Goal: Task Accomplishment & Management: Manage account settings

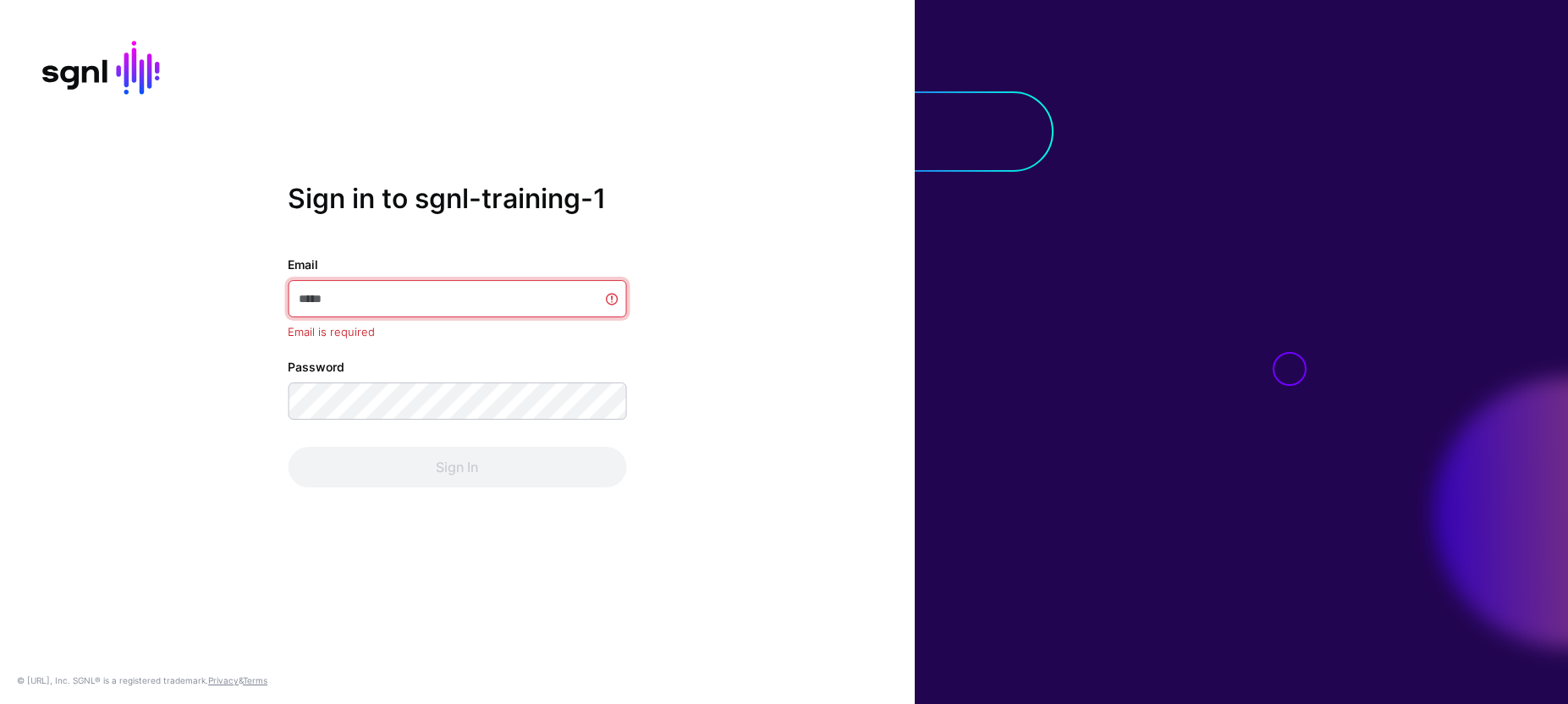
click at [336, 296] on input "Email" at bounding box center [456, 298] width 339 height 37
click at [433, 307] on input "Email" at bounding box center [456, 298] width 339 height 37
paste input "**********"
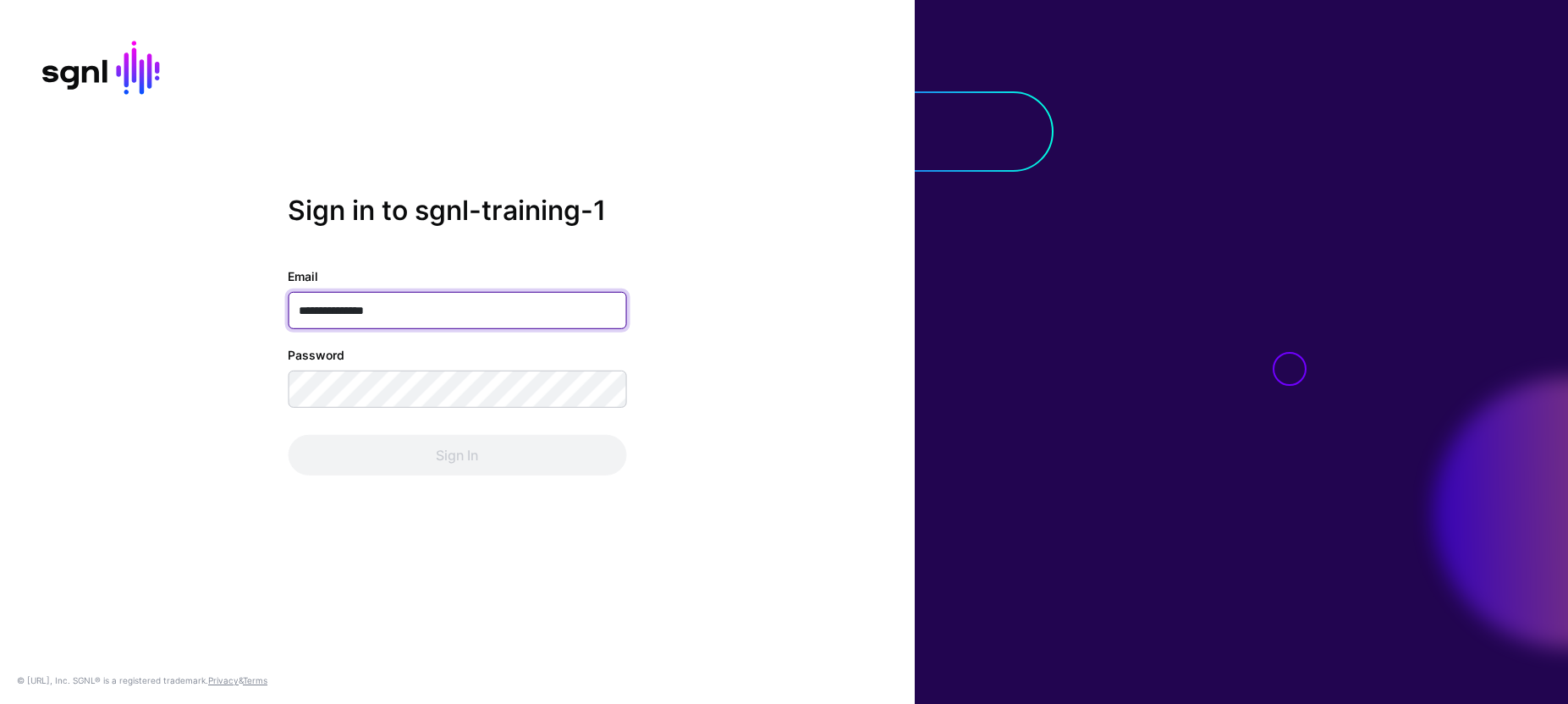
type input "**********"
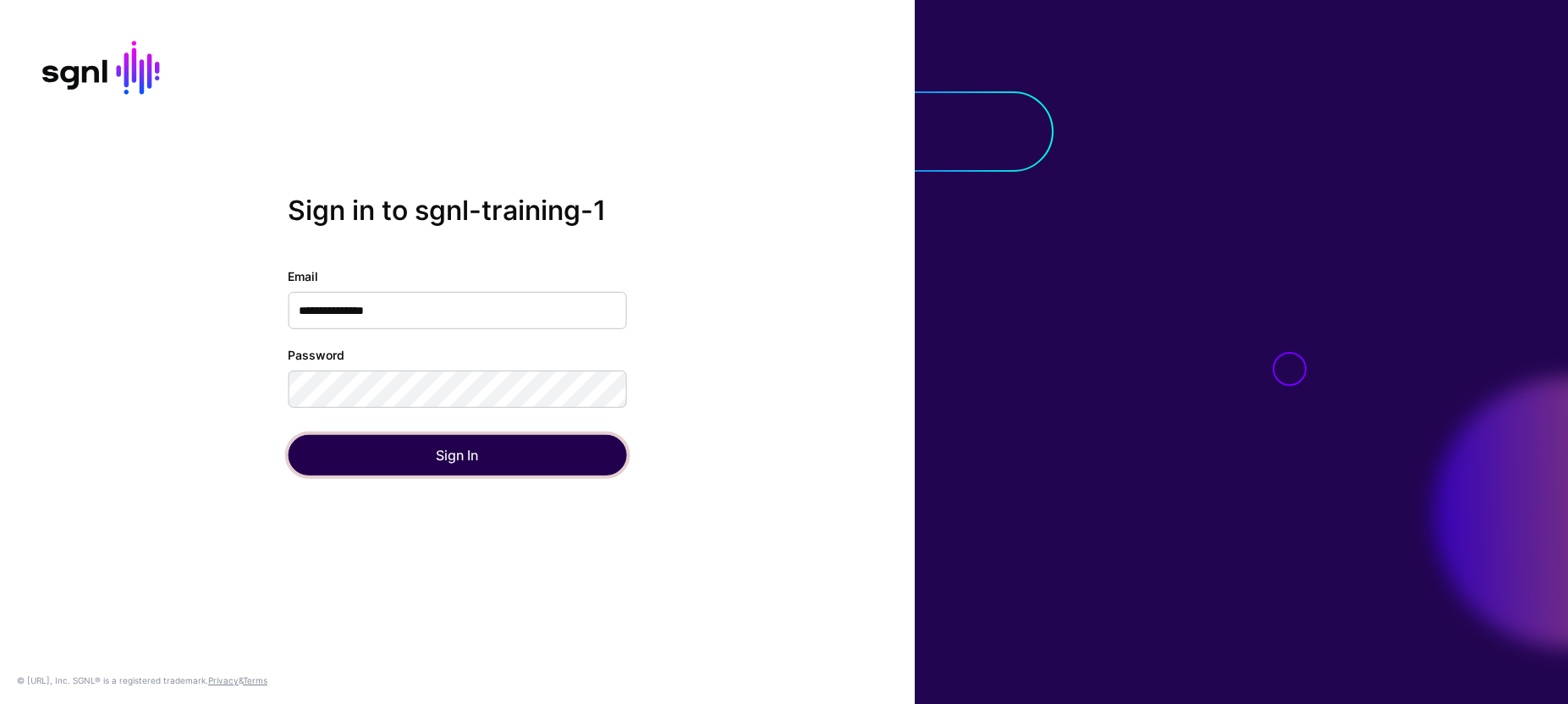
click at [457, 466] on button "Sign In" at bounding box center [456, 454] width 339 height 40
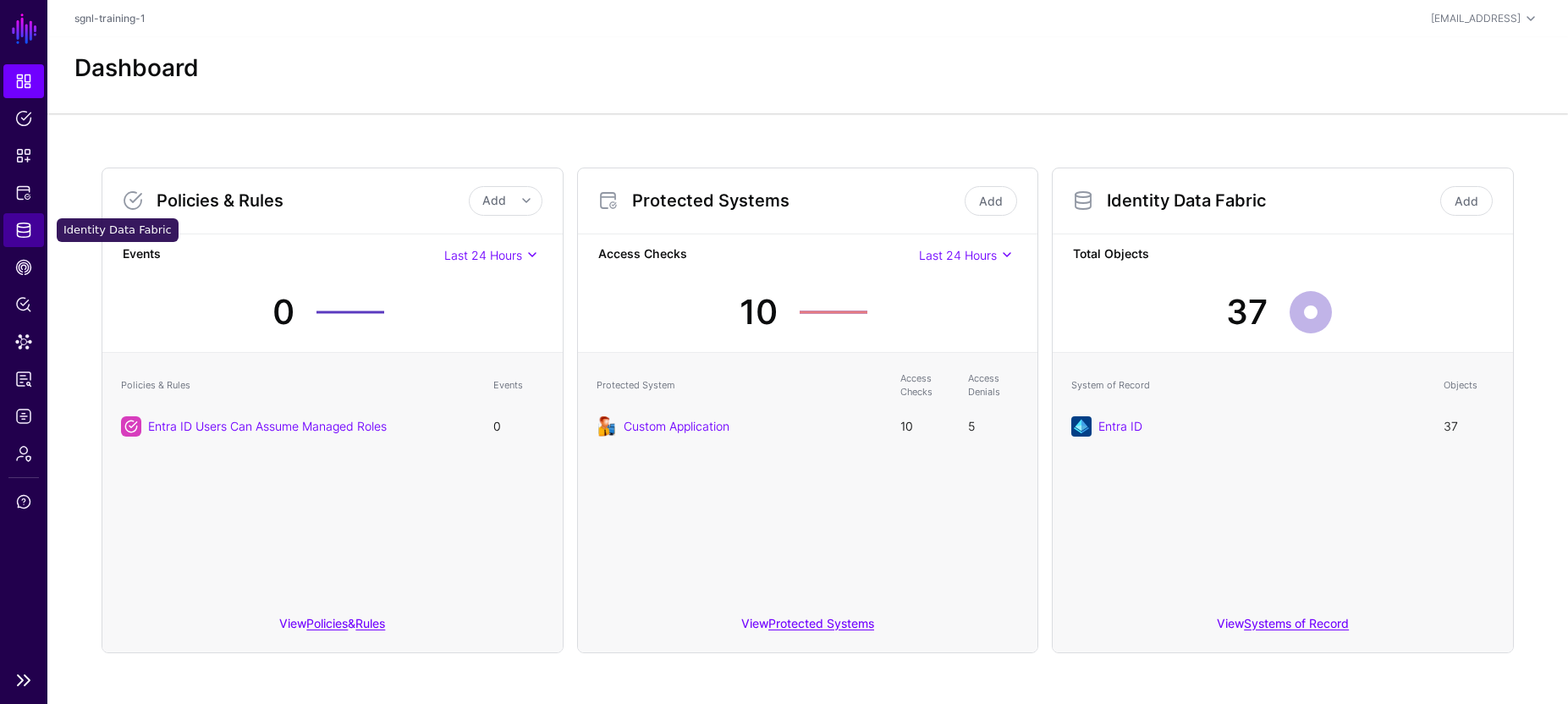
click at [35, 239] on link "Identity Data Fabric" at bounding box center [23, 230] width 40 height 34
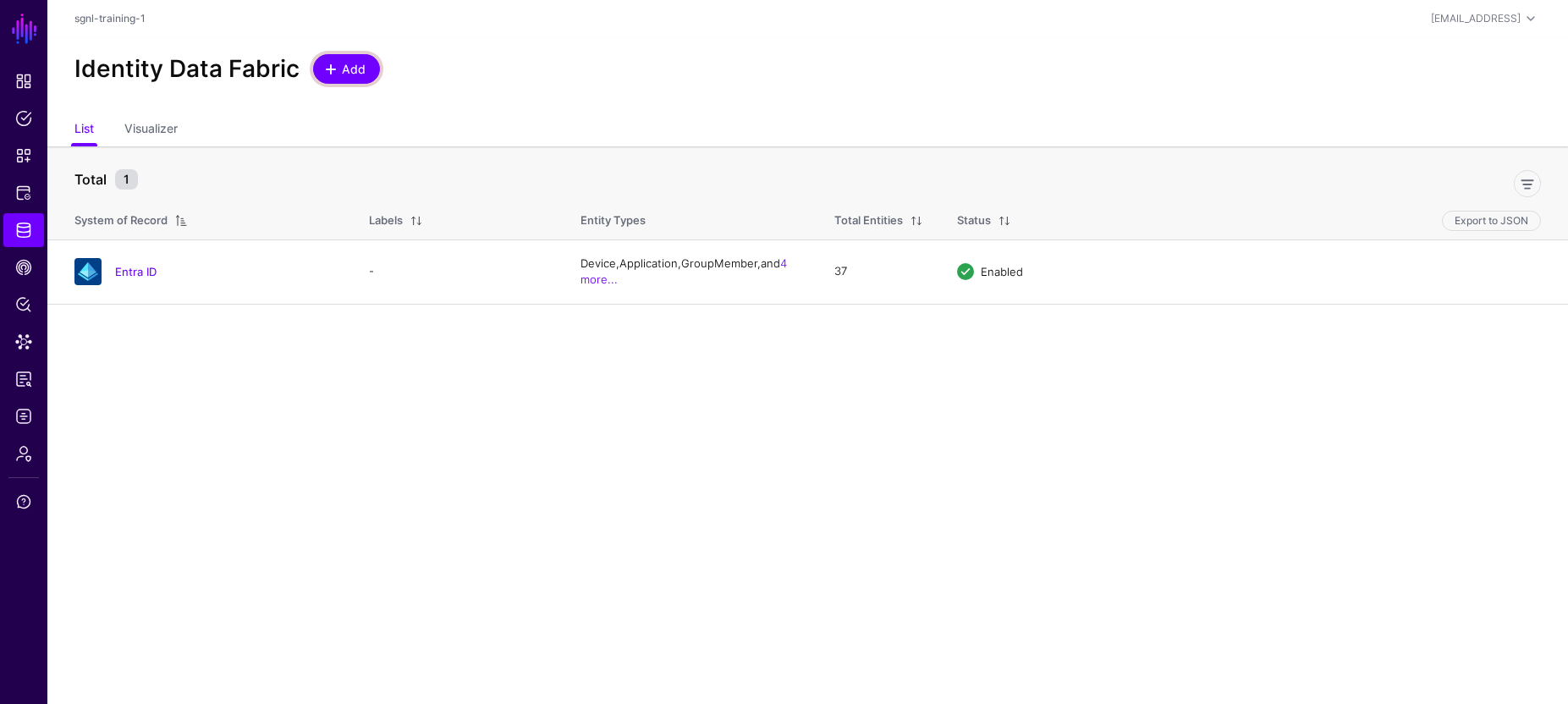
click at [352, 73] on span "Add" at bounding box center [354, 69] width 28 height 18
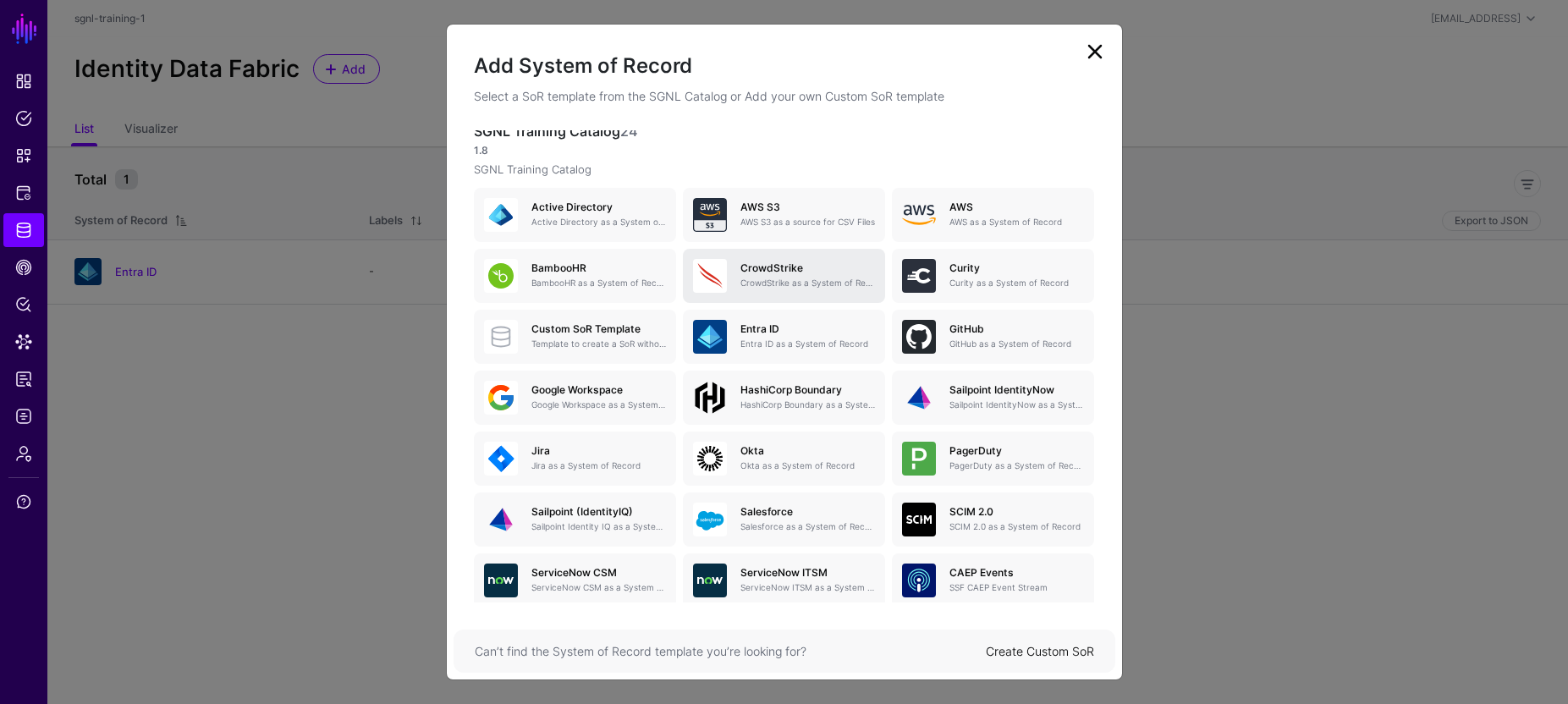
scroll to position [144, 0]
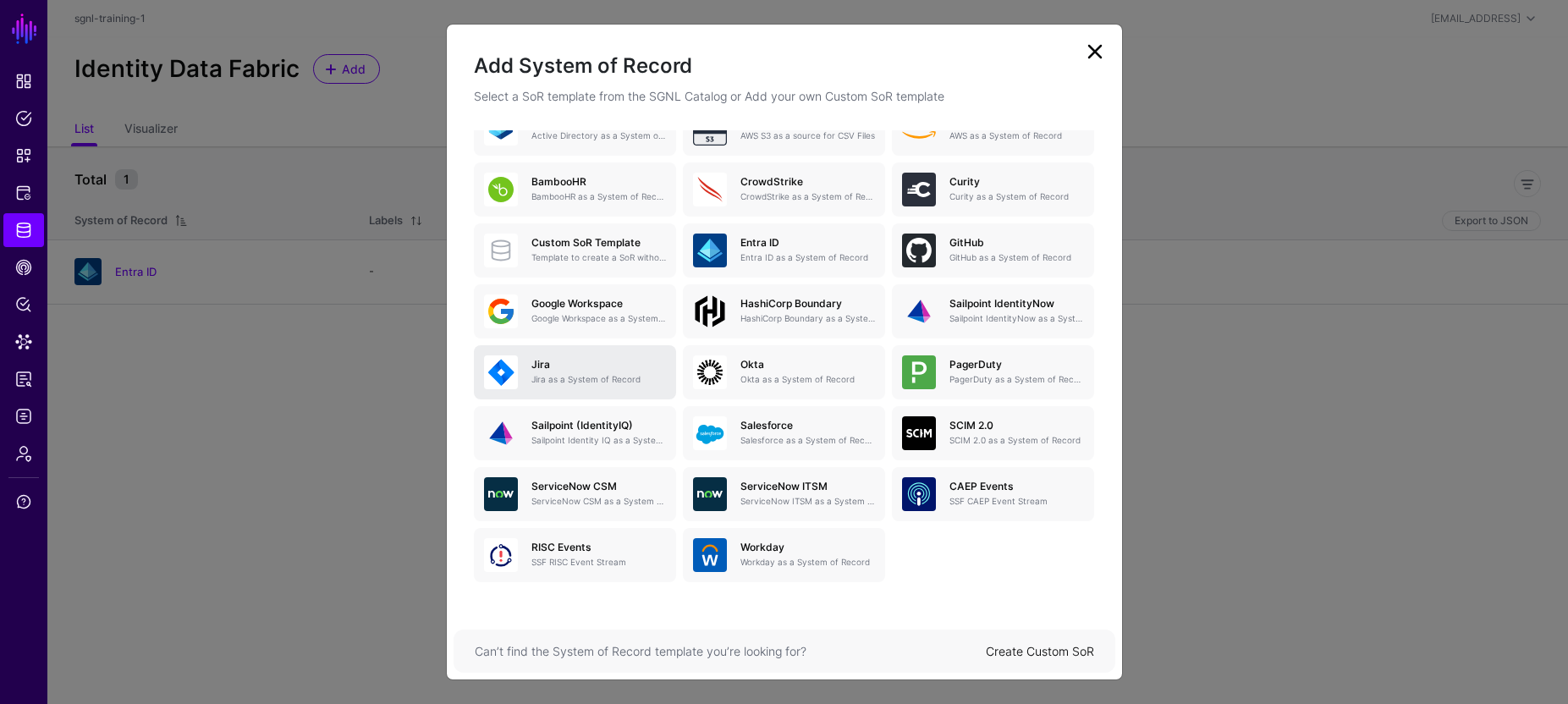
click at [538, 373] on p "Jira as a System of Record" at bounding box center [599, 379] width 135 height 13
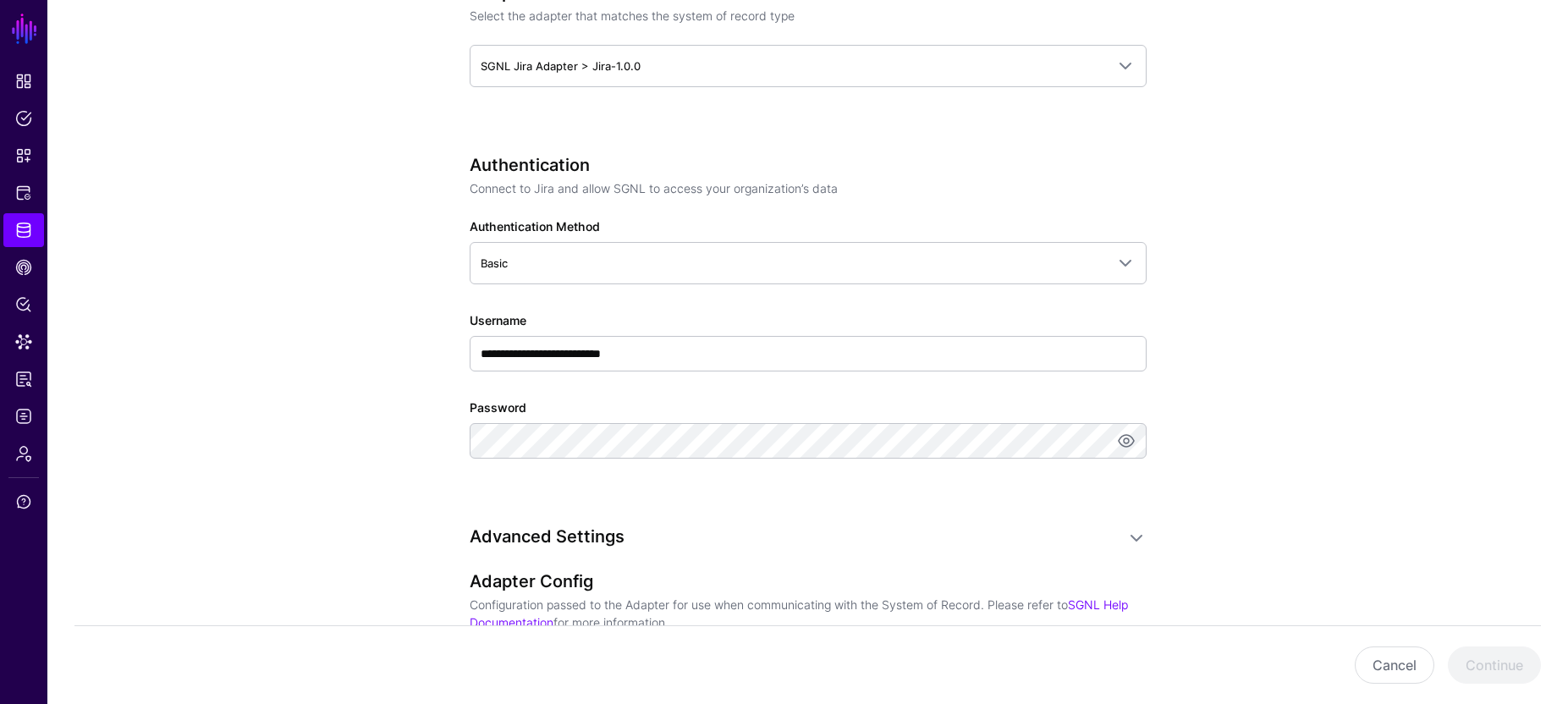
scroll to position [901, 0]
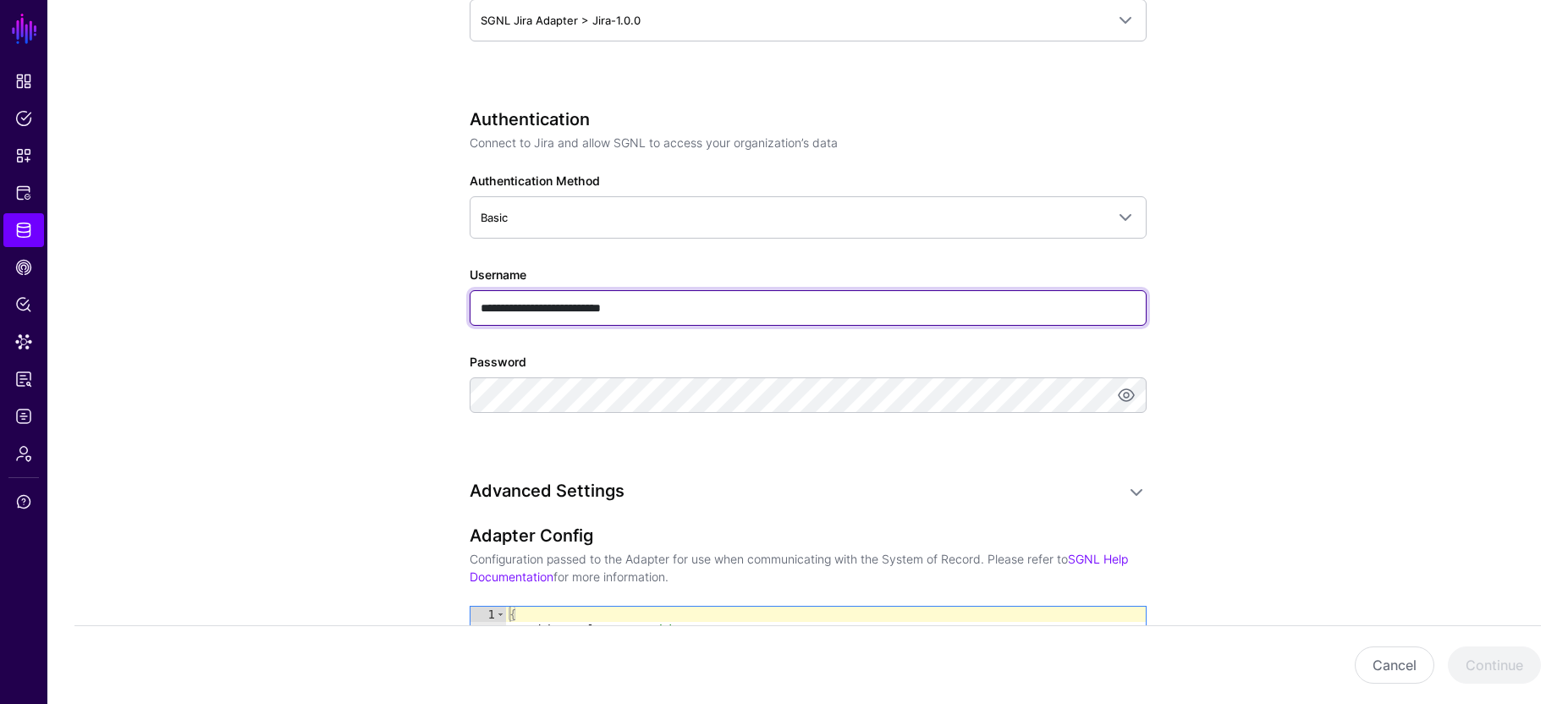
click at [684, 306] on input "**********" at bounding box center [808, 308] width 677 height 36
paste input "text"
type input "**********"
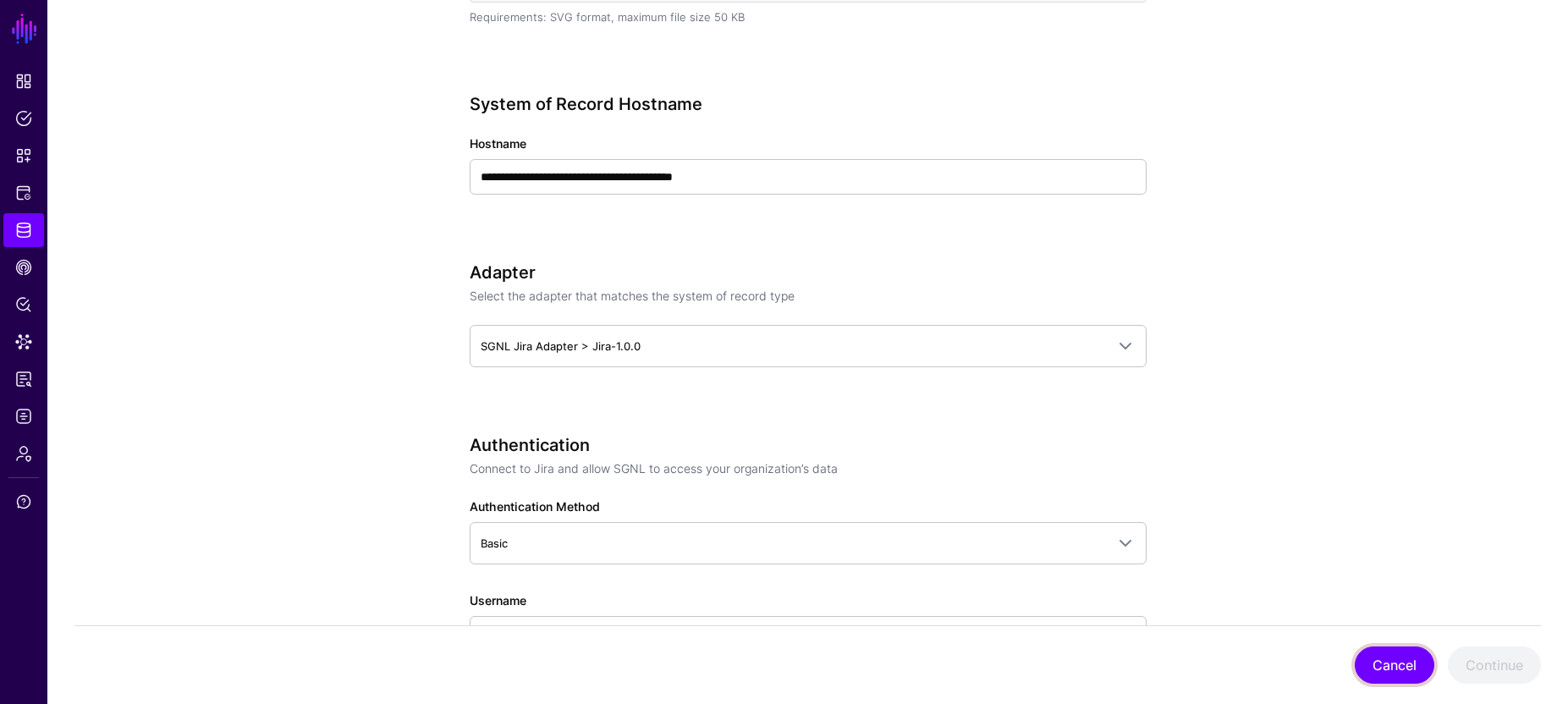
scroll to position [0, 0]
click at [1385, 677] on button "Cancel" at bounding box center [1394, 664] width 80 height 37
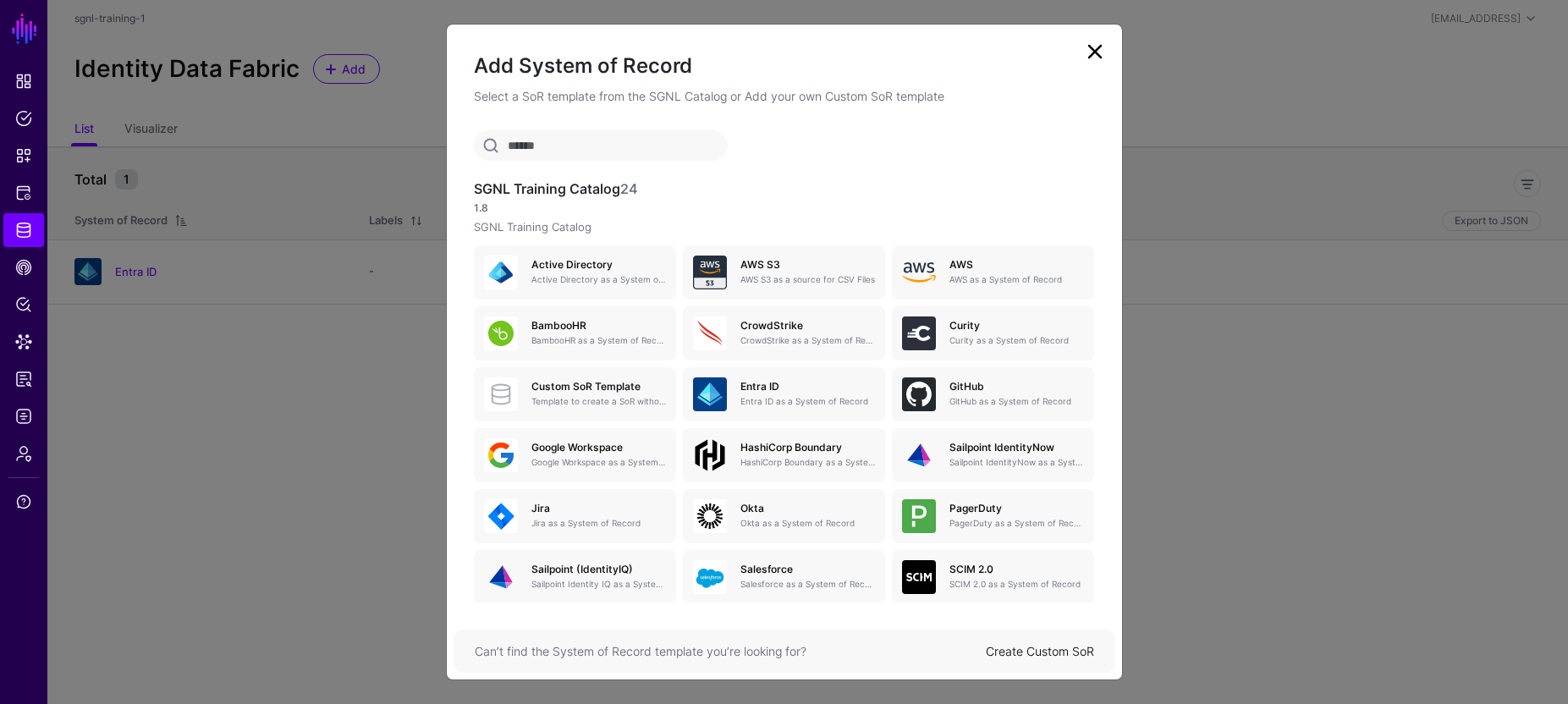
click at [1094, 51] on link at bounding box center [1095, 51] width 27 height 27
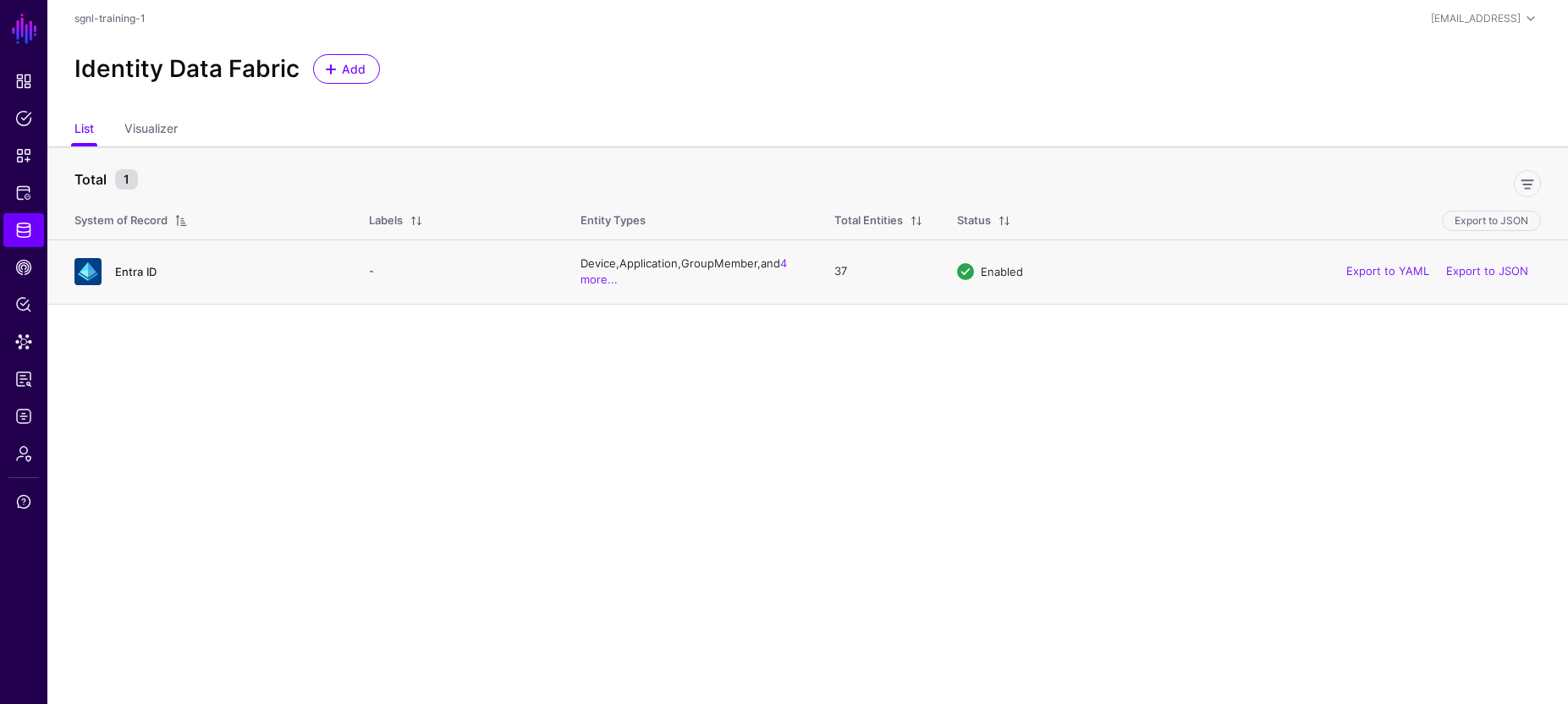
click at [136, 271] on link "Entra ID" at bounding box center [136, 271] width 41 height 13
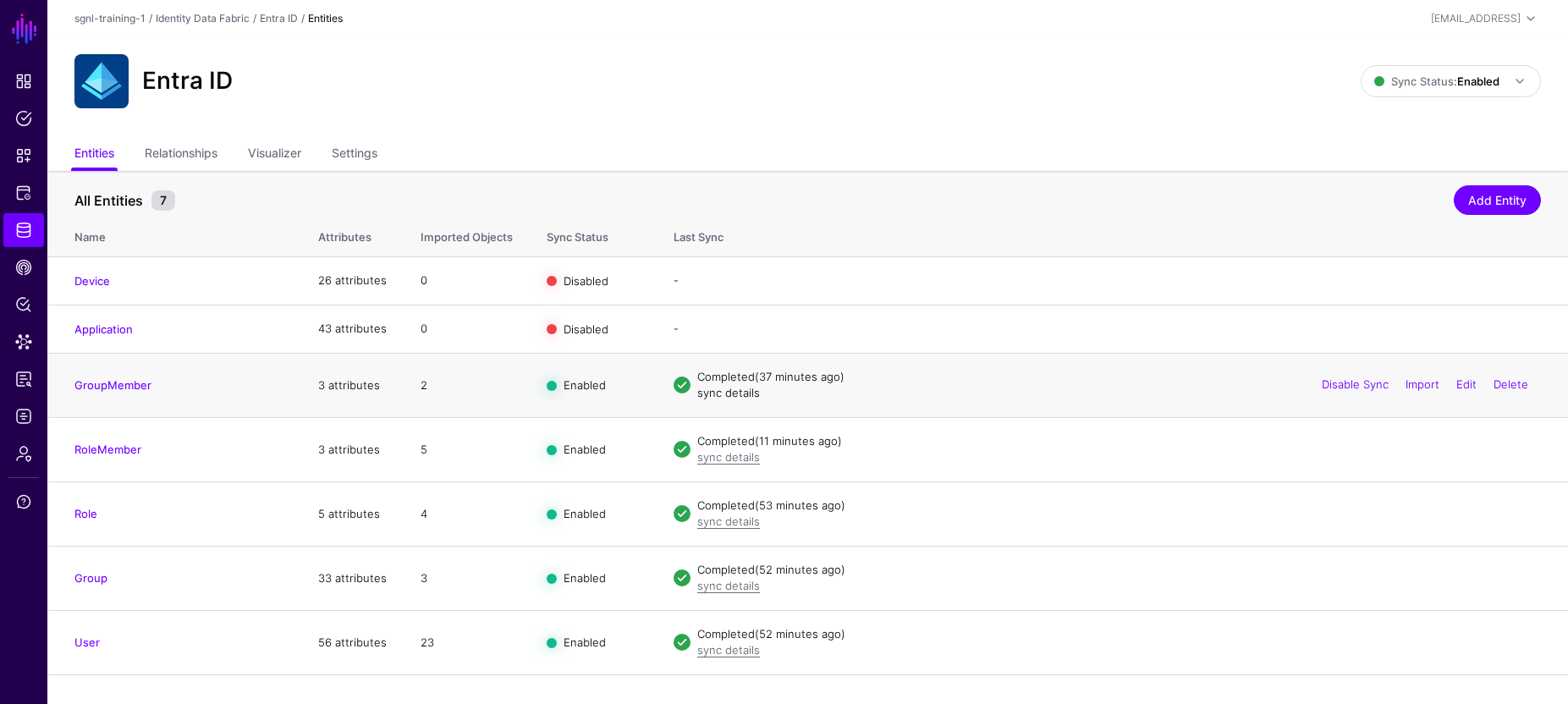
click at [715, 392] on link "sync details" at bounding box center [728, 392] width 63 height 13
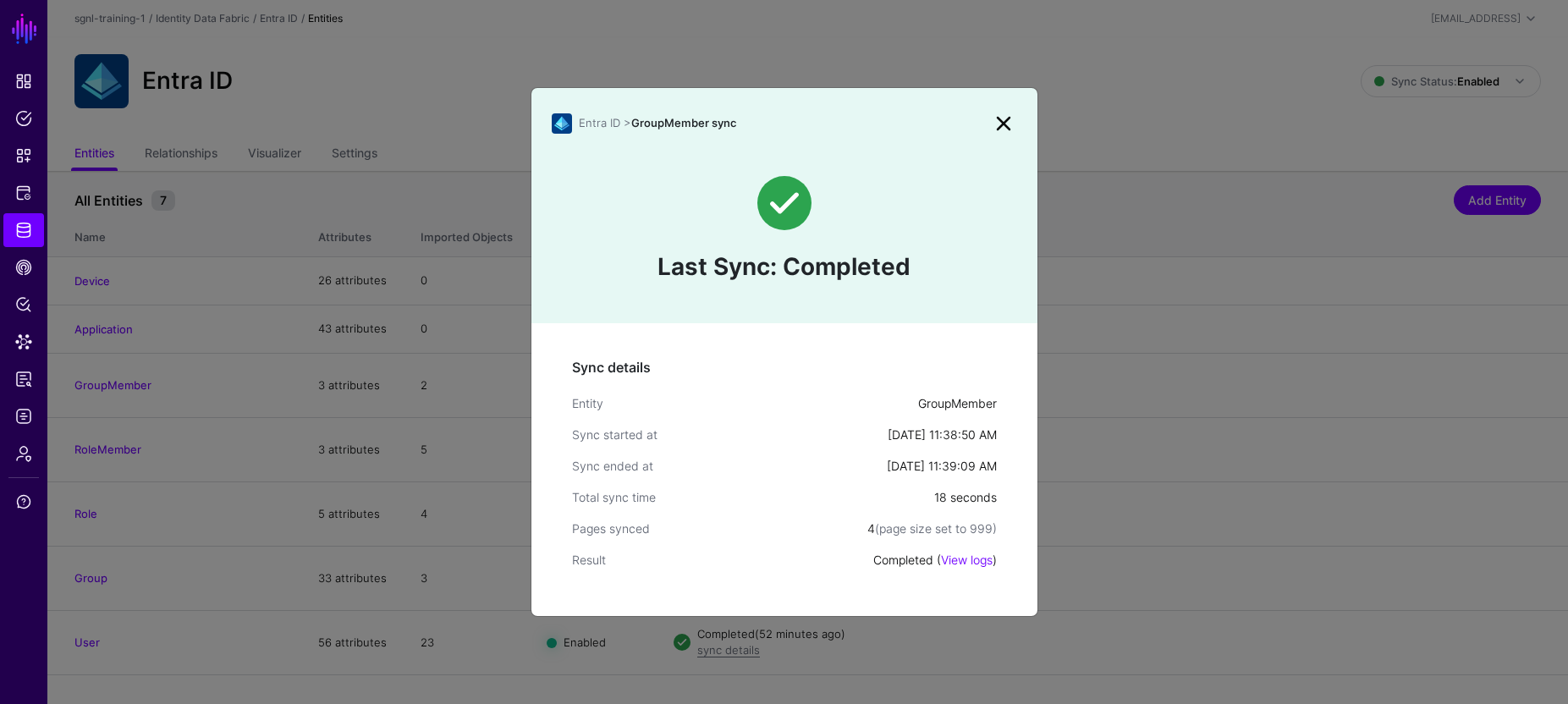
drag, startPoint x: 1003, startPoint y: 117, endPoint x: 933, endPoint y: 166, distance: 85.4
click at [1003, 118] on link at bounding box center [1003, 123] width 27 height 27
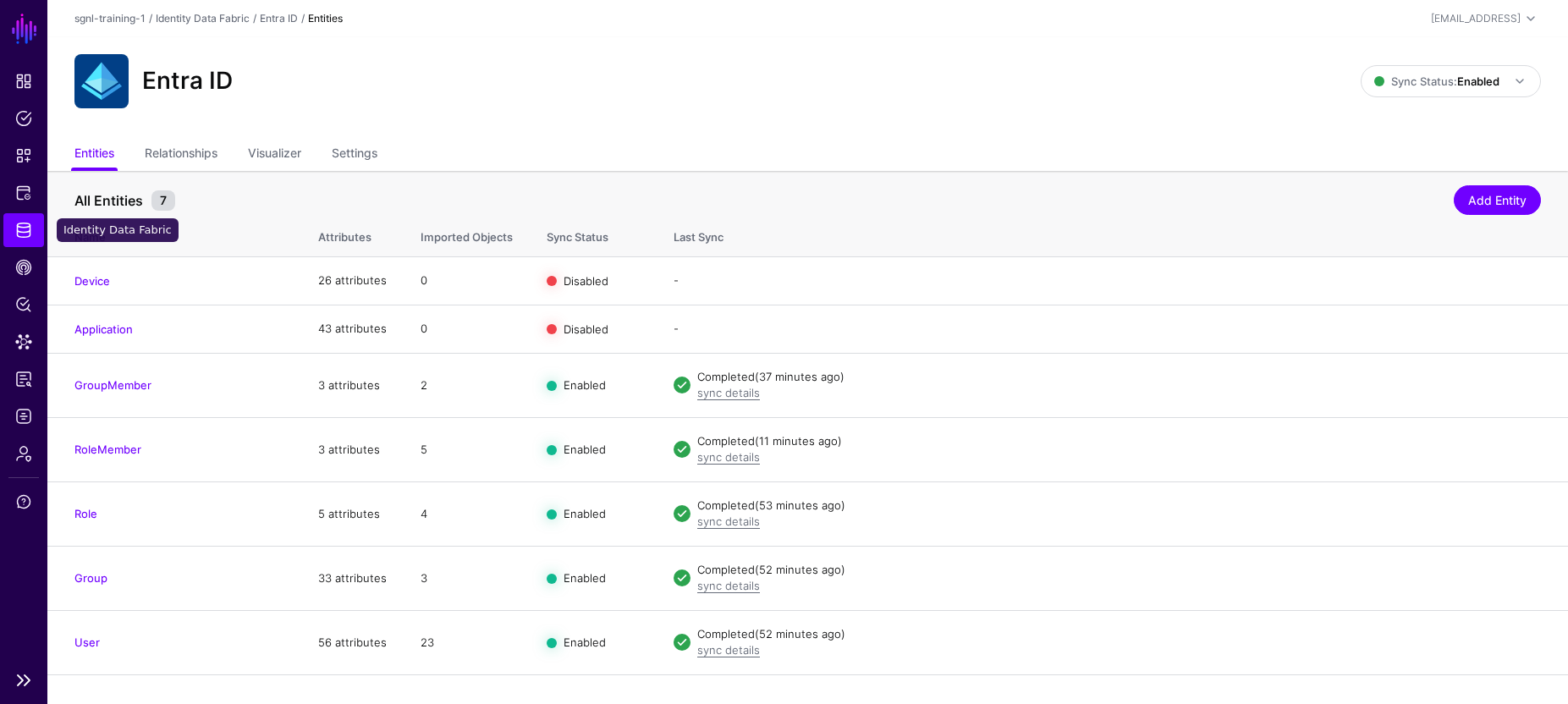
click at [22, 233] on span "Identity Data Fabric" at bounding box center [23, 230] width 17 height 17
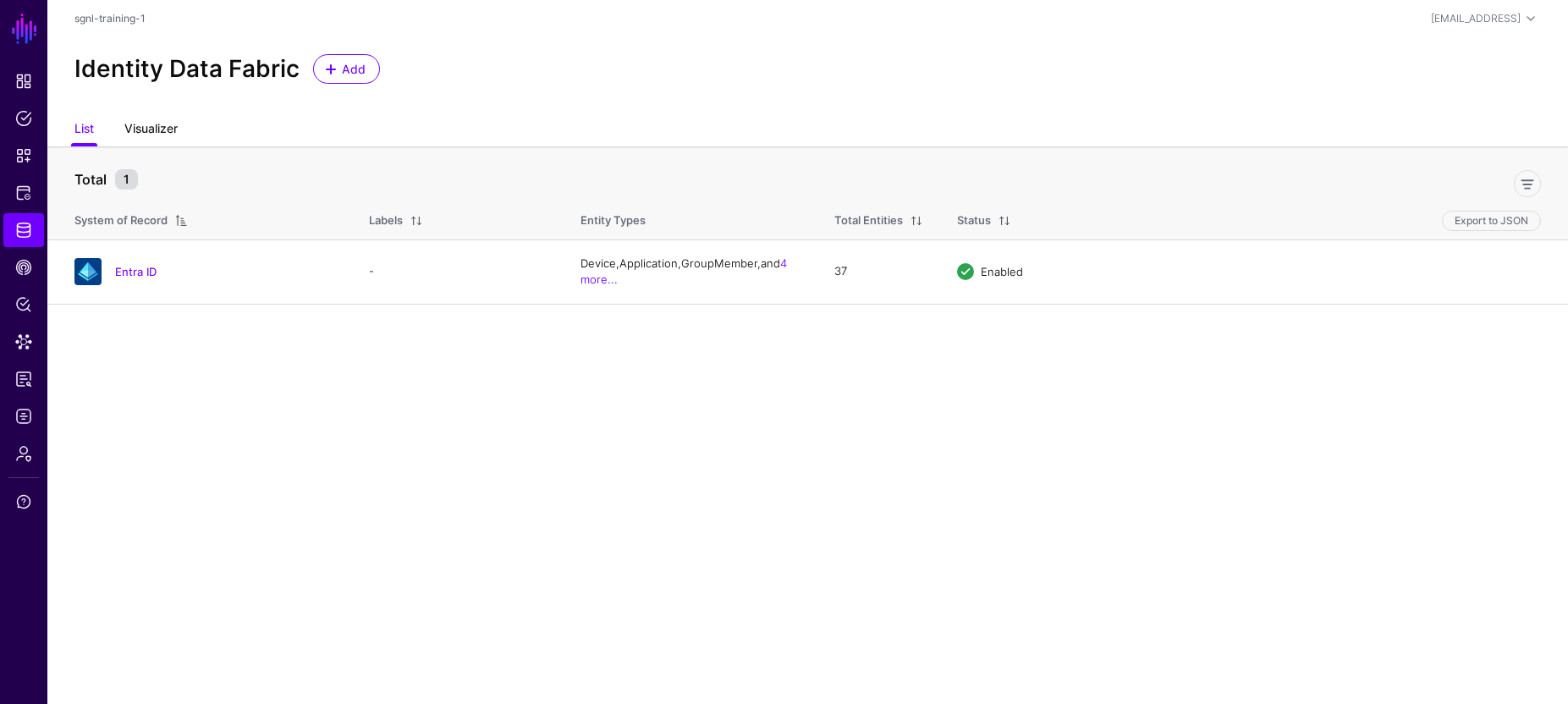
click at [166, 136] on link "Visualizer" at bounding box center [150, 130] width 53 height 32
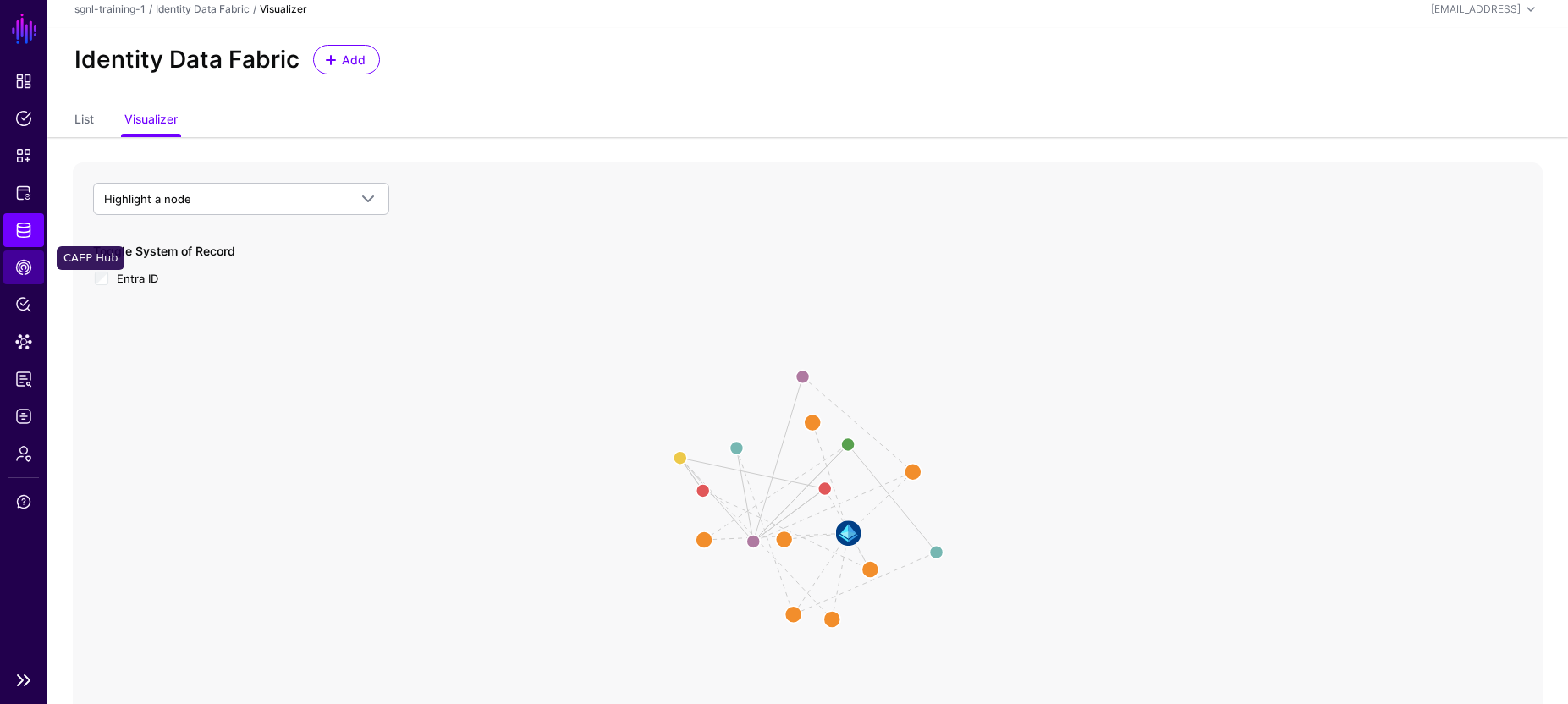
scroll to position [11, 0]
click at [25, 347] on span "Data Lens" at bounding box center [23, 341] width 17 height 17
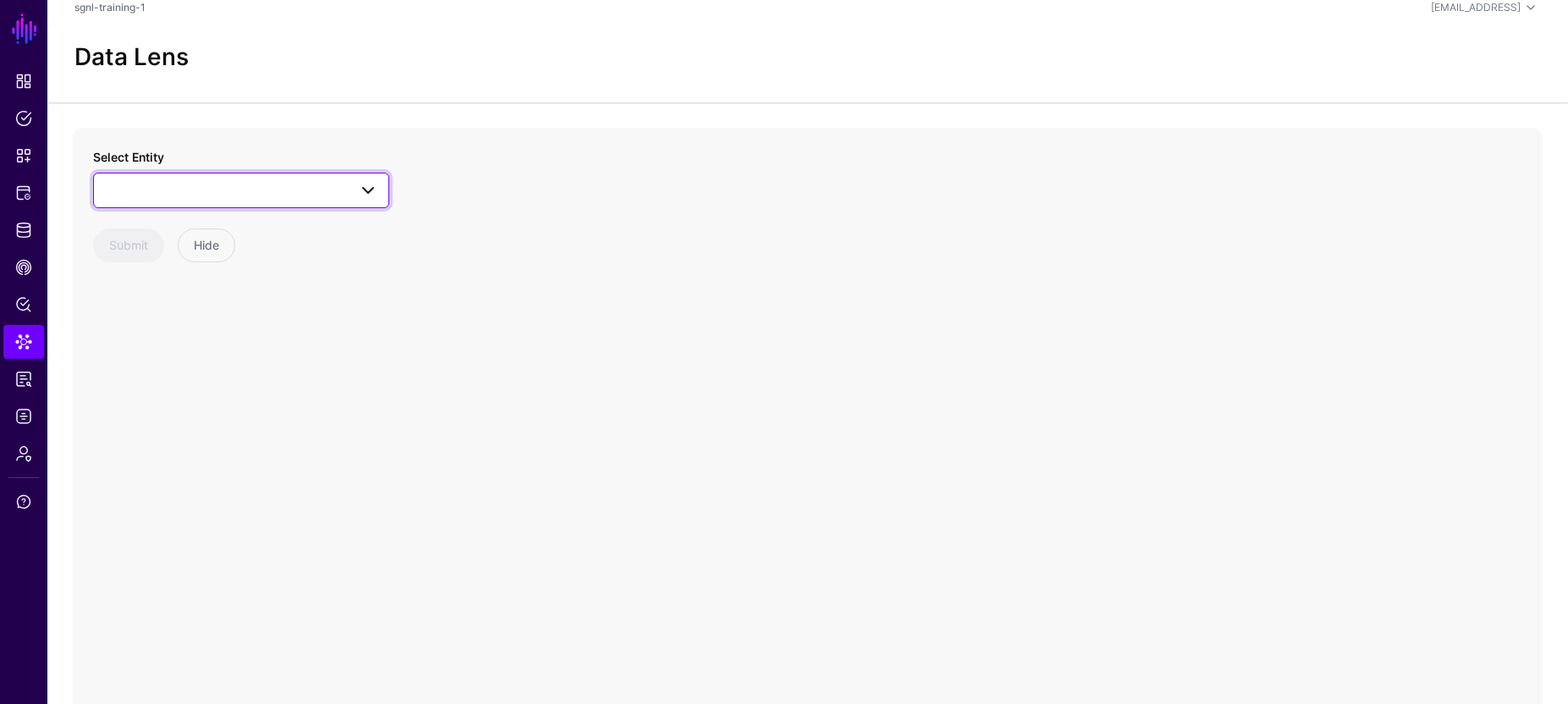
click at [372, 198] on span at bounding box center [367, 190] width 21 height 21
click at [143, 478] on span "User" at bounding box center [137, 479] width 25 height 13
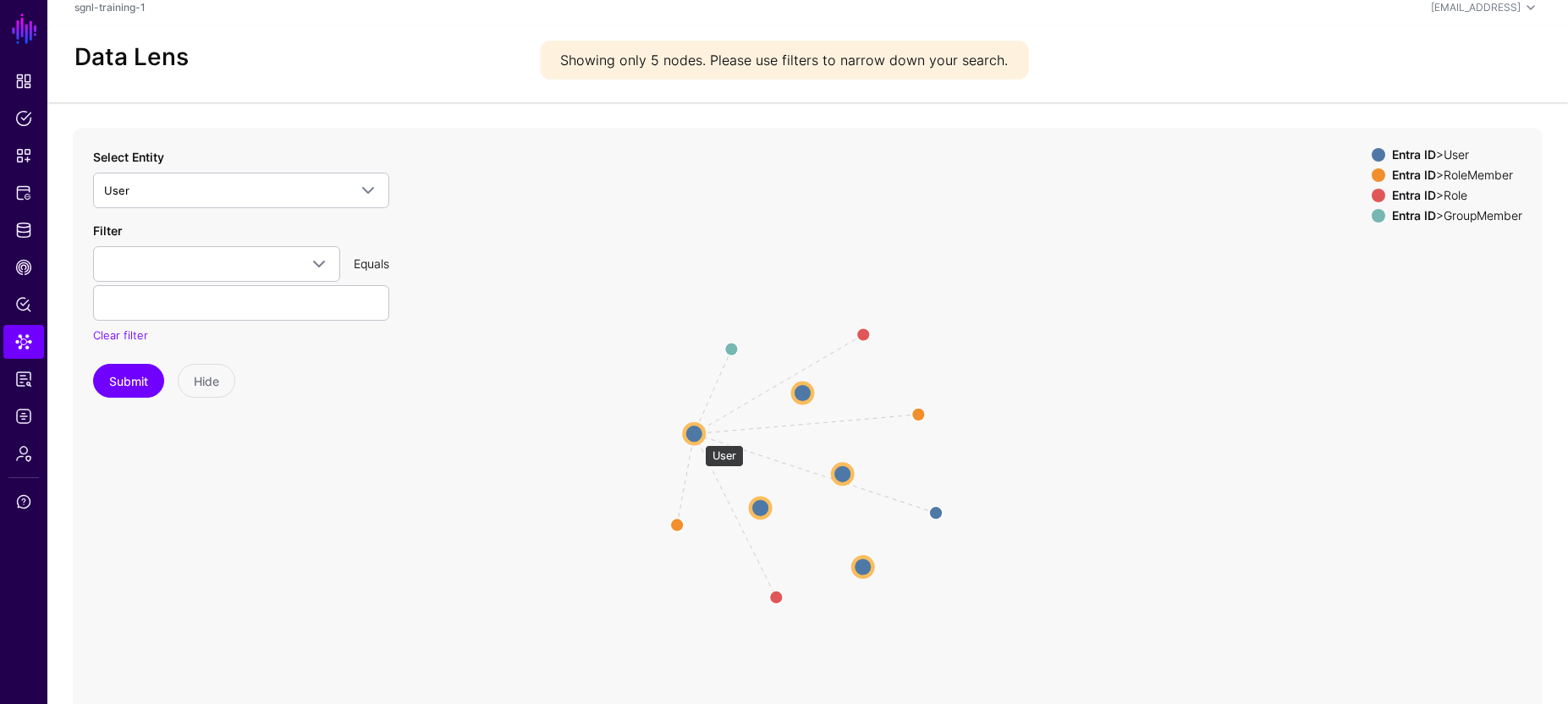
click at [695, 436] on circle at bounding box center [693, 433] width 21 height 21
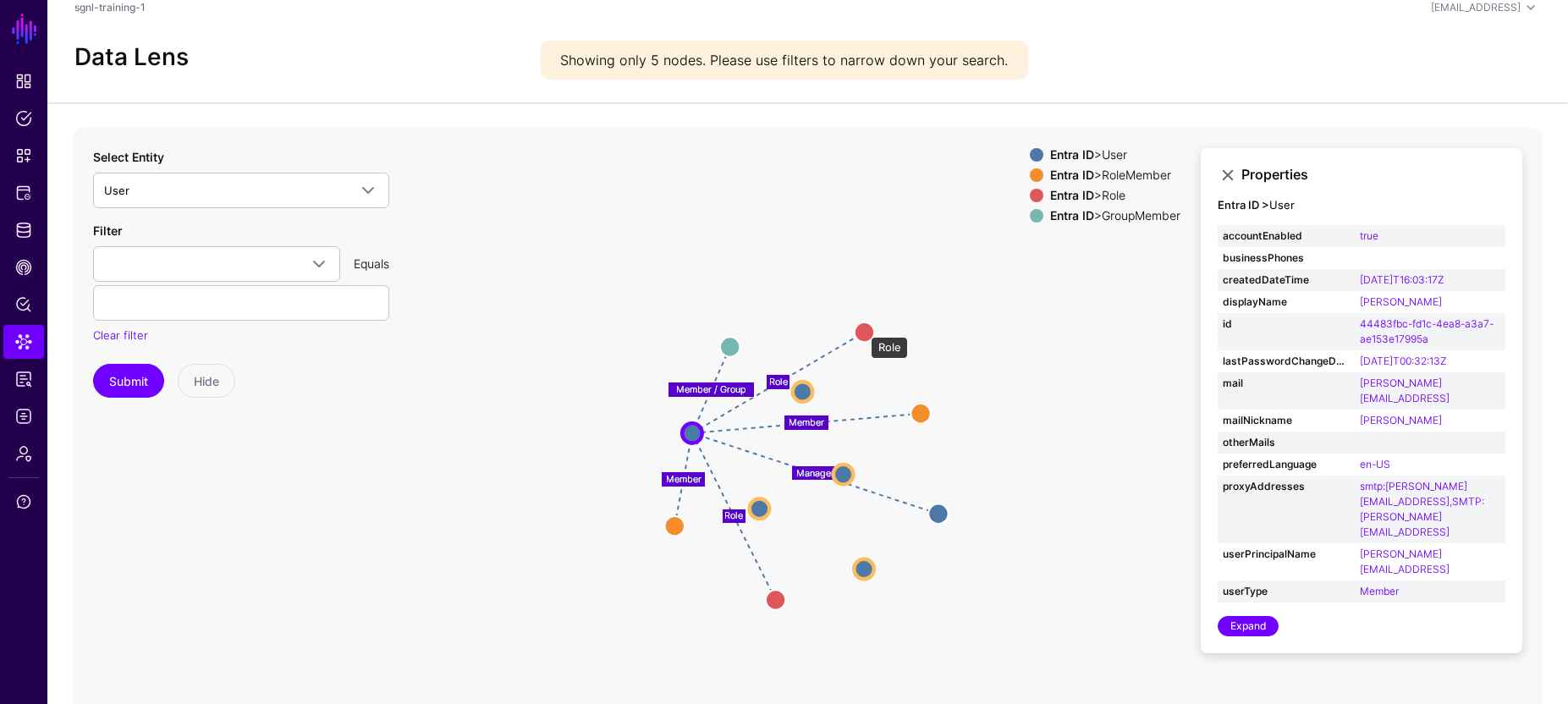
click at [862, 329] on circle at bounding box center [864, 332] width 21 height 21
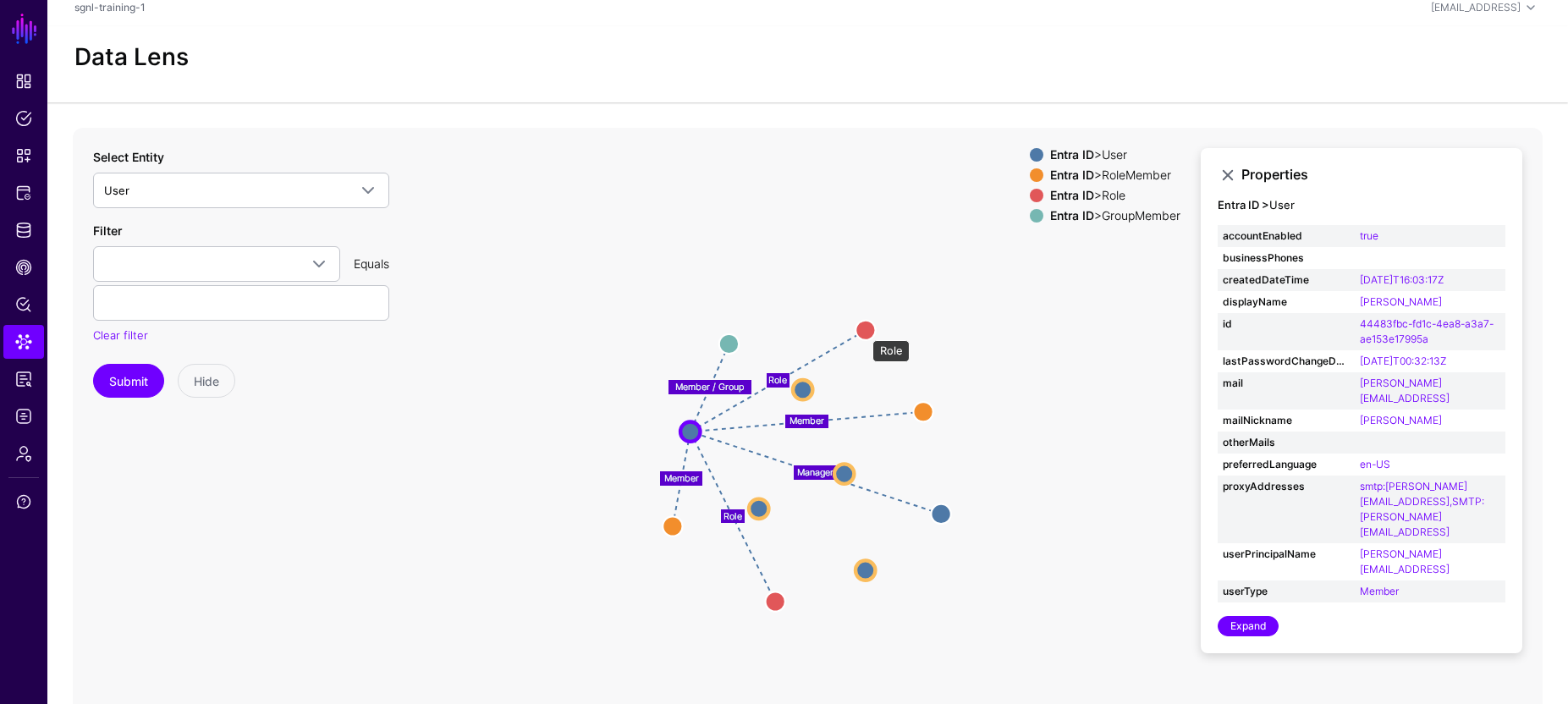
click at [864, 331] on circle at bounding box center [865, 330] width 20 height 20
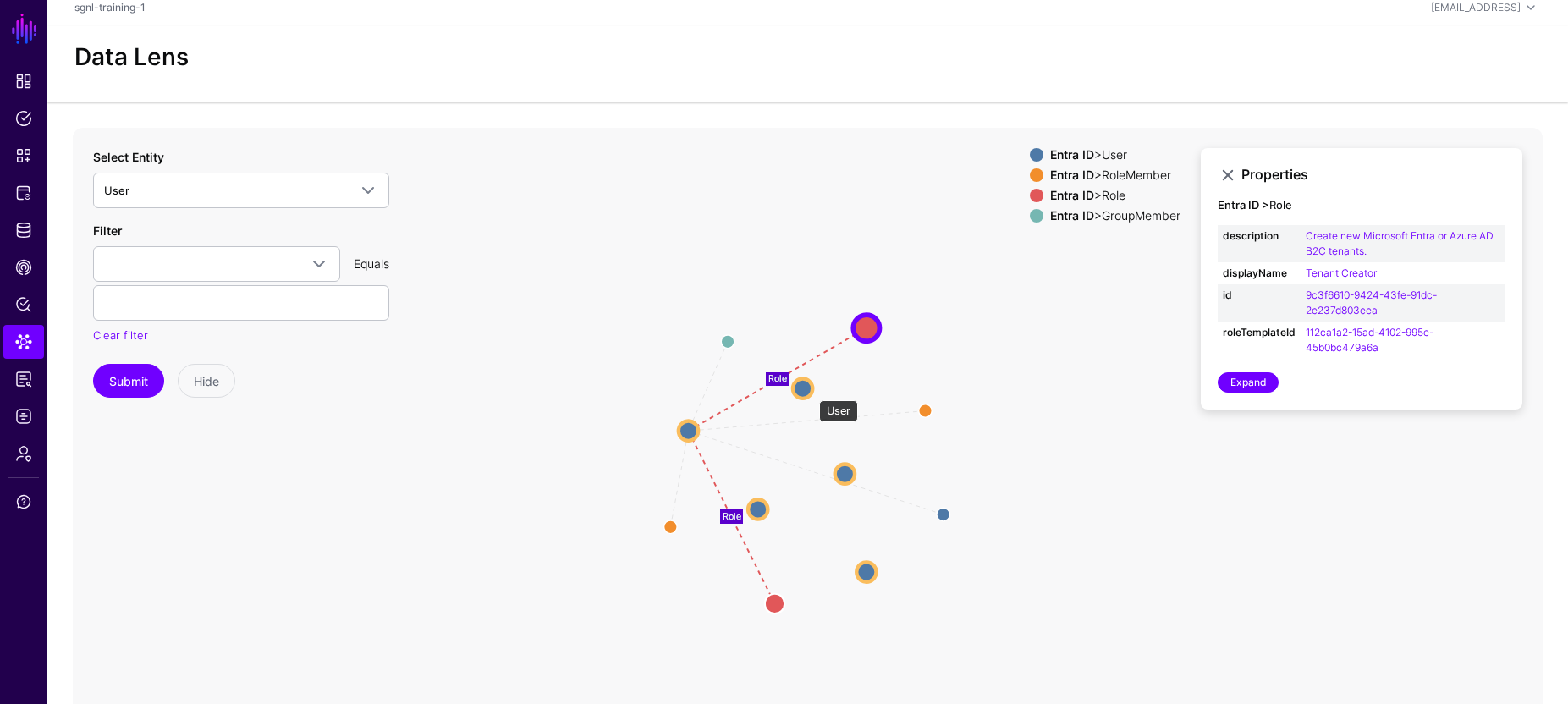
click at [810, 392] on circle at bounding box center [803, 388] width 20 height 20
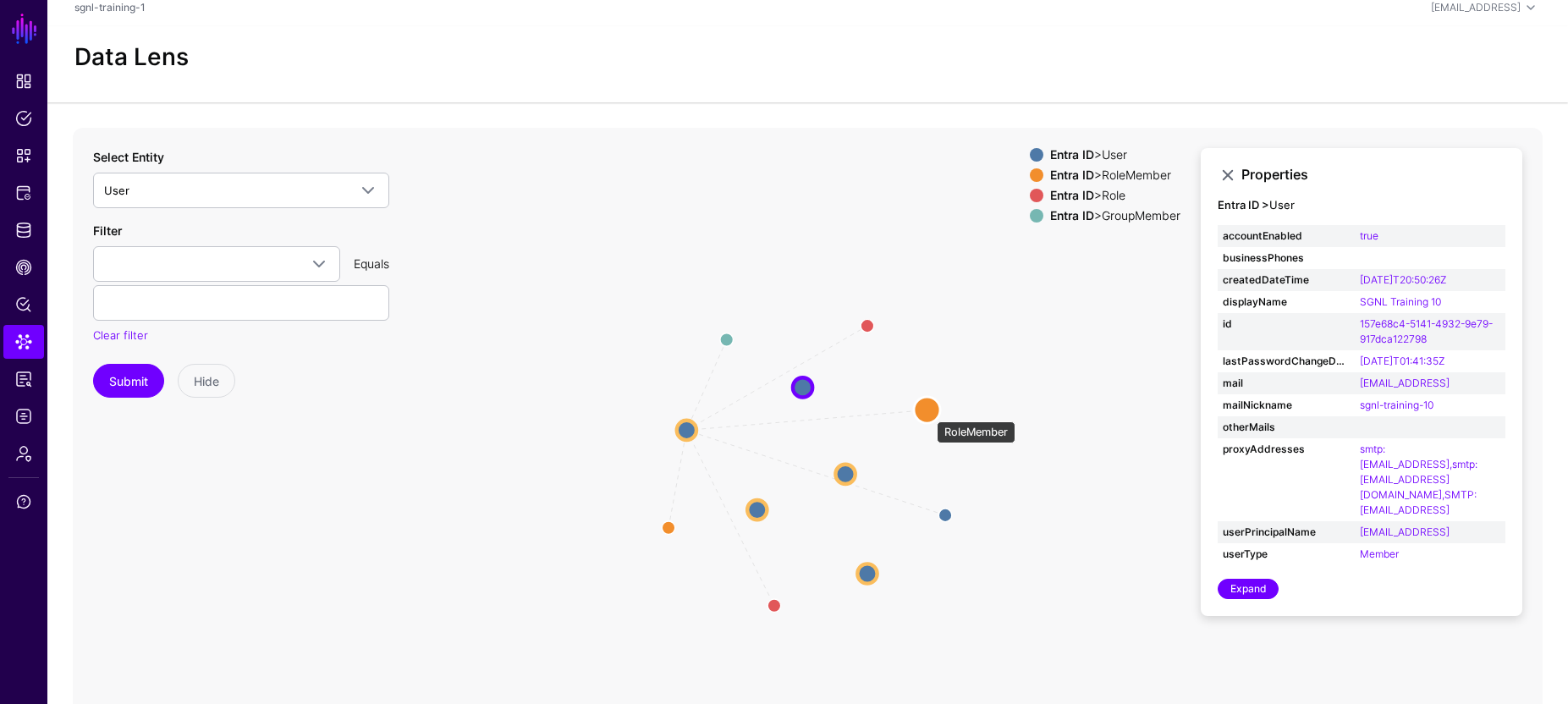
click at [928, 413] on circle at bounding box center [926, 409] width 26 height 26
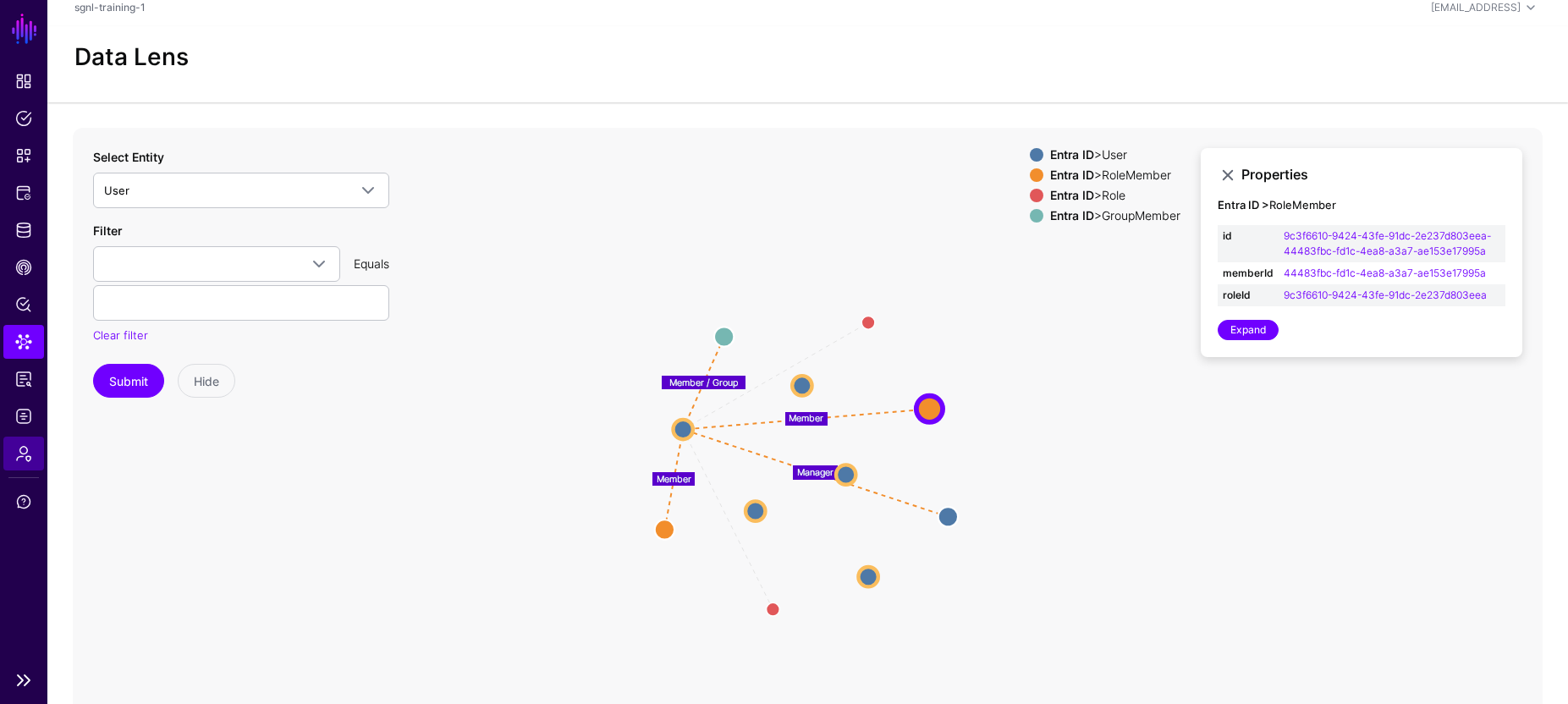
click at [26, 454] on span "Admin" at bounding box center [23, 453] width 17 height 17
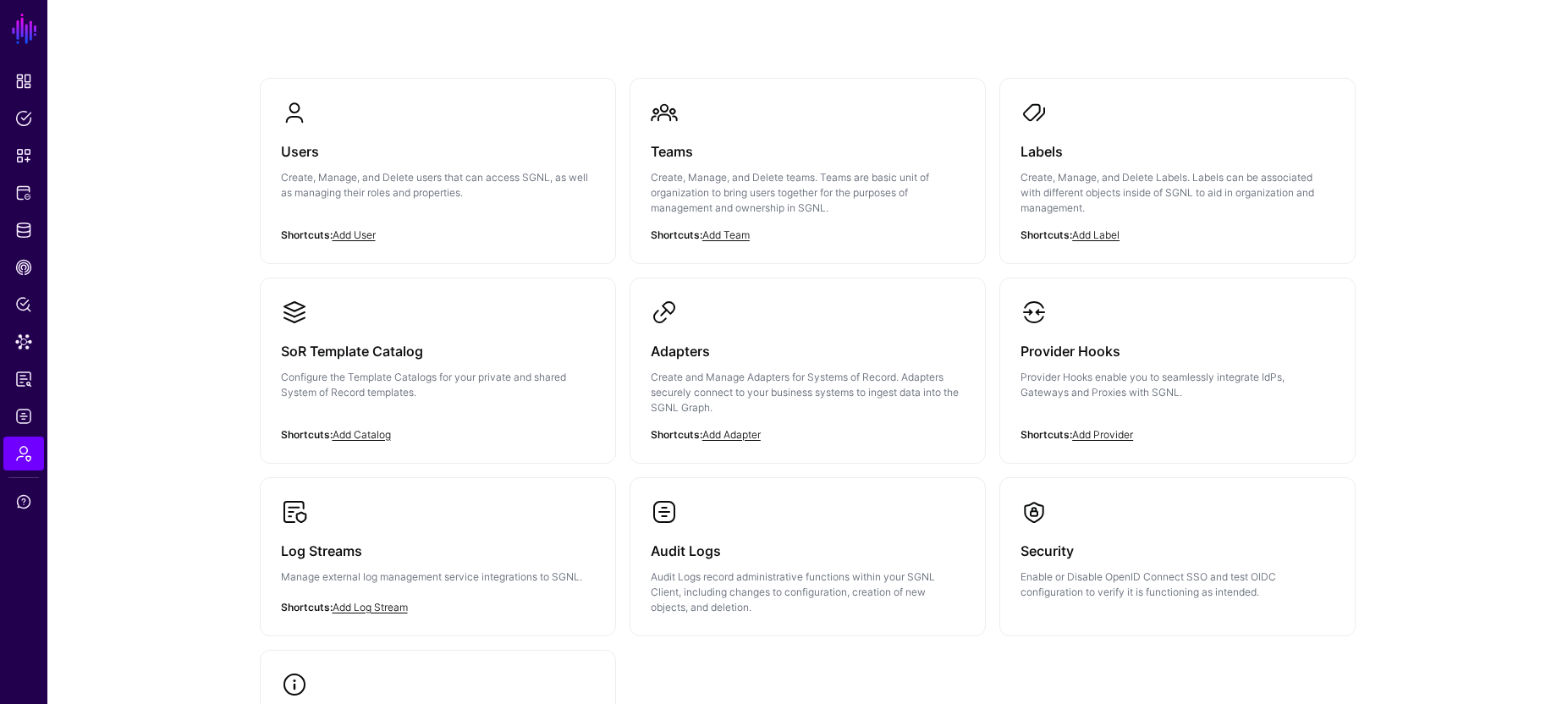
scroll to position [77, 0]
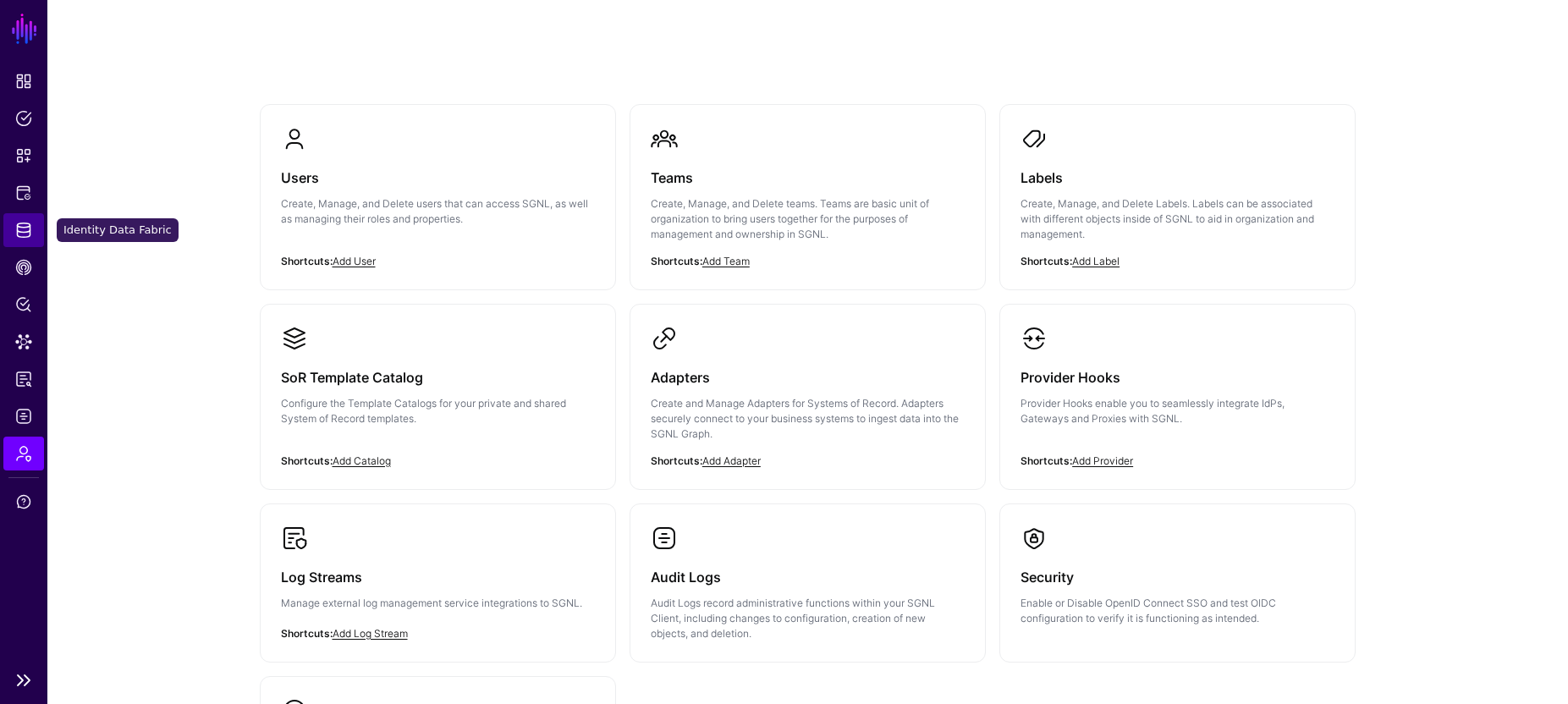
click at [22, 229] on span "Identity Data Fabric" at bounding box center [23, 230] width 17 height 17
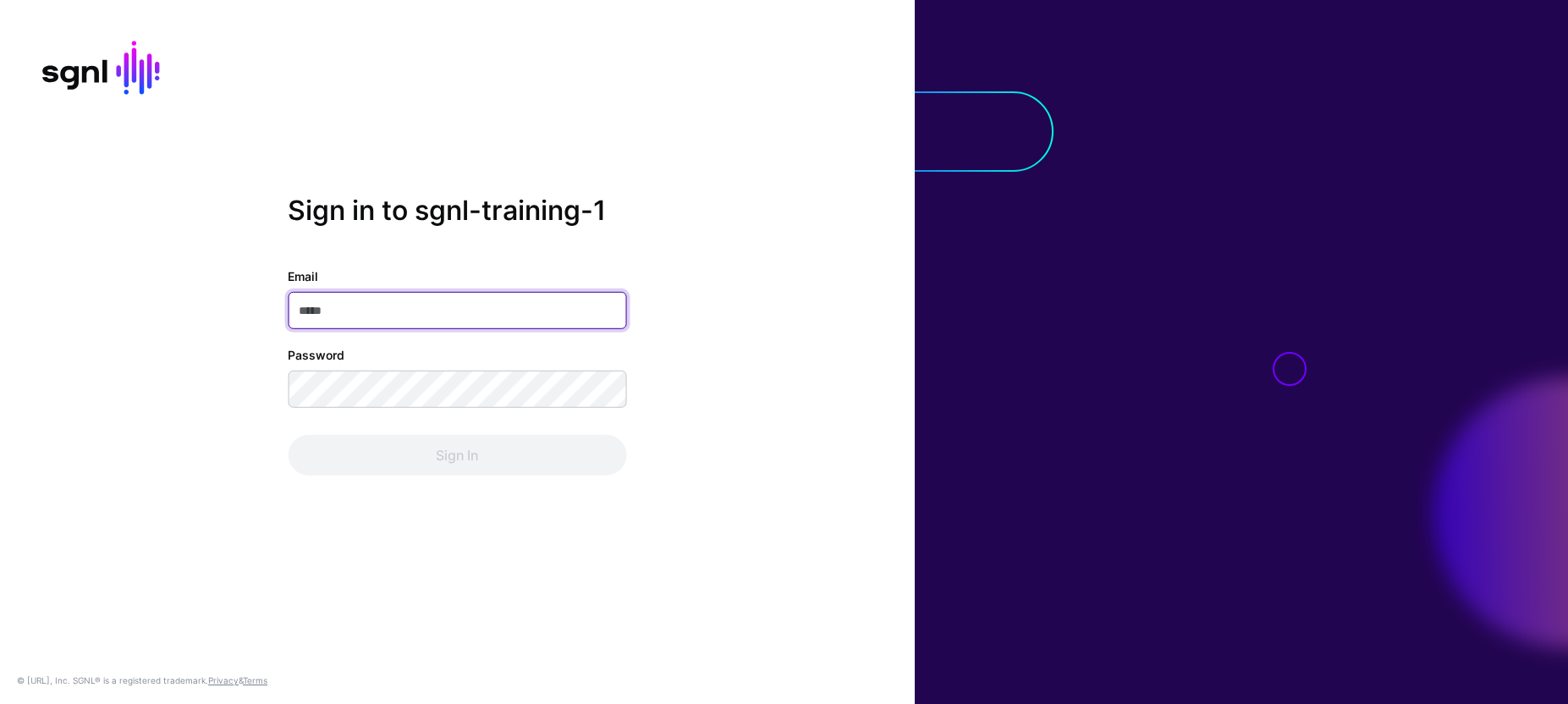
click at [445, 297] on input "Email" at bounding box center [456, 310] width 339 height 37
paste input "**********"
type input "**********"
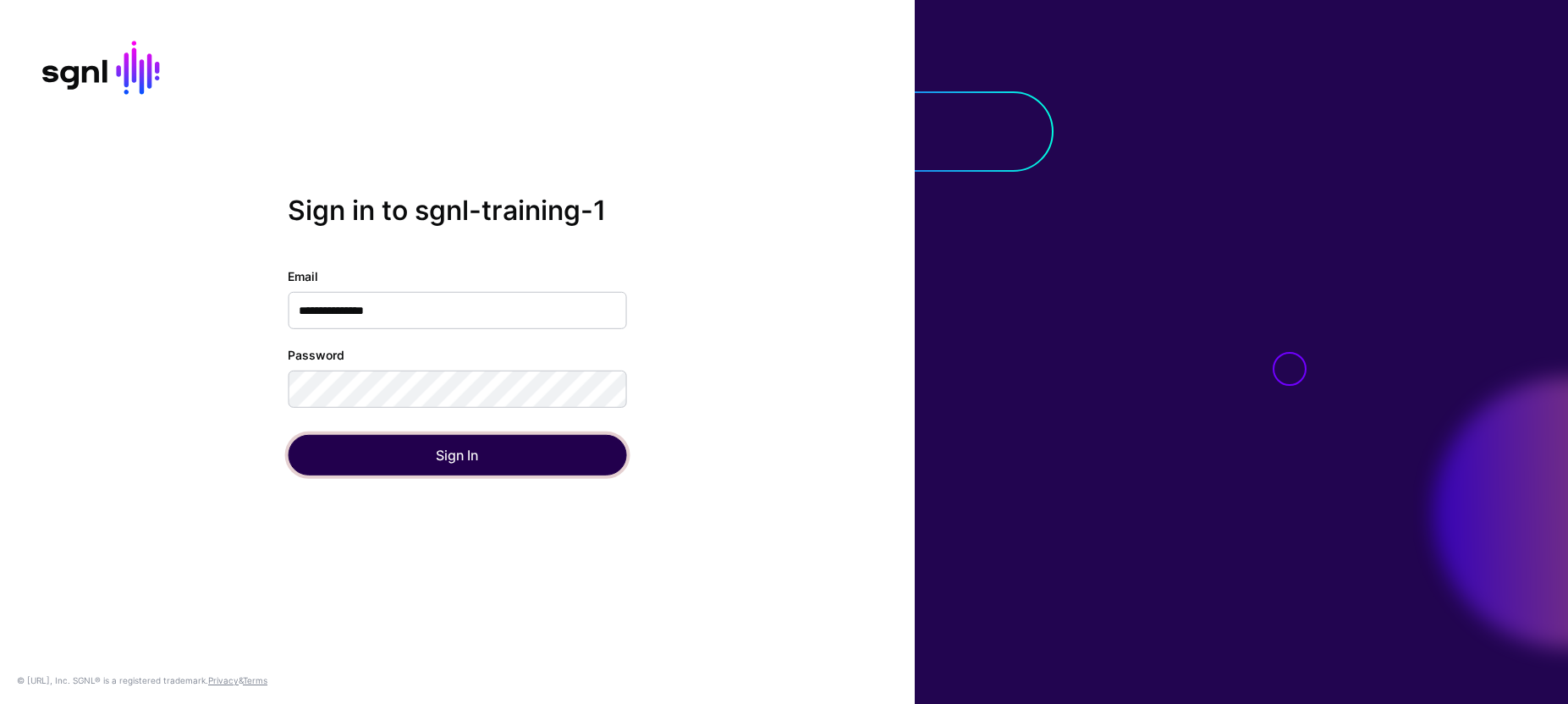
click at [517, 453] on button "Sign In" at bounding box center [456, 454] width 339 height 40
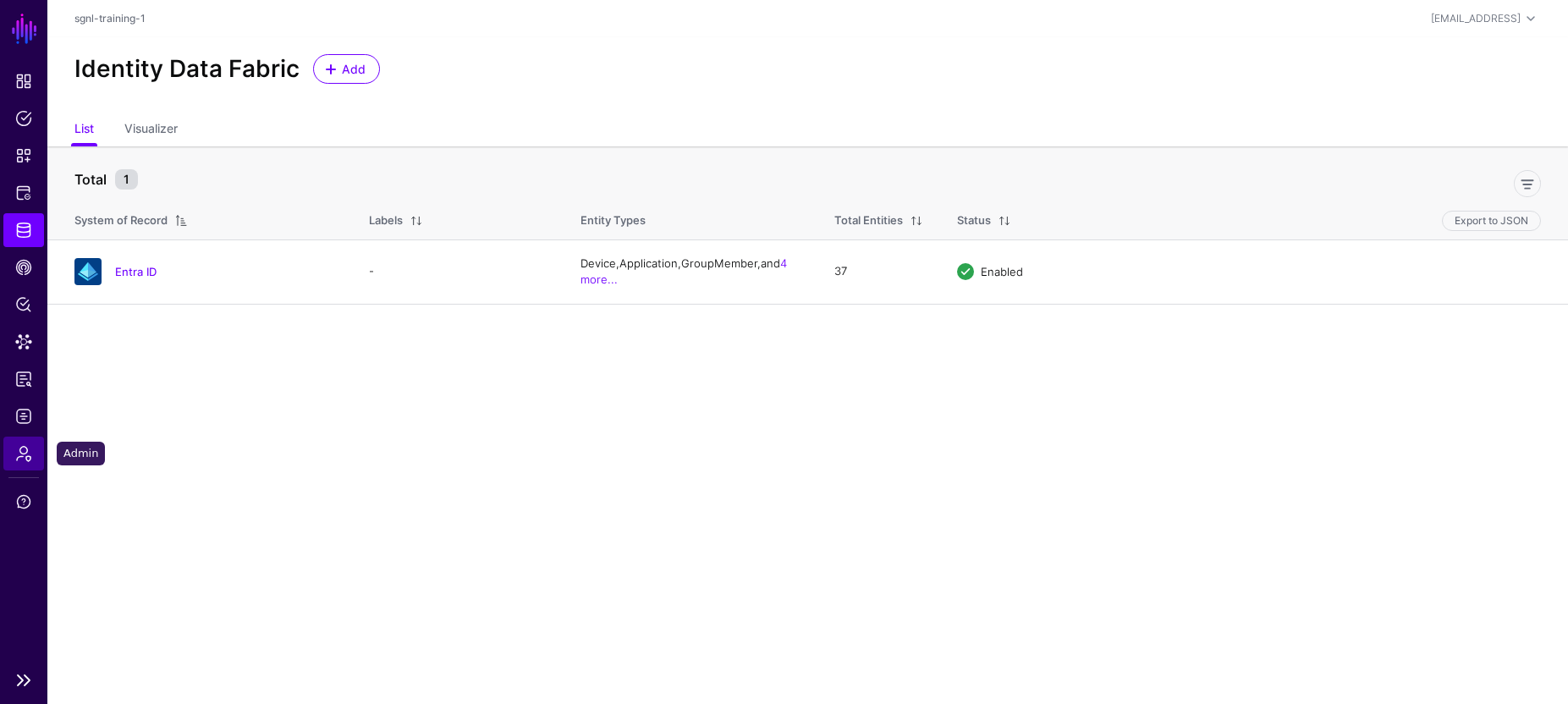
click at [29, 460] on span "Admin" at bounding box center [23, 453] width 17 height 17
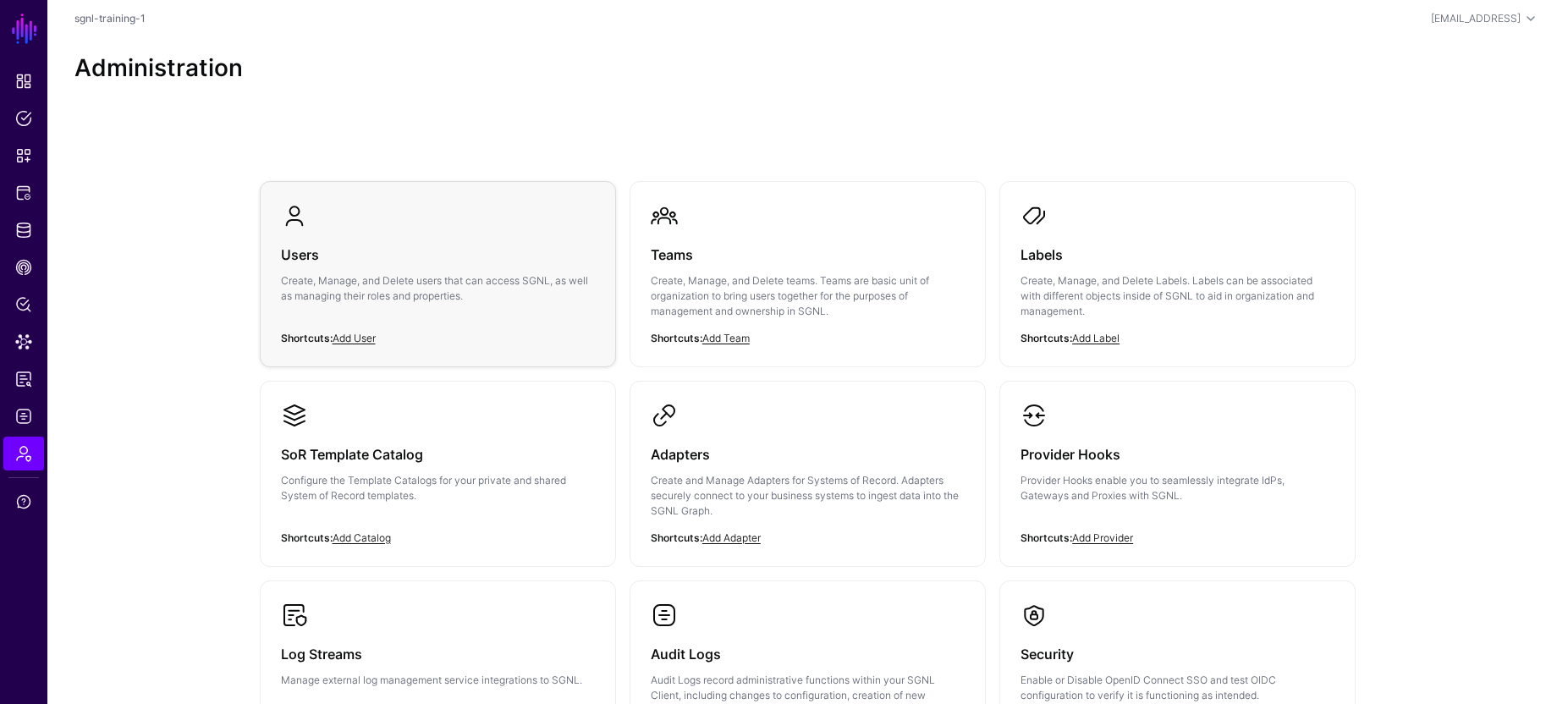
click at [307, 245] on h3 "Users" at bounding box center [438, 254] width 314 height 23
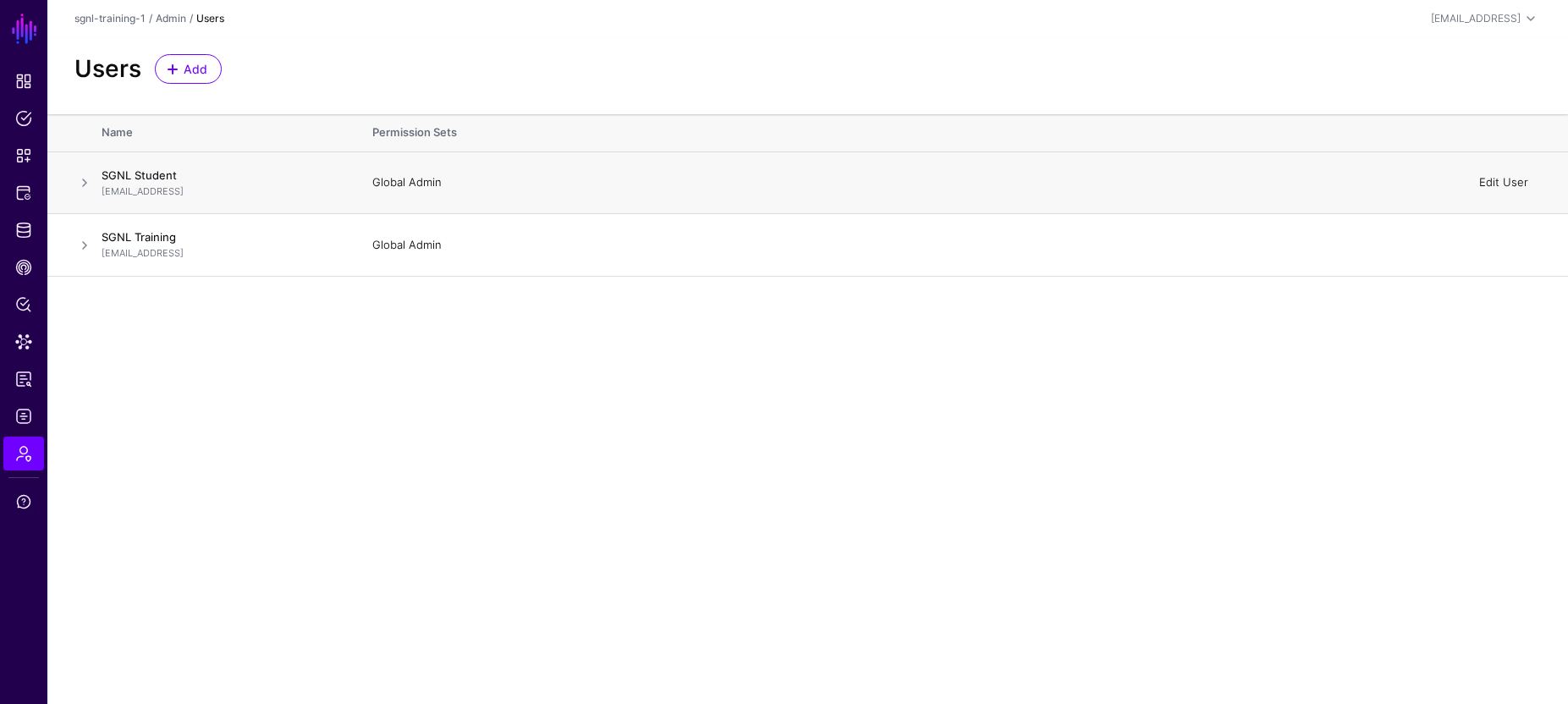
click at [1497, 182] on link "Edit User" at bounding box center [1503, 181] width 49 height 13
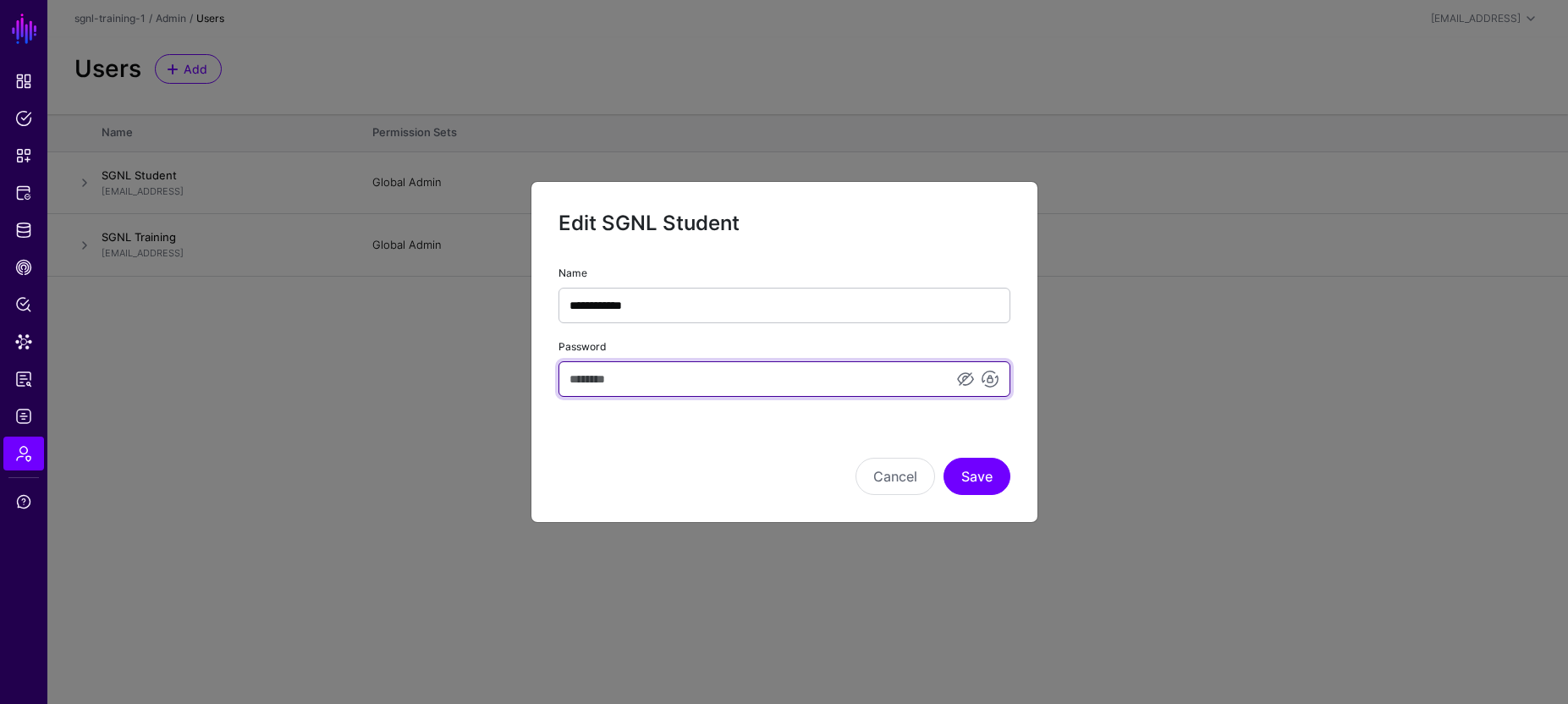
click at [654, 374] on input "Password" at bounding box center [784, 379] width 452 height 36
type input "**********"
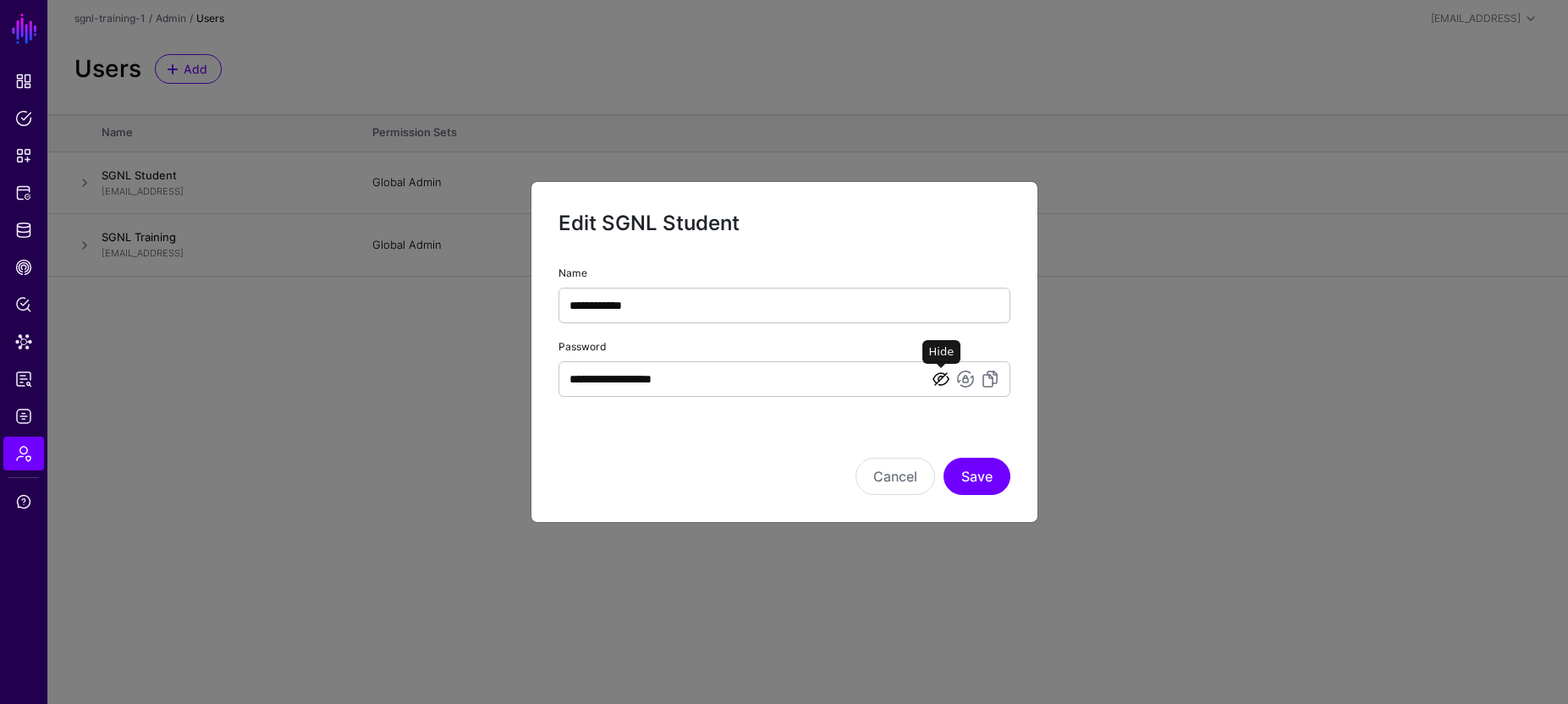
click at [938, 381] on link at bounding box center [940, 379] width 21 height 21
drag, startPoint x: 942, startPoint y: 384, endPoint x: 929, endPoint y: 385, distance: 13.0
click at [940, 384] on link at bounding box center [940, 379] width 21 height 21
click at [978, 481] on button "Save" at bounding box center [976, 476] width 66 height 37
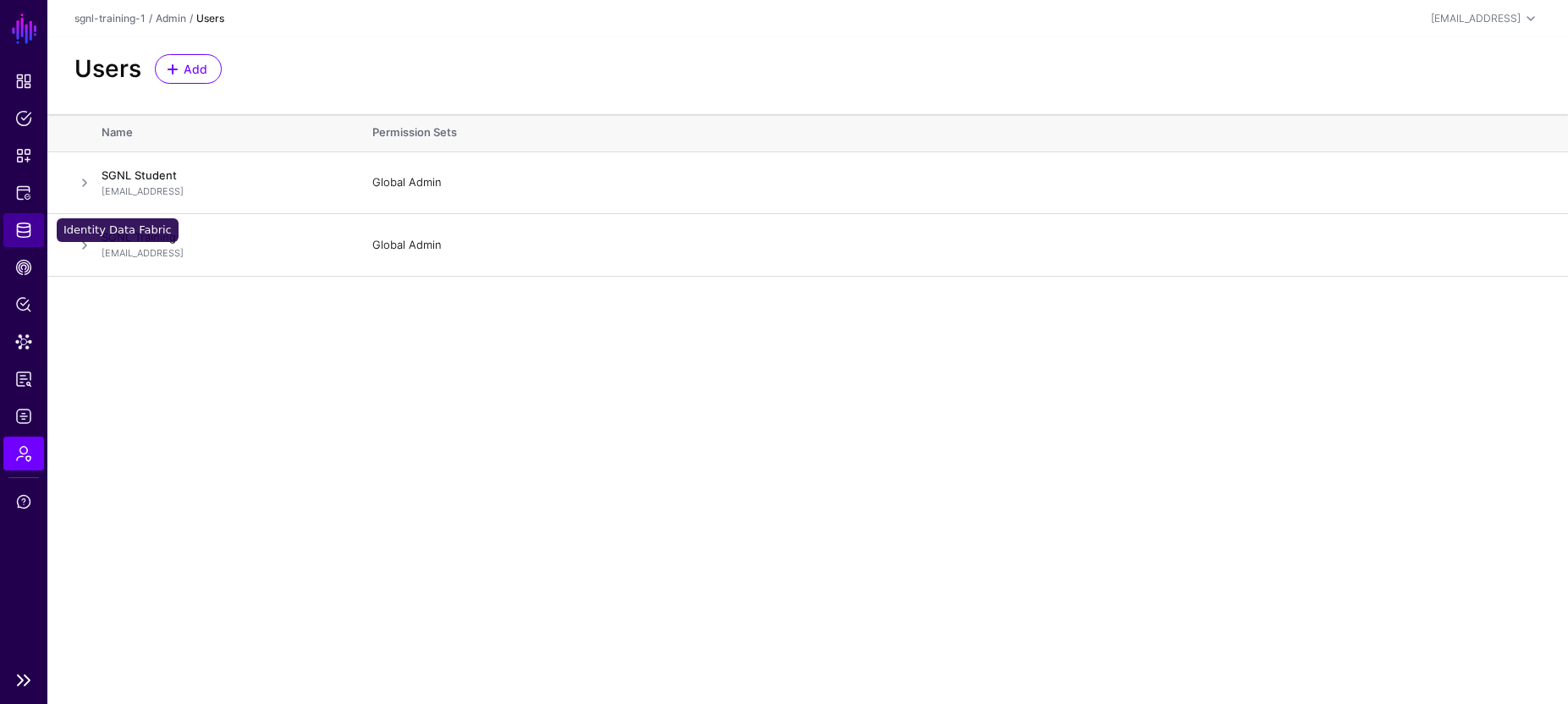
click at [25, 233] on span "Identity Data Fabric" at bounding box center [23, 230] width 17 height 17
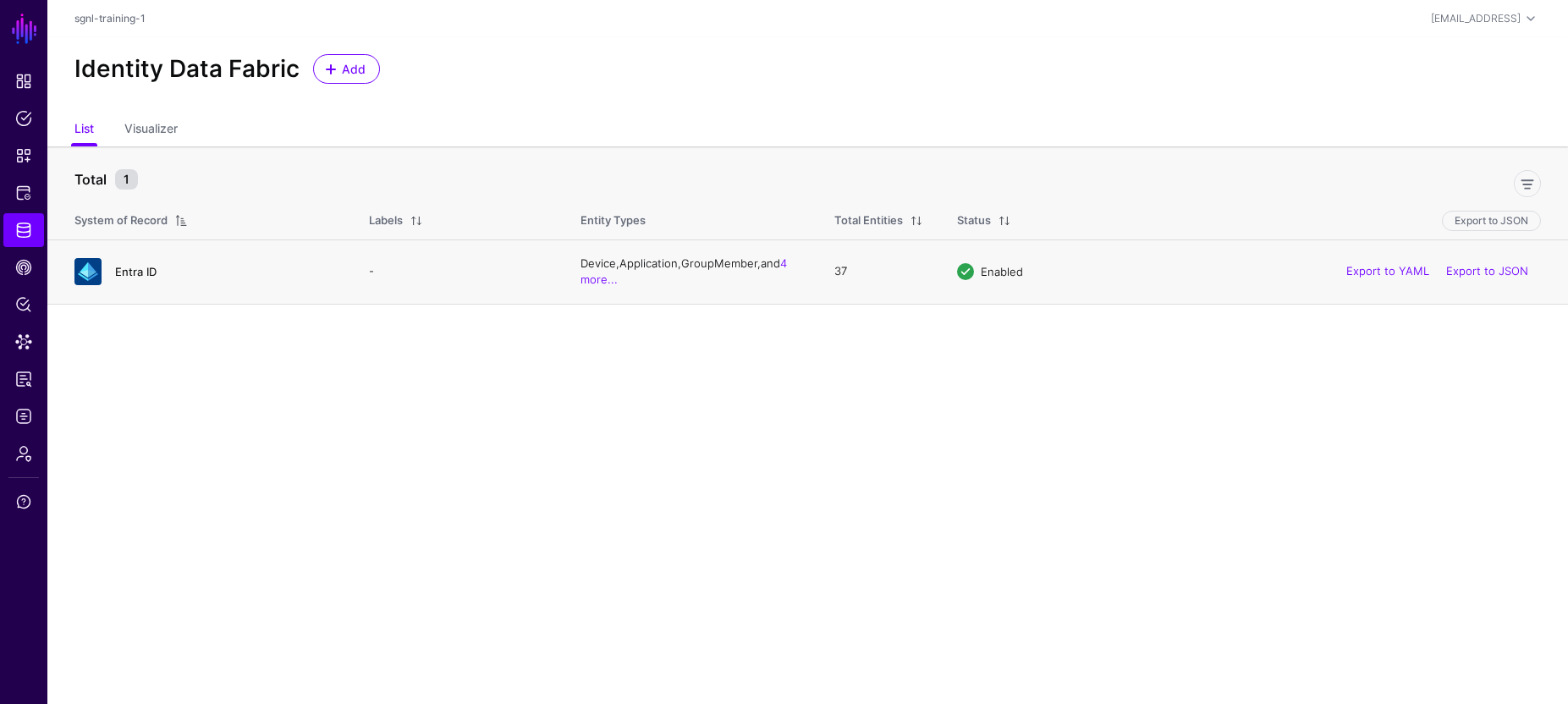
click at [136, 276] on link "Entra ID" at bounding box center [136, 271] width 41 height 13
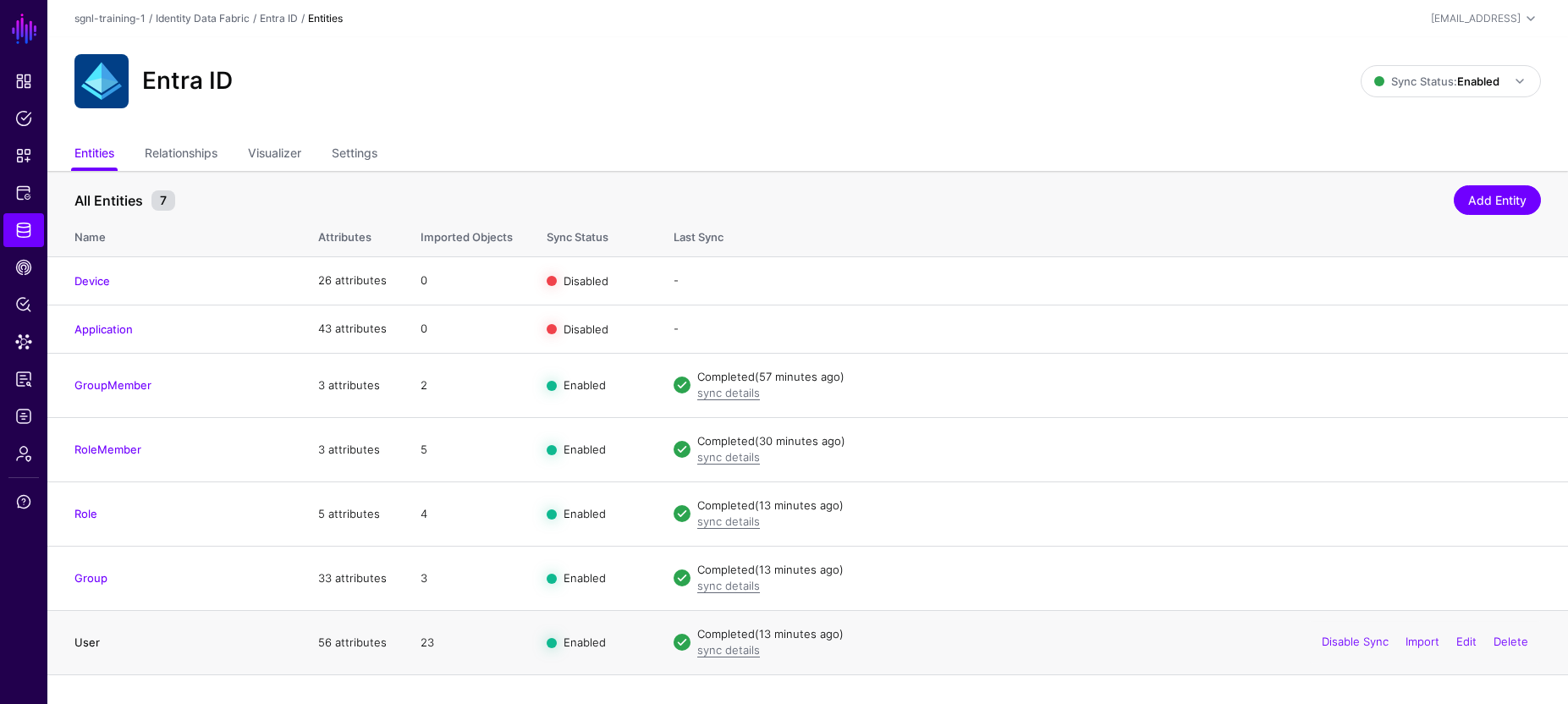
click at [90, 642] on link "User" at bounding box center [87, 641] width 25 height 13
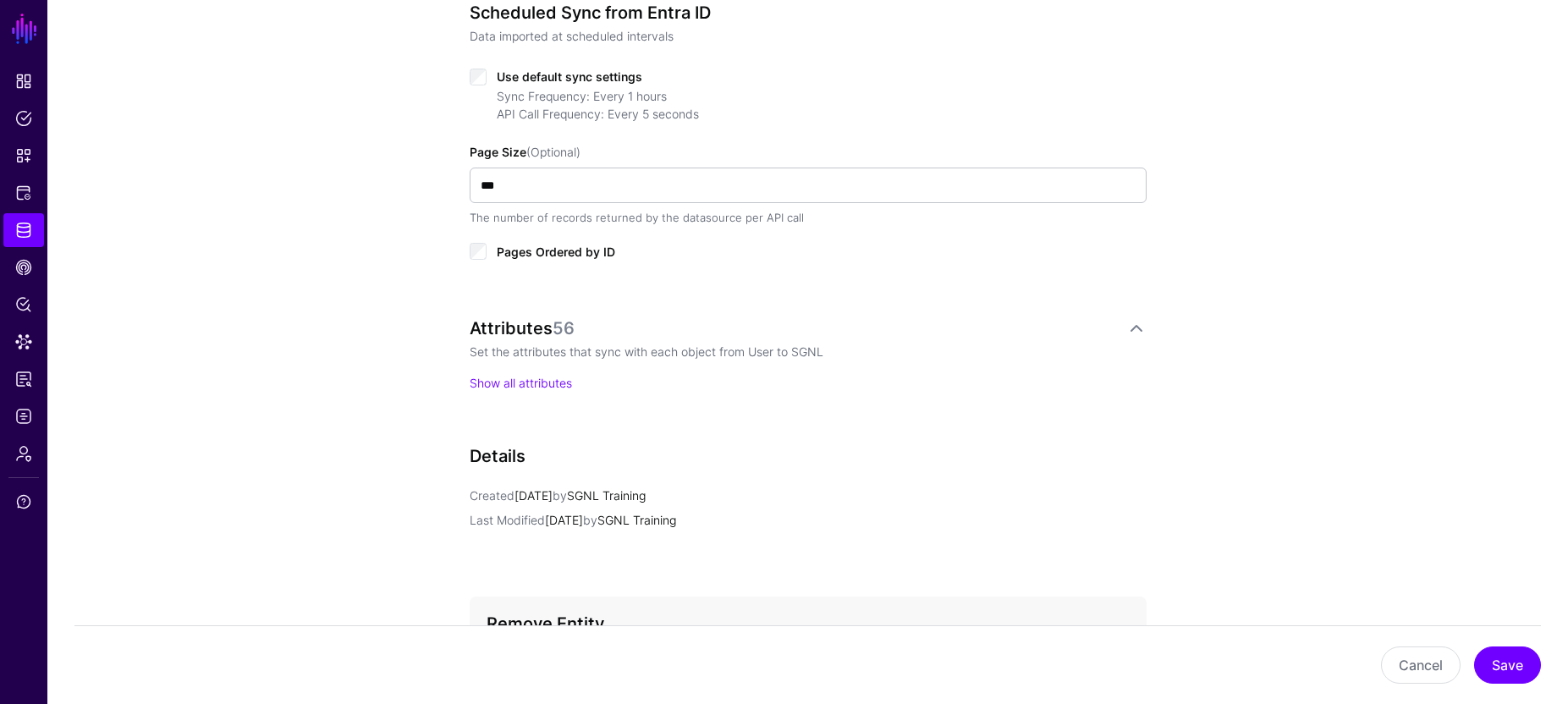
scroll to position [869, 0]
click at [524, 380] on link "Show all attributes" at bounding box center [521, 381] width 102 height 14
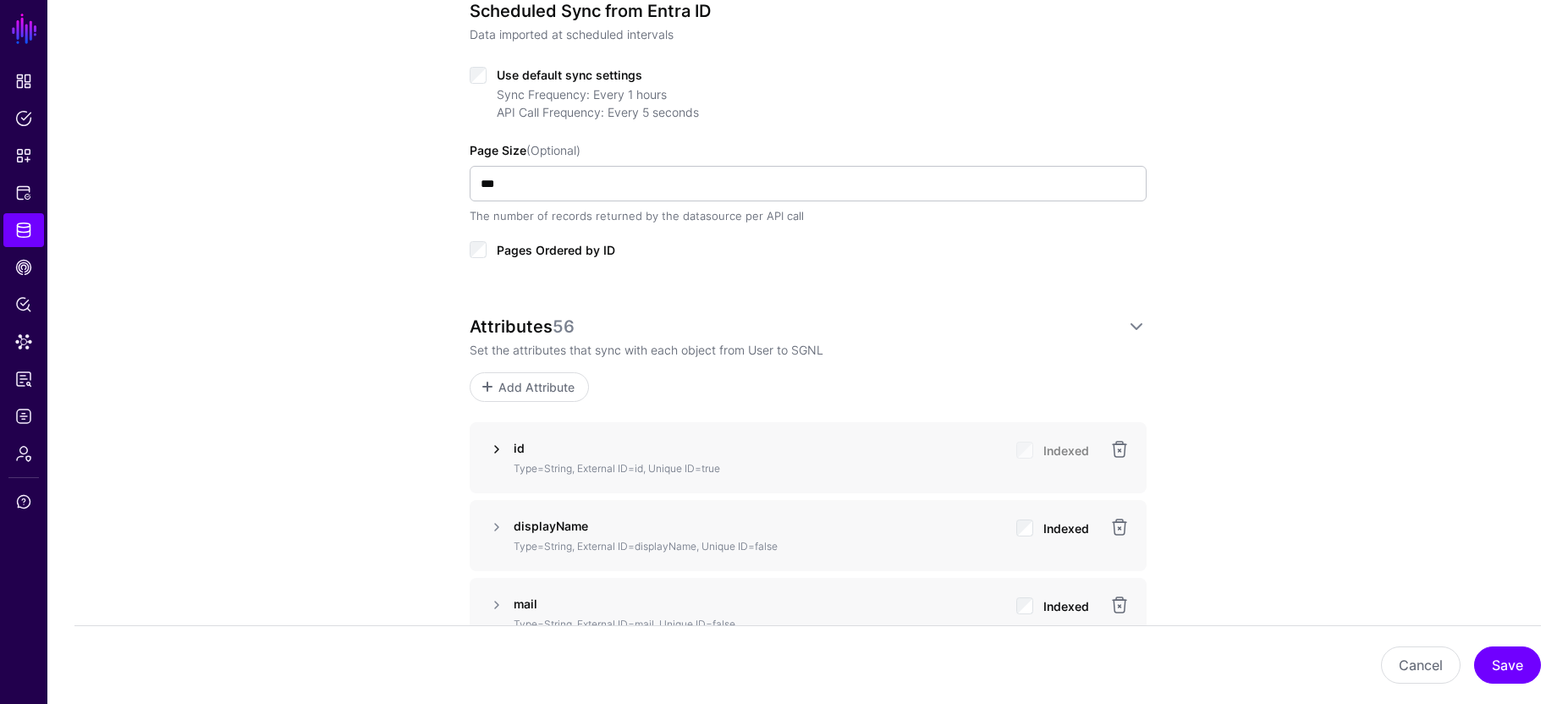
click at [492, 448] on link at bounding box center [497, 449] width 21 height 21
click at [493, 448] on link at bounding box center [497, 449] width 21 height 21
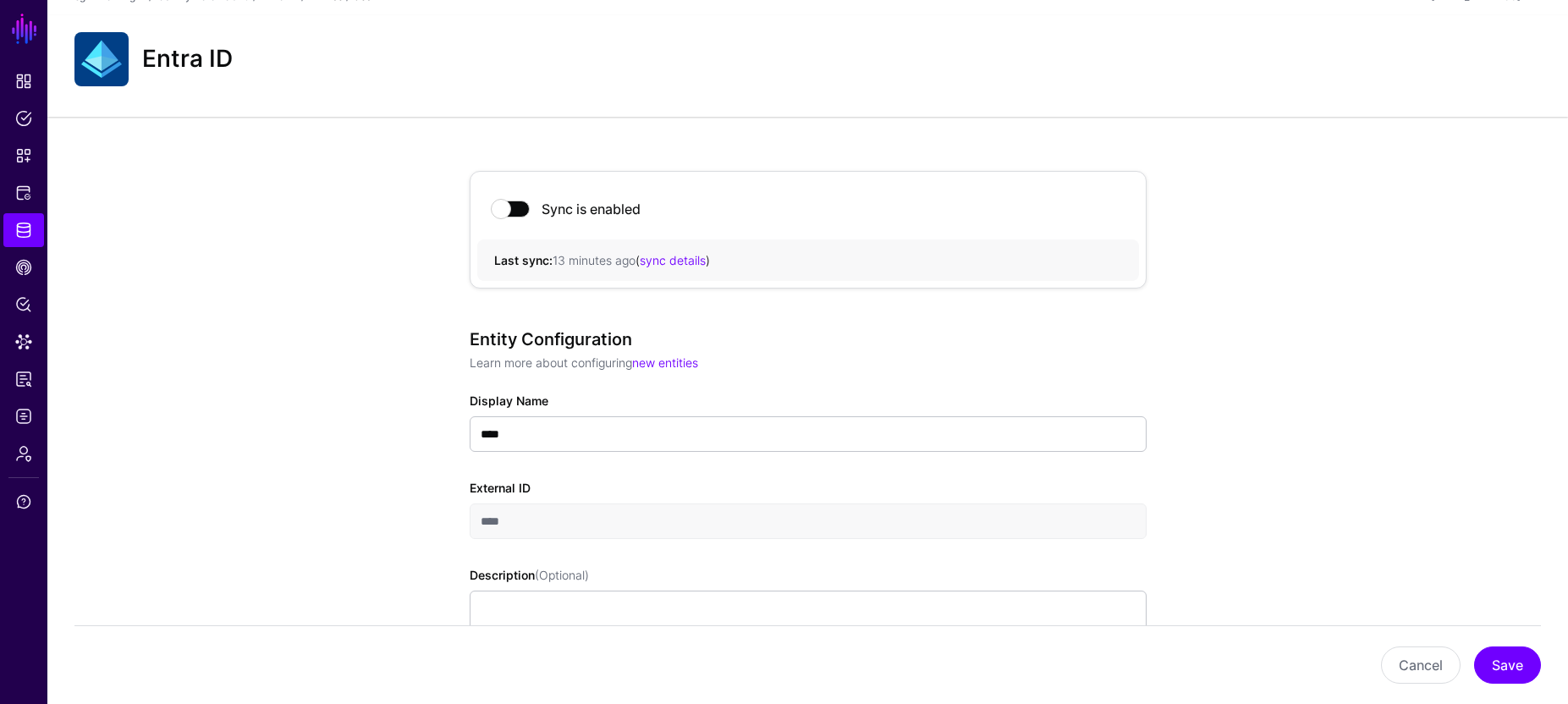
scroll to position [0, 0]
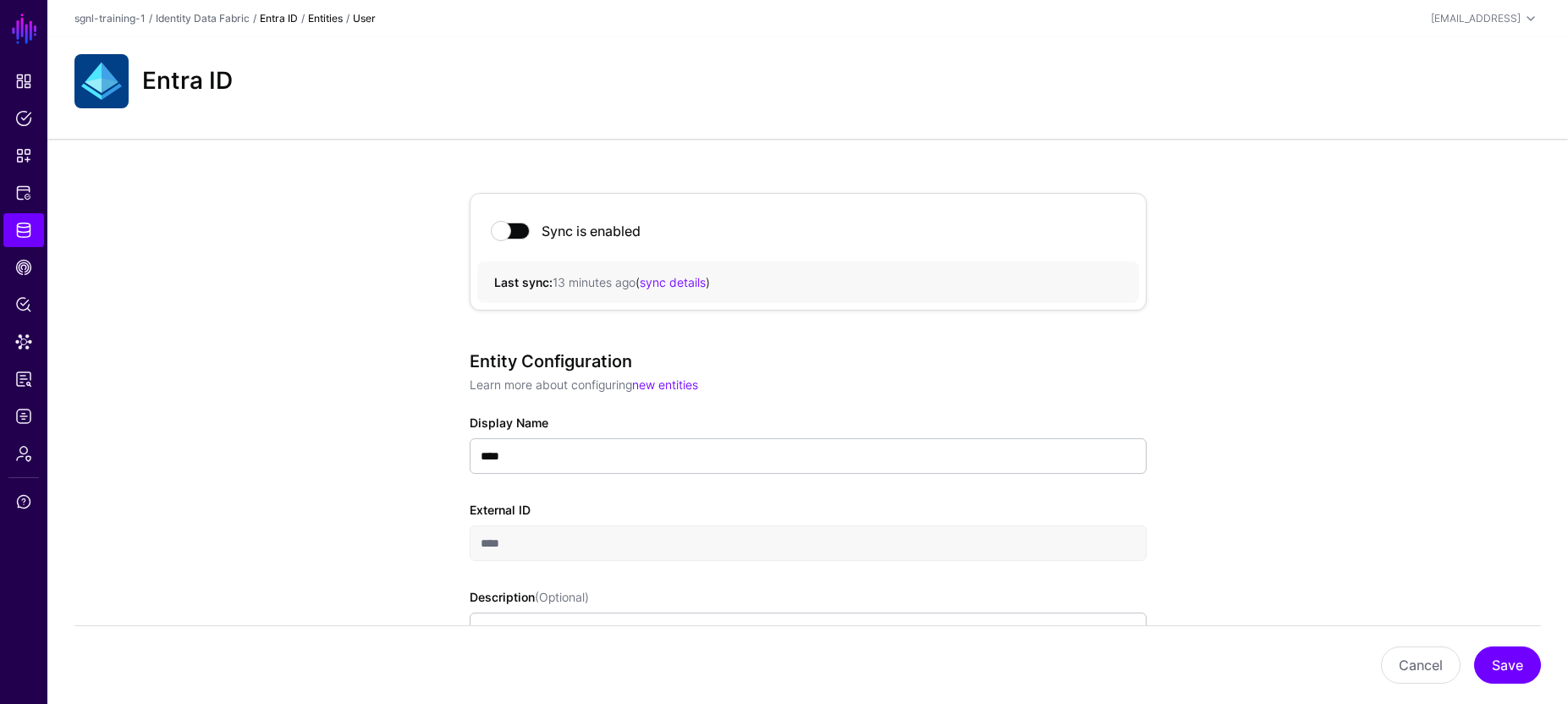
click at [277, 20] on link "Entra ID" at bounding box center [278, 18] width 38 height 13
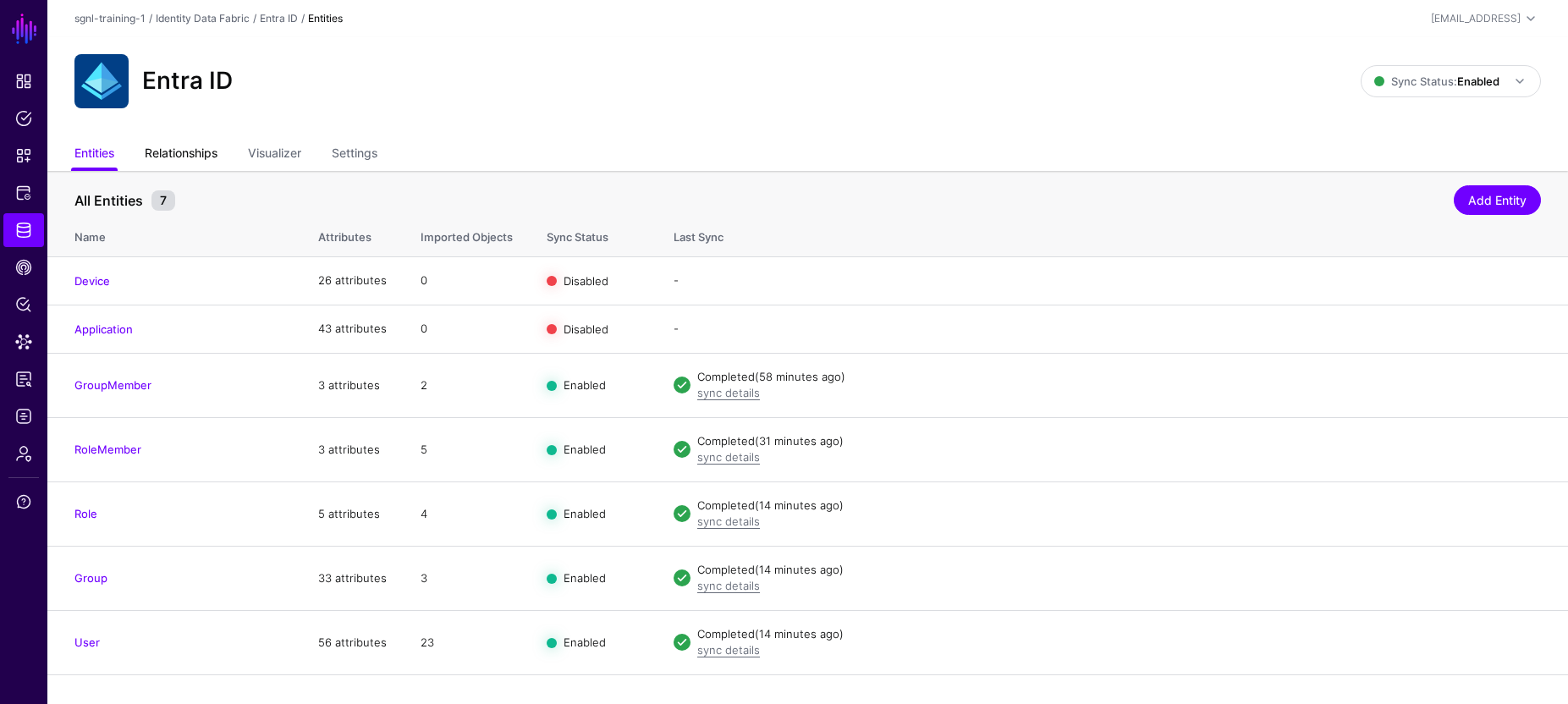
click at [193, 157] on link "Relationships" at bounding box center [181, 154] width 73 height 32
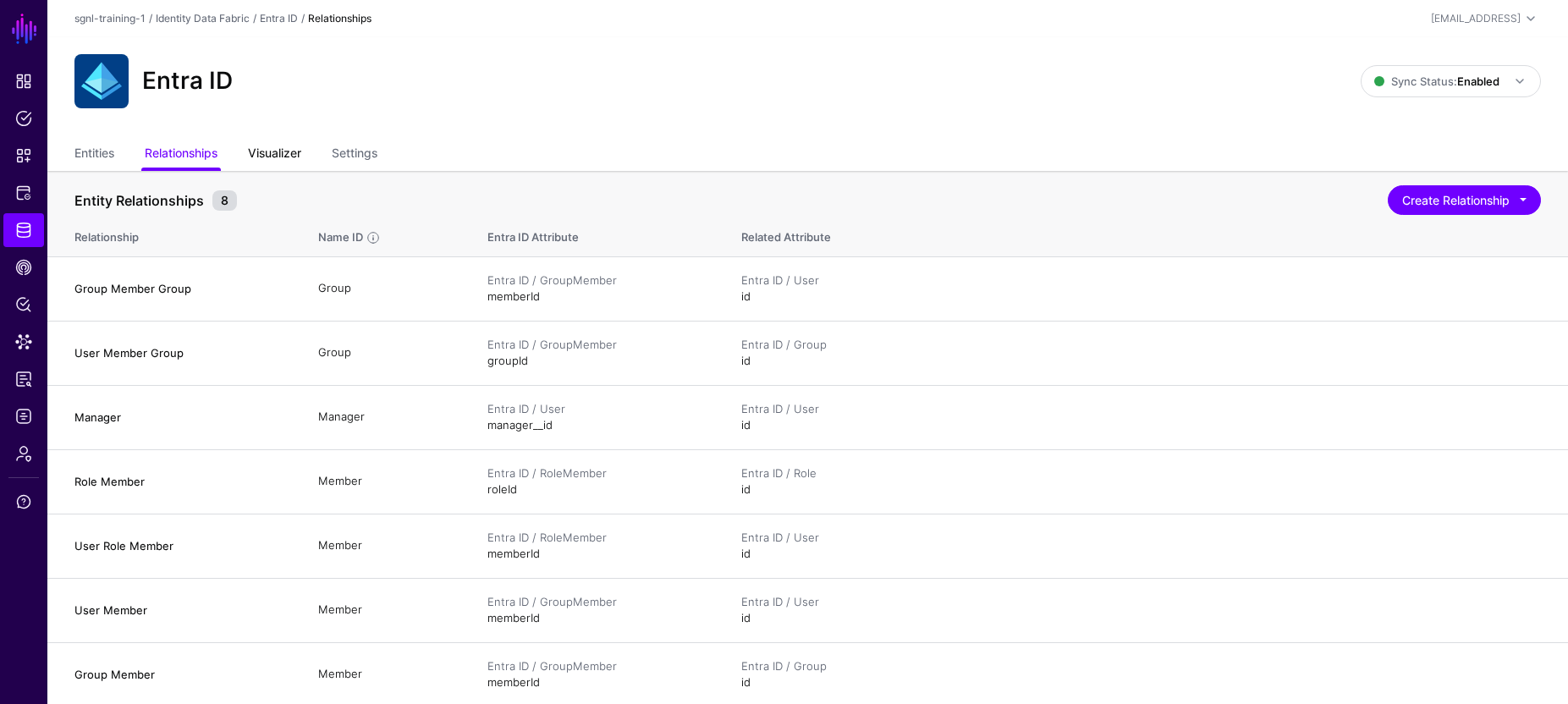
click at [280, 149] on link "Visualizer" at bounding box center [274, 154] width 53 height 32
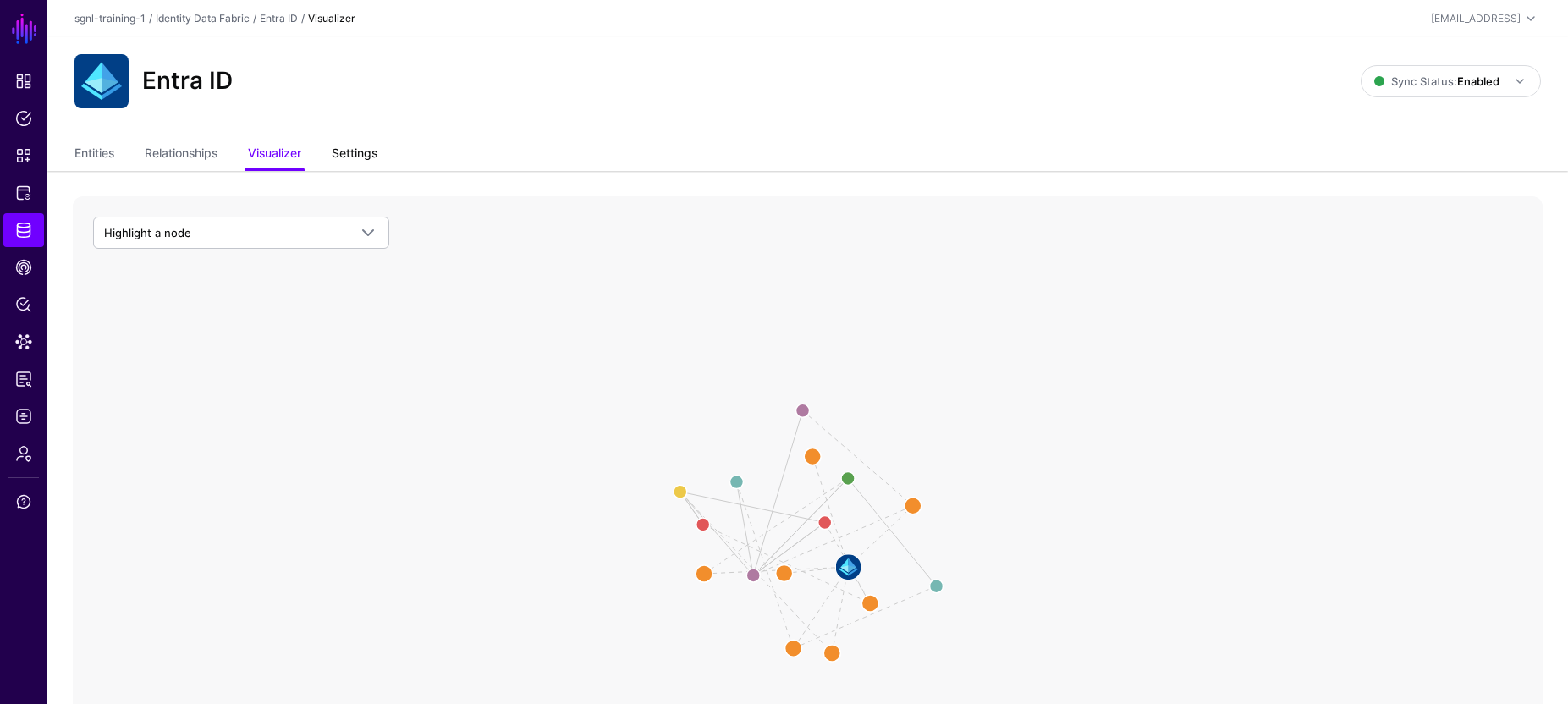
click at [351, 154] on link "Settings" at bounding box center [354, 154] width 46 height 32
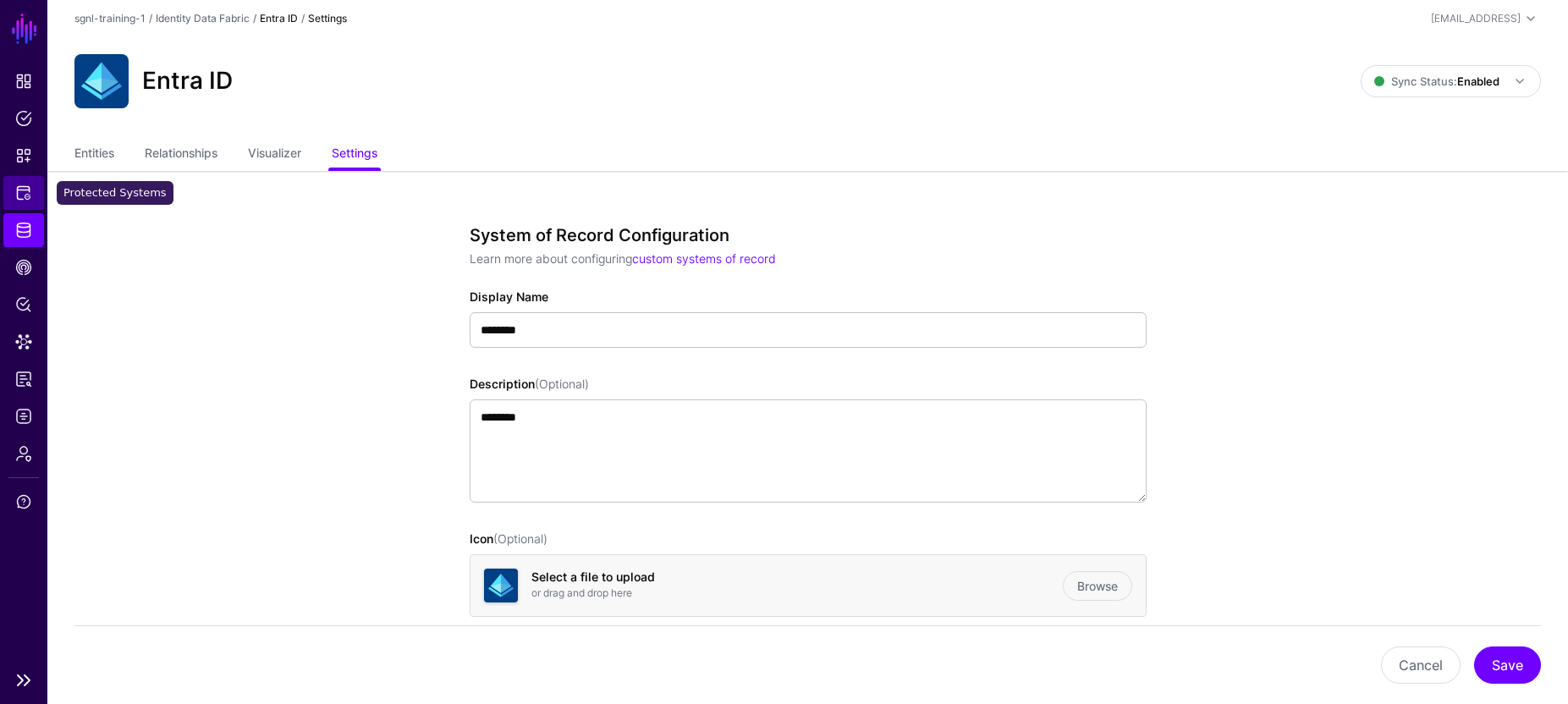
click at [27, 195] on span "Protected Systems" at bounding box center [23, 192] width 17 height 17
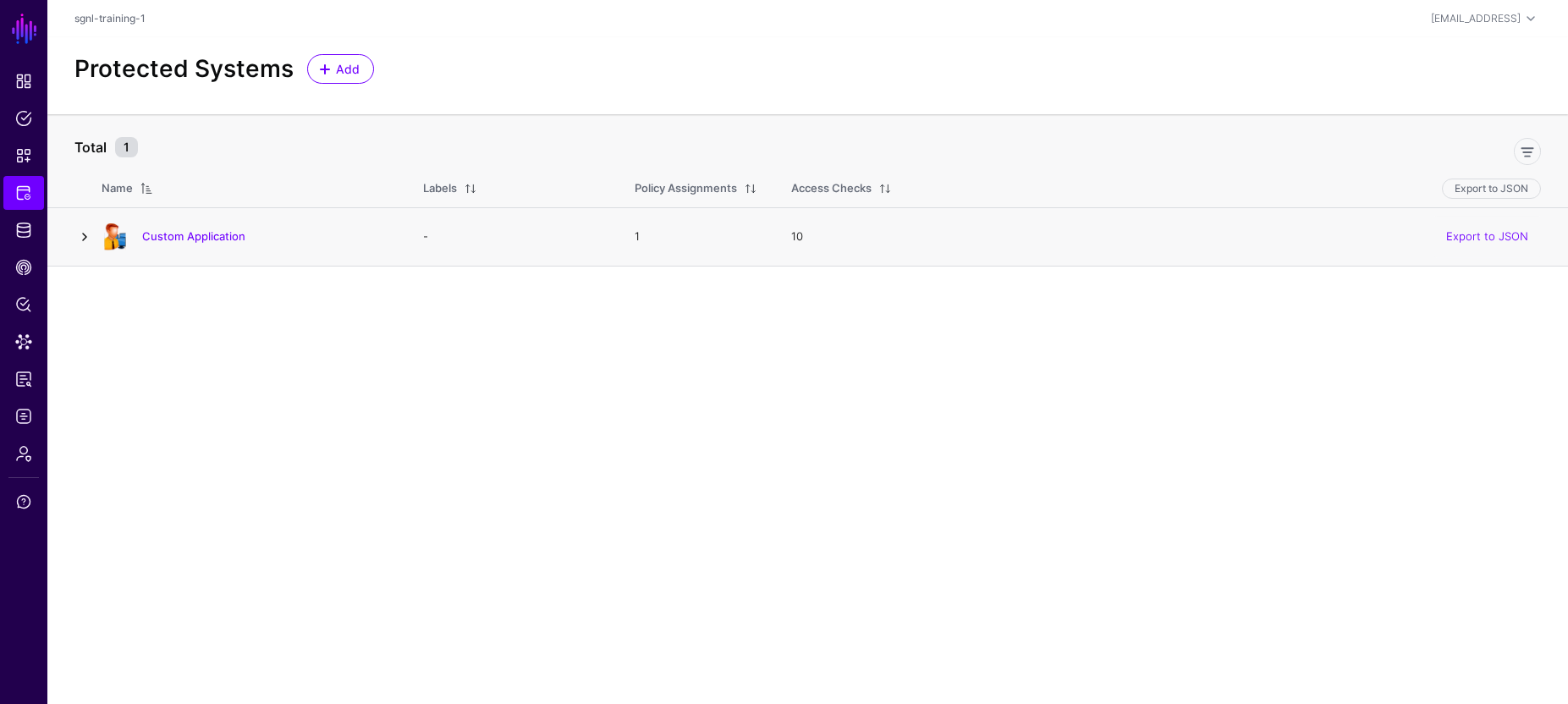
click at [84, 237] on link at bounding box center [84, 236] width 21 height 21
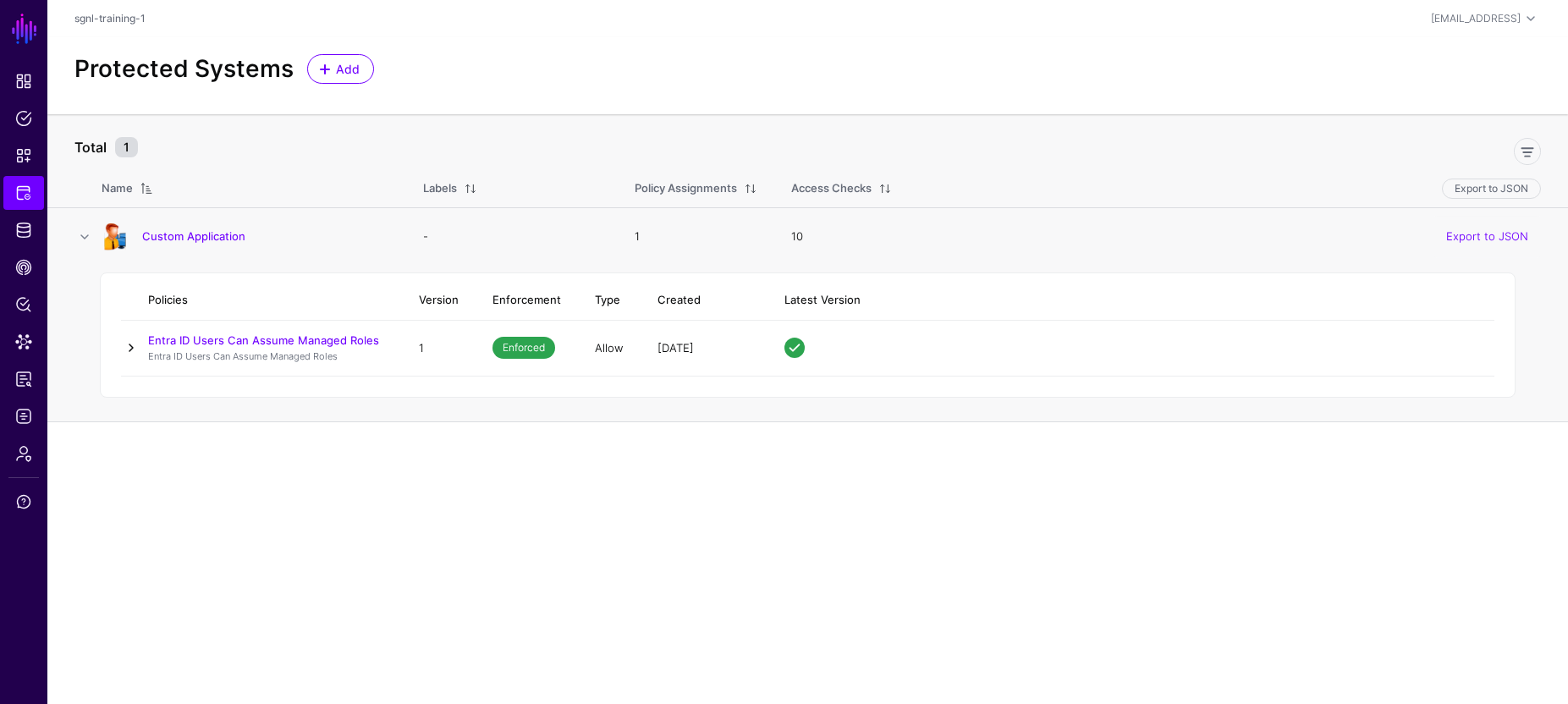
click at [134, 347] on link at bounding box center [131, 348] width 21 height 21
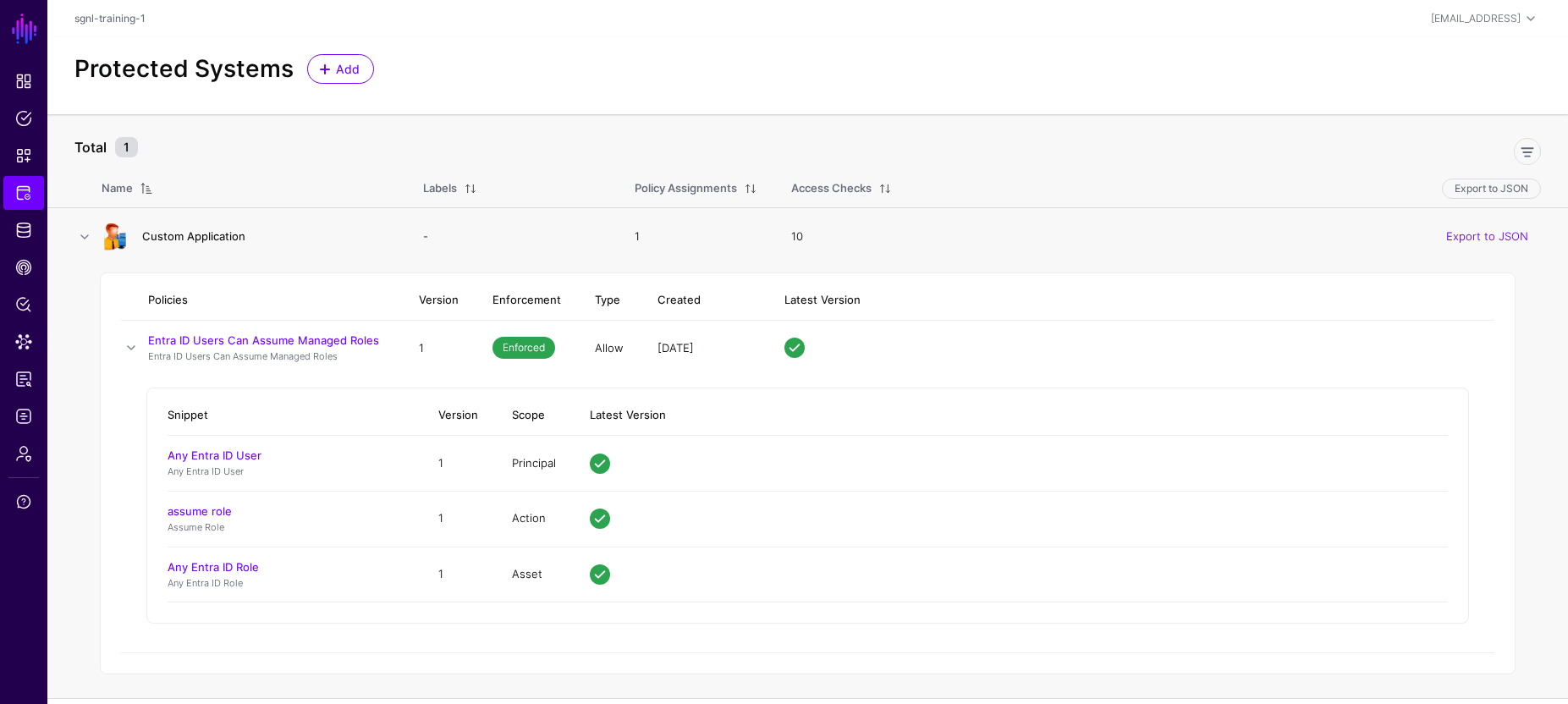
click at [198, 233] on link "Custom Application" at bounding box center [193, 235] width 103 height 13
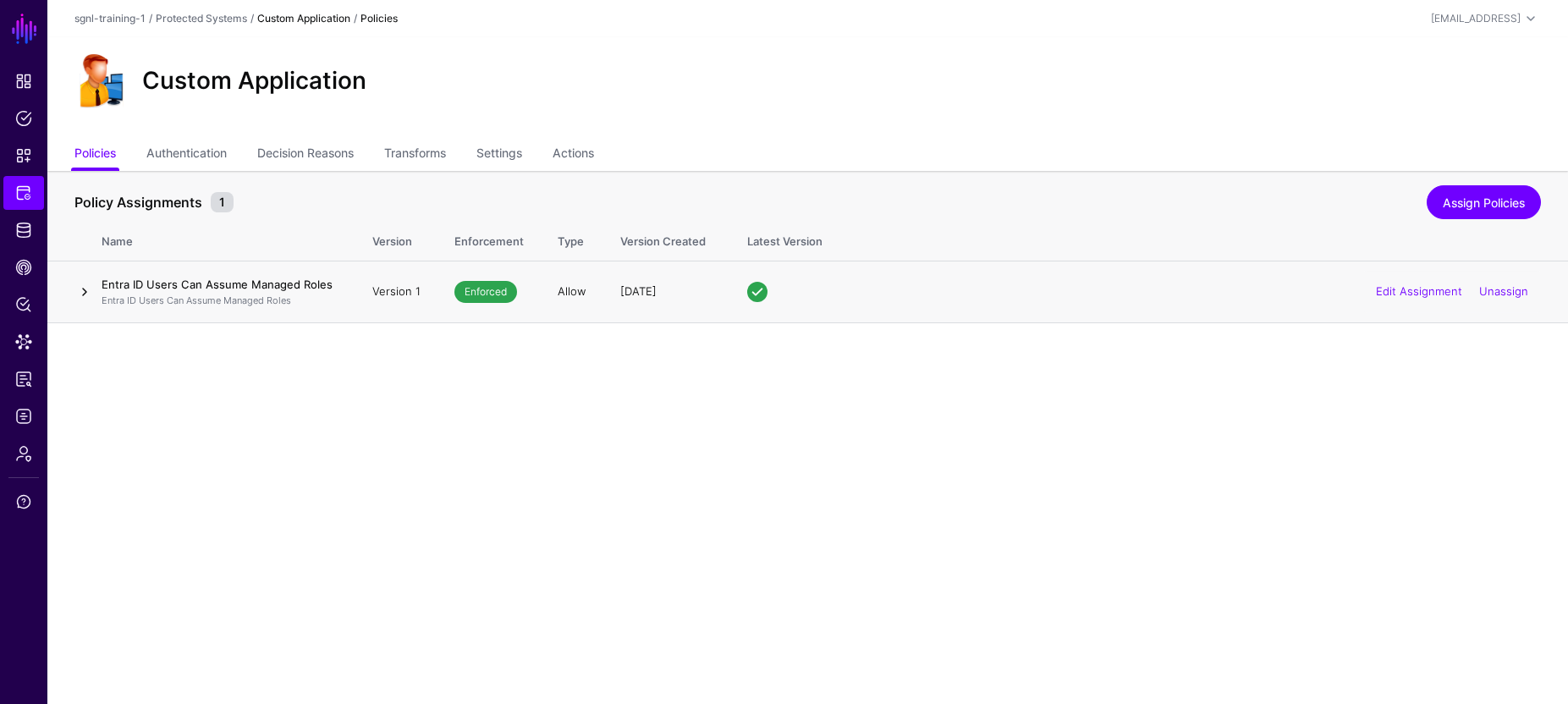
click at [84, 294] on link at bounding box center [84, 292] width 21 height 21
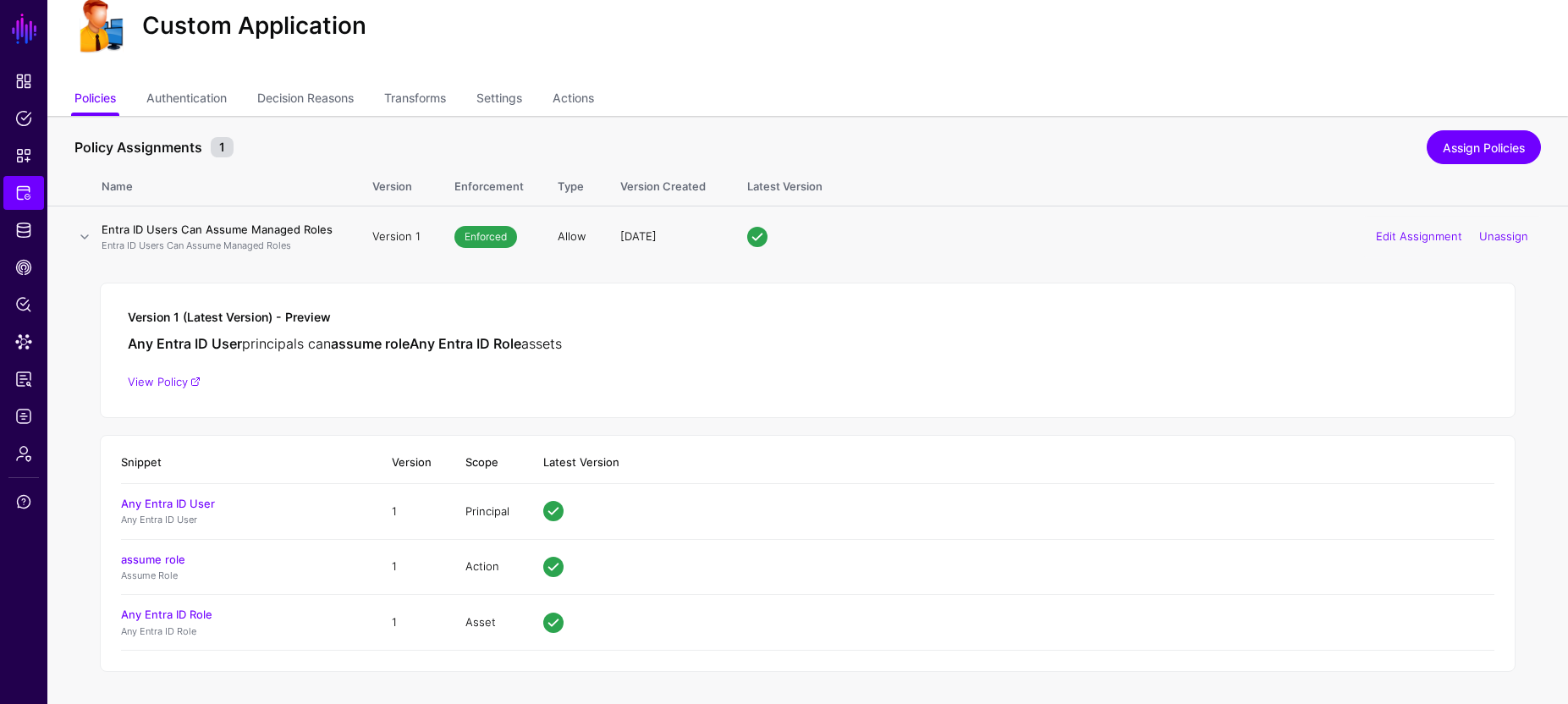
scroll to position [56, 0]
click at [178, 380] on link "View Policy" at bounding box center [163, 380] width 73 height 13
click at [178, 101] on link "Authentication" at bounding box center [186, 99] width 80 height 32
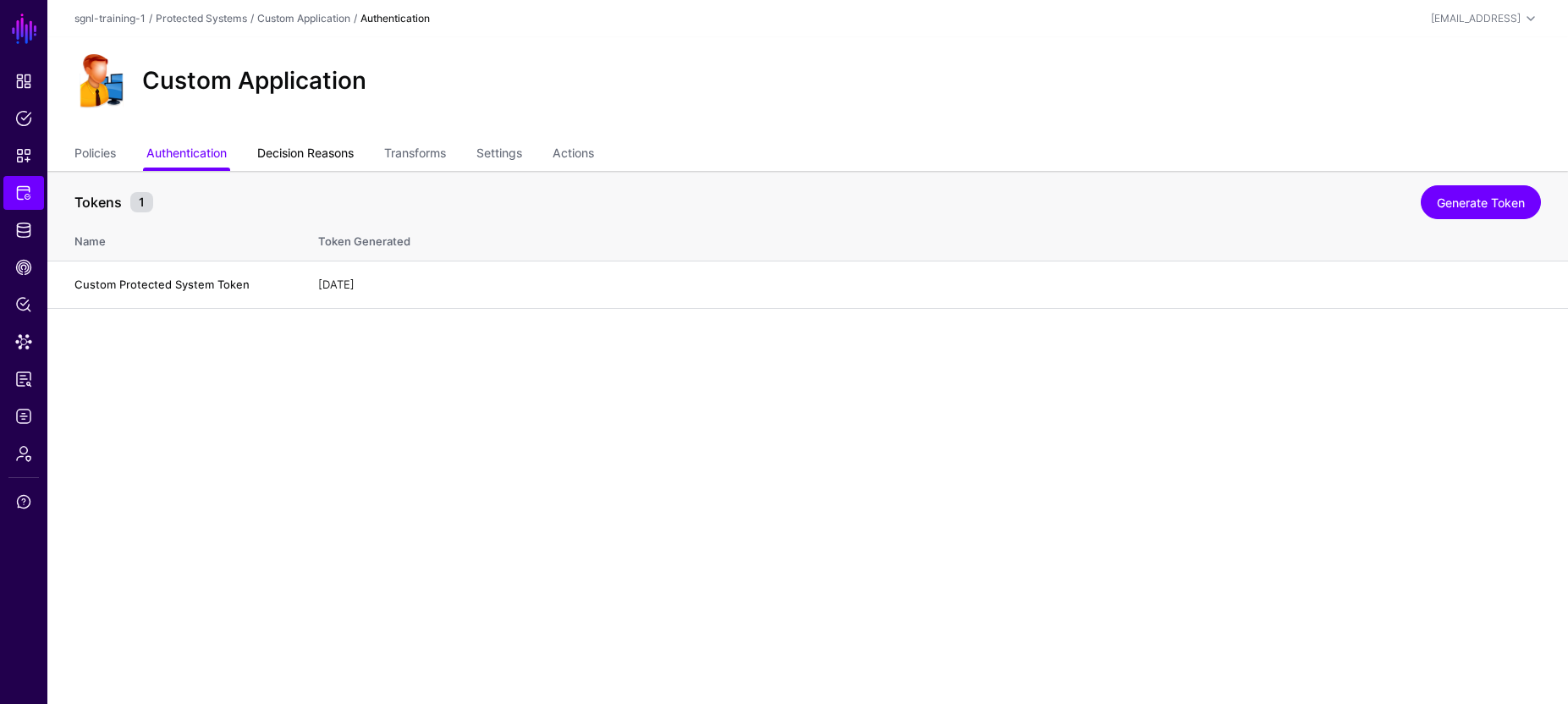
click at [331, 157] on link "Decision Reasons" at bounding box center [304, 154] width 96 height 32
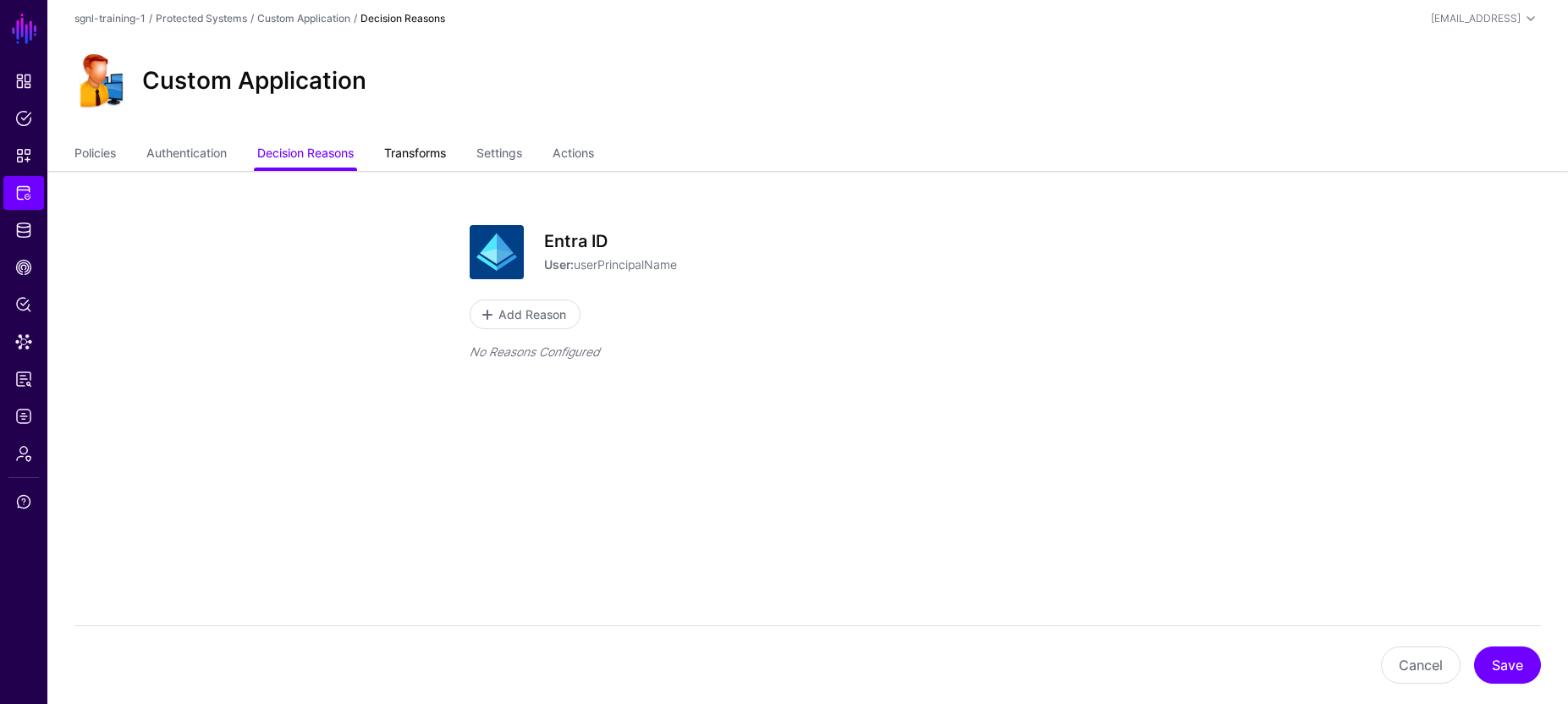
click at [417, 158] on link "Transforms" at bounding box center [415, 154] width 62 height 32
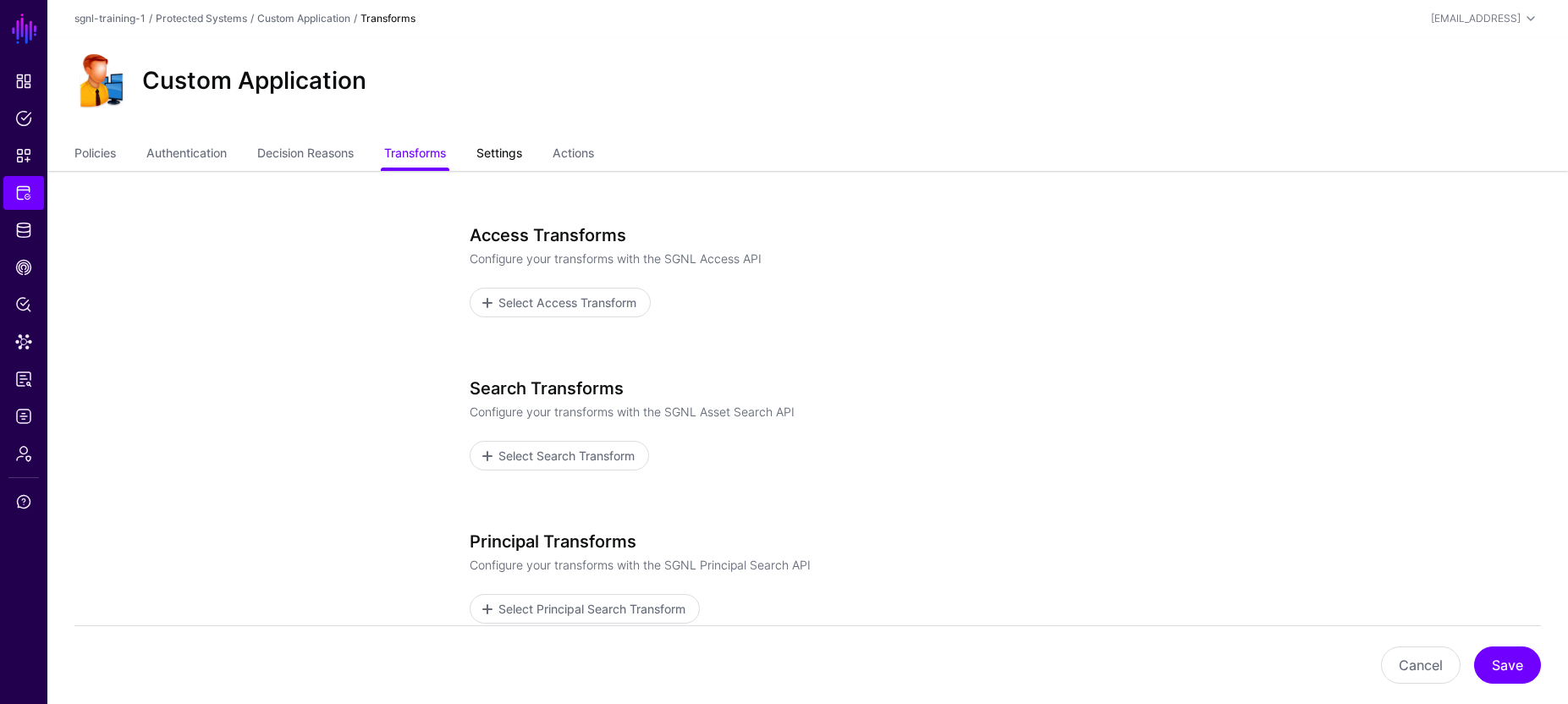
click at [518, 162] on link "Settings" at bounding box center [498, 154] width 46 height 32
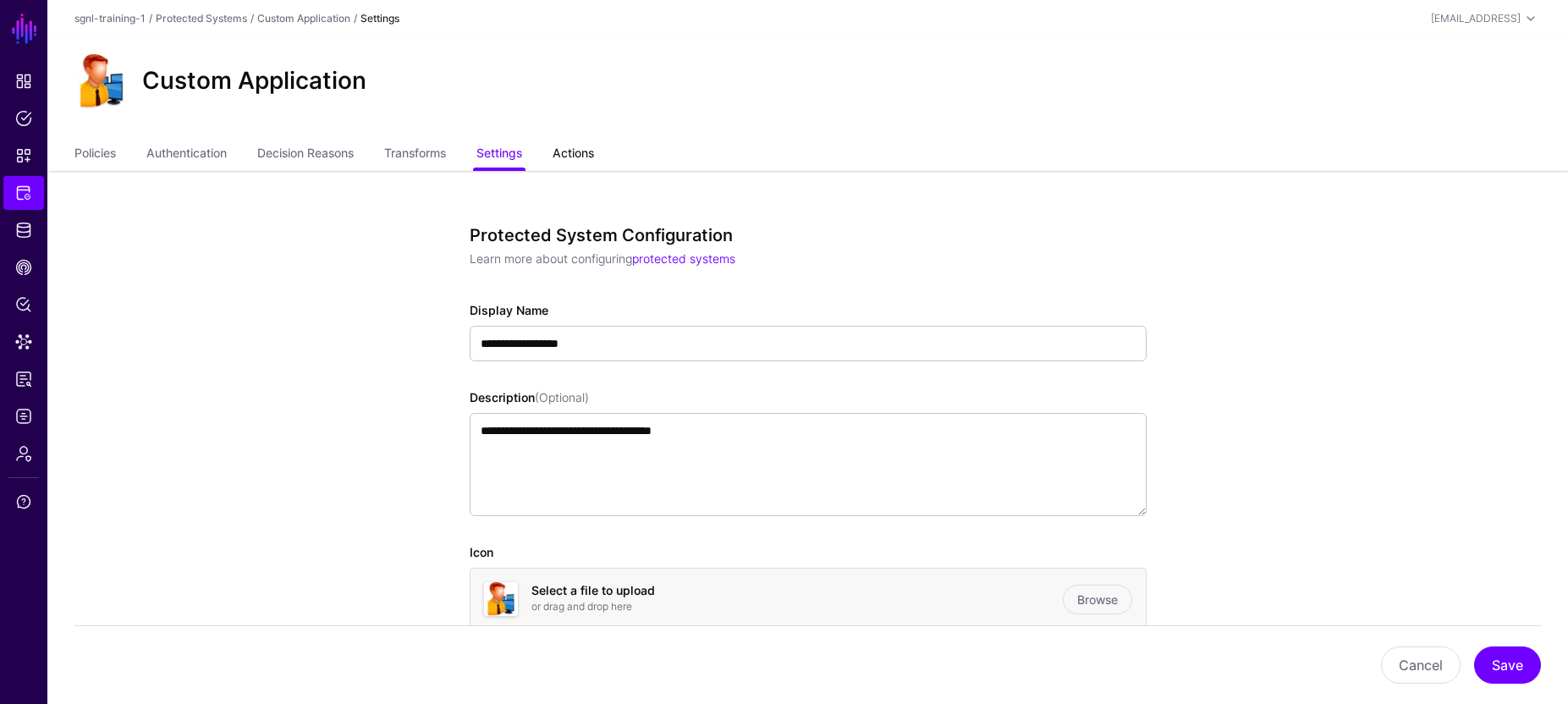
click at [585, 150] on link "Actions" at bounding box center [573, 154] width 41 height 32
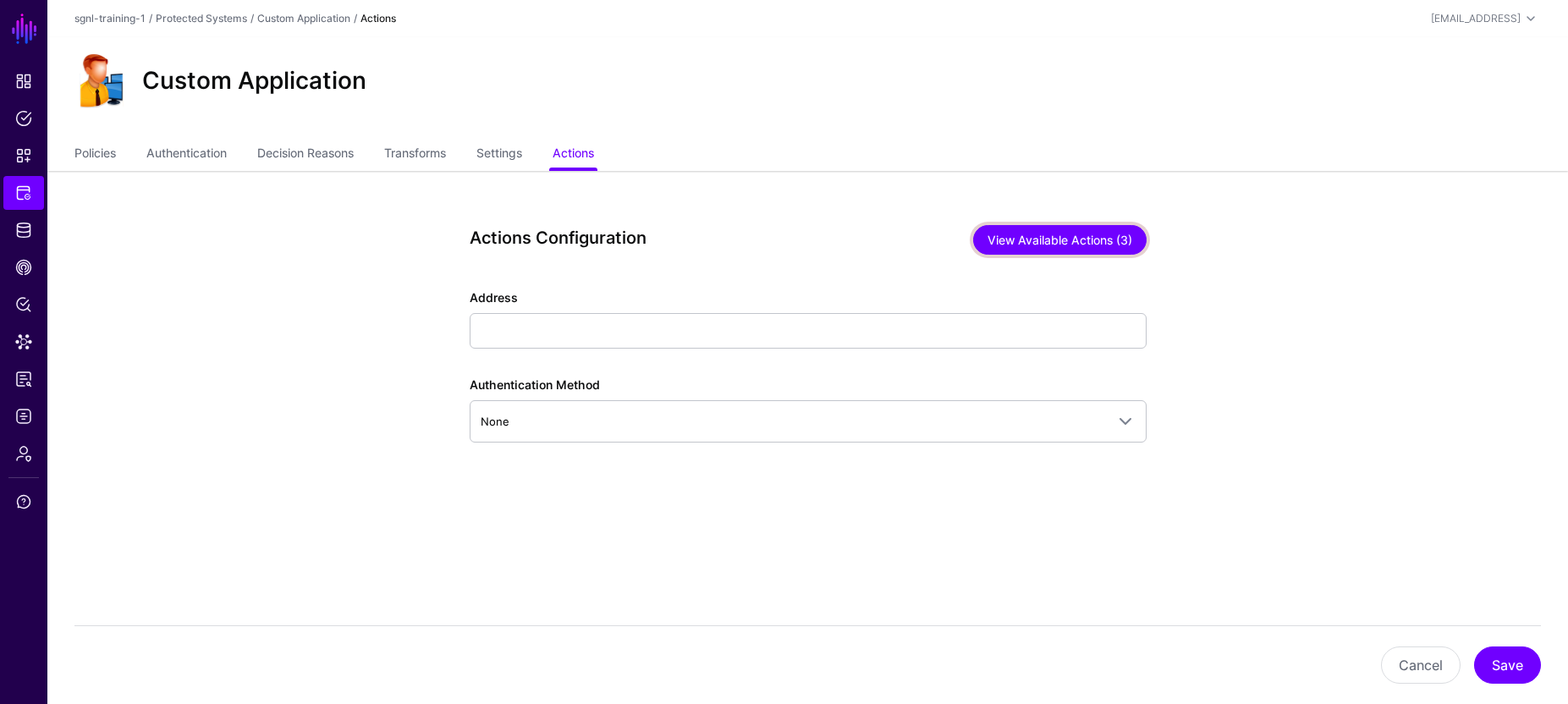
click at [1027, 237] on button "View Available Actions (3)" at bounding box center [1059, 240] width 173 height 30
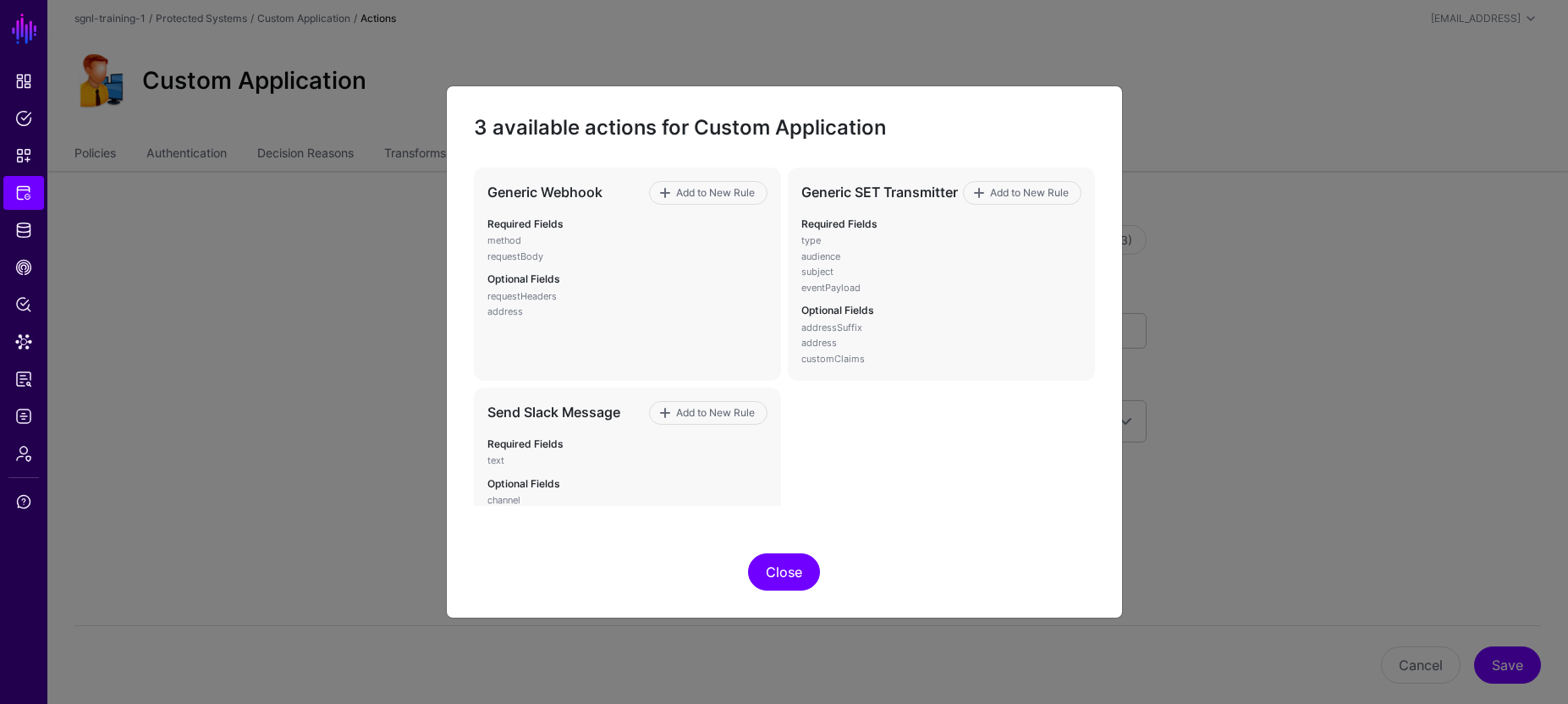
click at [810, 563] on button "Close" at bounding box center [784, 571] width 72 height 37
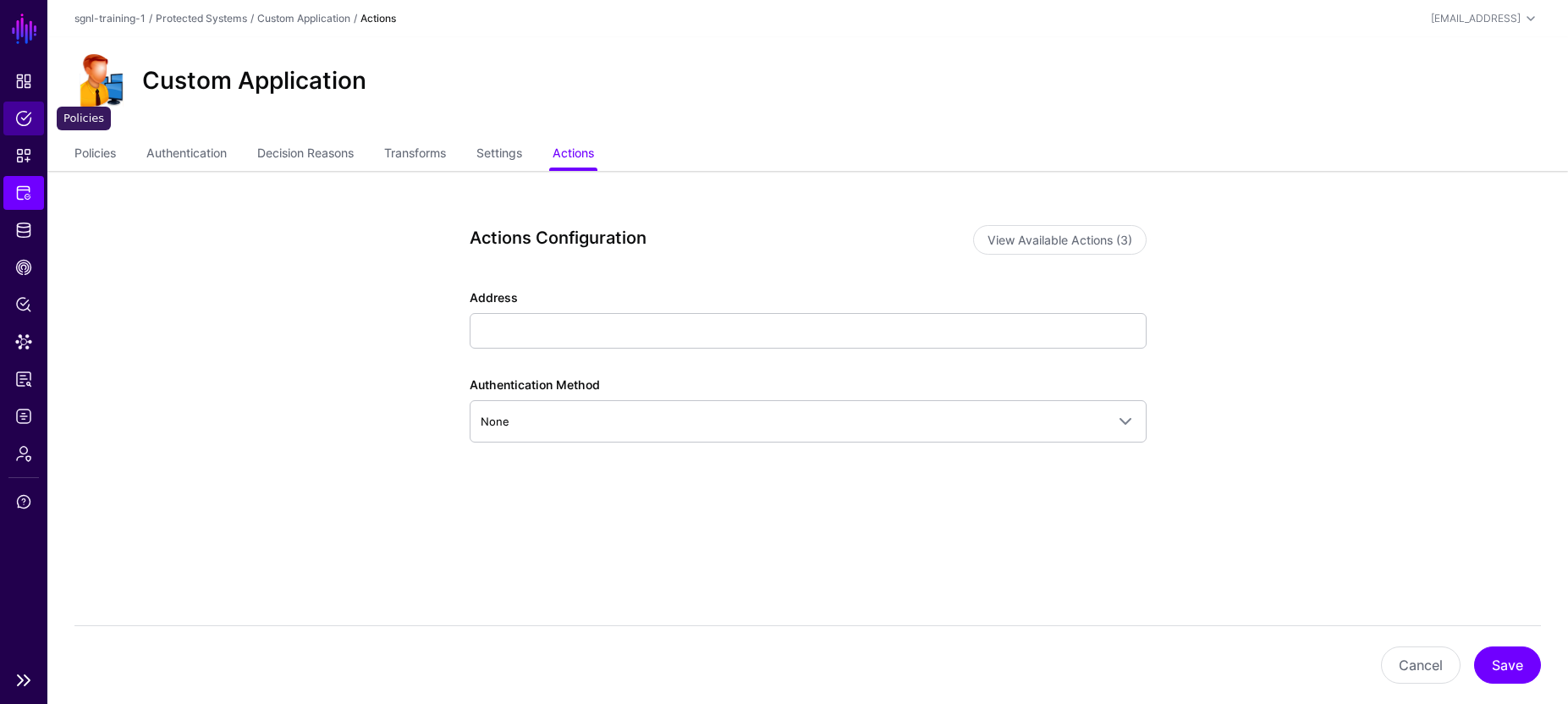
click at [26, 126] on span "Policies" at bounding box center [23, 118] width 17 height 17
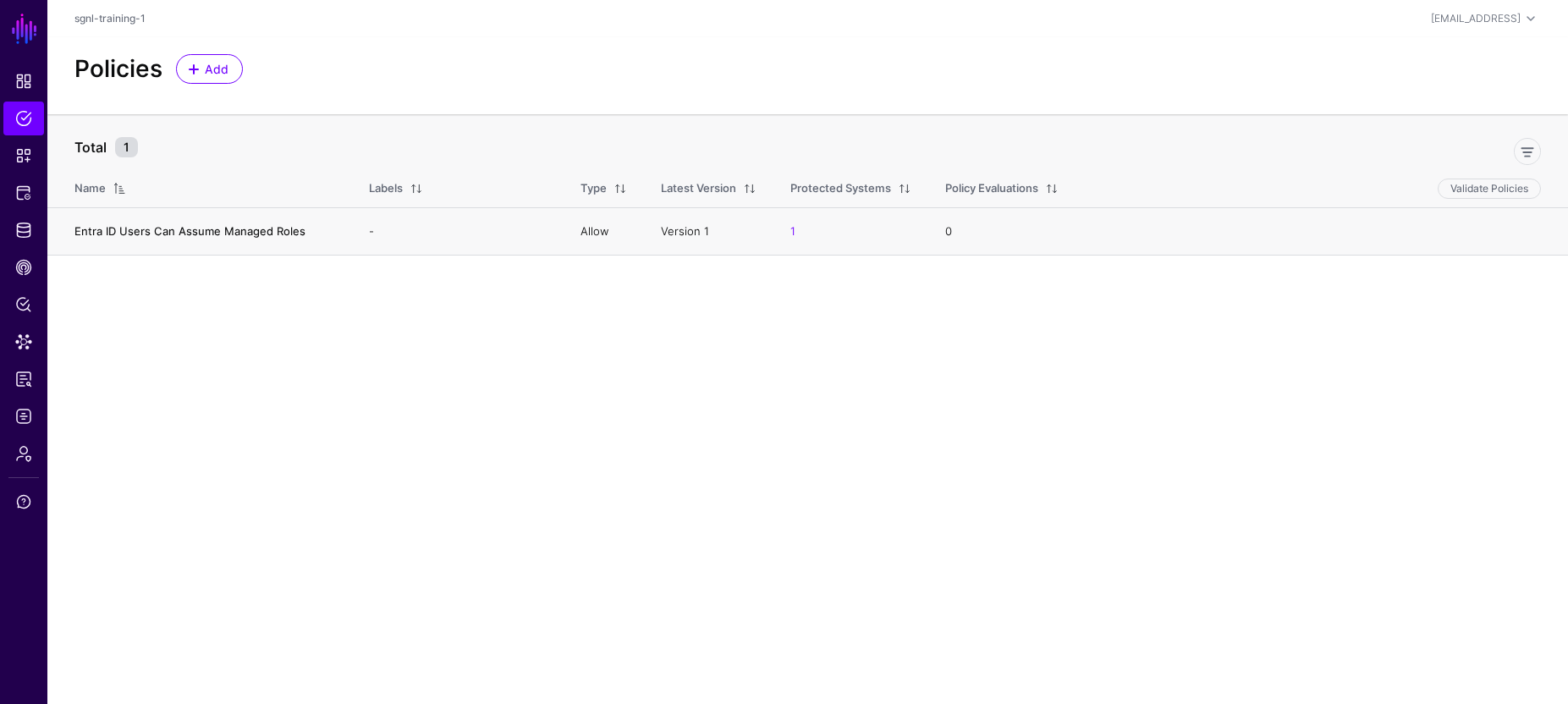
click at [181, 227] on link "Entra ID Users Can Assume Managed Roles" at bounding box center [189, 231] width 231 height 13
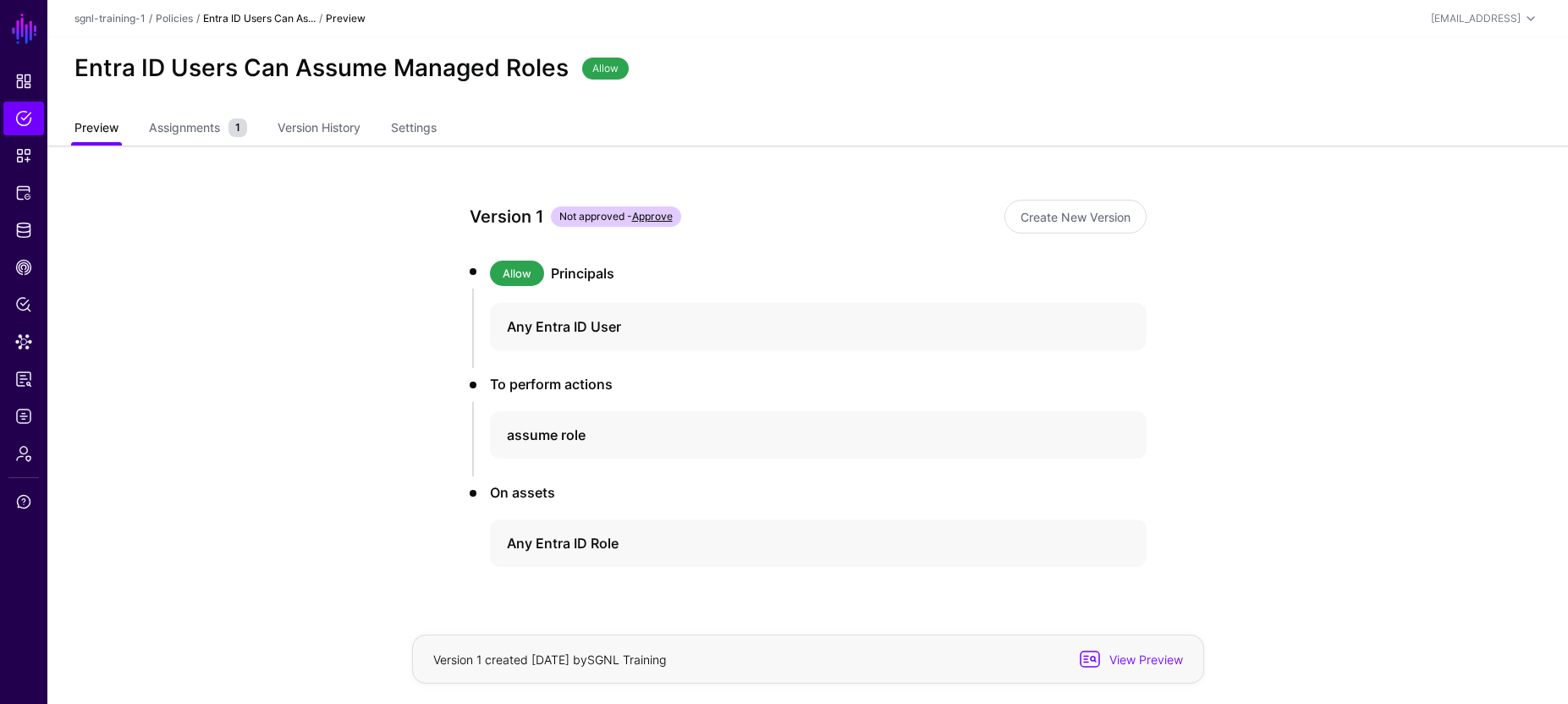
click at [106, 127] on link "Preview" at bounding box center [96, 129] width 44 height 32
click at [1122, 327] on link at bounding box center [1121, 326] width 17 height 17
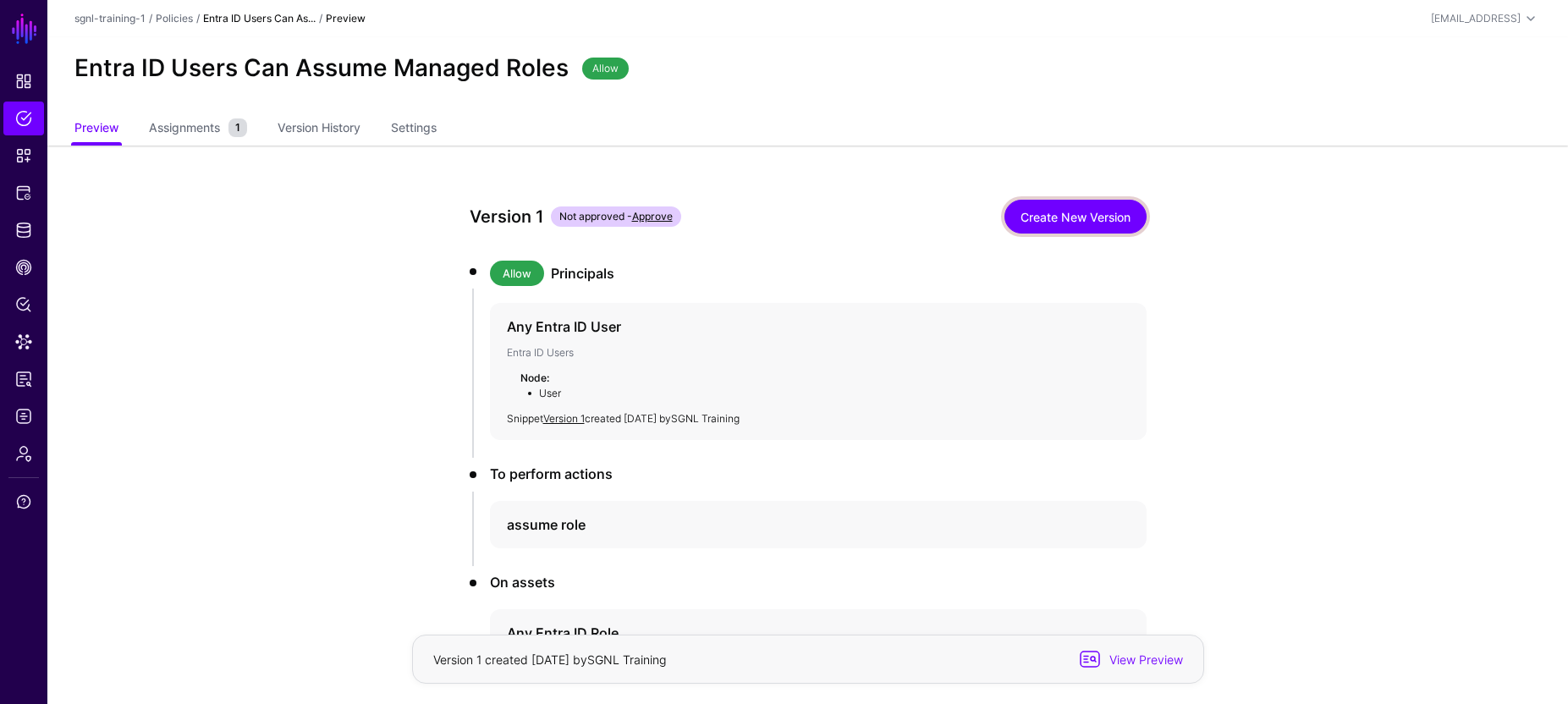
click at [1087, 224] on link "Create New Version" at bounding box center [1075, 216] width 142 height 34
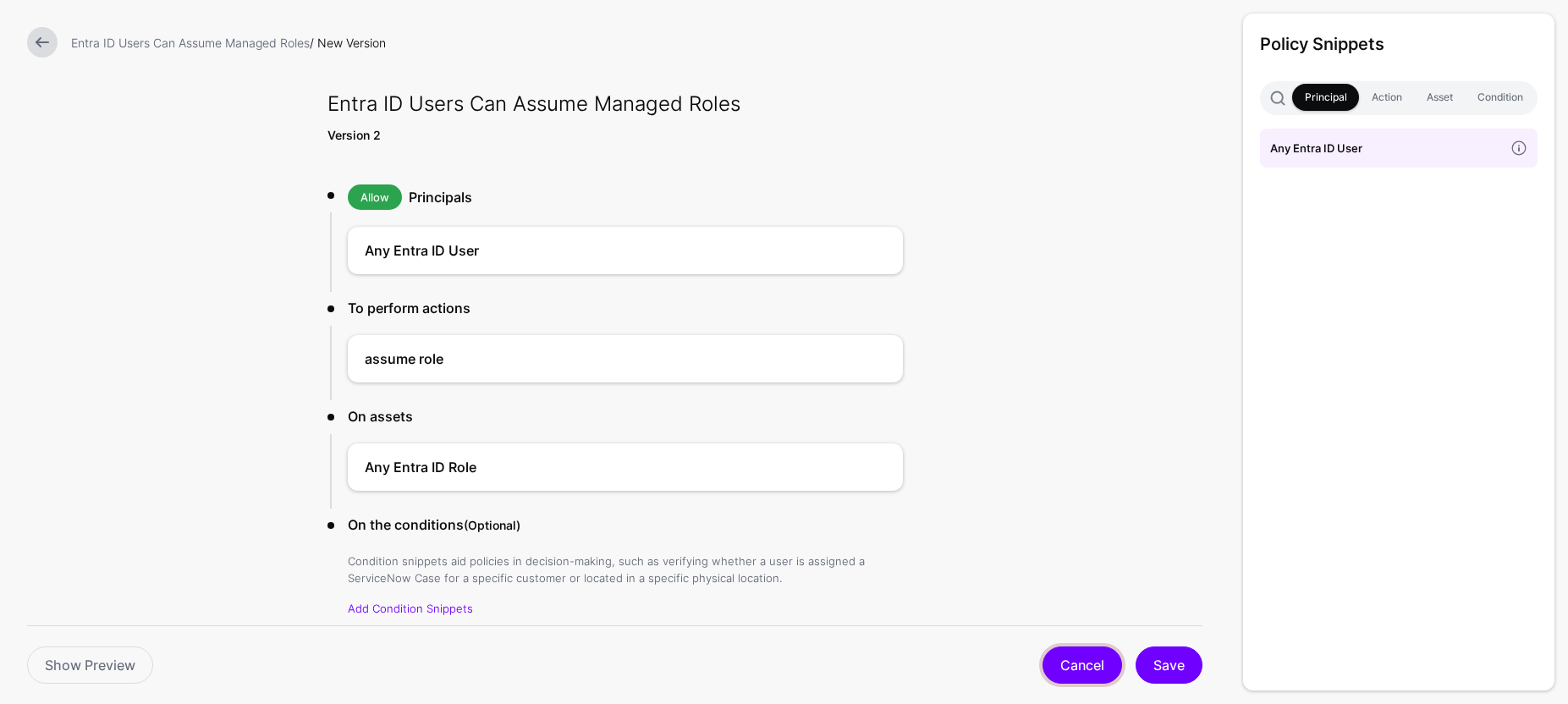
drag, startPoint x: 1082, startPoint y: 664, endPoint x: 1047, endPoint y: 656, distance: 35.9
click at [1082, 663] on link "Cancel" at bounding box center [1082, 664] width 80 height 37
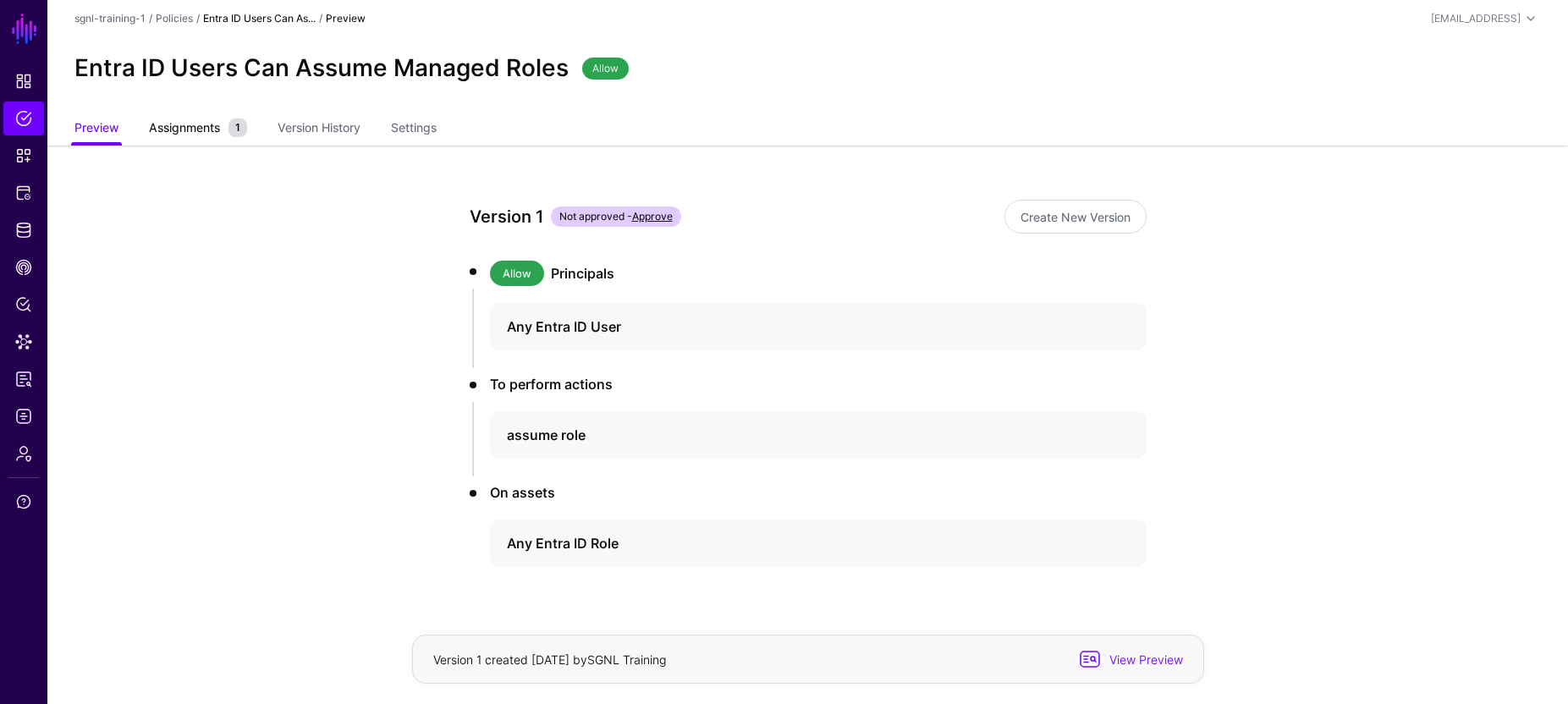
click at [224, 130] on span "Assignments" at bounding box center [184, 128] width 80 height 18
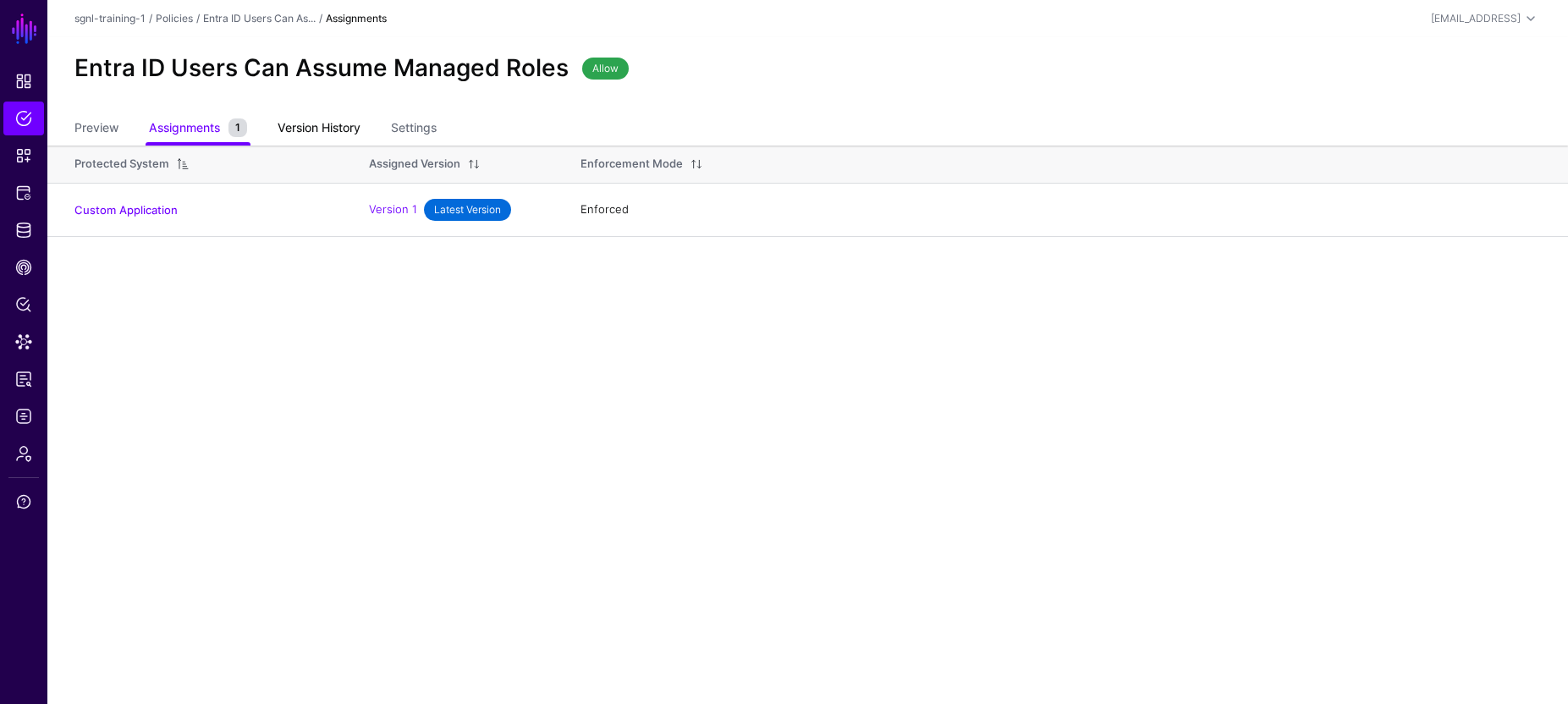
click at [316, 123] on link "Version History" at bounding box center [319, 129] width 83 height 32
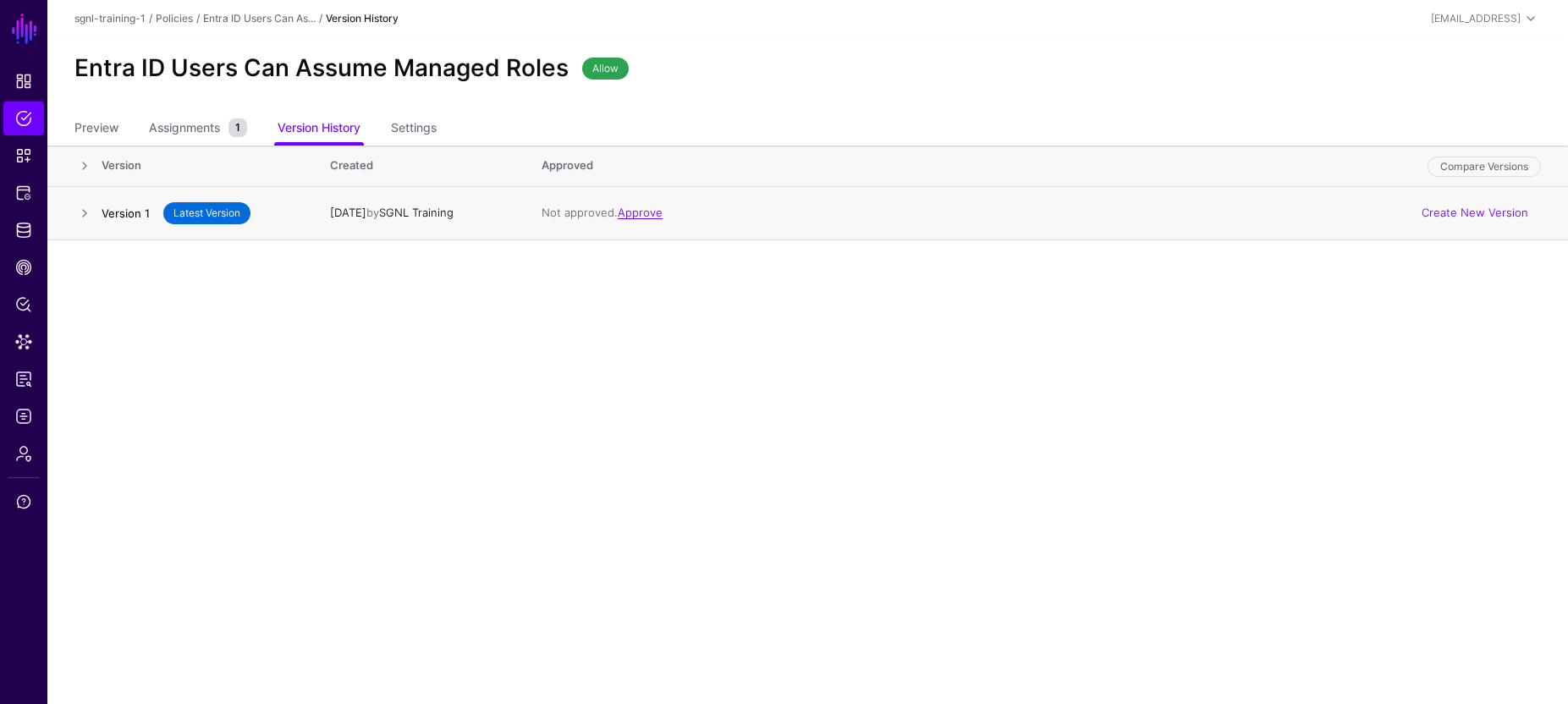
click at [122, 216] on link "Version 1" at bounding box center [126, 214] width 48 height 13
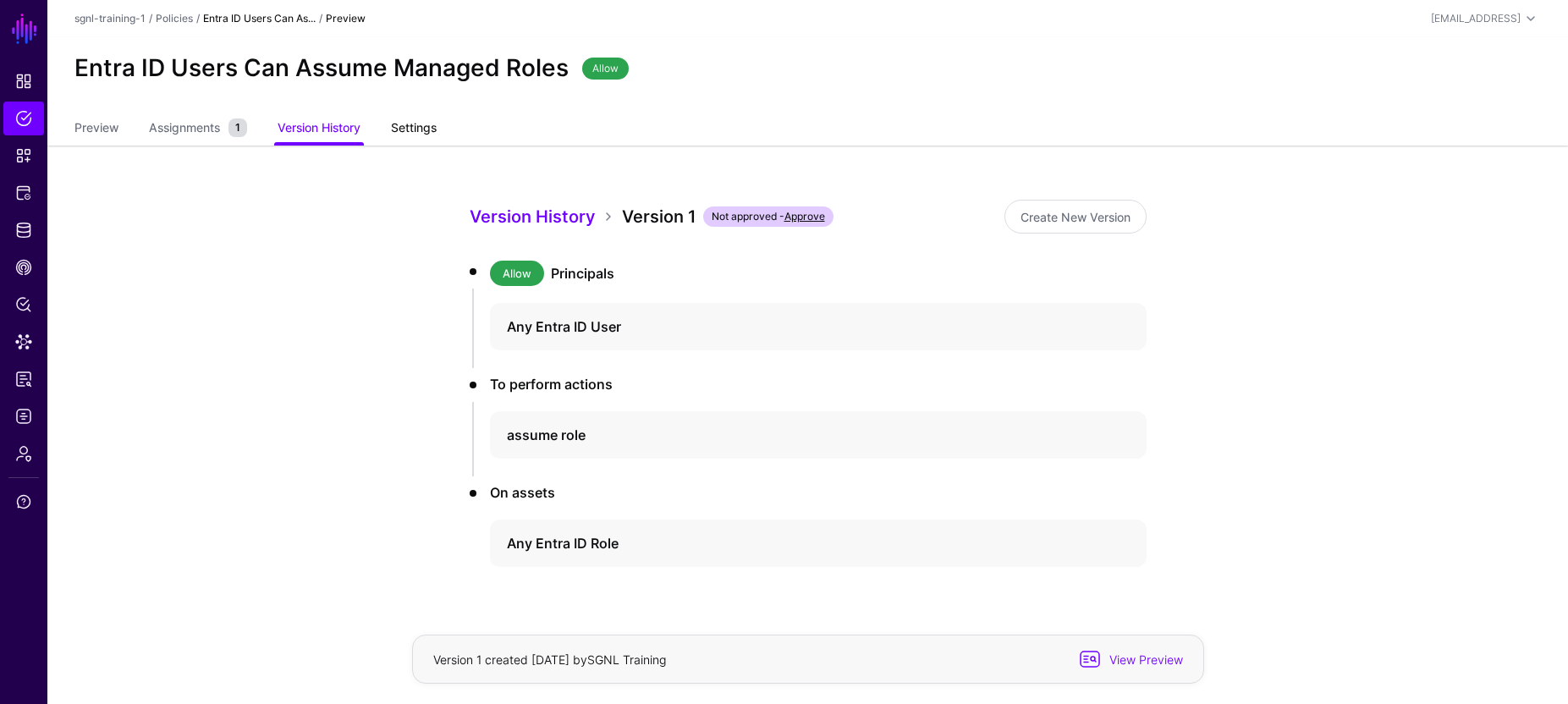
click at [410, 127] on link "Settings" at bounding box center [413, 129] width 46 height 32
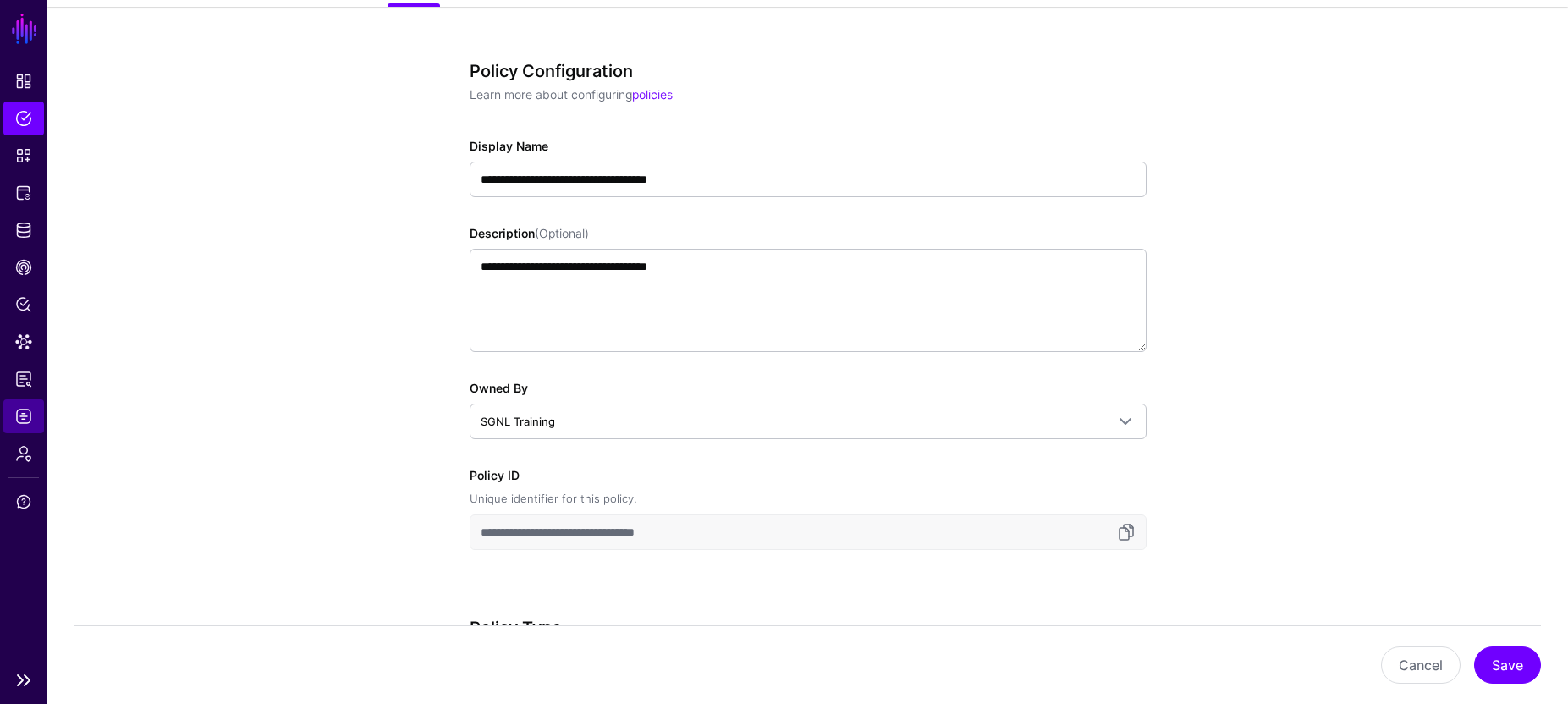
scroll to position [146, 0]
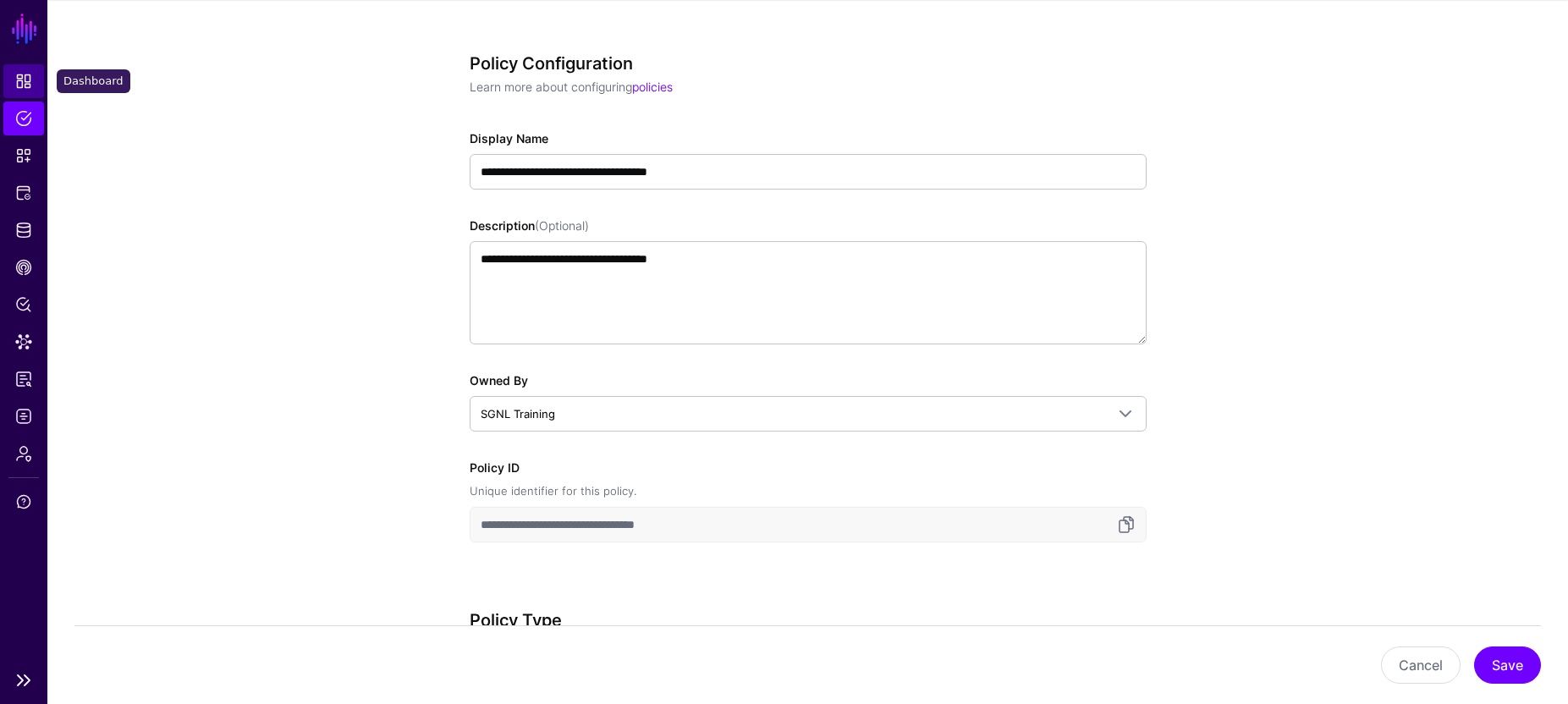
click at [31, 80] on span "Dashboard" at bounding box center [23, 81] width 17 height 17
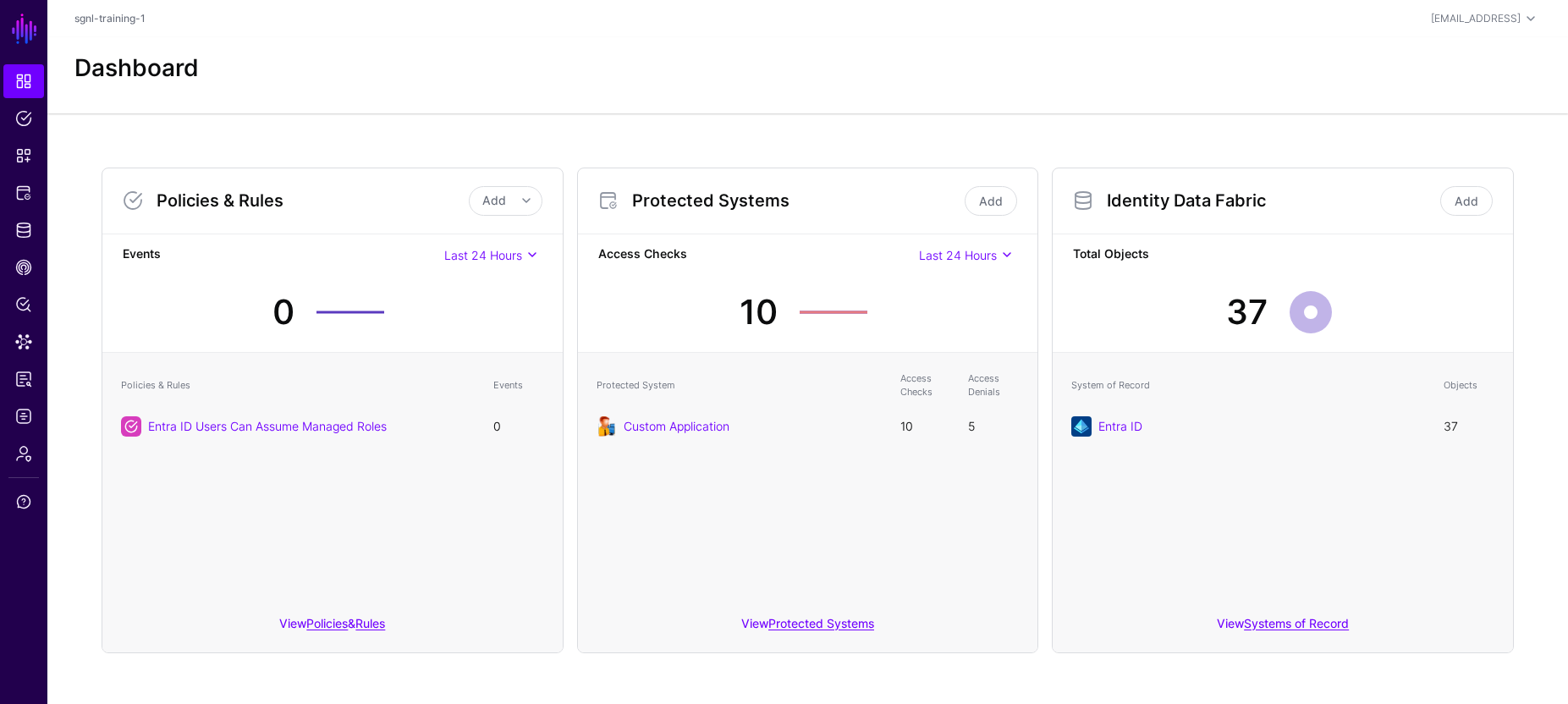
scroll to position [4, 0]
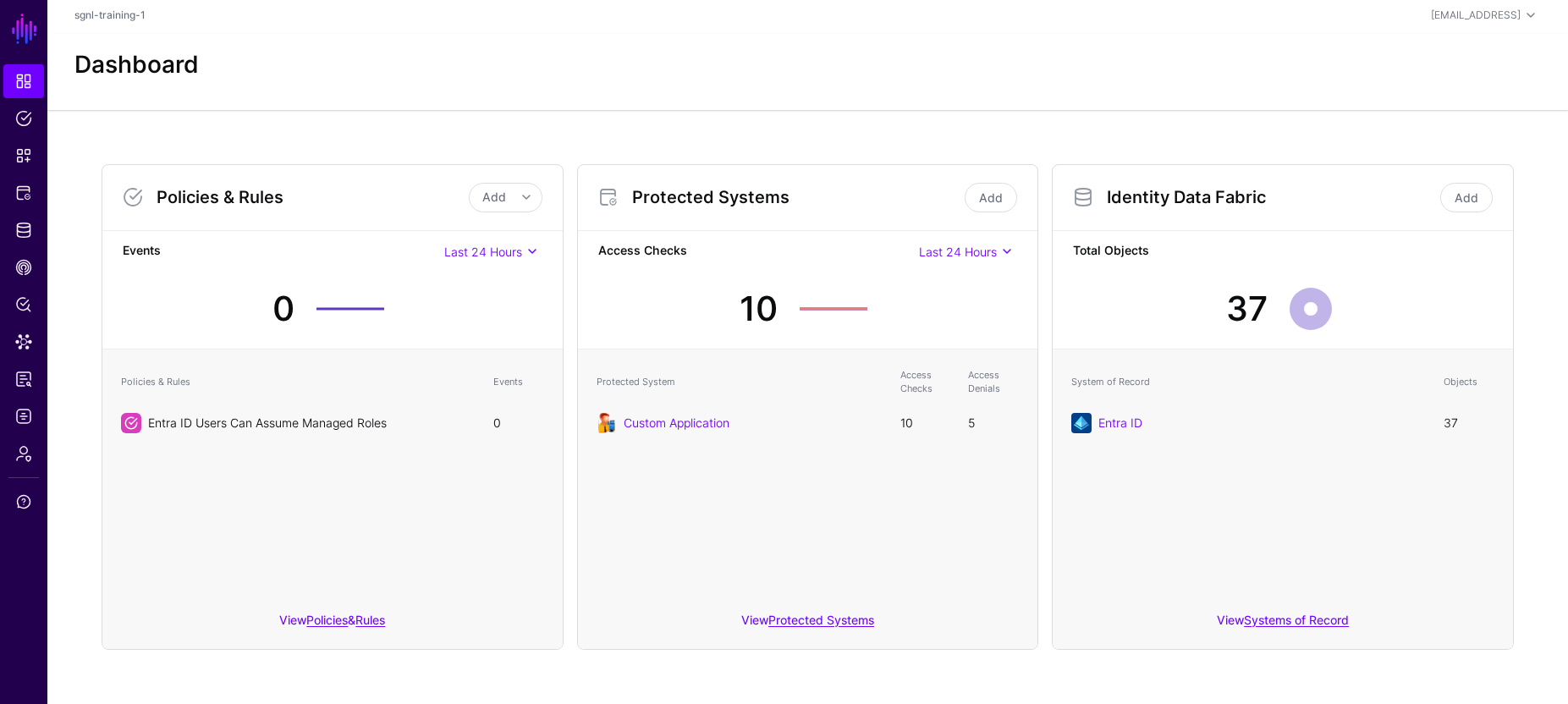
click at [306, 426] on link "Entra ID Users Can Assume Managed Roles" at bounding box center [268, 423] width 239 height 14
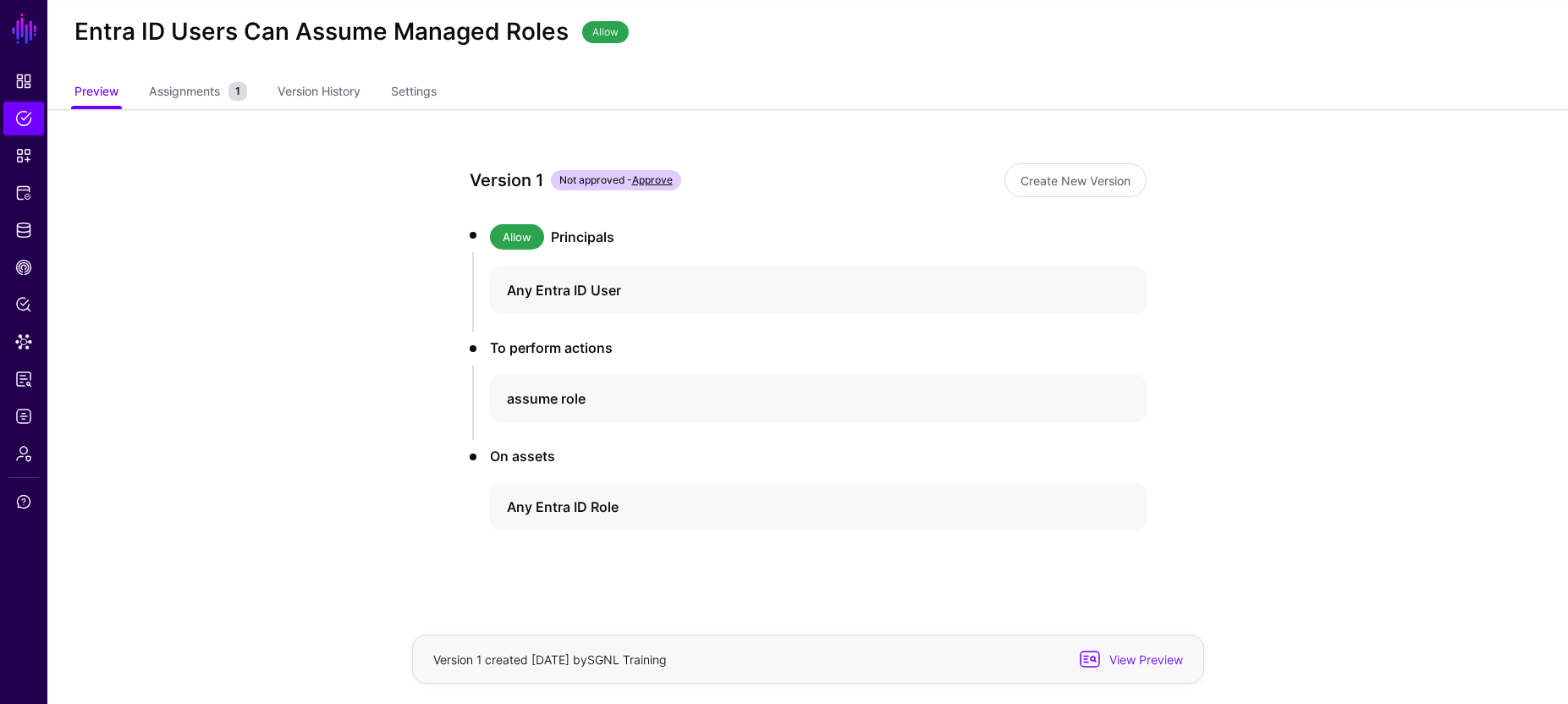
scroll to position [35, 0]
click at [101, 95] on link "Preview" at bounding box center [96, 95] width 44 height 32
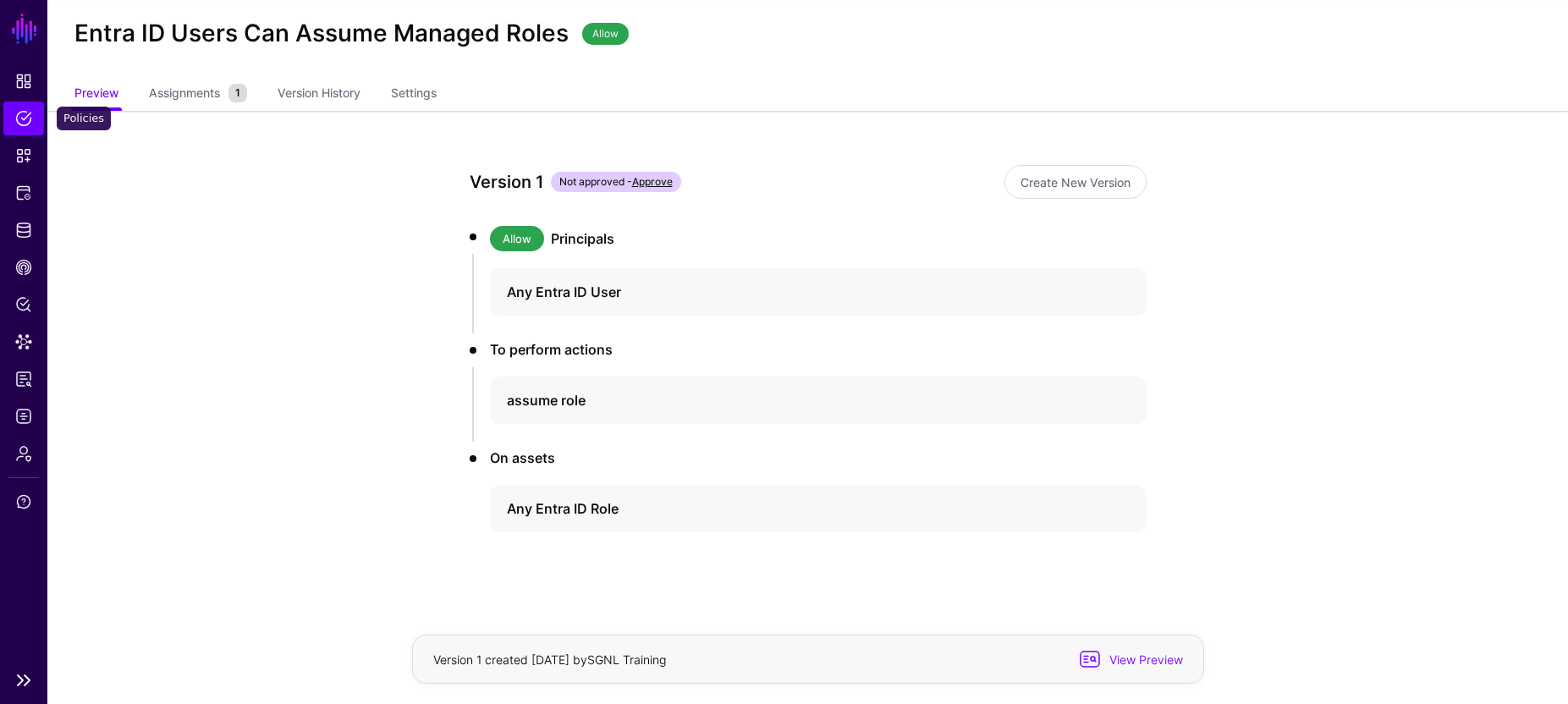
click at [22, 122] on span "Policies" at bounding box center [23, 118] width 17 height 17
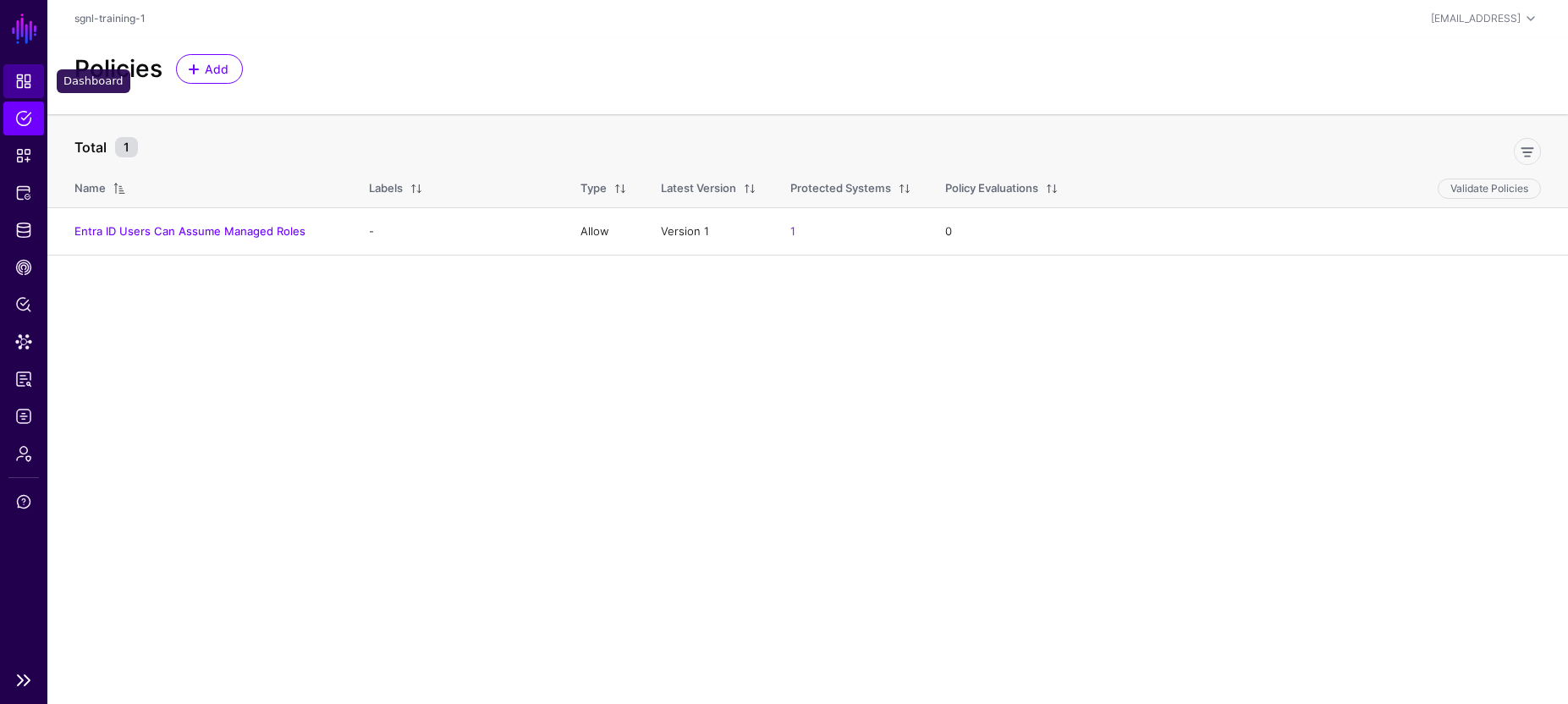
click at [29, 86] on span "Dashboard" at bounding box center [23, 81] width 17 height 17
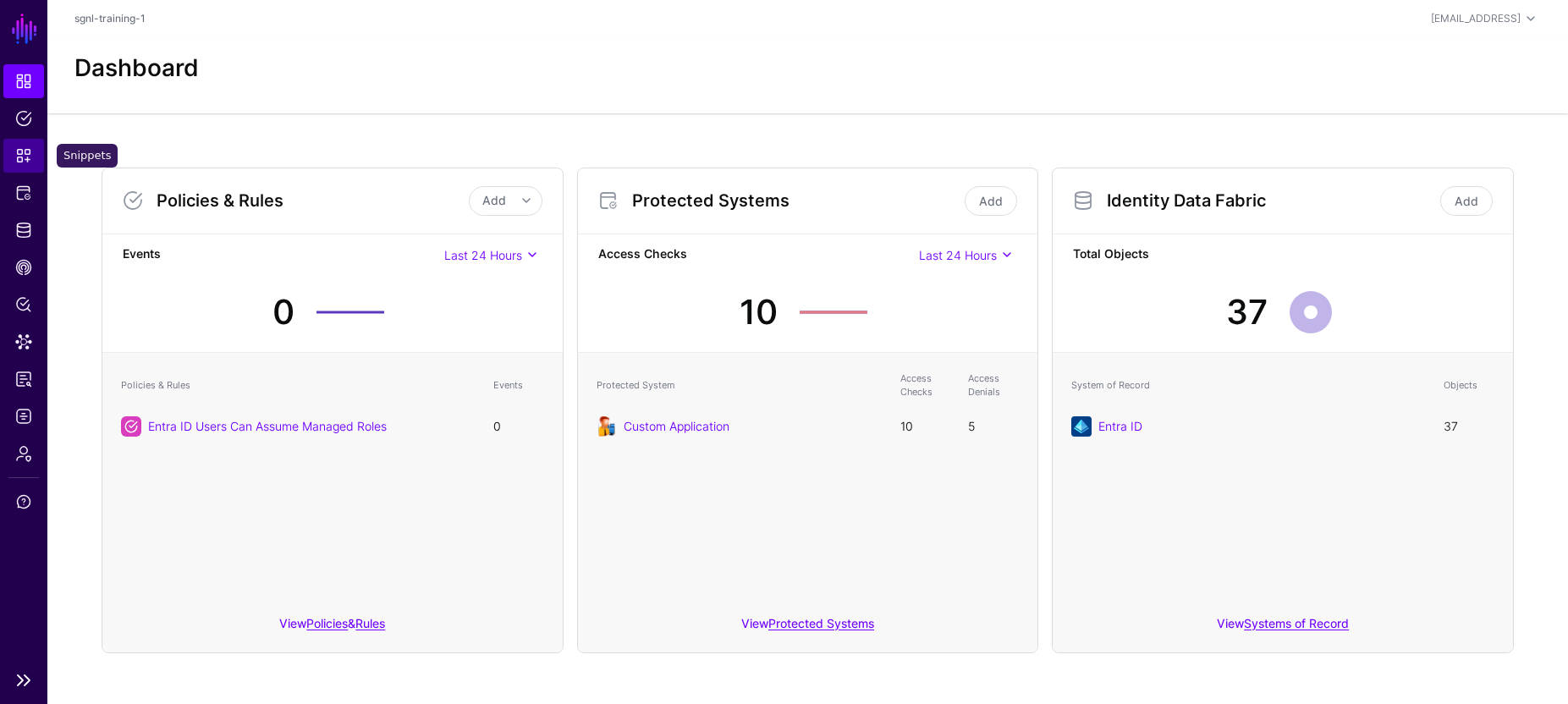
click at [29, 155] on span "Snippets" at bounding box center [23, 155] width 17 height 17
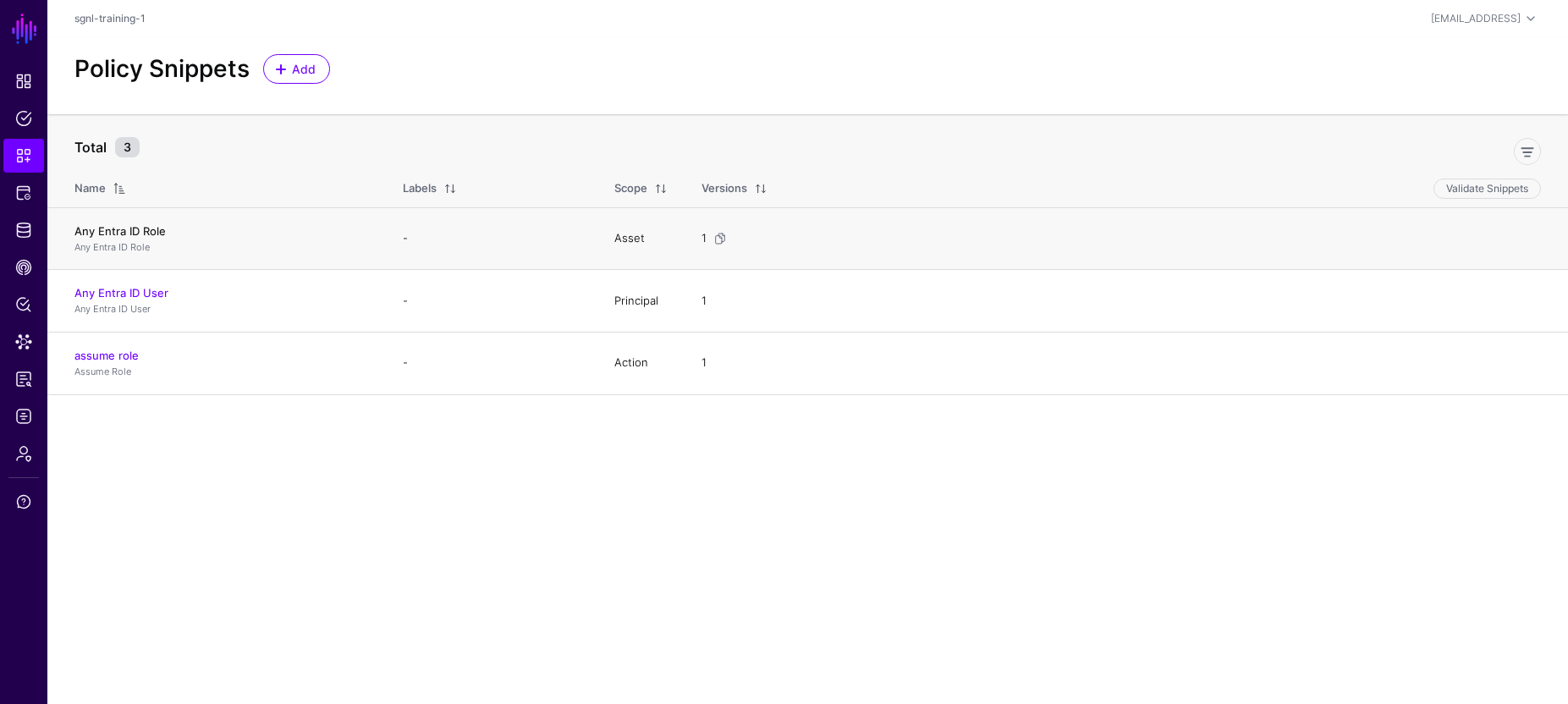
click at [112, 230] on link "Any Entra ID Role" at bounding box center [120, 231] width 92 height 13
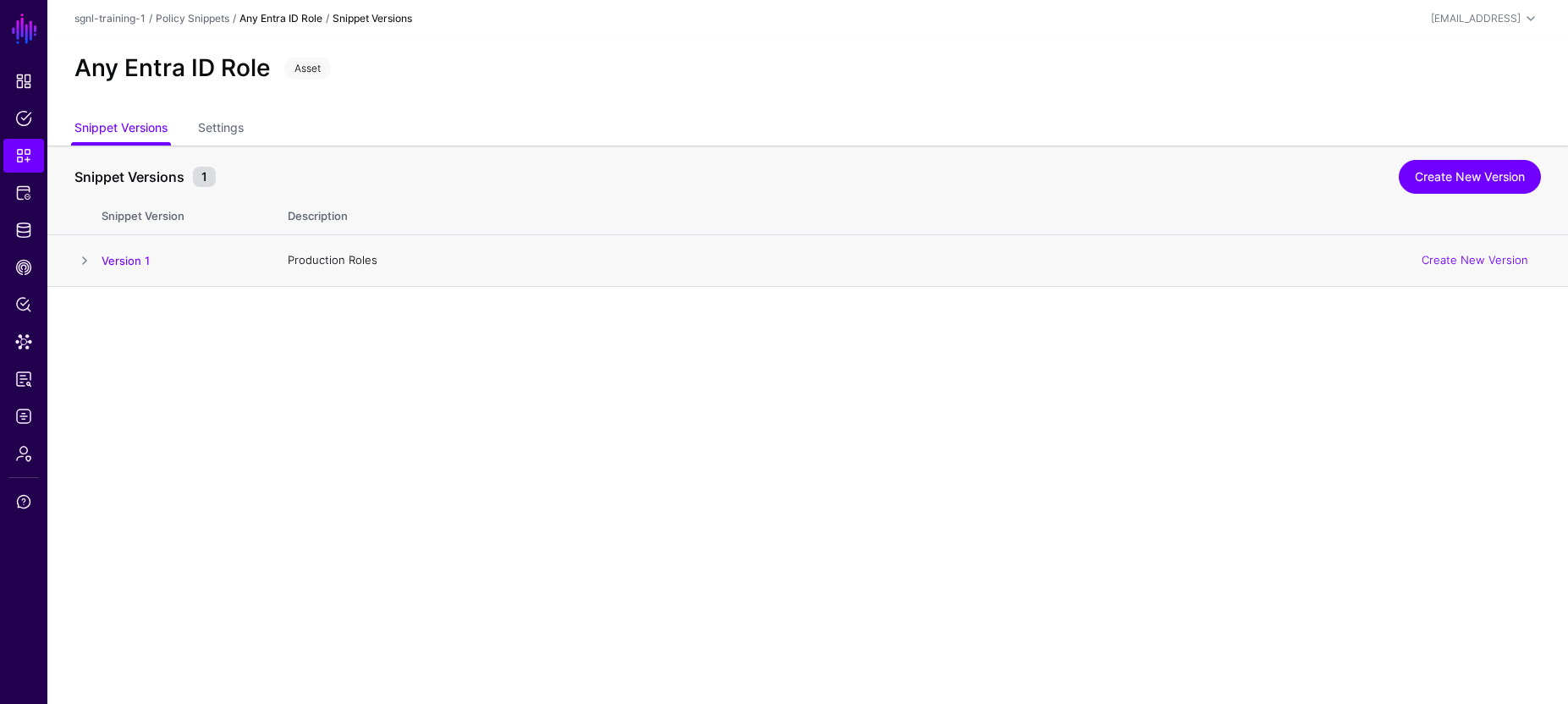
click at [85, 261] on span at bounding box center [84, 260] width 21 height 21
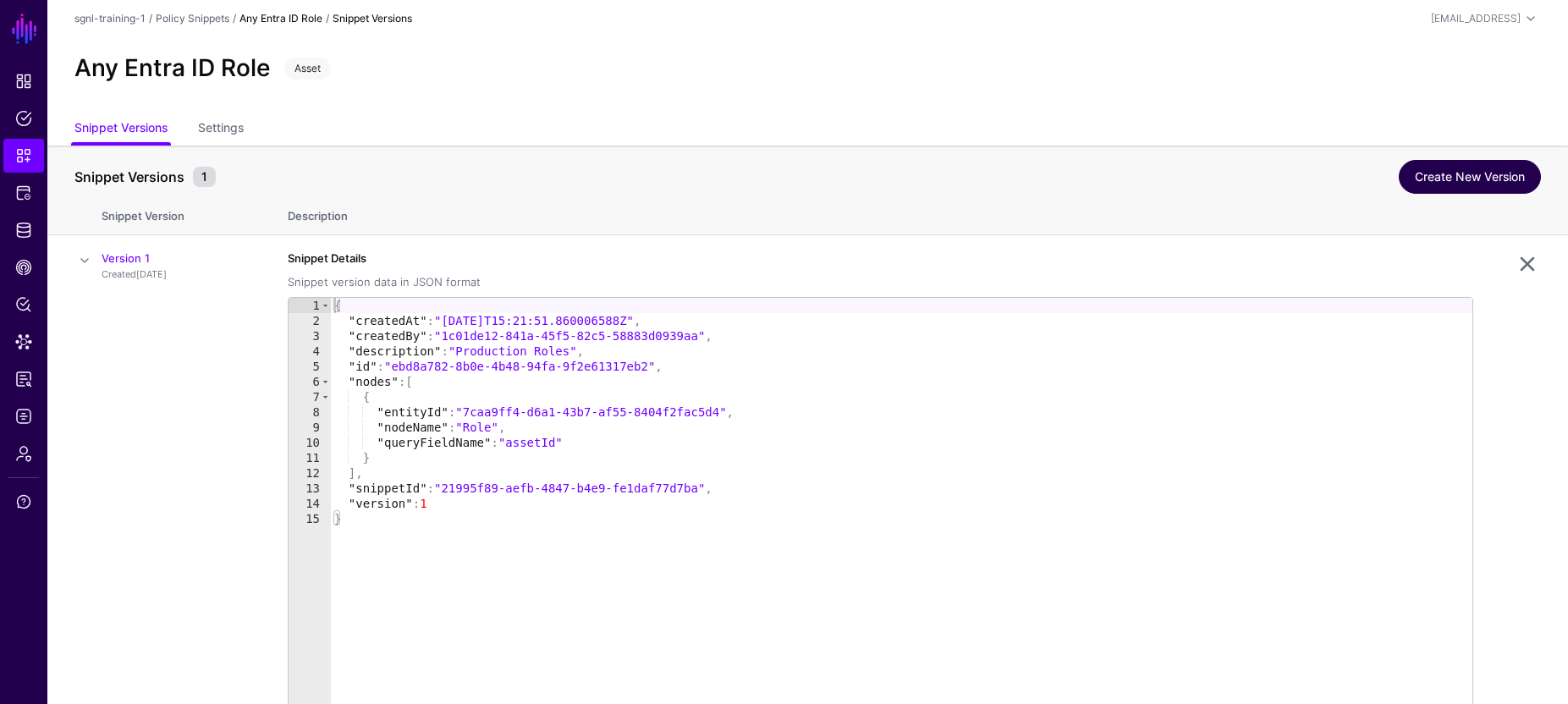
click at [1476, 172] on link "Create New Version" at bounding box center [1469, 177] width 142 height 34
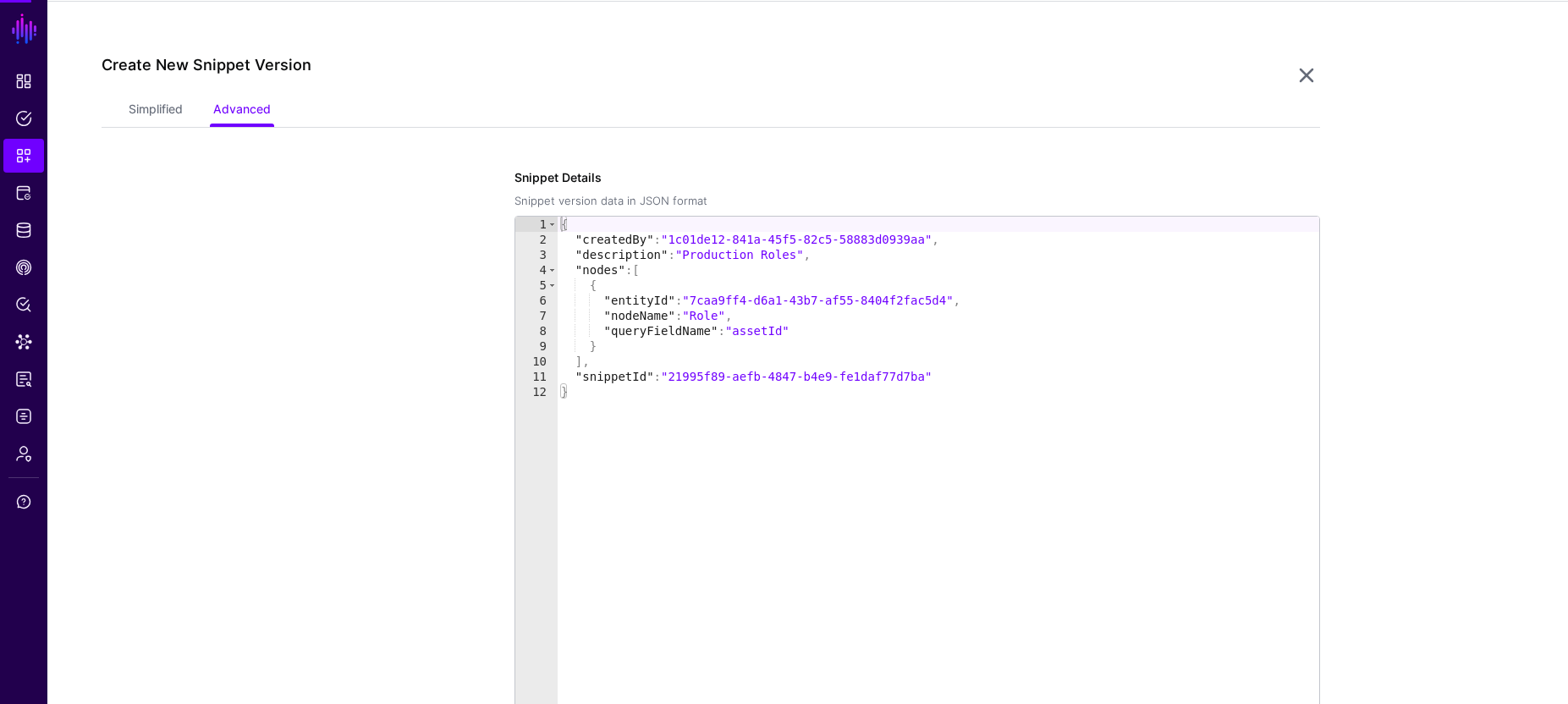
scroll to position [286, 0]
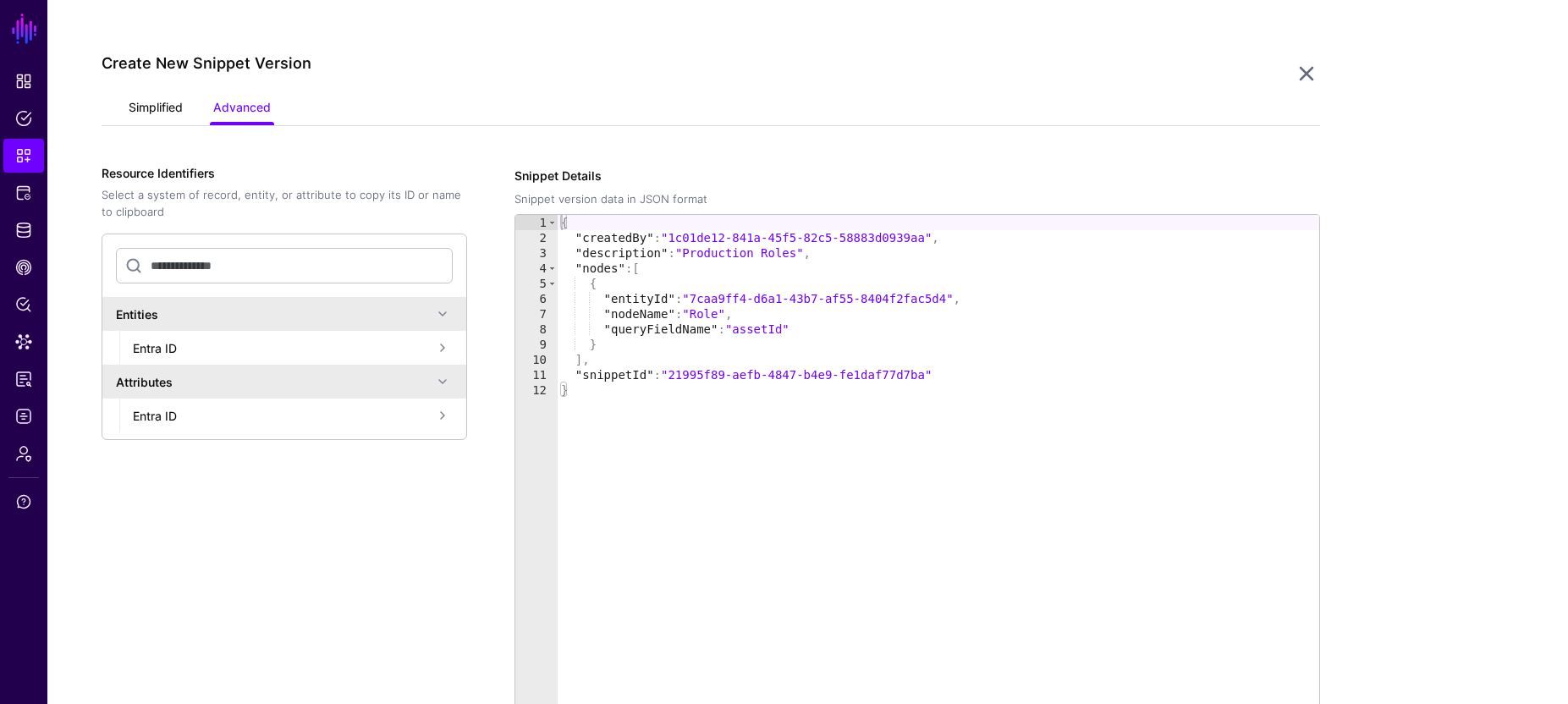
click at [165, 111] on link "Simplified" at bounding box center [155, 110] width 54 height 32
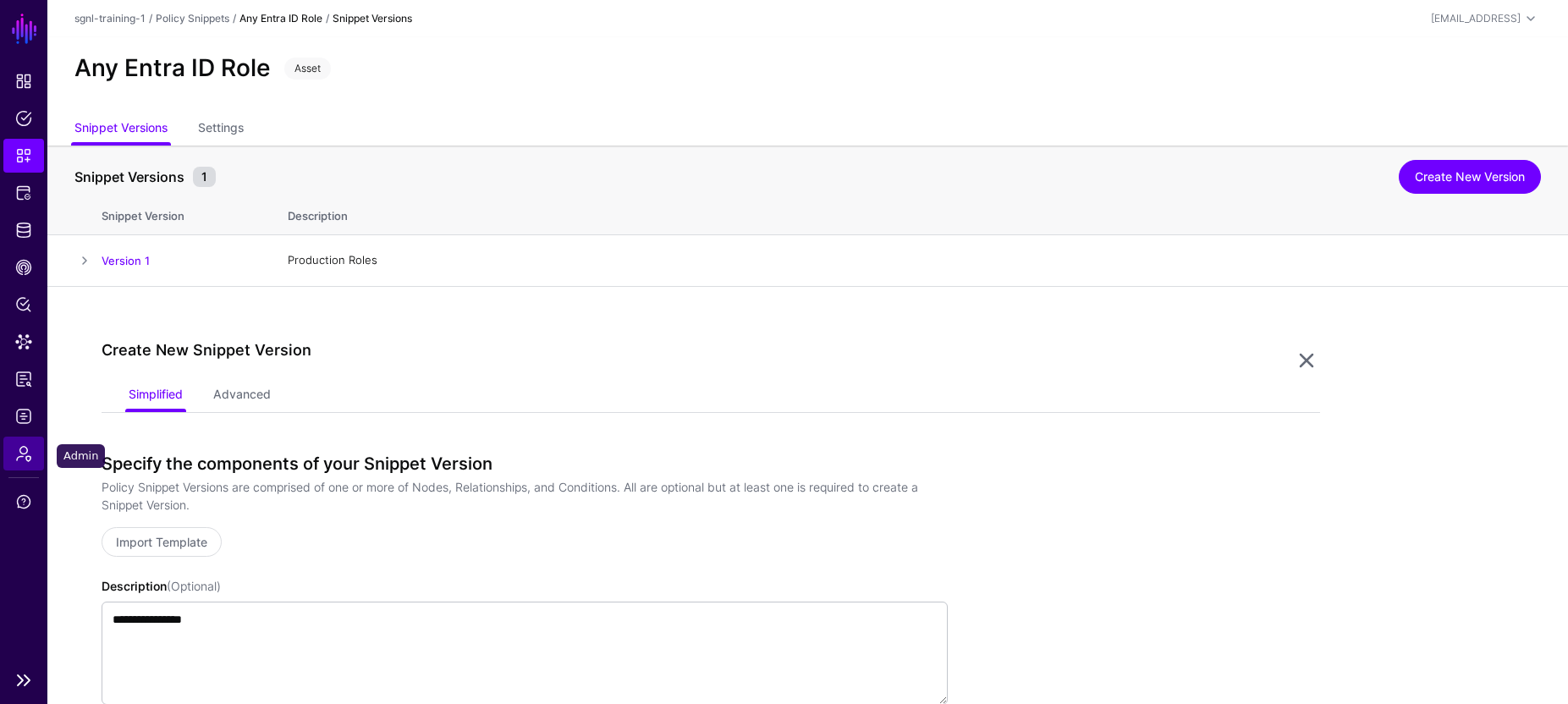
scroll to position [3, 0]
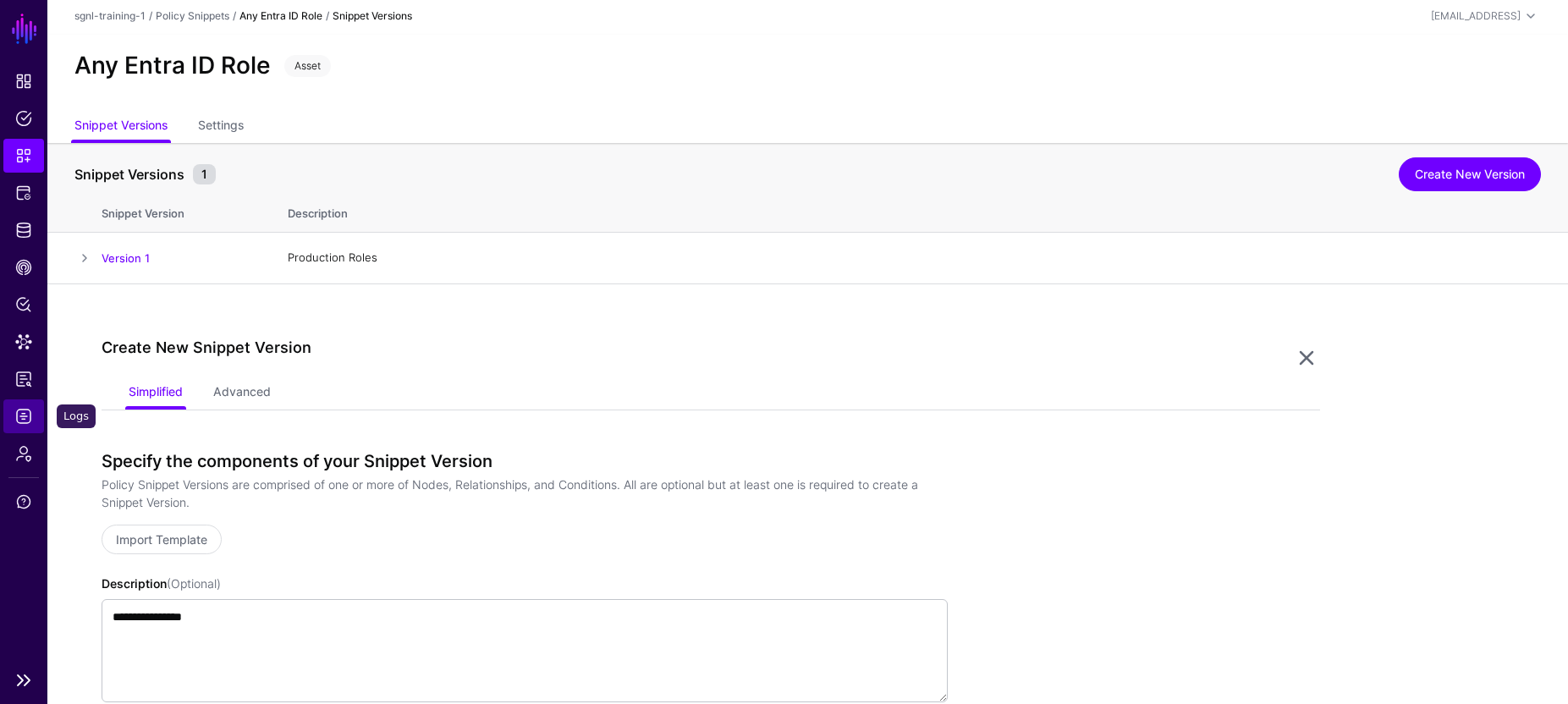
click at [28, 416] on span "Logs" at bounding box center [23, 416] width 17 height 17
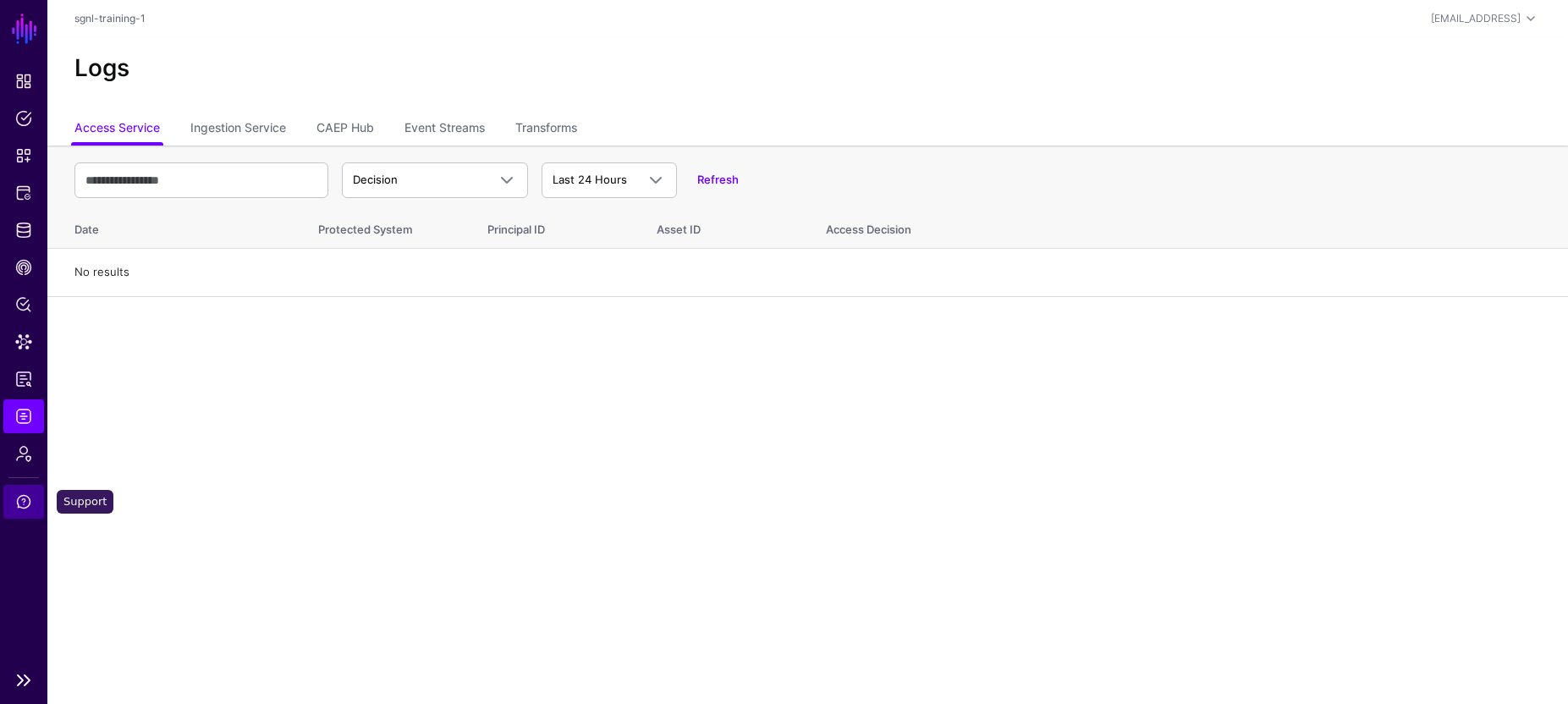
click at [23, 506] on span "Support" at bounding box center [23, 501] width 17 height 17
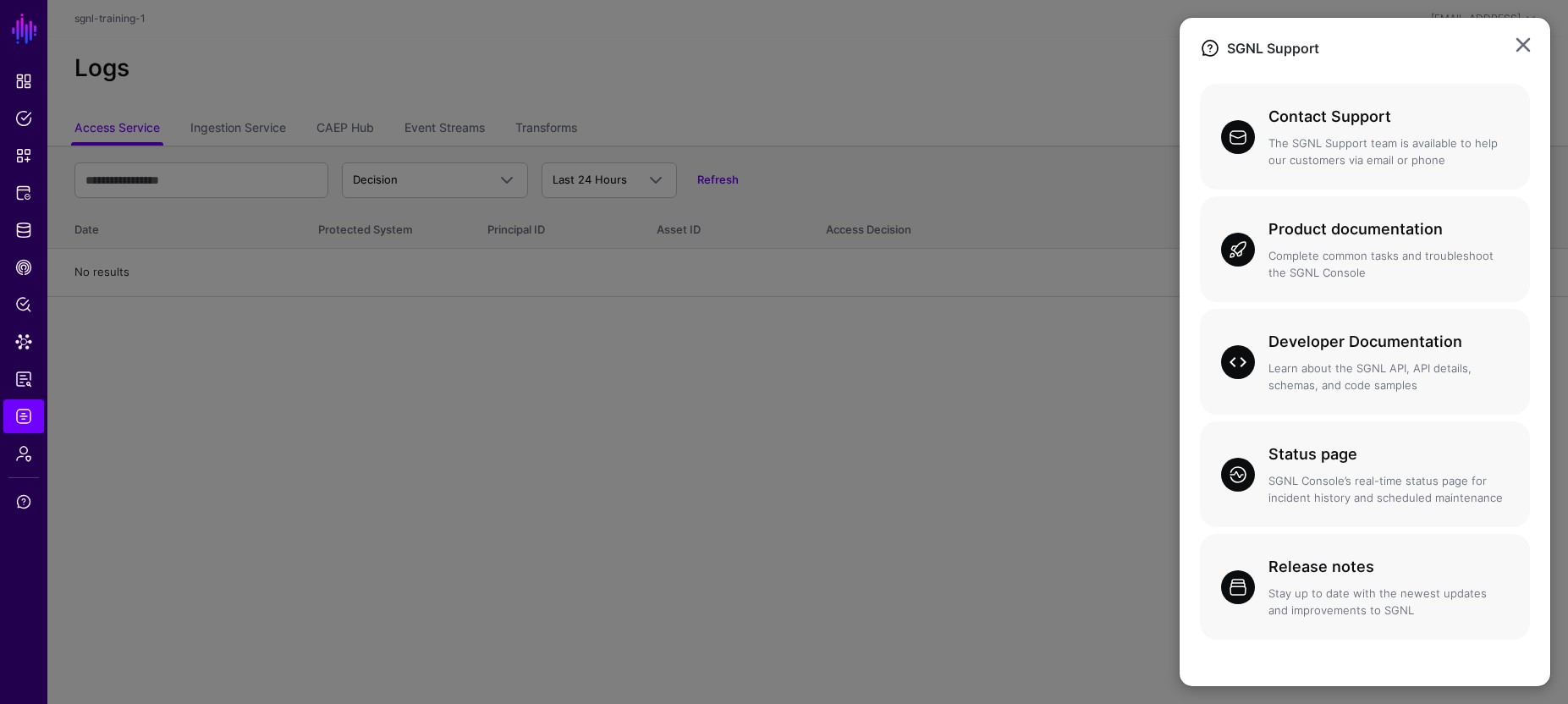
click at [21, 234] on ngb-modal-window "SGNL Support Contact Support The SGNL Support team is available to help our cus…" at bounding box center [784, 352] width 1568 height 704
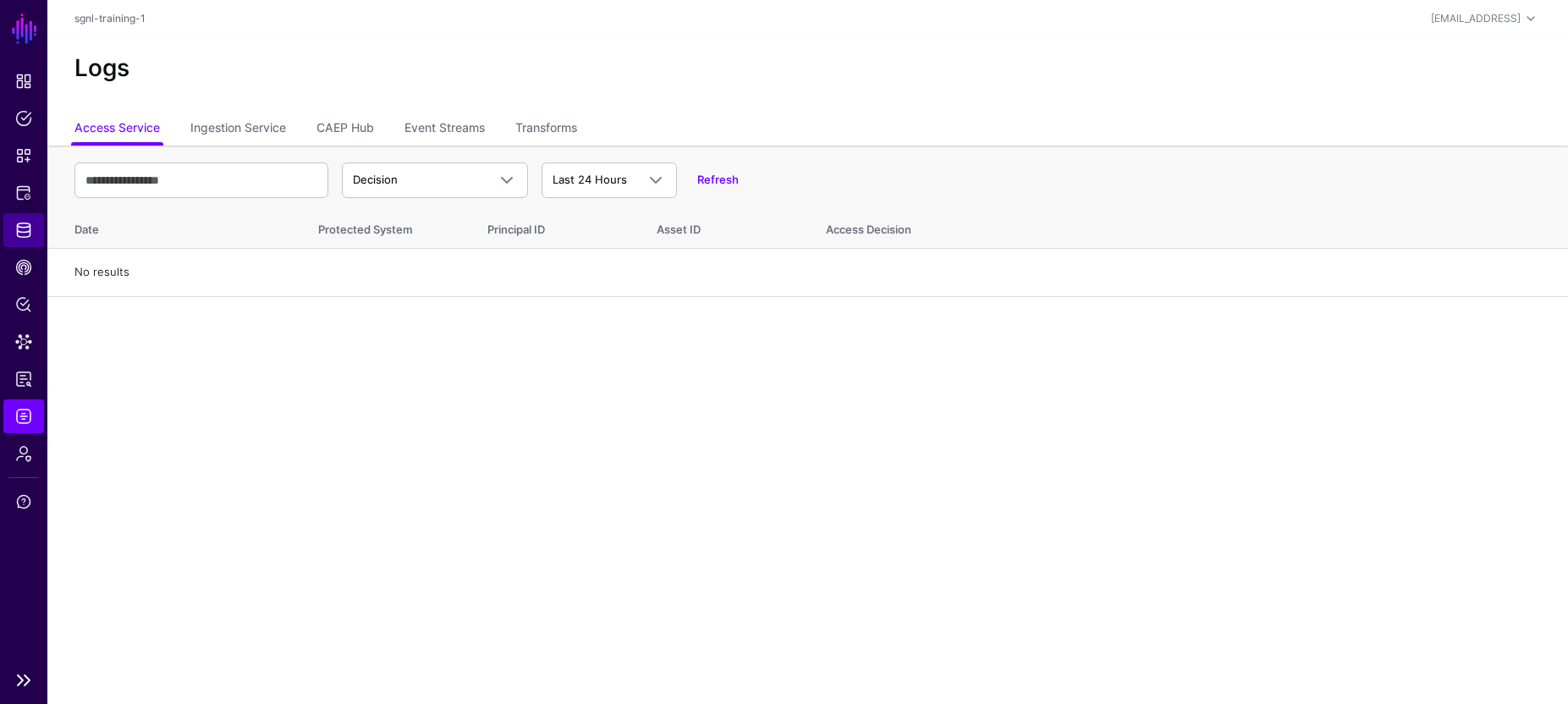
click at [22, 233] on span "Identity Data Fabric" at bounding box center [23, 230] width 17 height 17
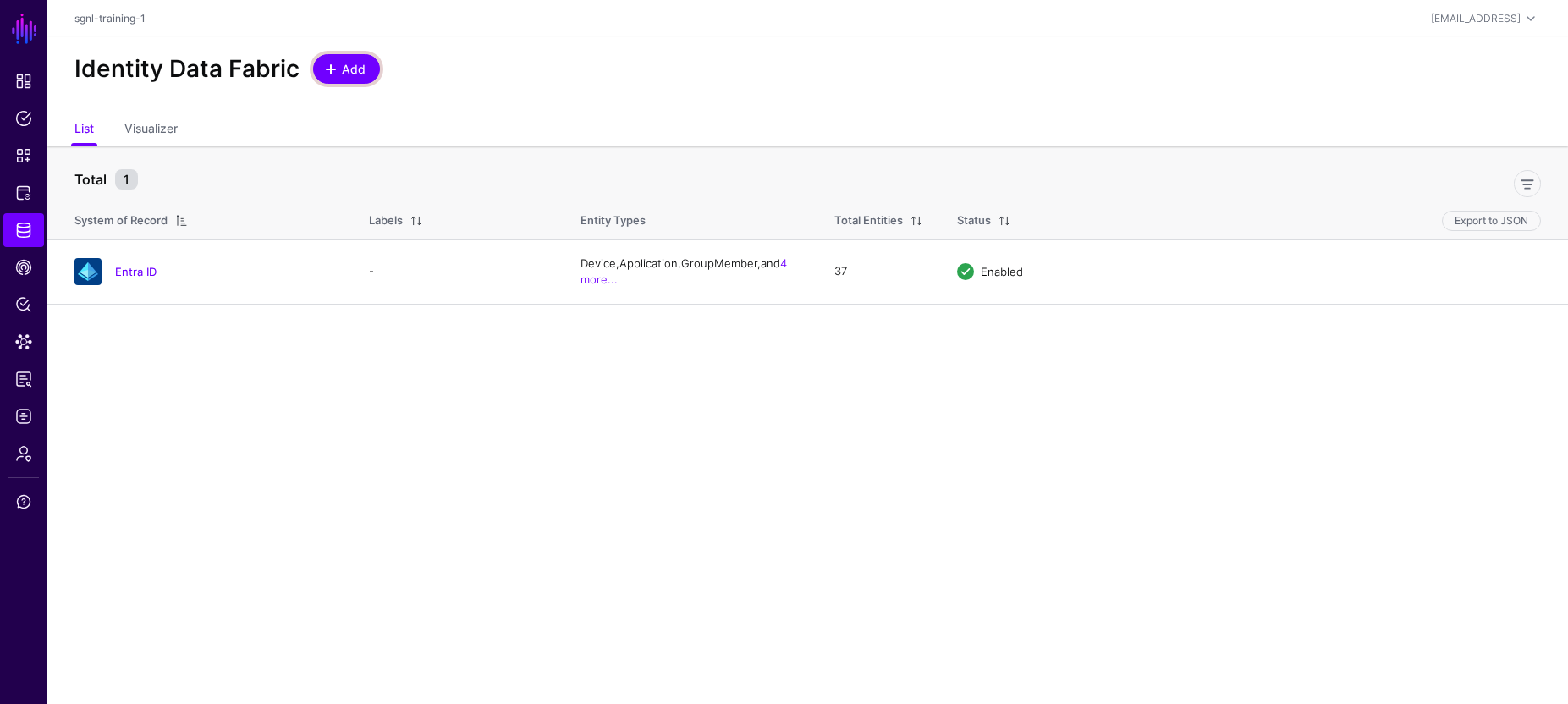
click at [350, 72] on span "Add" at bounding box center [354, 69] width 28 height 18
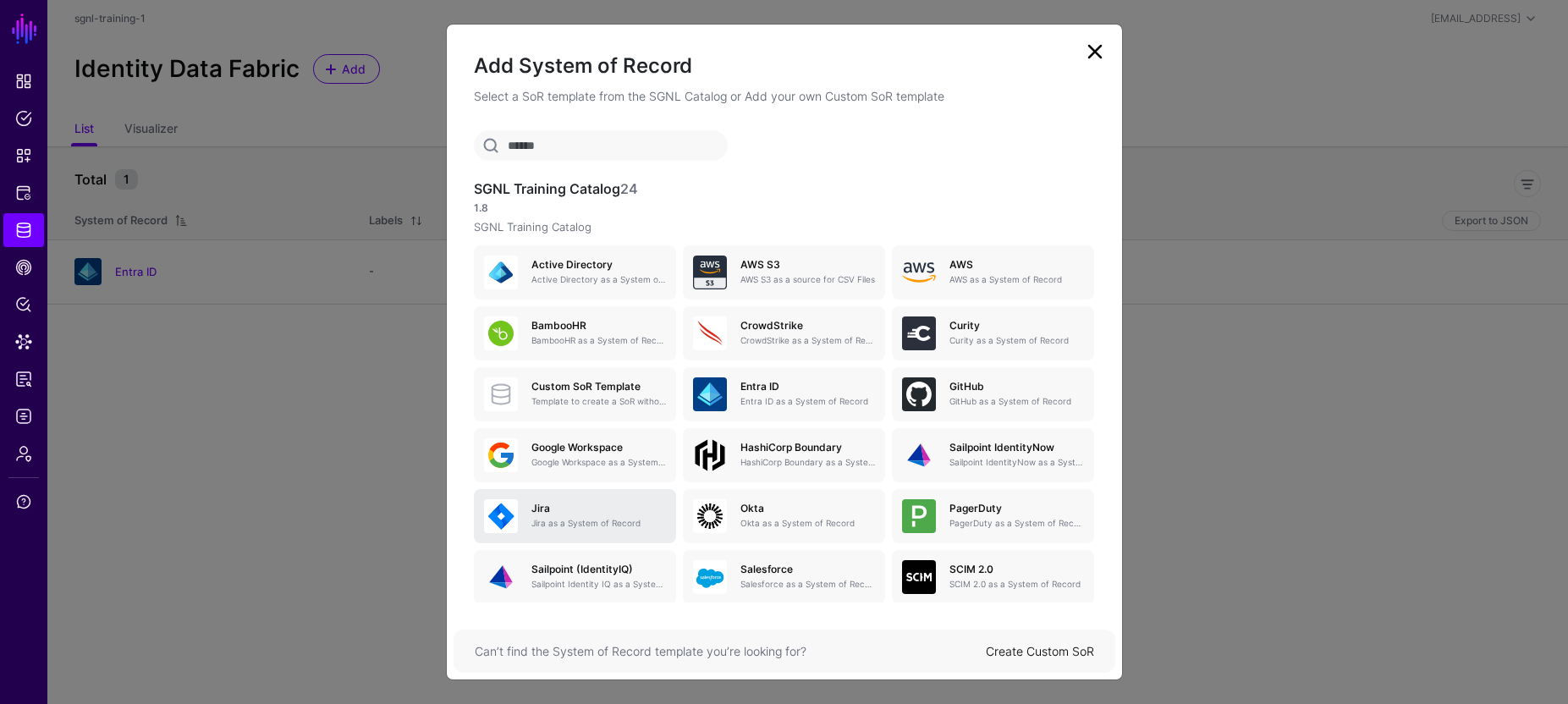
click at [532, 510] on h5 "Jira" at bounding box center [599, 508] width 135 height 12
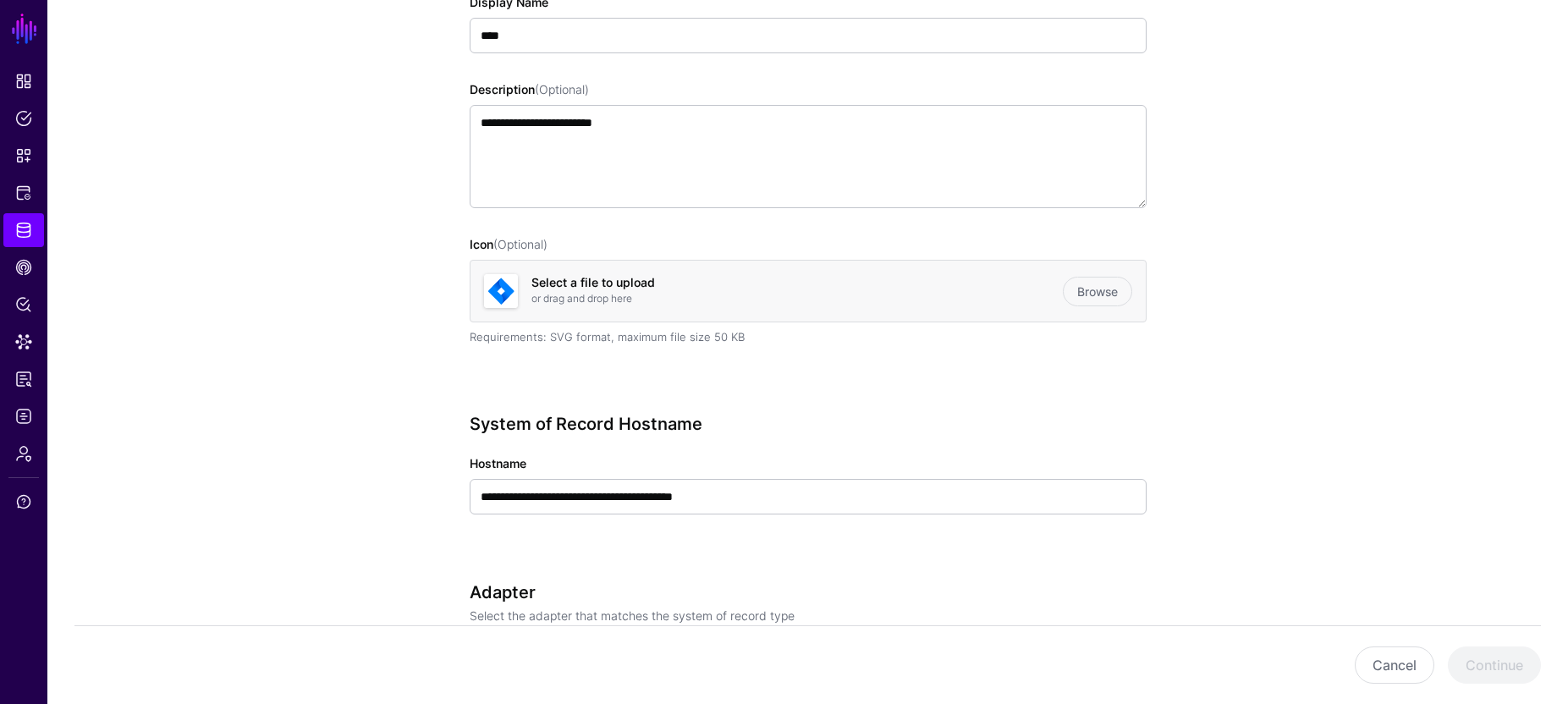
scroll to position [329, 0]
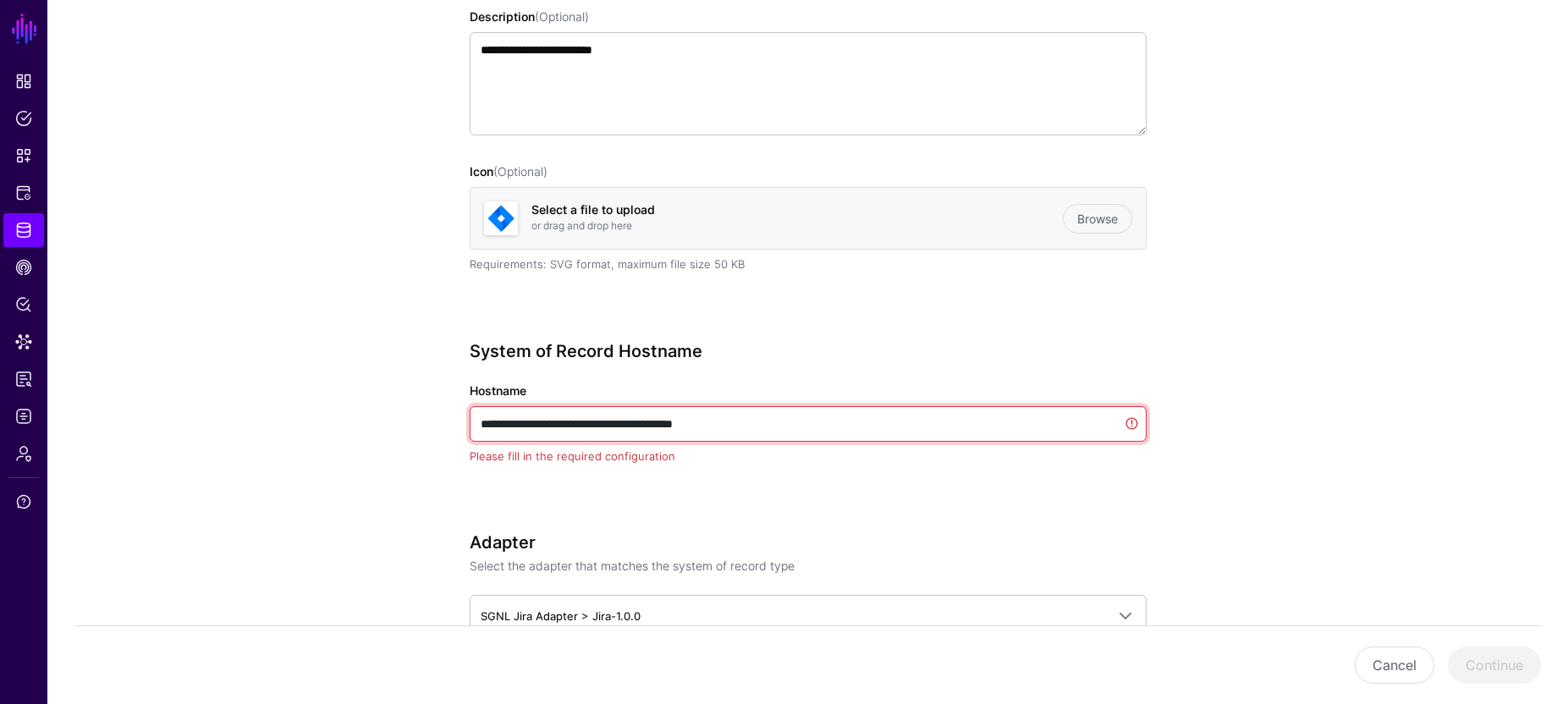
drag, startPoint x: 652, startPoint y: 424, endPoint x: 451, endPoint y: 418, distance: 201.1
drag, startPoint x: 720, startPoint y: 422, endPoint x: 738, endPoint y: 457, distance: 39.4
click at [720, 425] on input "**********" at bounding box center [808, 424] width 677 height 36
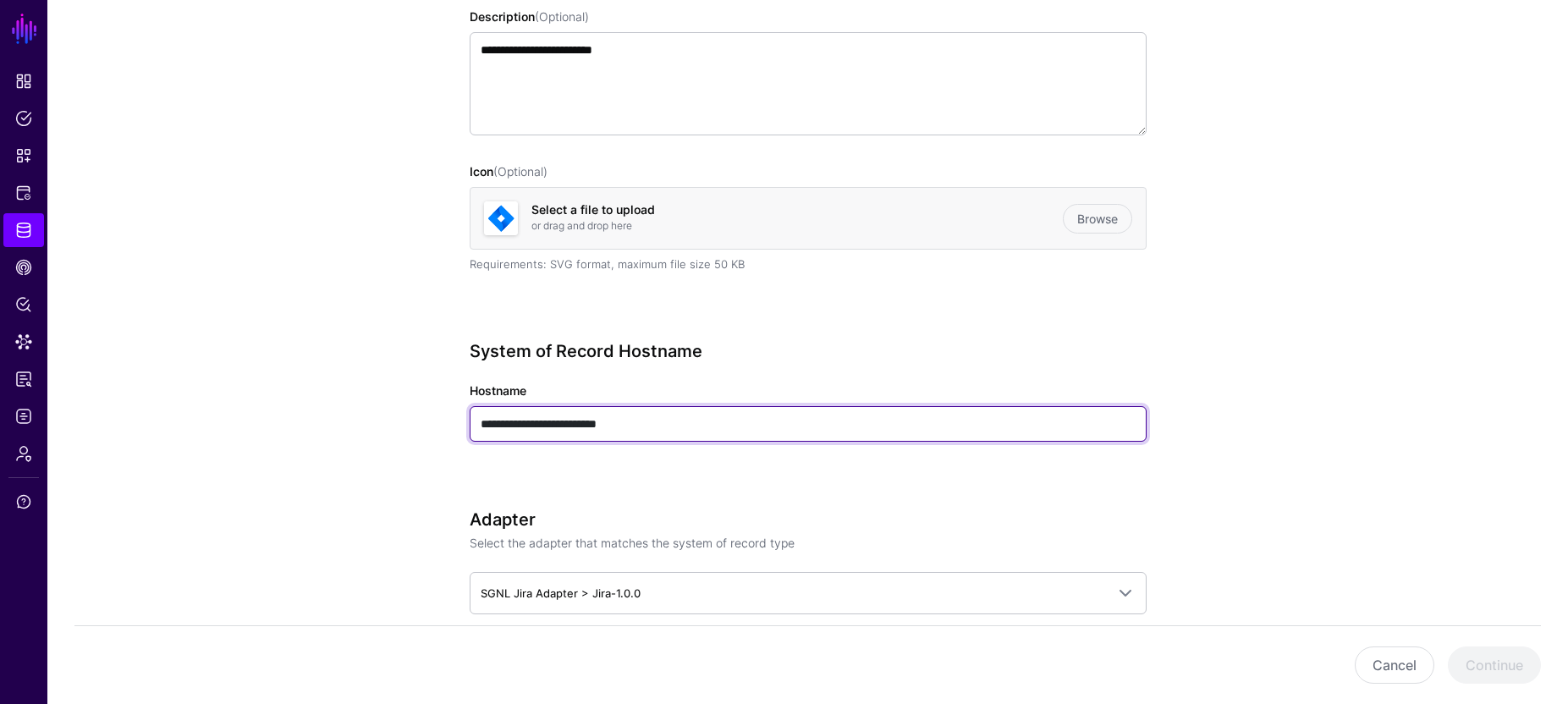
scroll to position [329, 0]
type input "**********"
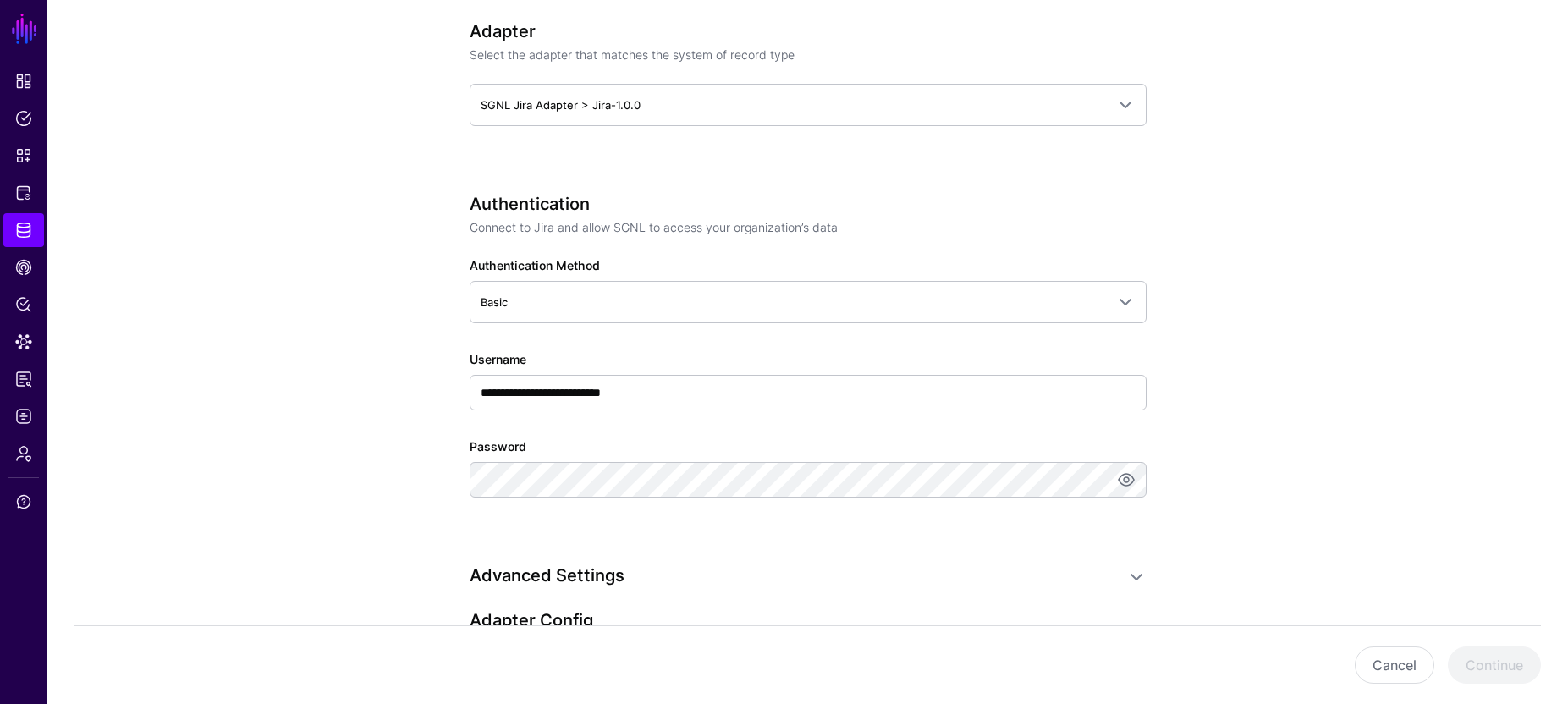
scroll to position [817, 0]
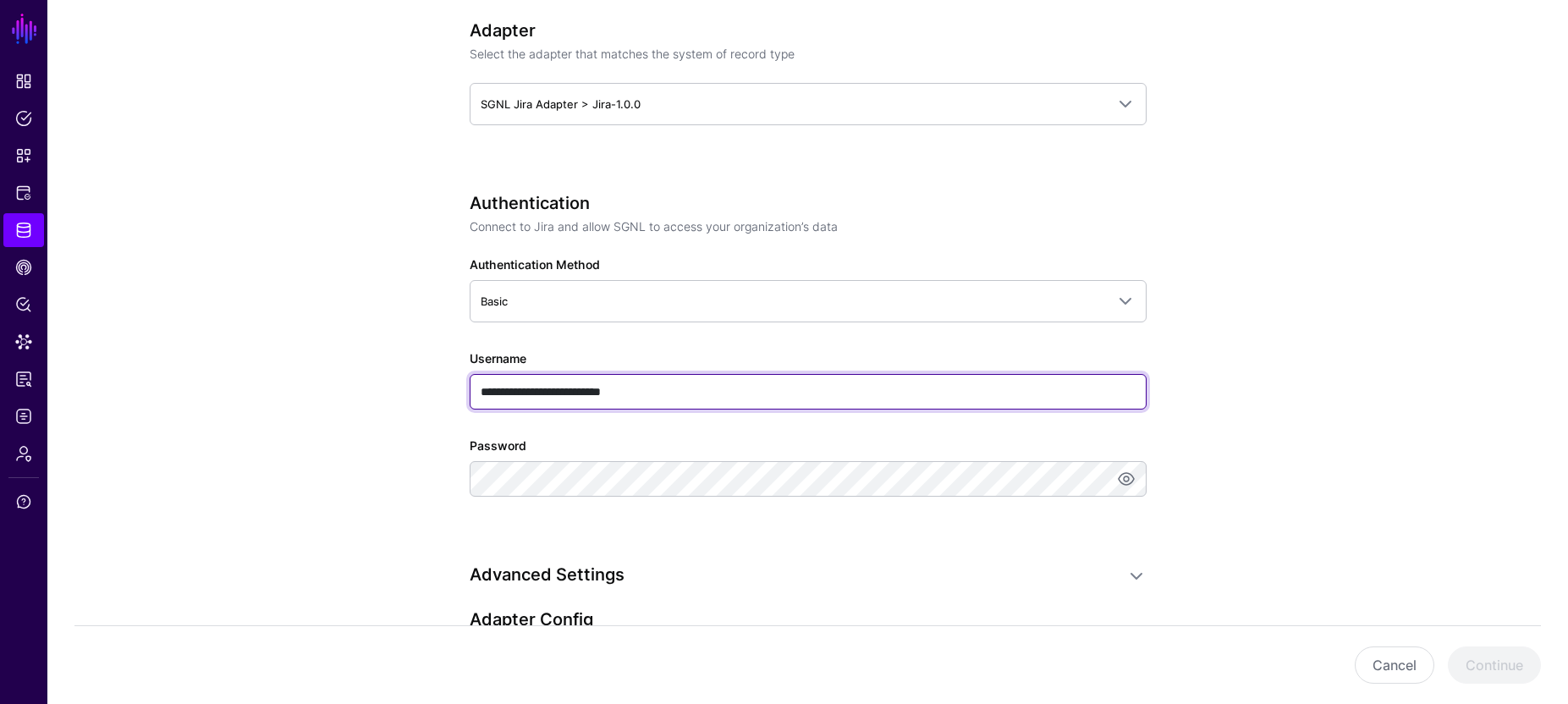
drag, startPoint x: 523, startPoint y: 391, endPoint x: 693, endPoint y: 392, distance: 170.0
click at [693, 392] on input "**********" at bounding box center [808, 392] width 677 height 36
paste input "text"
type input "**********"
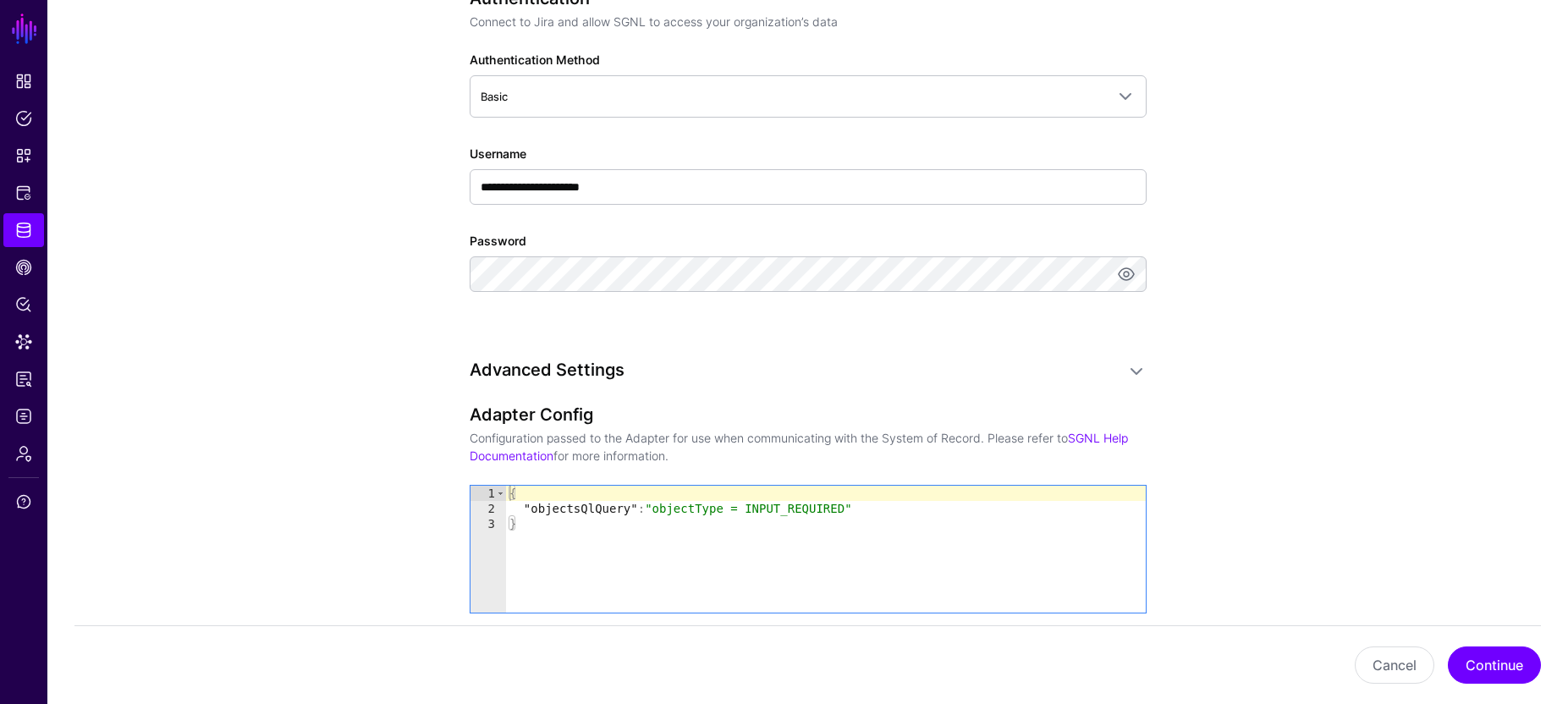
scroll to position [1024, 0]
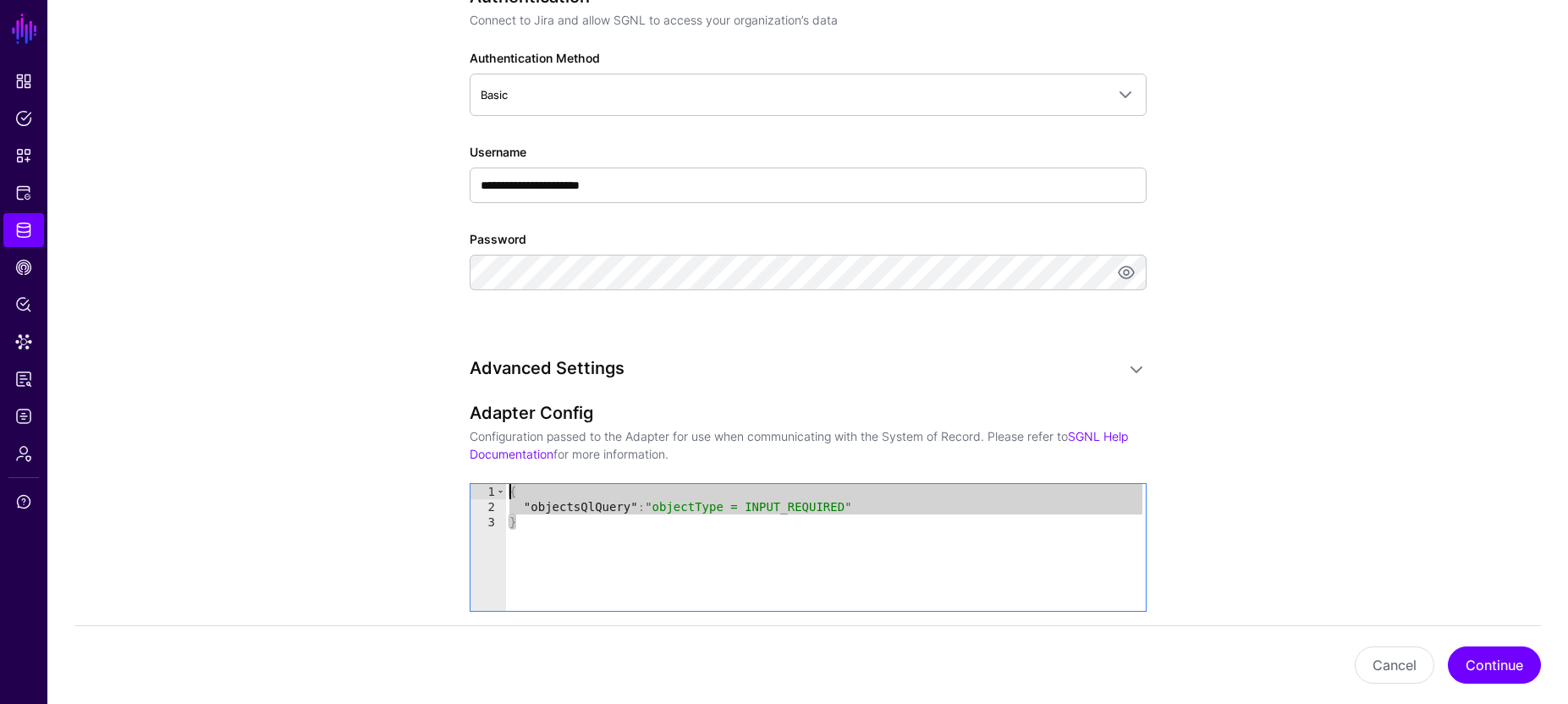
drag, startPoint x: 535, startPoint y: 526, endPoint x: 509, endPoint y: 489, distance: 45.2
click at [507, 489] on div "{ "objectsQlQuery" : "objectType = INPUT_REQUIRED" }" at bounding box center [825, 562] width 639 height 157
paste textarea "Cursor at row 1"
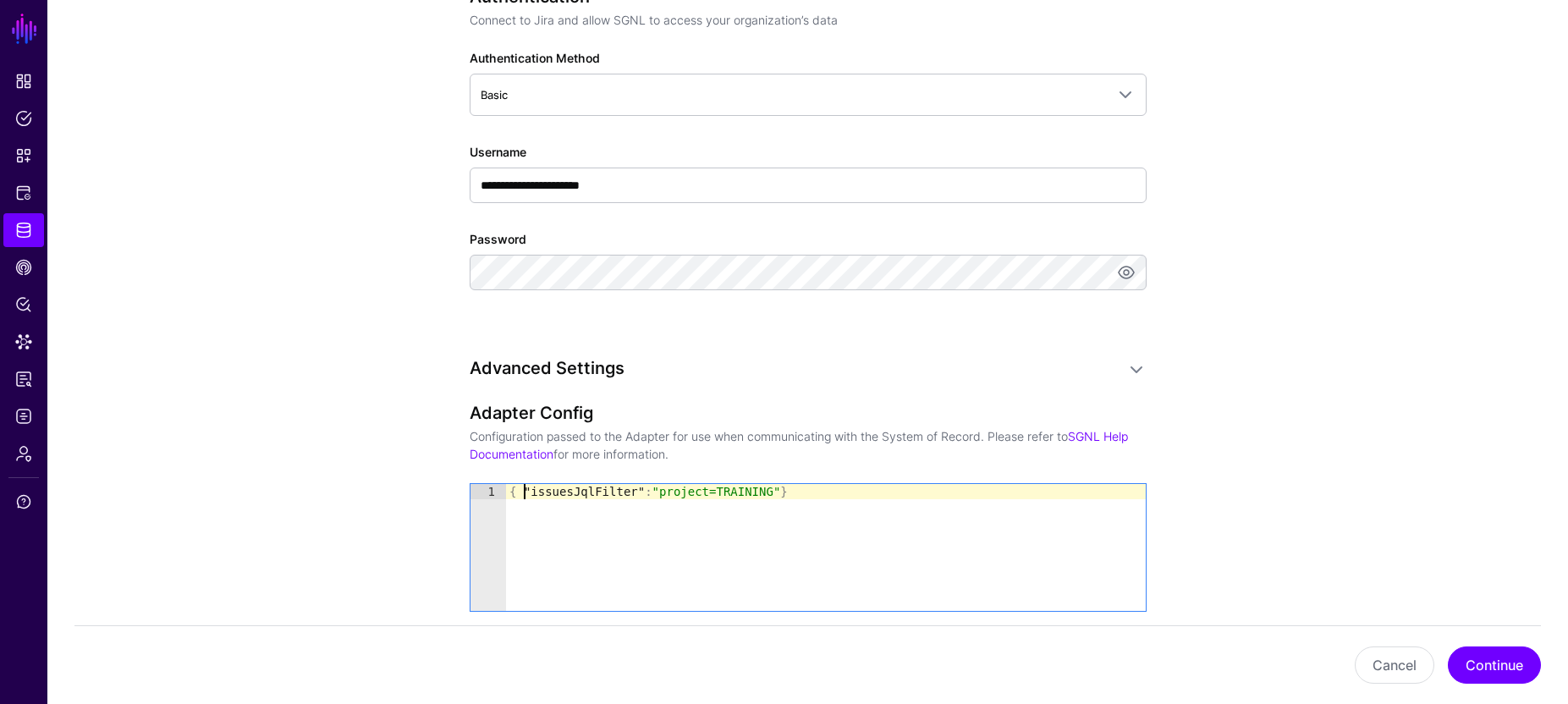
drag, startPoint x: 523, startPoint y: 489, endPoint x: 531, endPoint y: 499, distance: 12.8
click at [524, 489] on div "{ "issuesJqlFilter" : "project=TRAINING" }" at bounding box center [825, 562] width 639 height 157
type textarea "**********"
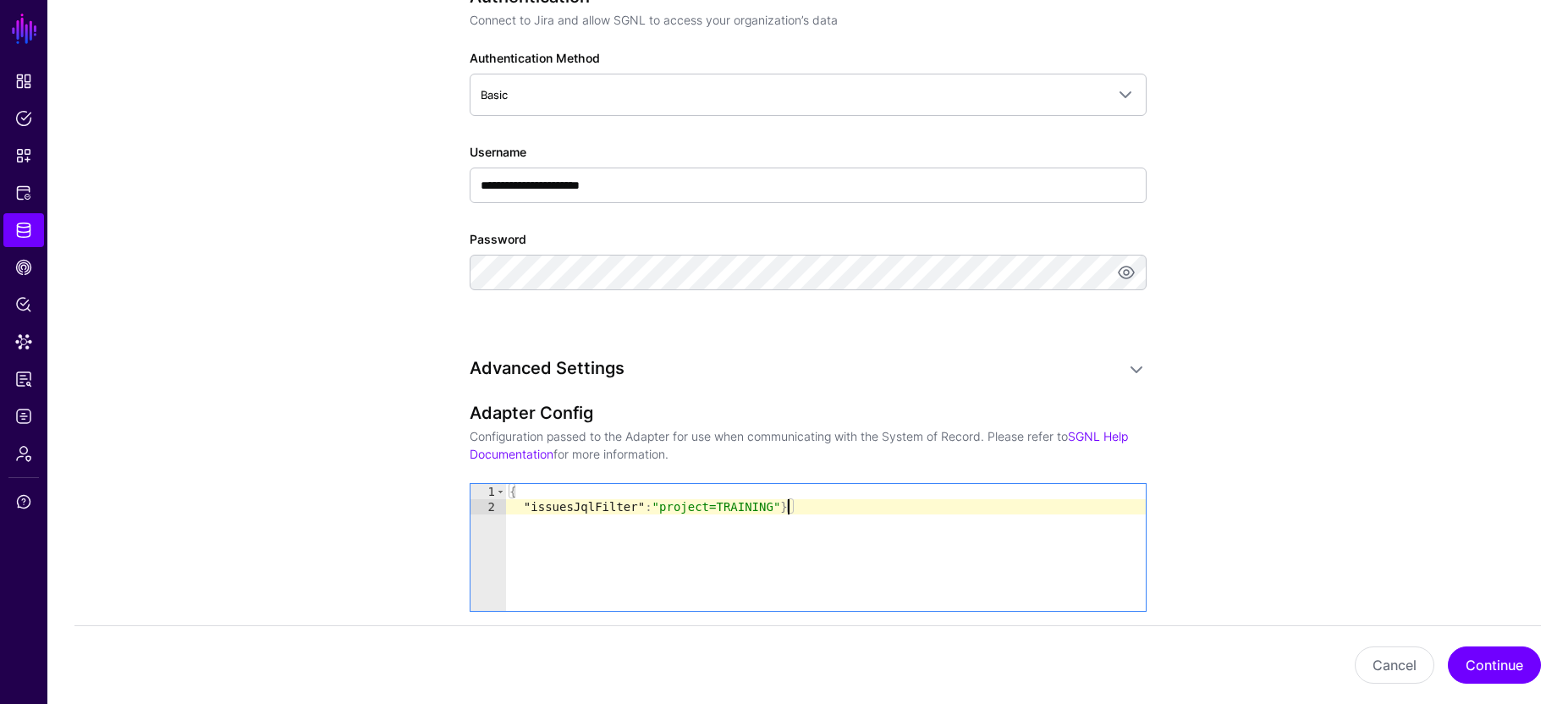
click at [789, 506] on div "{ "issuesJqlFilter" : "project=TRAINING" }" at bounding box center [825, 562] width 639 height 157
type textarea "**********"
click at [1504, 657] on button "Continue" at bounding box center [1494, 664] width 93 height 37
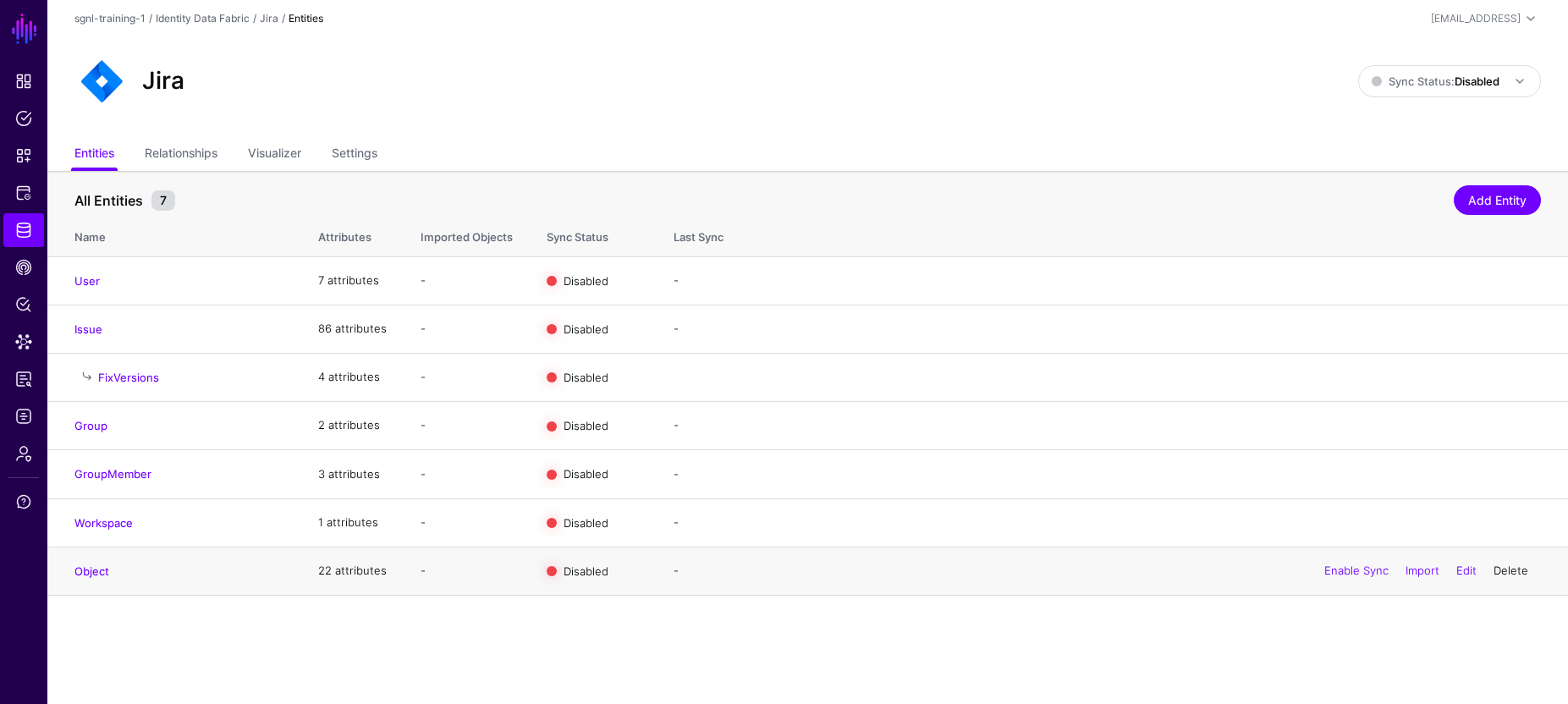
click at [1520, 569] on link "Delete" at bounding box center [1511, 569] width 35 height 13
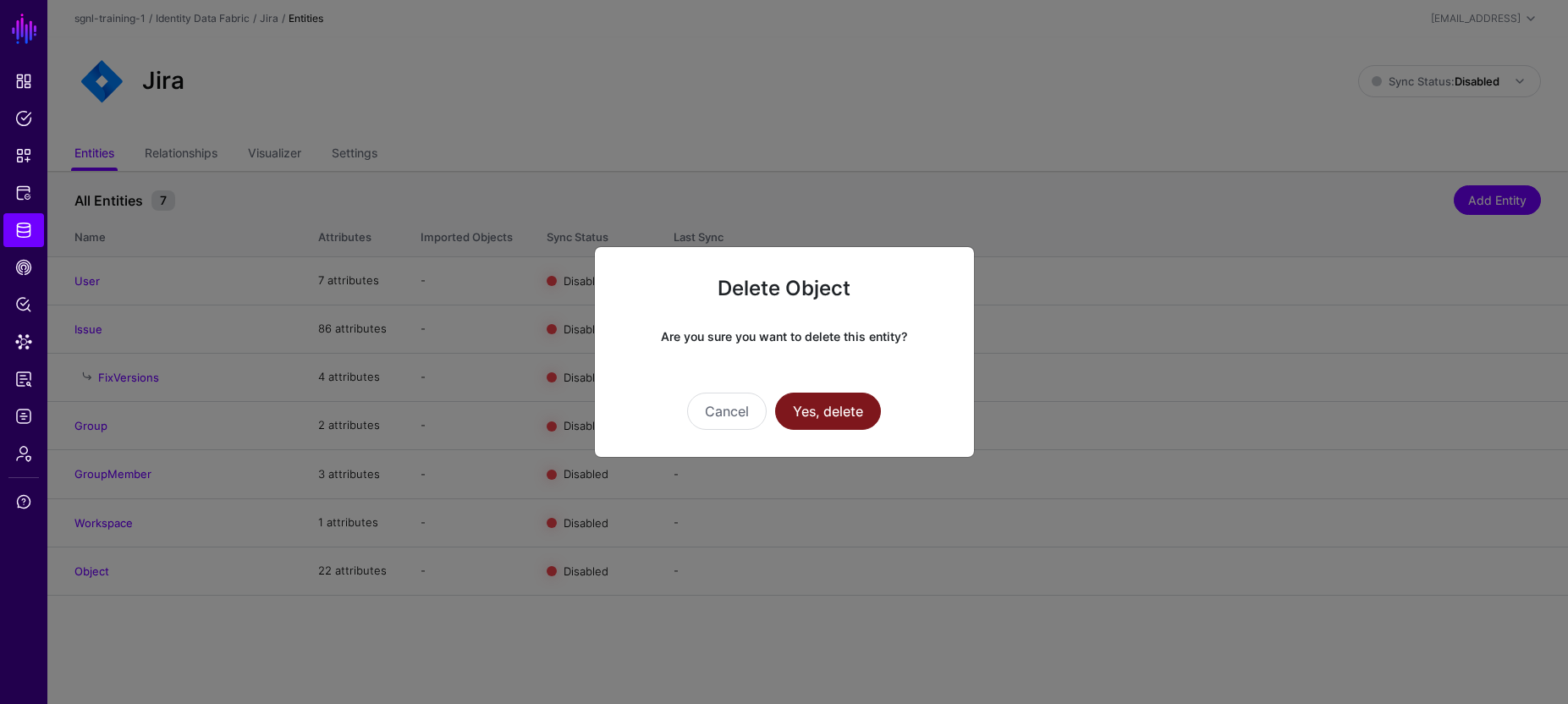
click at [838, 409] on button "Yes, delete" at bounding box center [828, 410] width 106 height 37
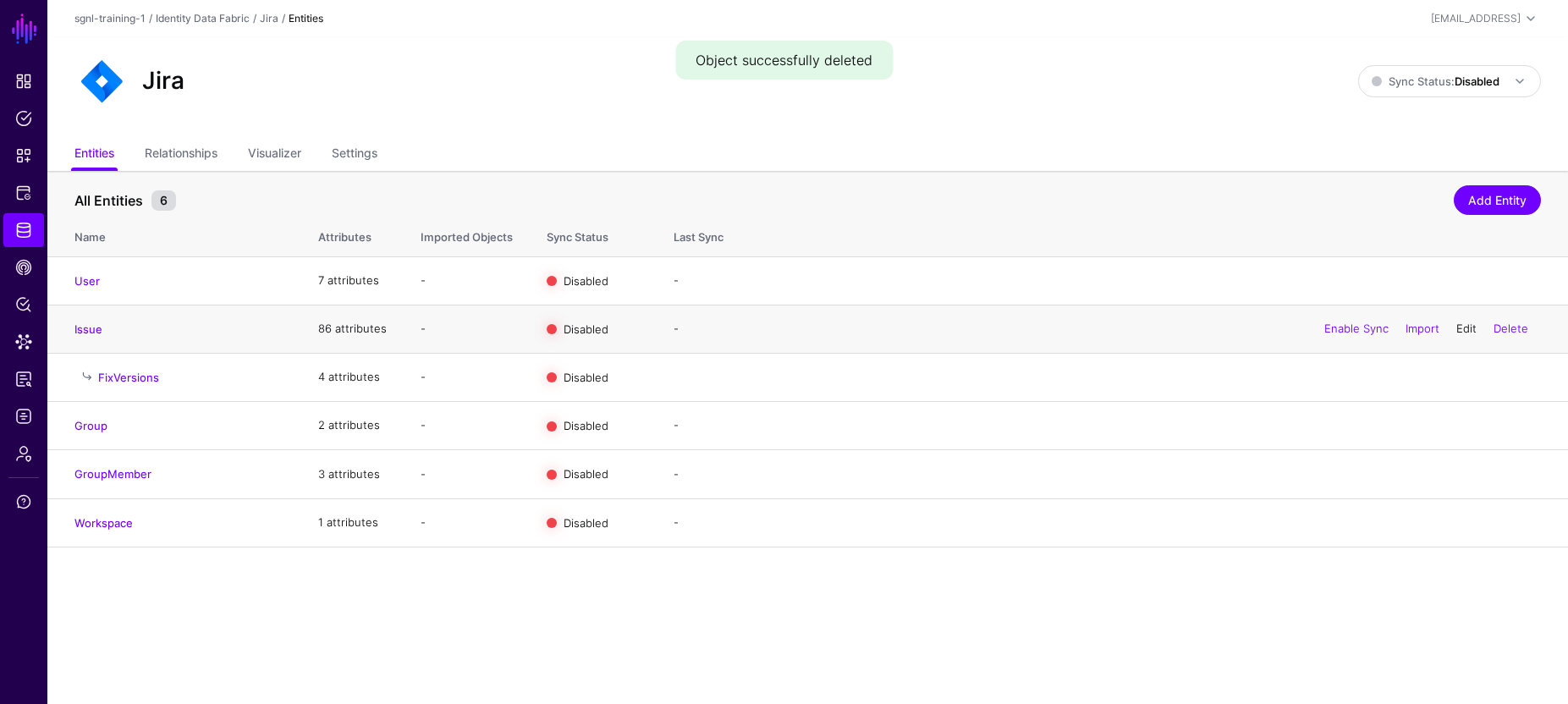
click at [1467, 324] on link "Edit" at bounding box center [1466, 328] width 21 height 13
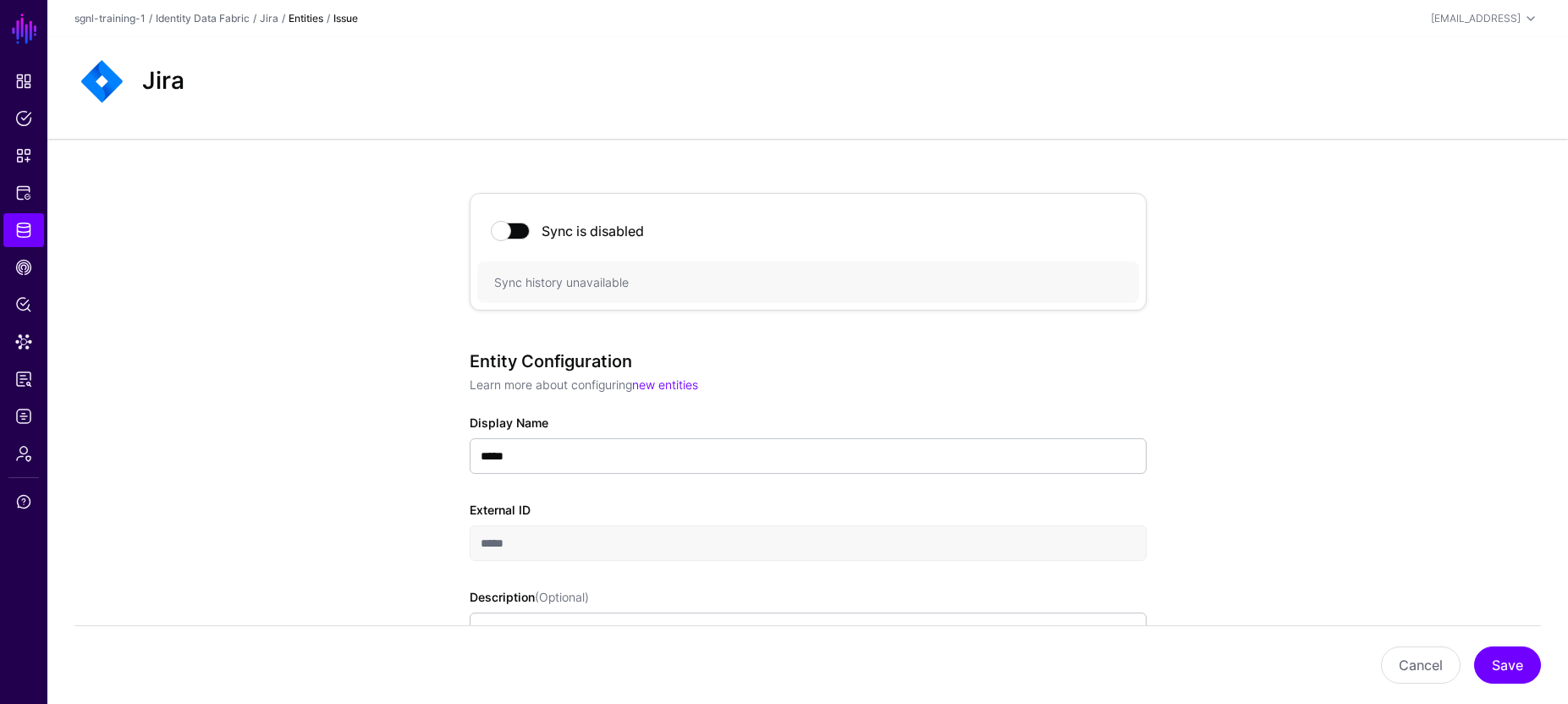
click at [498, 236] on span at bounding box center [510, 231] width 37 height 17
click at [523, 232] on span at bounding box center [510, 231] width 37 height 17
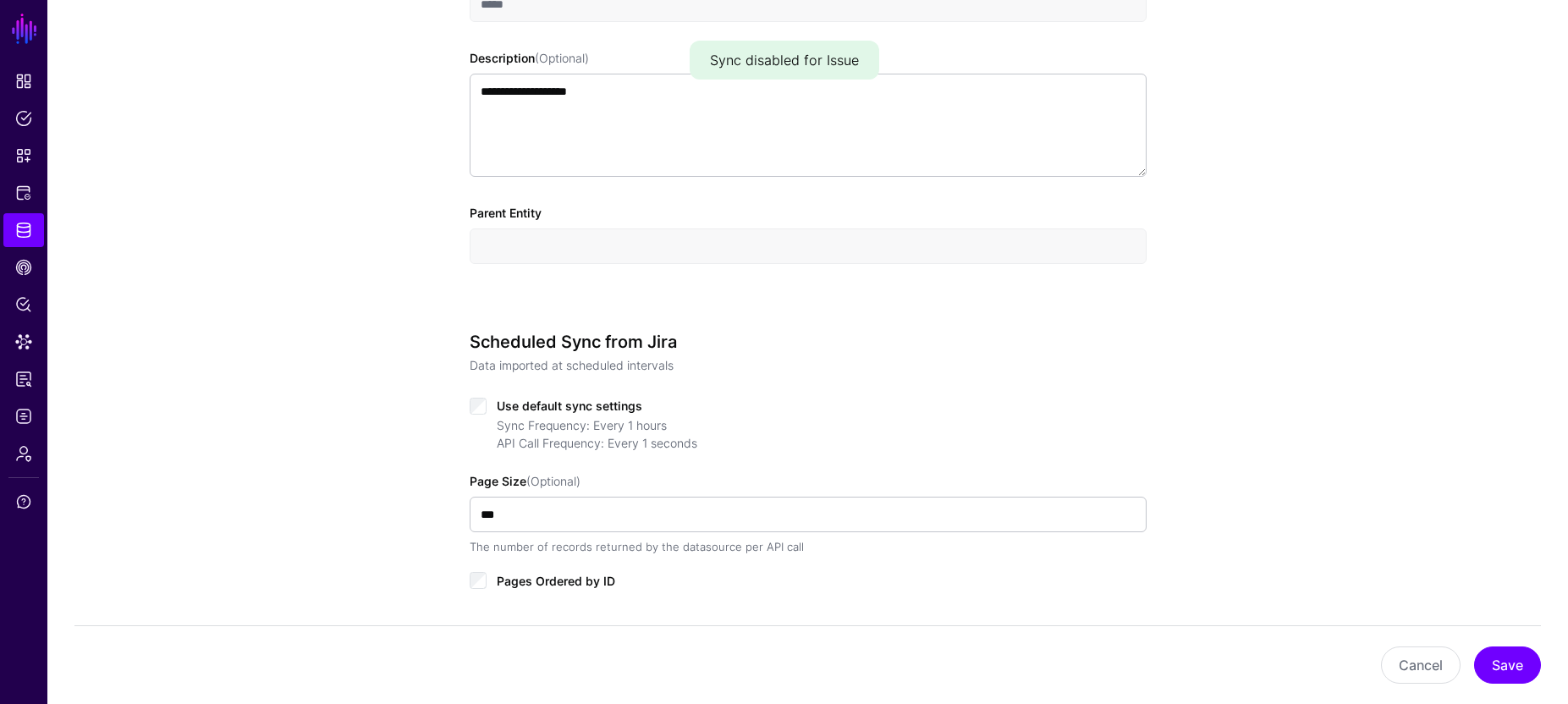
scroll to position [540, 0]
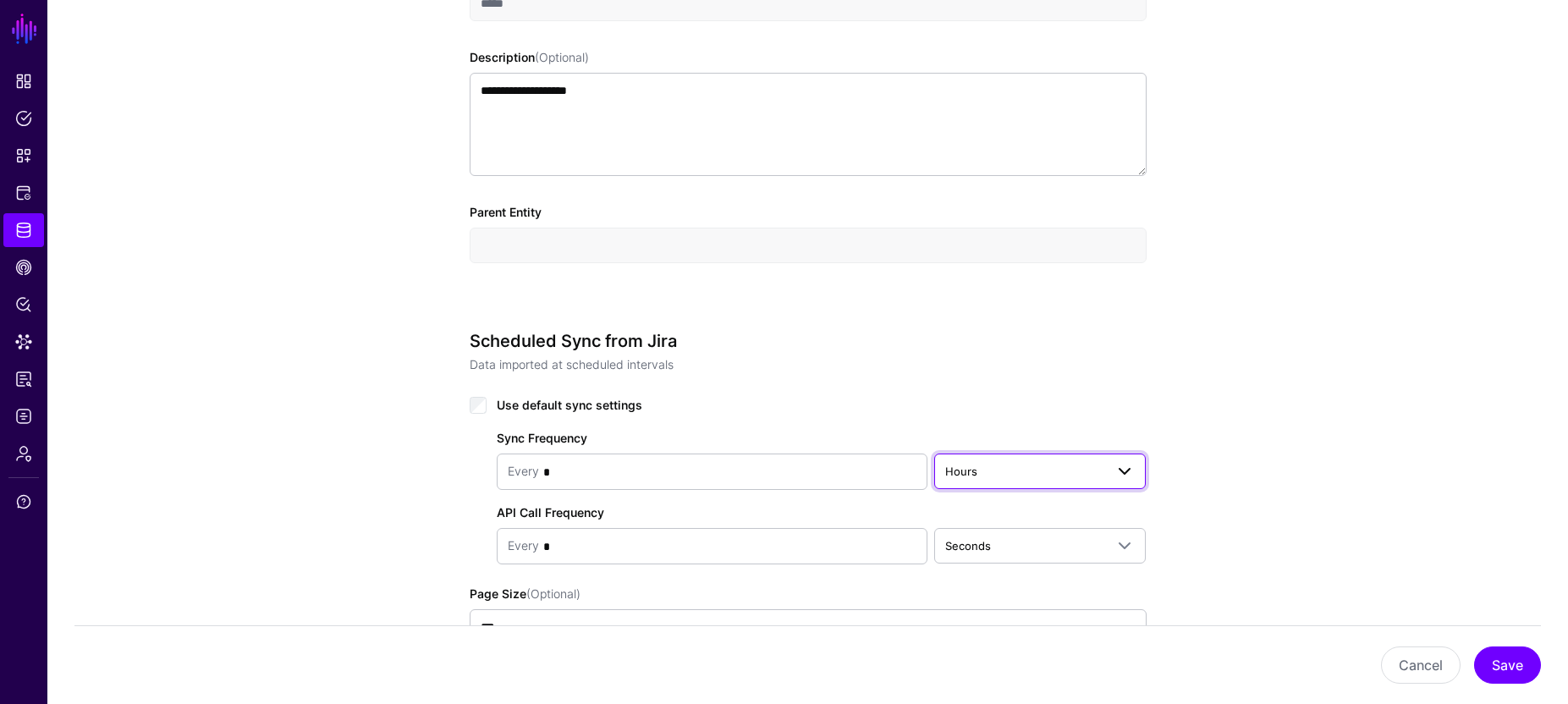
click at [1113, 471] on span at bounding box center [1119, 471] width 31 height 21
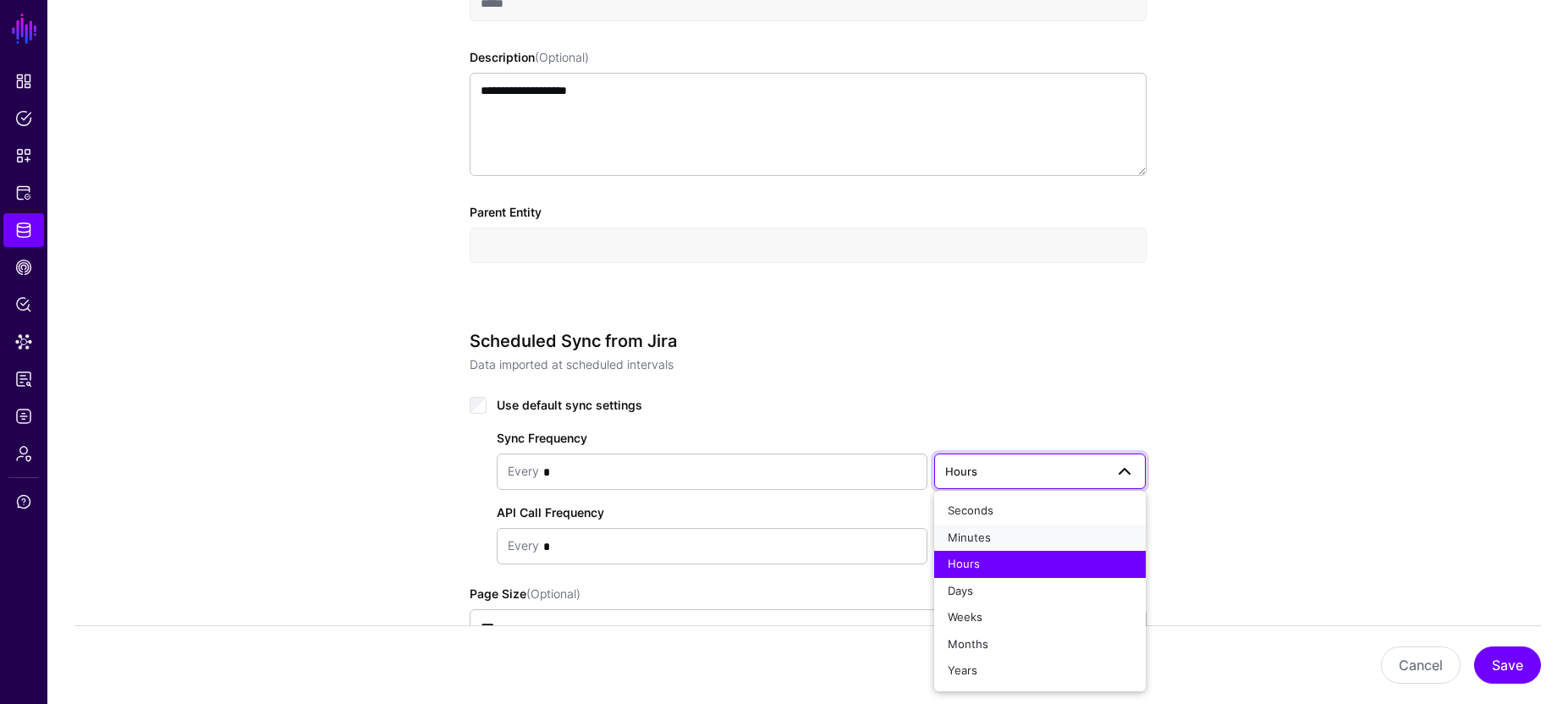
click at [1014, 540] on div "Minutes" at bounding box center [1040, 538] width 185 height 17
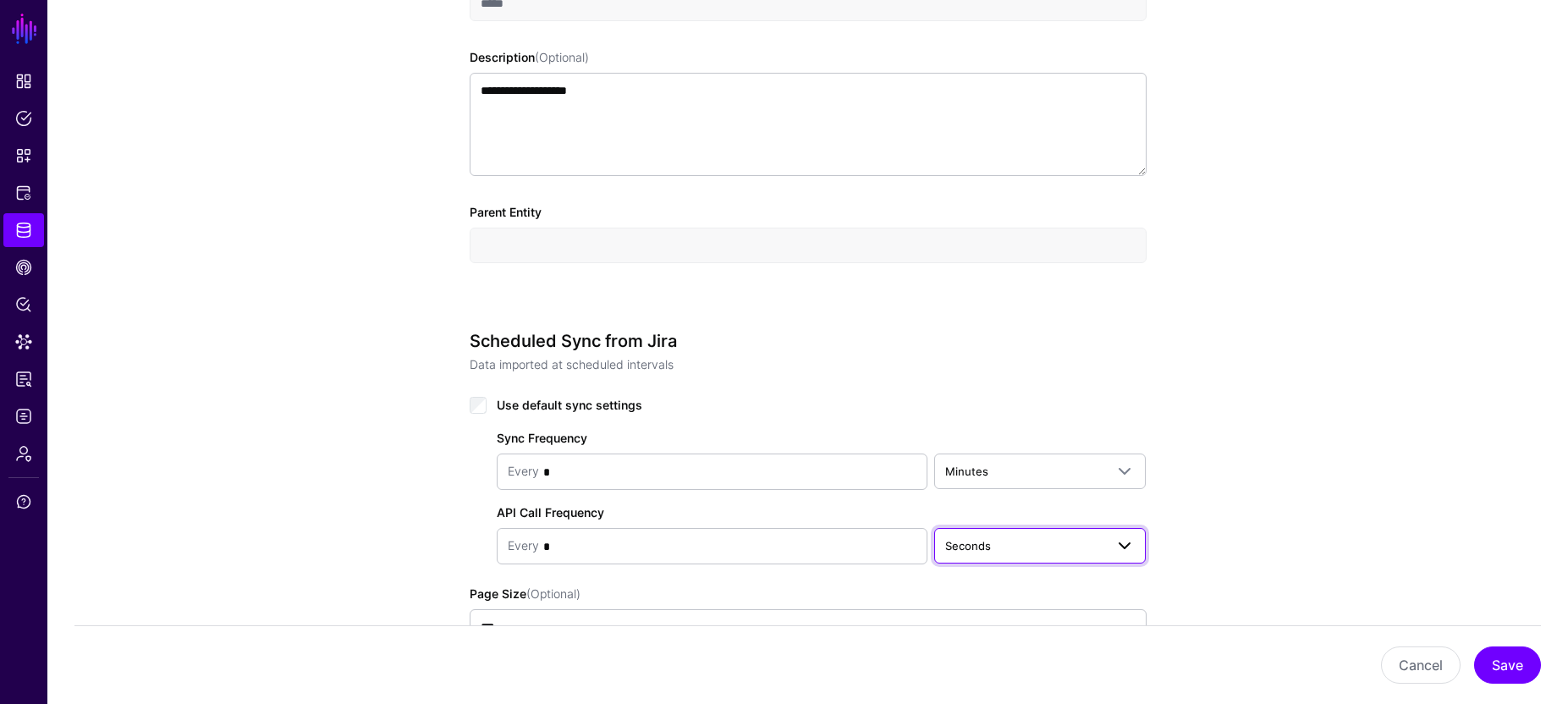
click at [1102, 547] on span "Seconds" at bounding box center [1025, 545] width 160 height 19
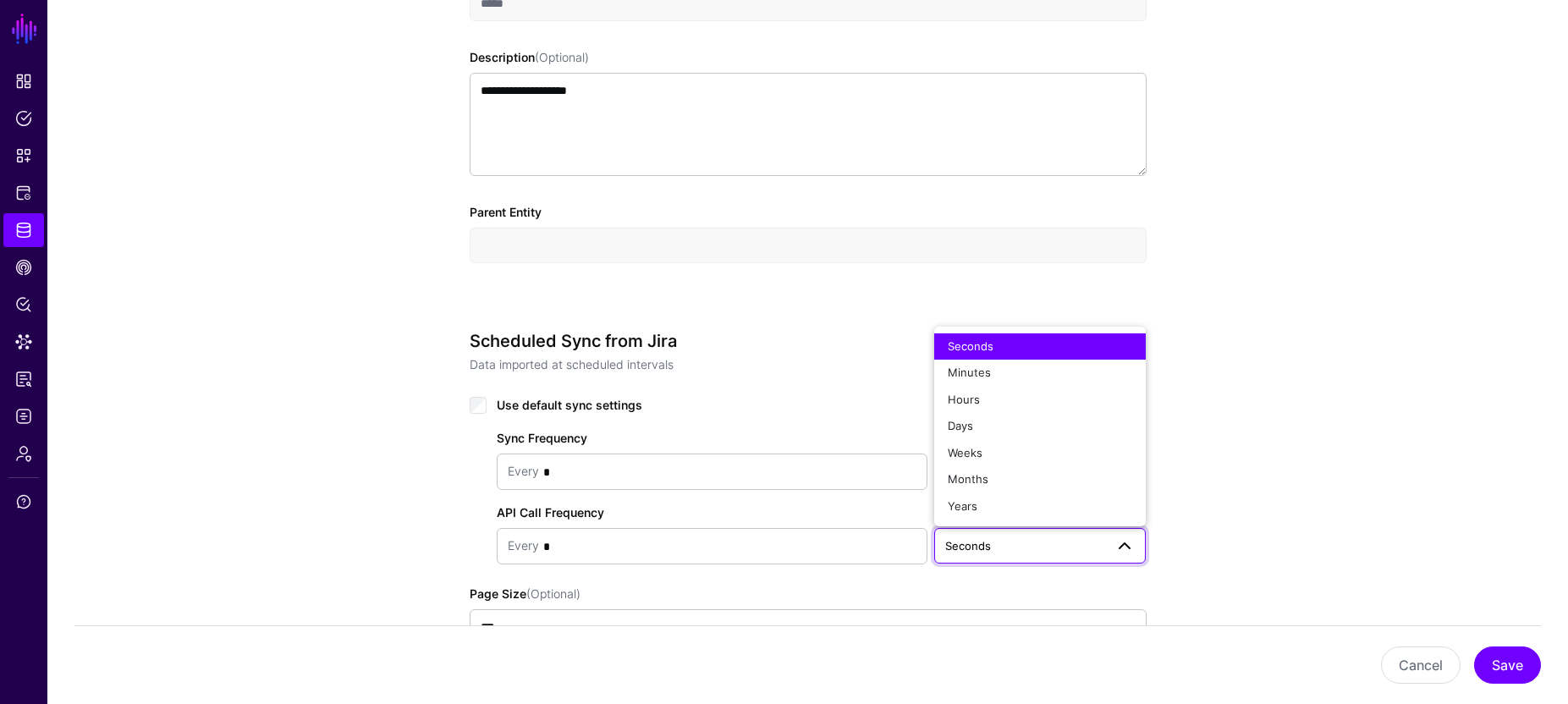
click at [1102, 547] on span "Seconds" at bounding box center [1025, 545] width 160 height 19
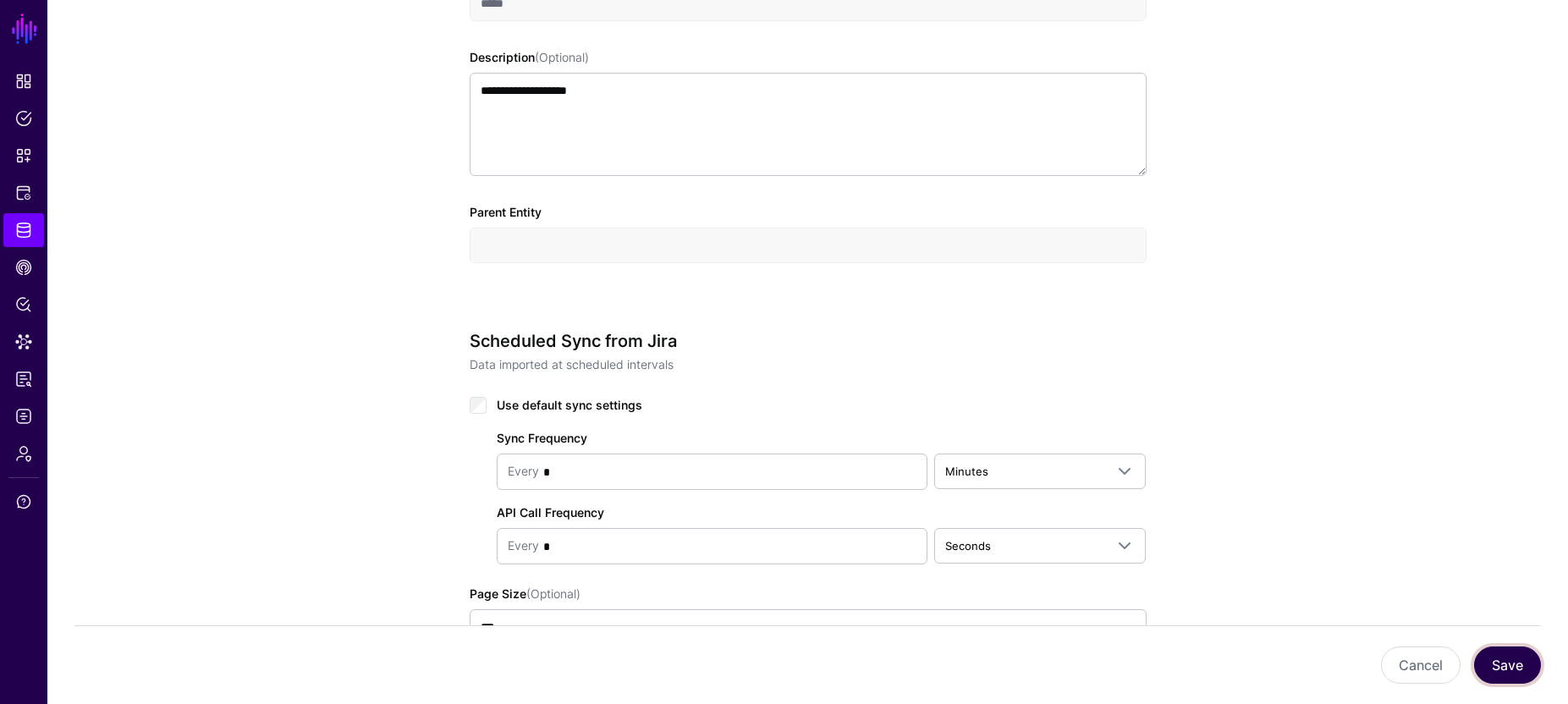
click at [1528, 667] on button "Save" at bounding box center [1507, 664] width 66 height 37
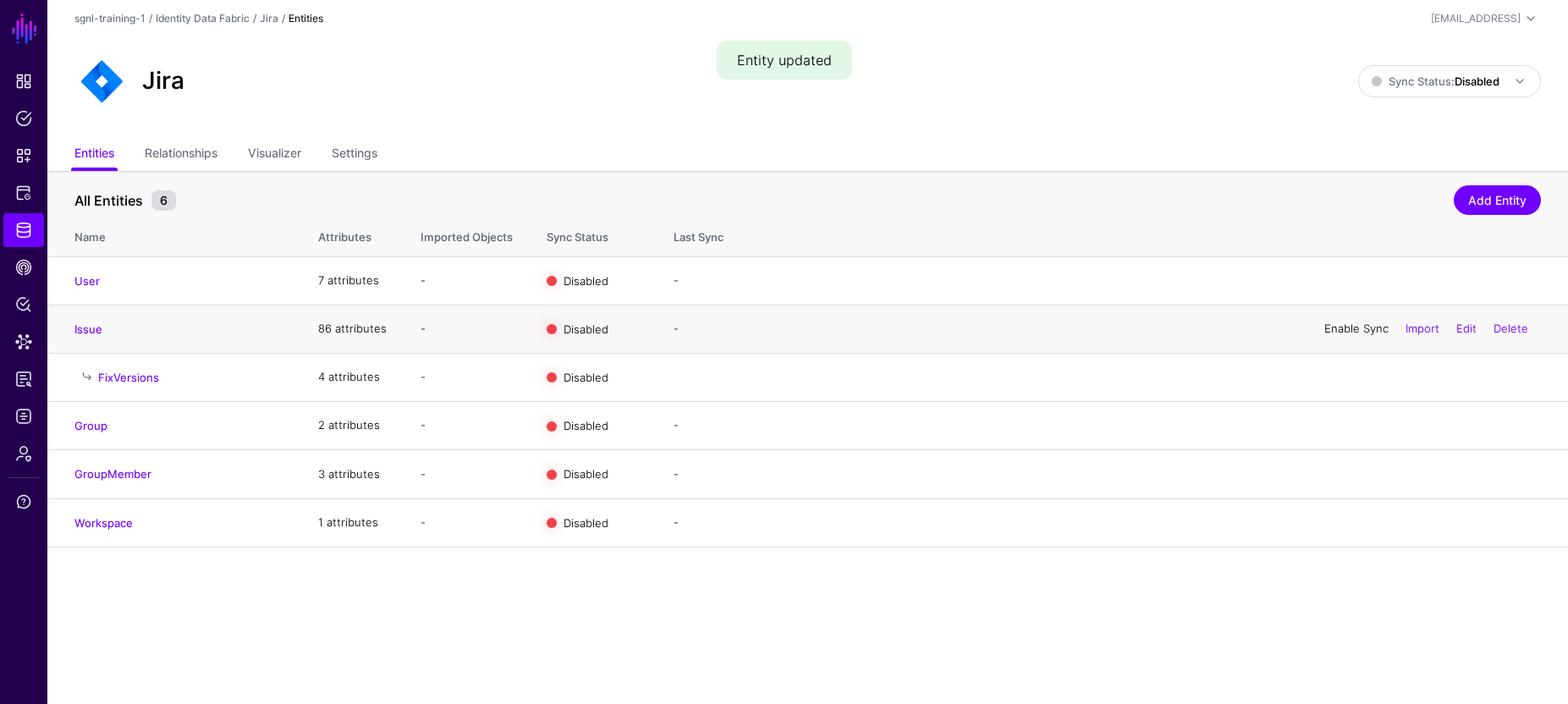
click at [1353, 330] on link "Enable Sync" at bounding box center [1356, 328] width 65 height 13
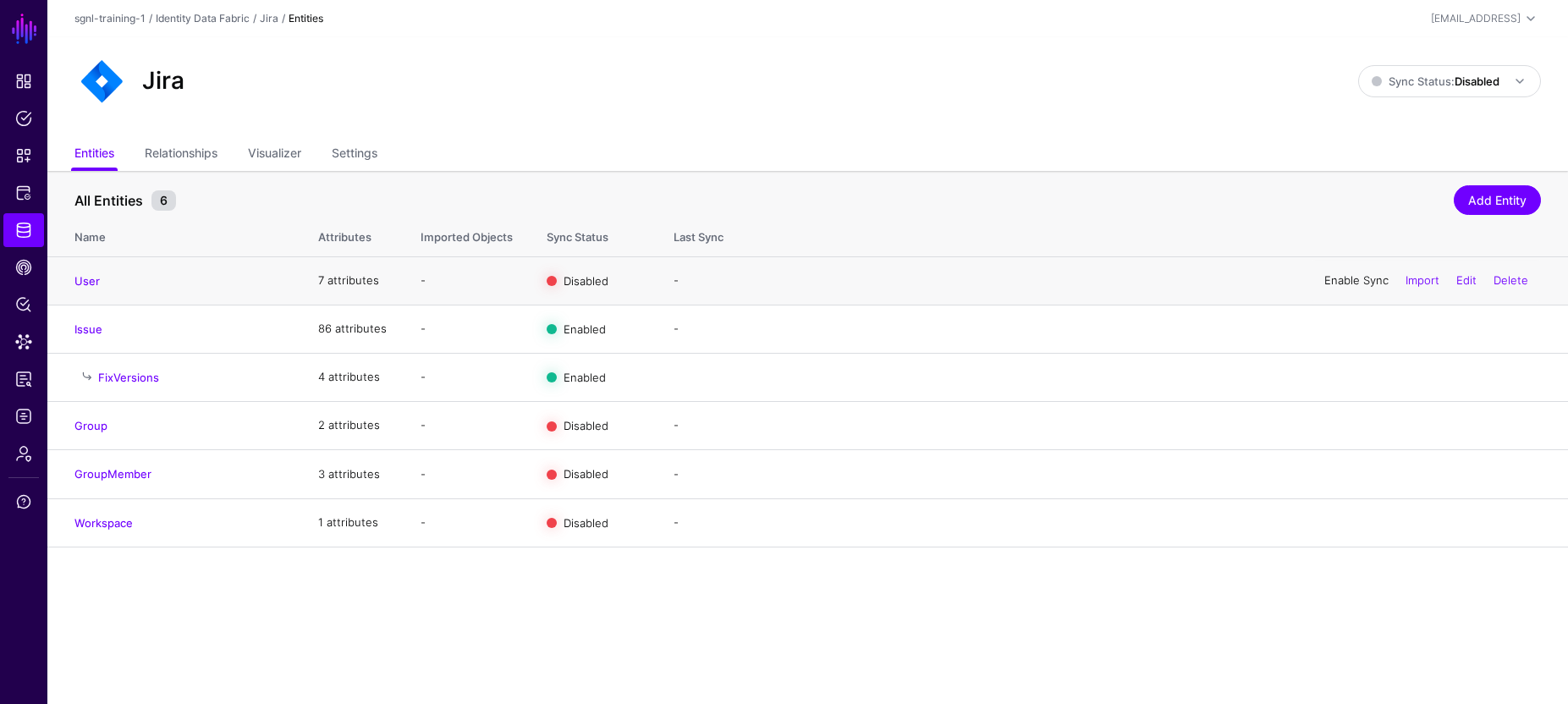
click at [1358, 279] on link "Enable Sync" at bounding box center [1356, 279] width 65 height 13
click at [1341, 427] on link "Enable Sync" at bounding box center [1356, 424] width 65 height 13
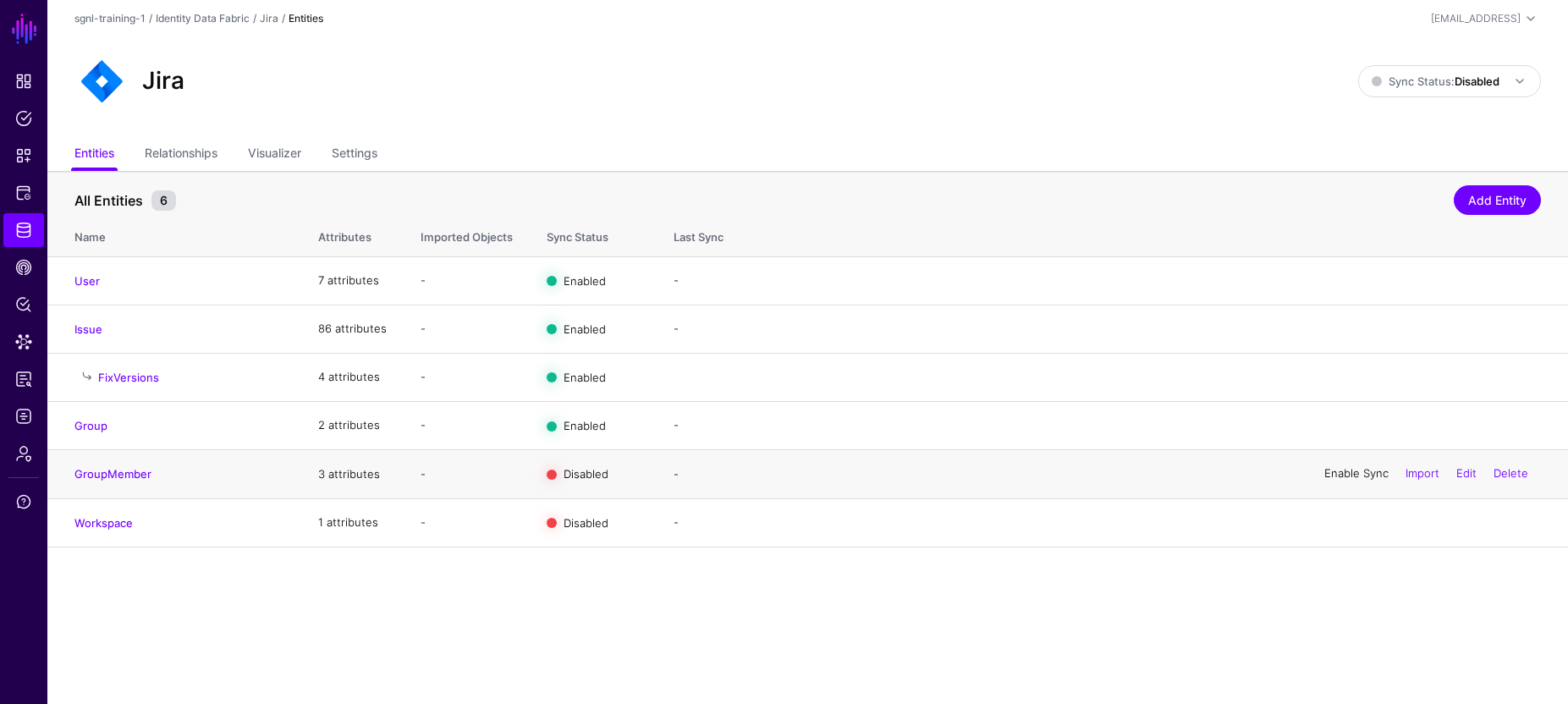
click at [1361, 474] on link "Enable Sync" at bounding box center [1356, 473] width 65 height 13
click at [1347, 524] on link "Enable Sync" at bounding box center [1356, 522] width 65 height 13
click at [1478, 86] on strong "Disabled" at bounding box center [1476, 81] width 45 height 13
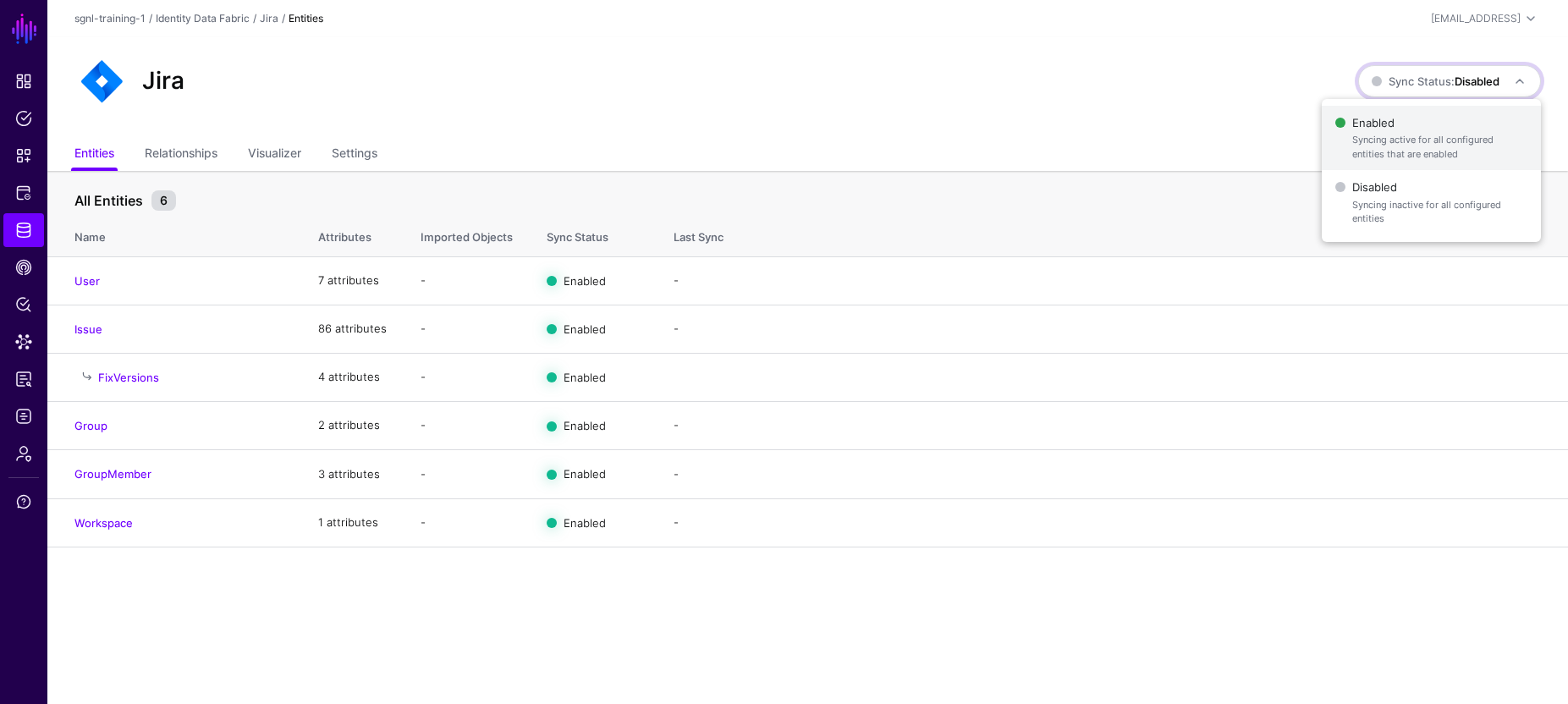
click at [1375, 124] on span "Enabled Syncing active for all configured entities that are enabled" at bounding box center [1431, 137] width 192 height 55
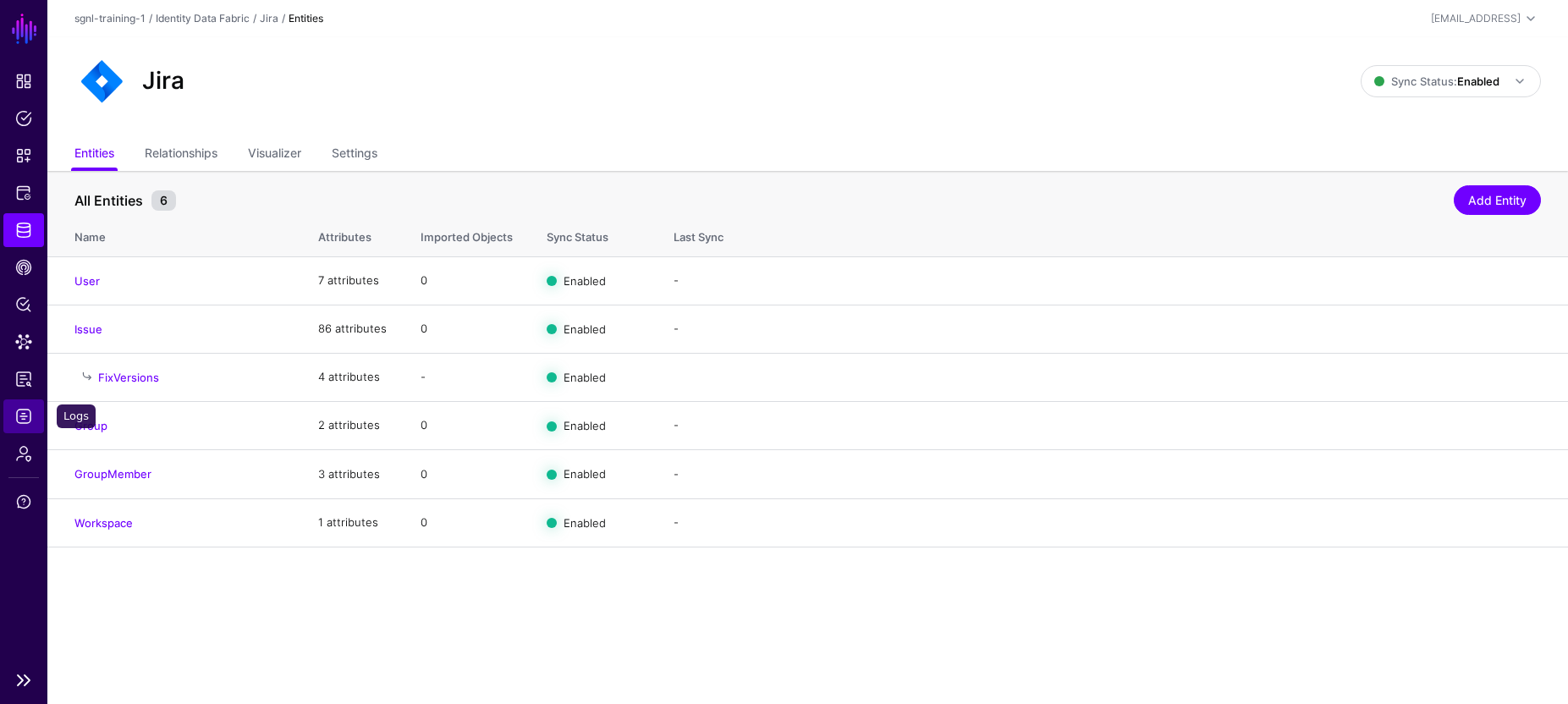
click at [26, 418] on span "Logs" at bounding box center [23, 416] width 17 height 17
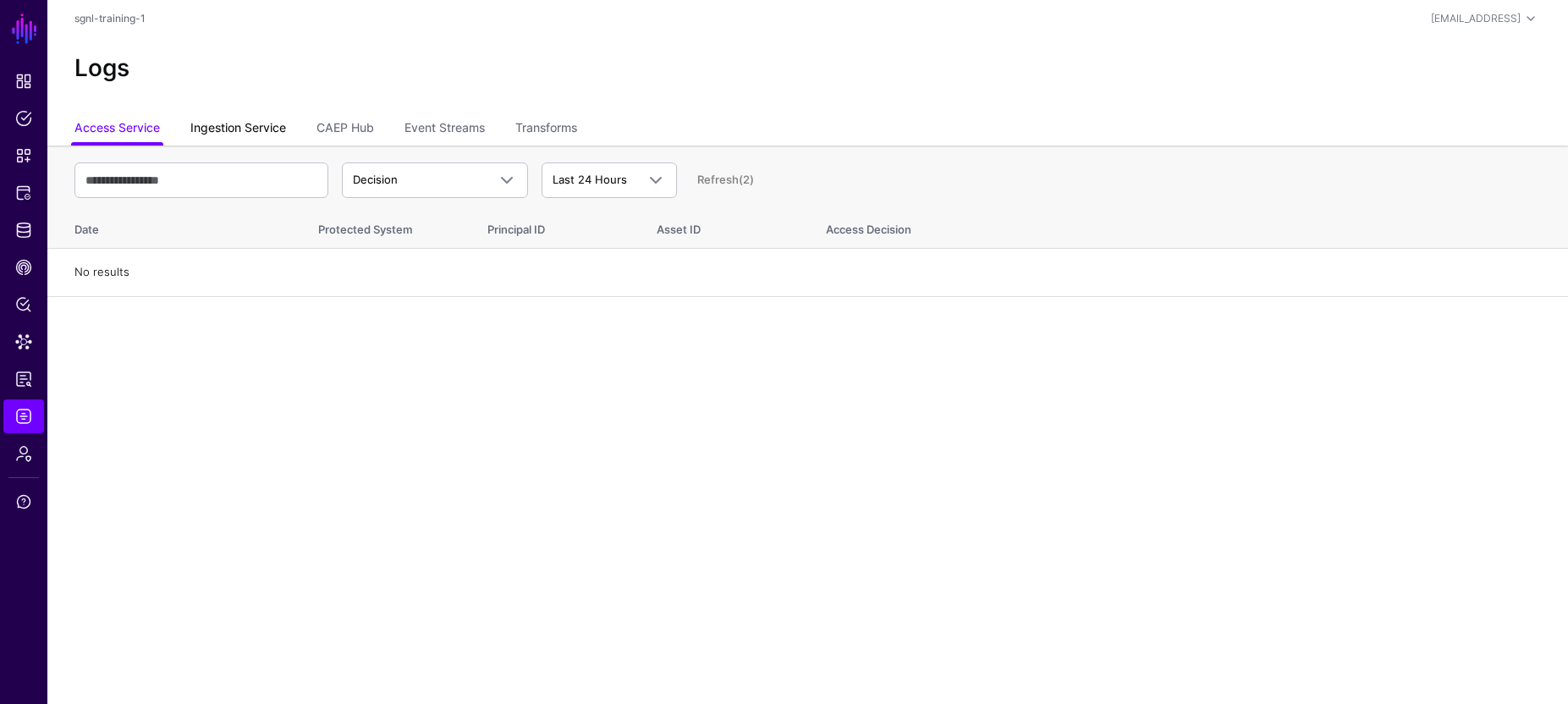
click at [268, 131] on link "Ingestion Service" at bounding box center [238, 129] width 95 height 32
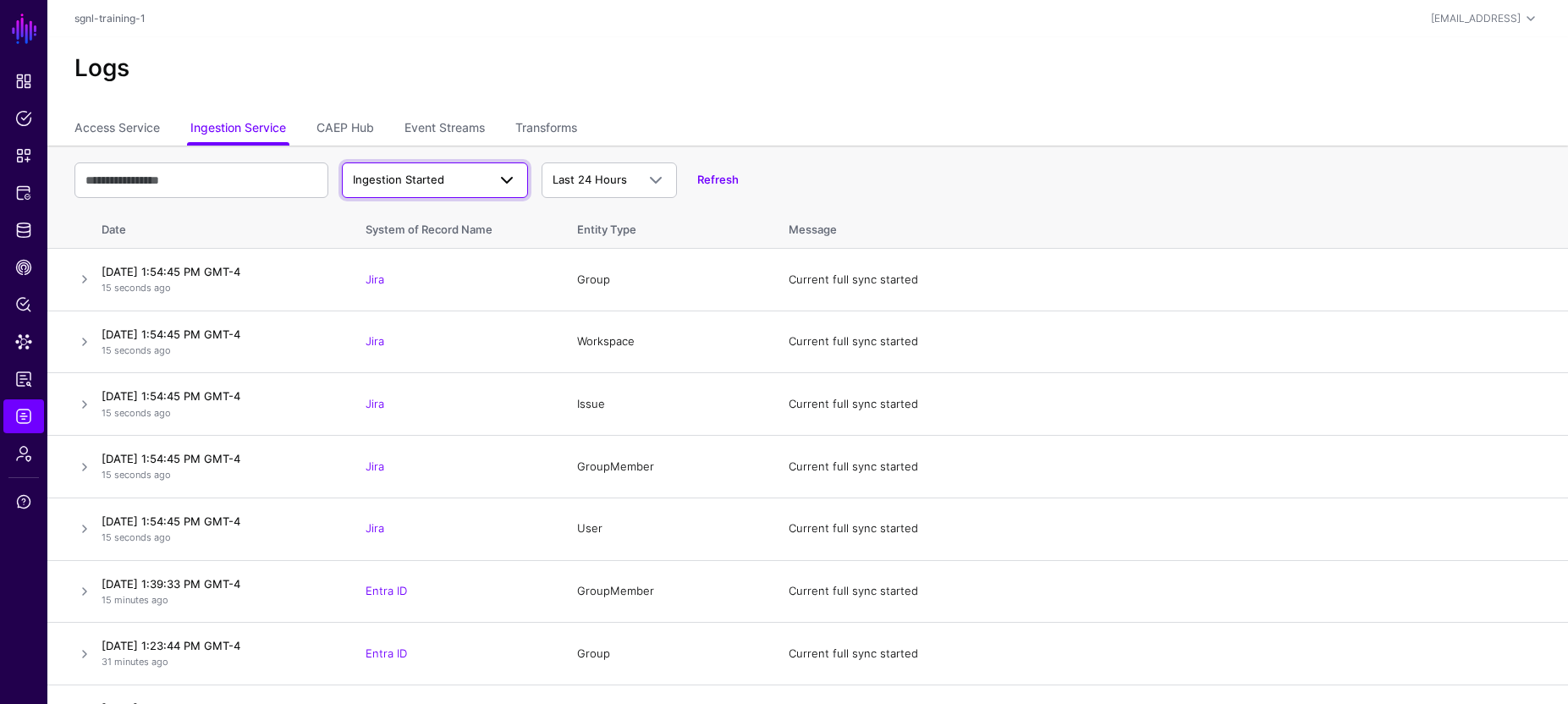
click at [517, 175] on link "Ingestion Started" at bounding box center [435, 180] width 186 height 36
click at [428, 245] on span "Ingestion Completed" at bounding box center [410, 245] width 110 height 13
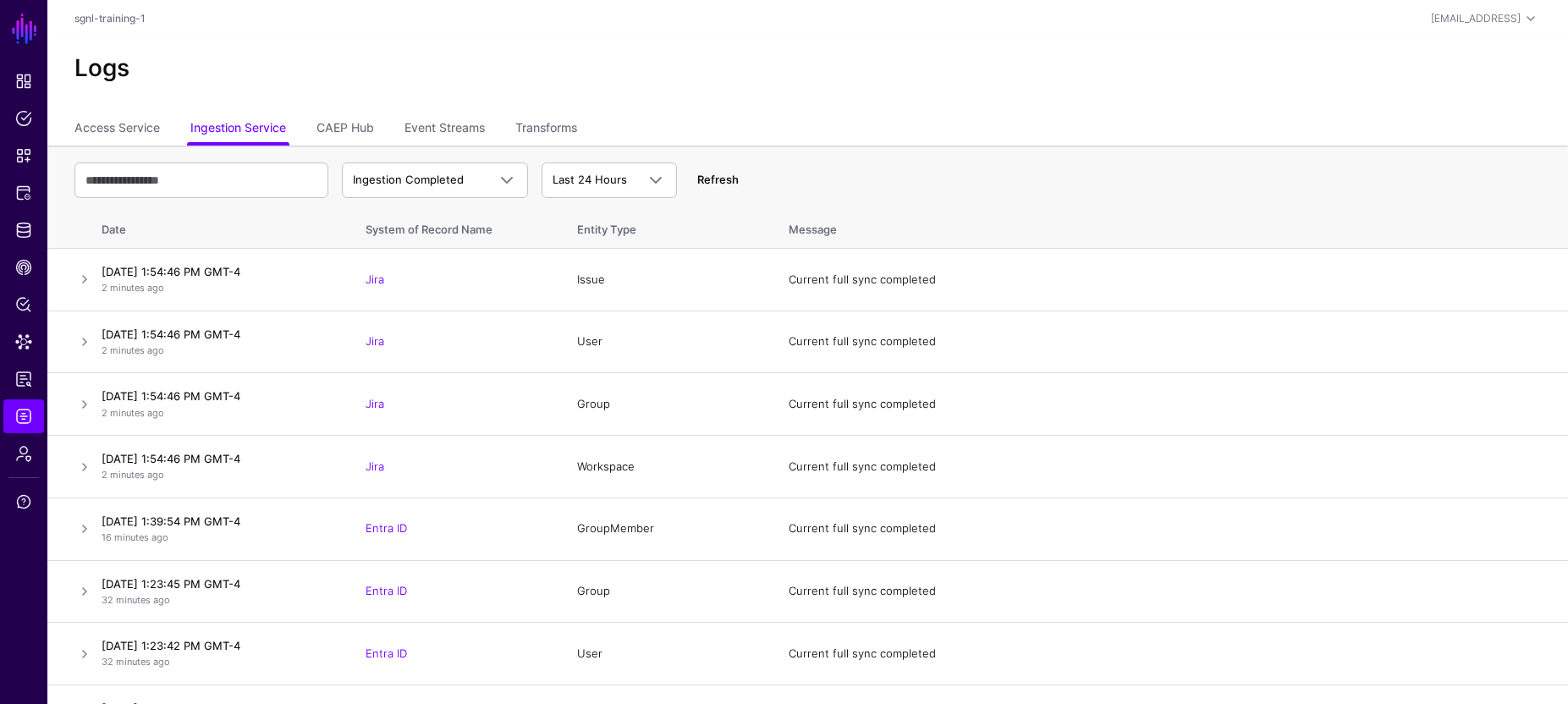
click at [727, 179] on link "Refresh" at bounding box center [718, 179] width 41 height 13
click at [27, 338] on span "Data Lens" at bounding box center [23, 341] width 17 height 17
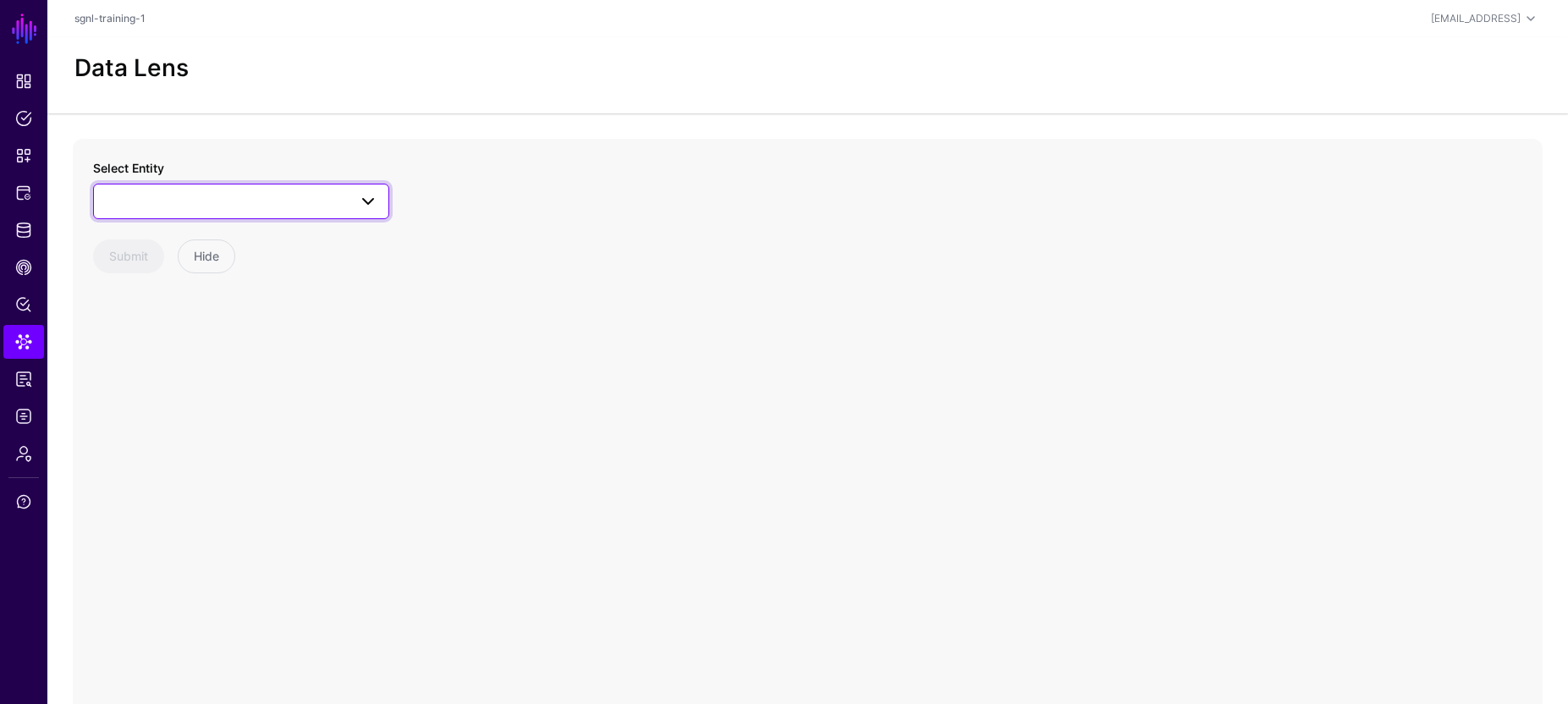
click at [279, 203] on span at bounding box center [241, 201] width 274 height 21
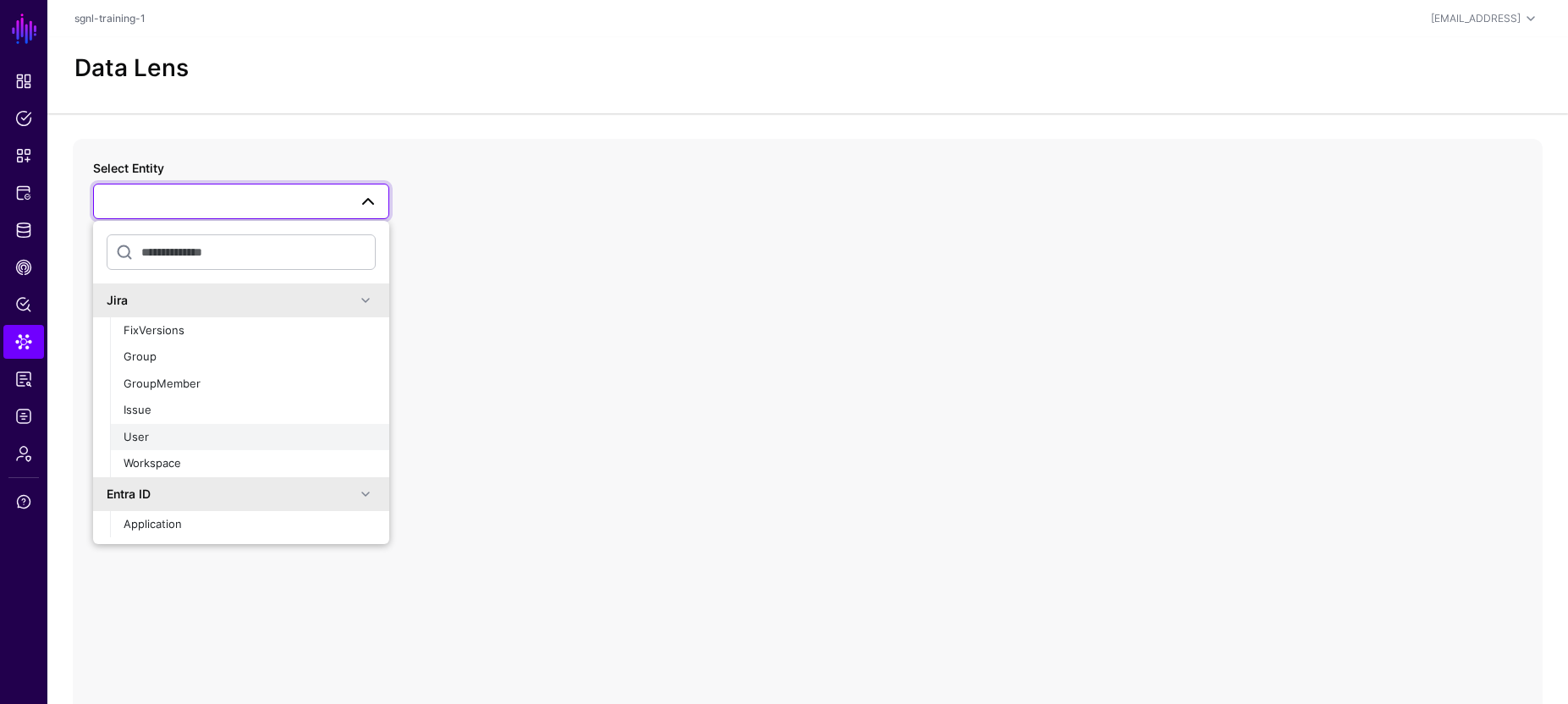
click at [145, 437] on span "User" at bounding box center [137, 436] width 25 height 13
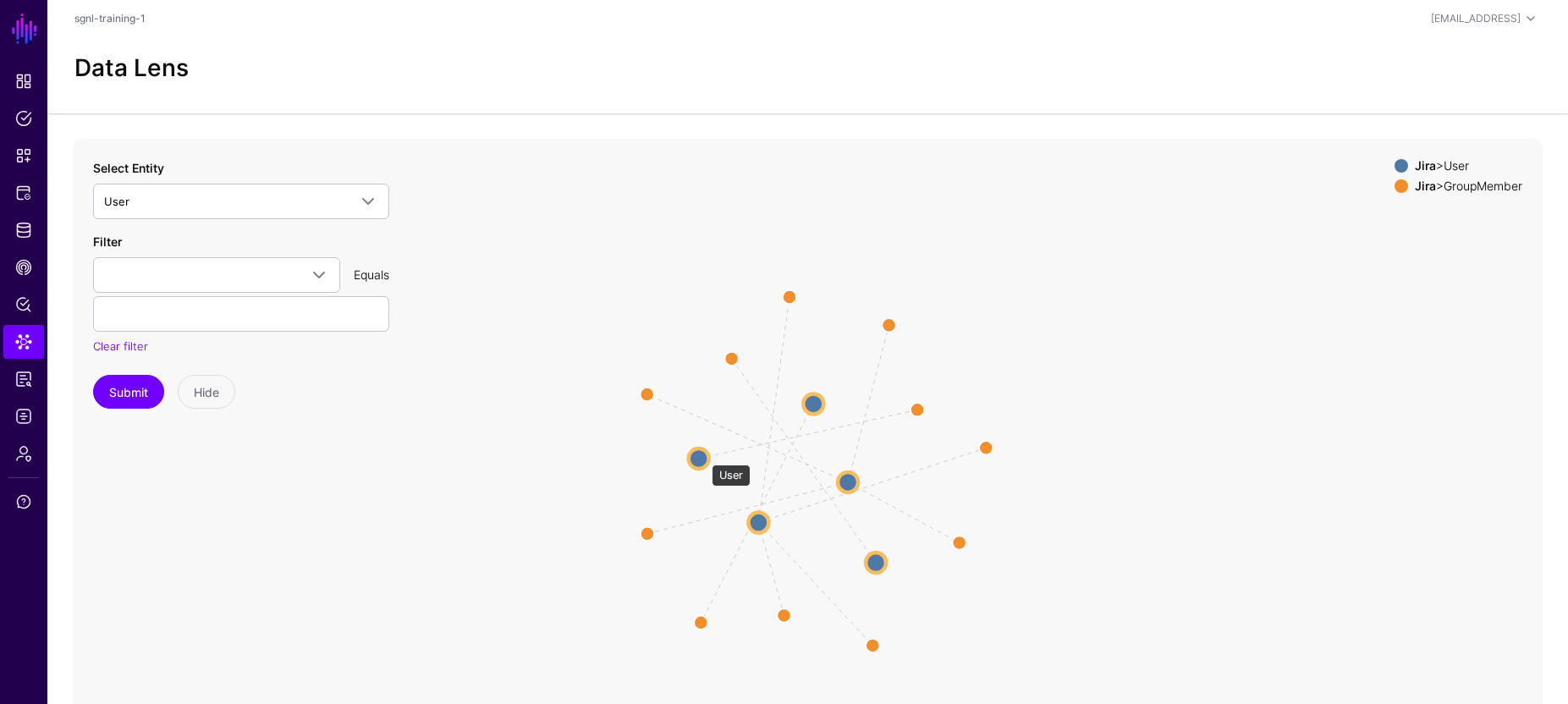
click at [702, 456] on circle at bounding box center [699, 458] width 21 height 21
click at [693, 460] on circle at bounding box center [696, 457] width 21 height 21
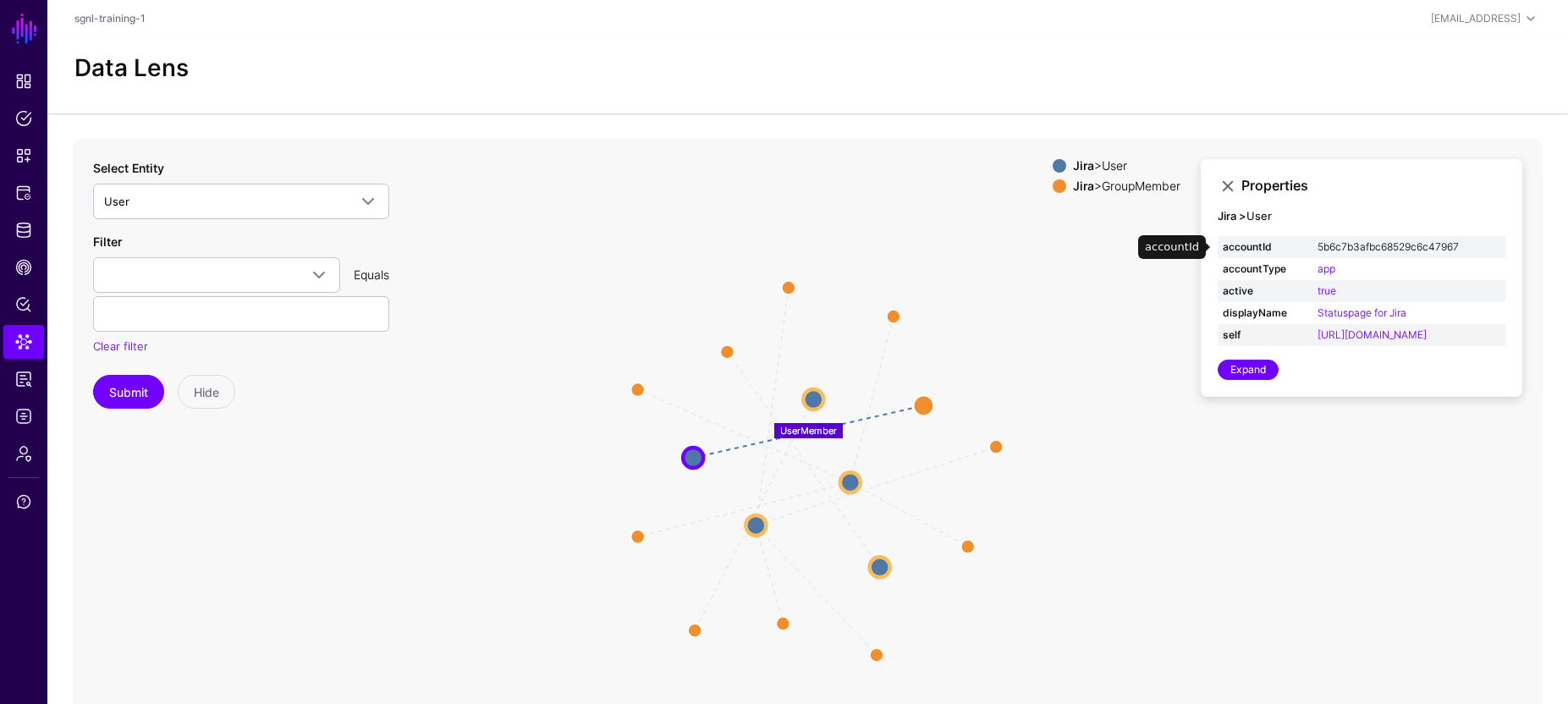
click at [1355, 248] on link "5b6c7b3afbc68529c6c47967" at bounding box center [1387, 247] width 141 height 13
type input "**********"
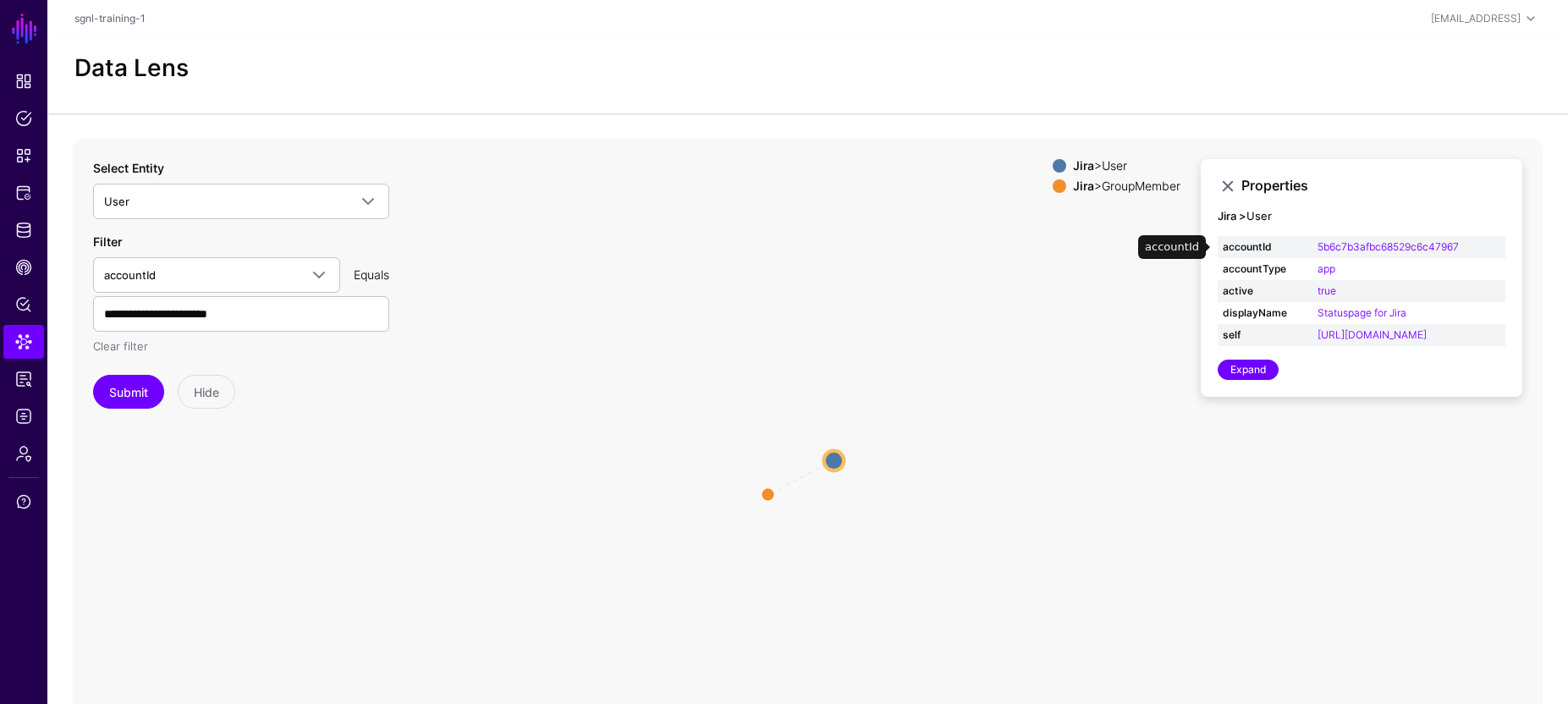
click at [128, 348] on link "Clear filter" at bounding box center [120, 346] width 55 height 13
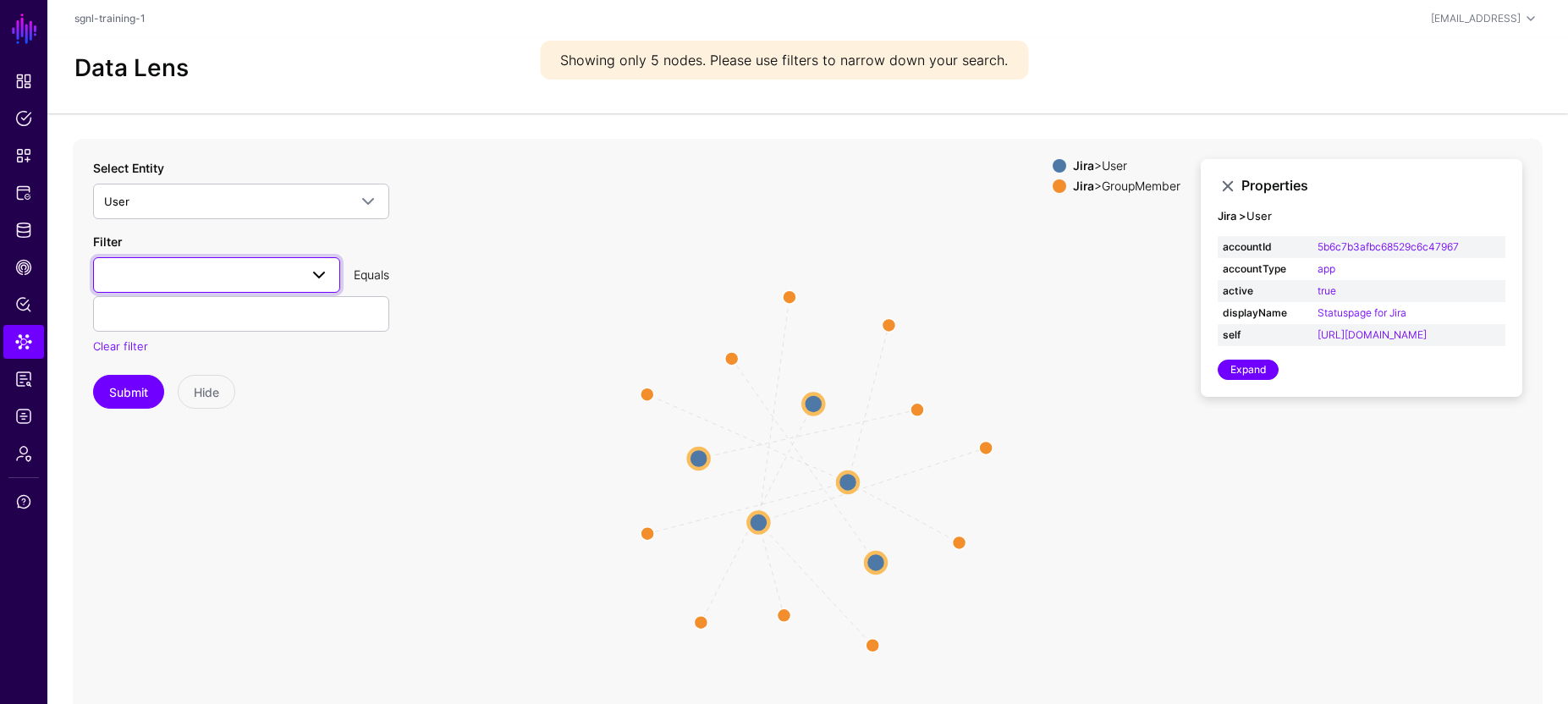
click at [136, 278] on span at bounding box center [216, 275] width 225 height 21
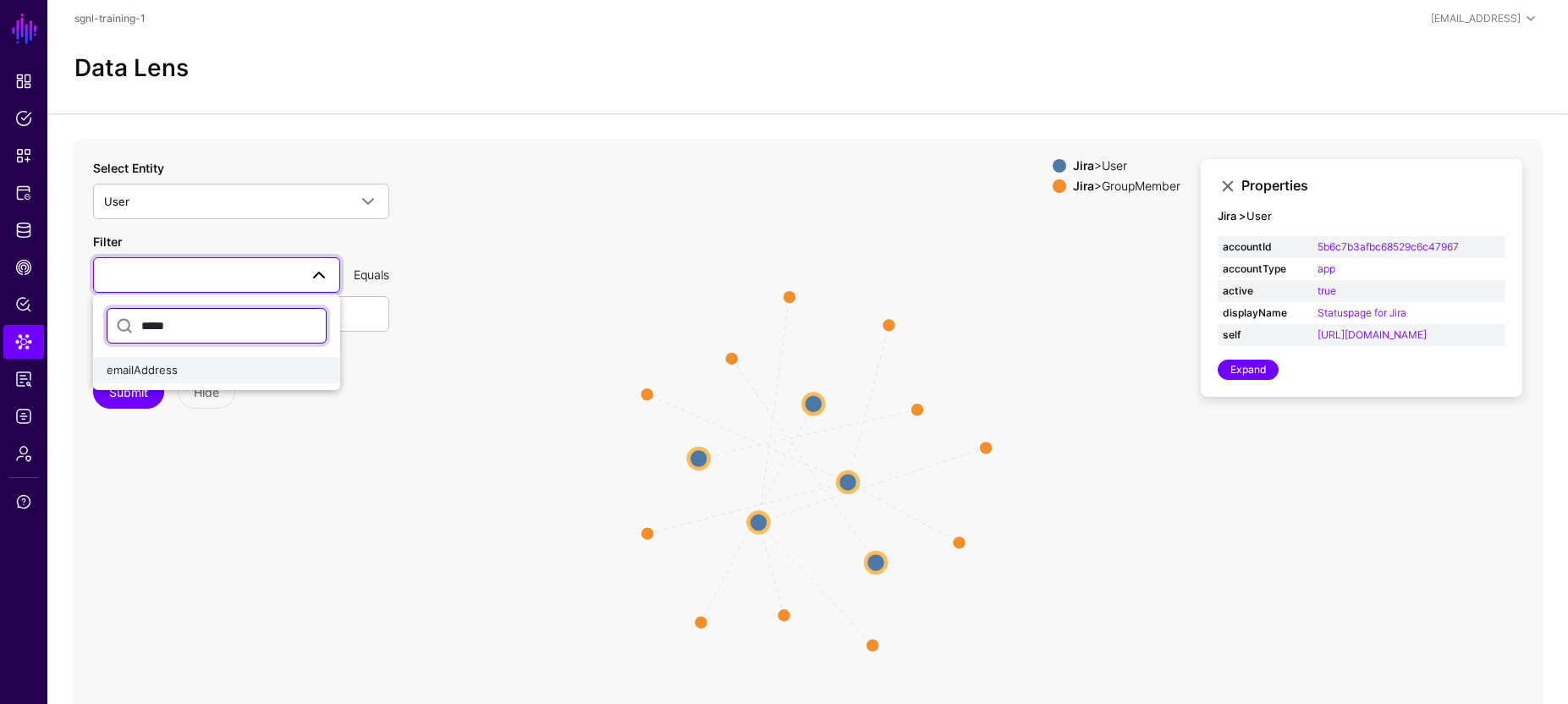
type input "*****"
click at [144, 366] on span "emailAddress" at bounding box center [142, 369] width 71 height 13
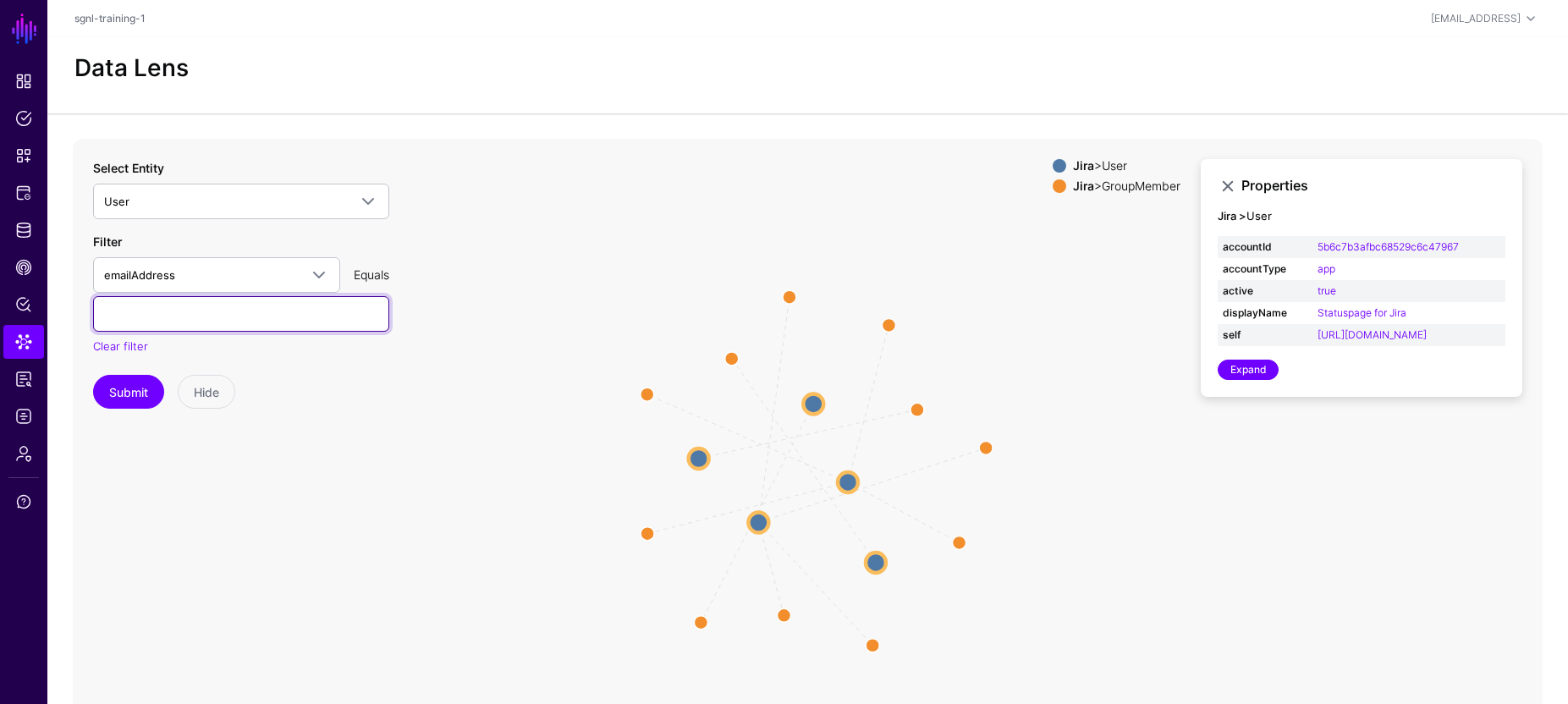
click at [154, 315] on input "text" at bounding box center [242, 314] width 296 height 36
type input "**********"
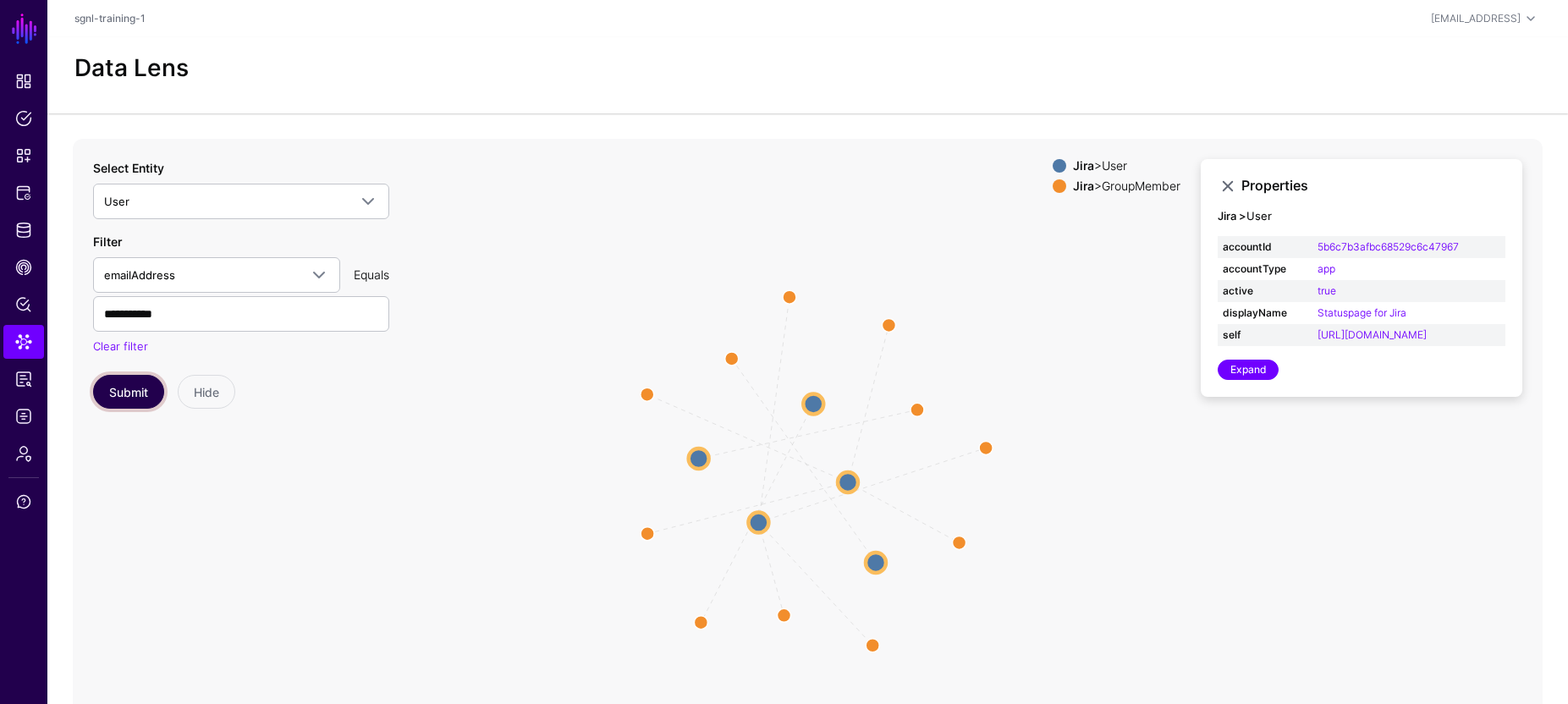
click at [145, 396] on button "Submit" at bounding box center [128, 392] width 71 height 34
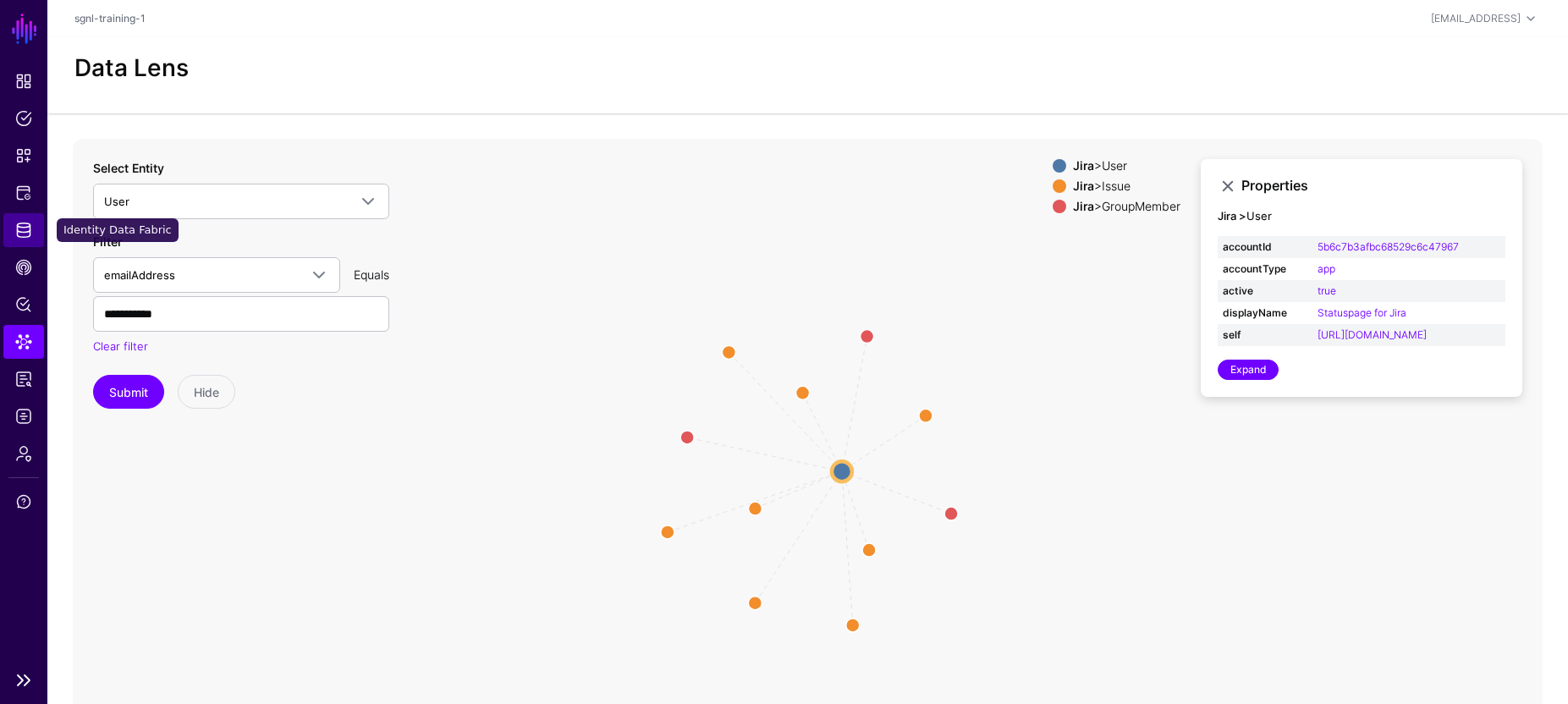
click at [24, 235] on span "Identity Data Fabric" at bounding box center [23, 230] width 17 height 17
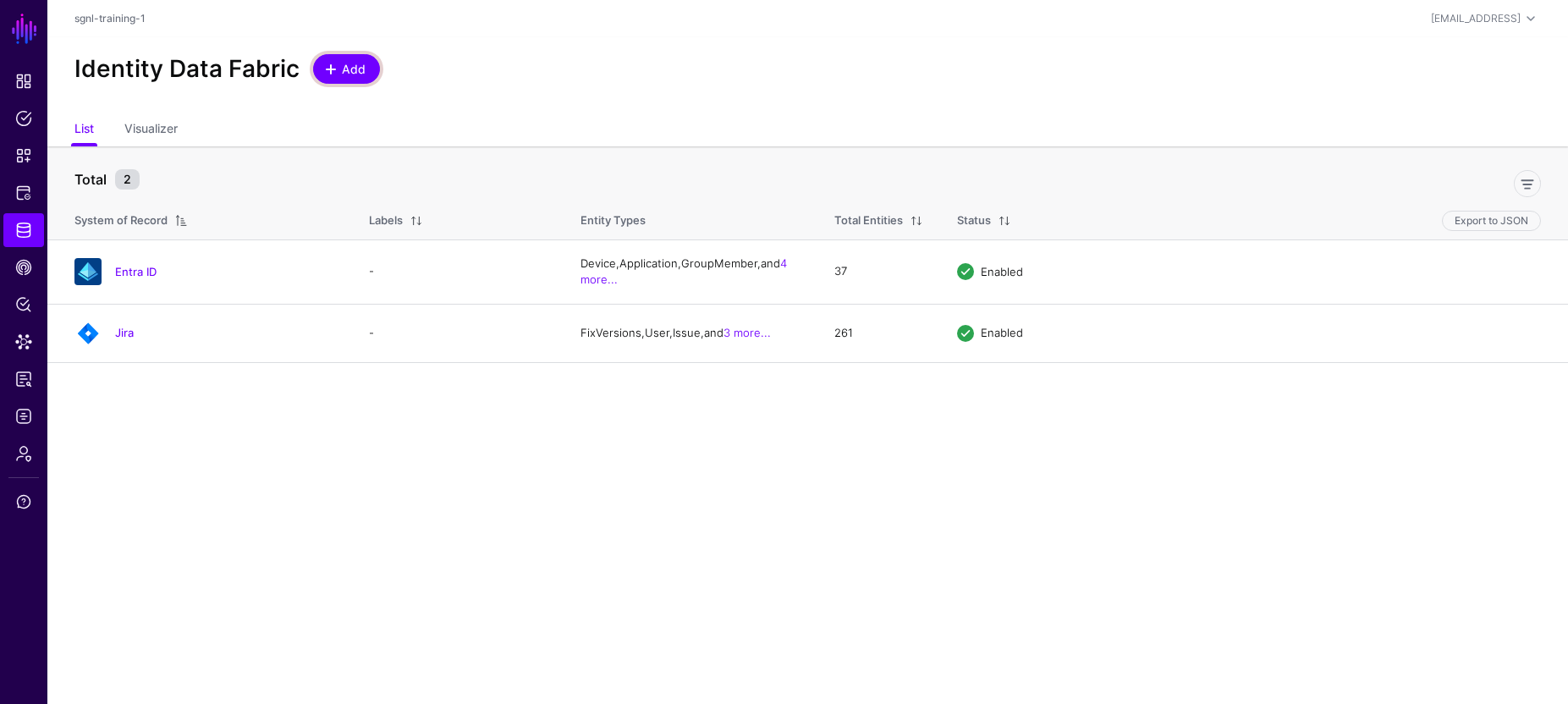
click at [365, 76] on span "Add" at bounding box center [354, 69] width 28 height 18
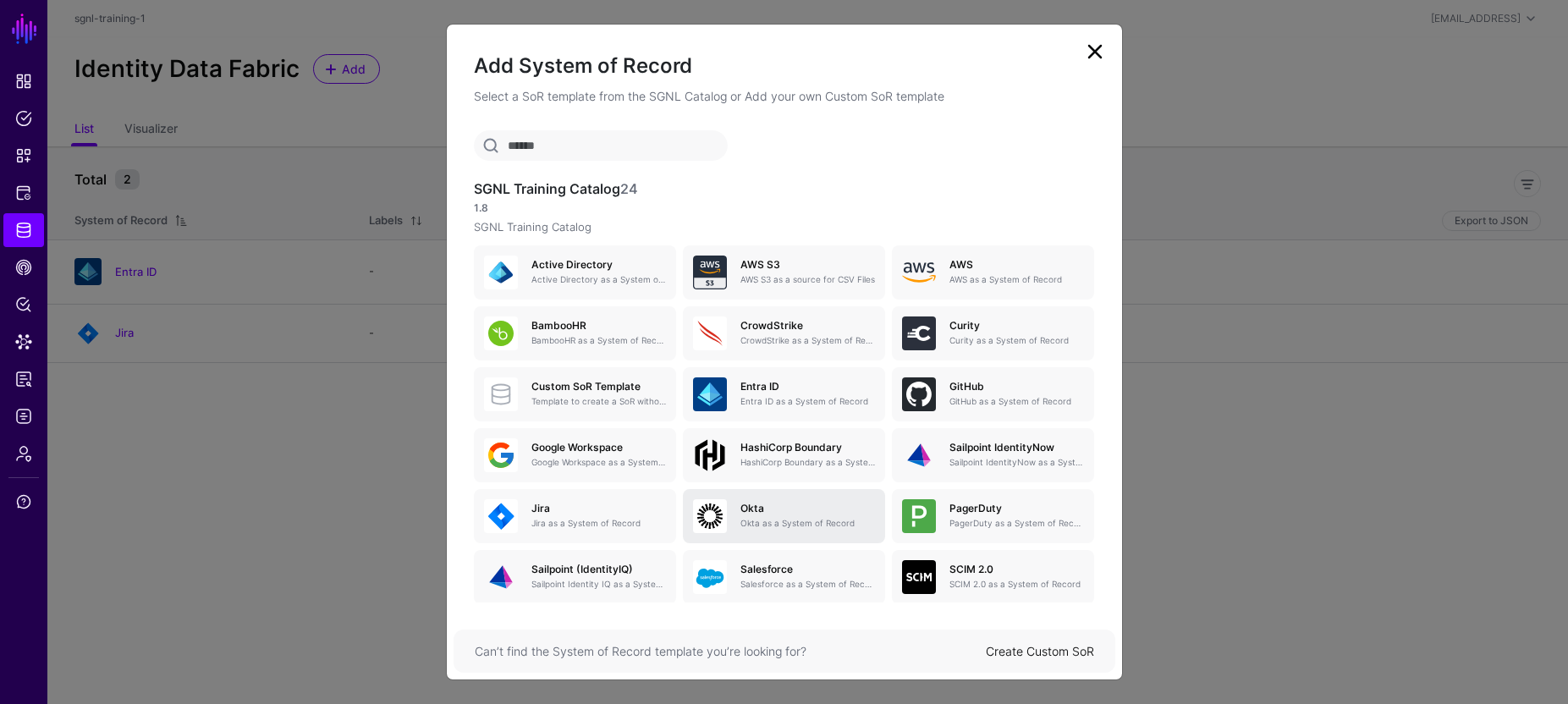
click at [771, 515] on div "Okta Okta as a System of Record" at bounding box center [800, 516] width 148 height 27
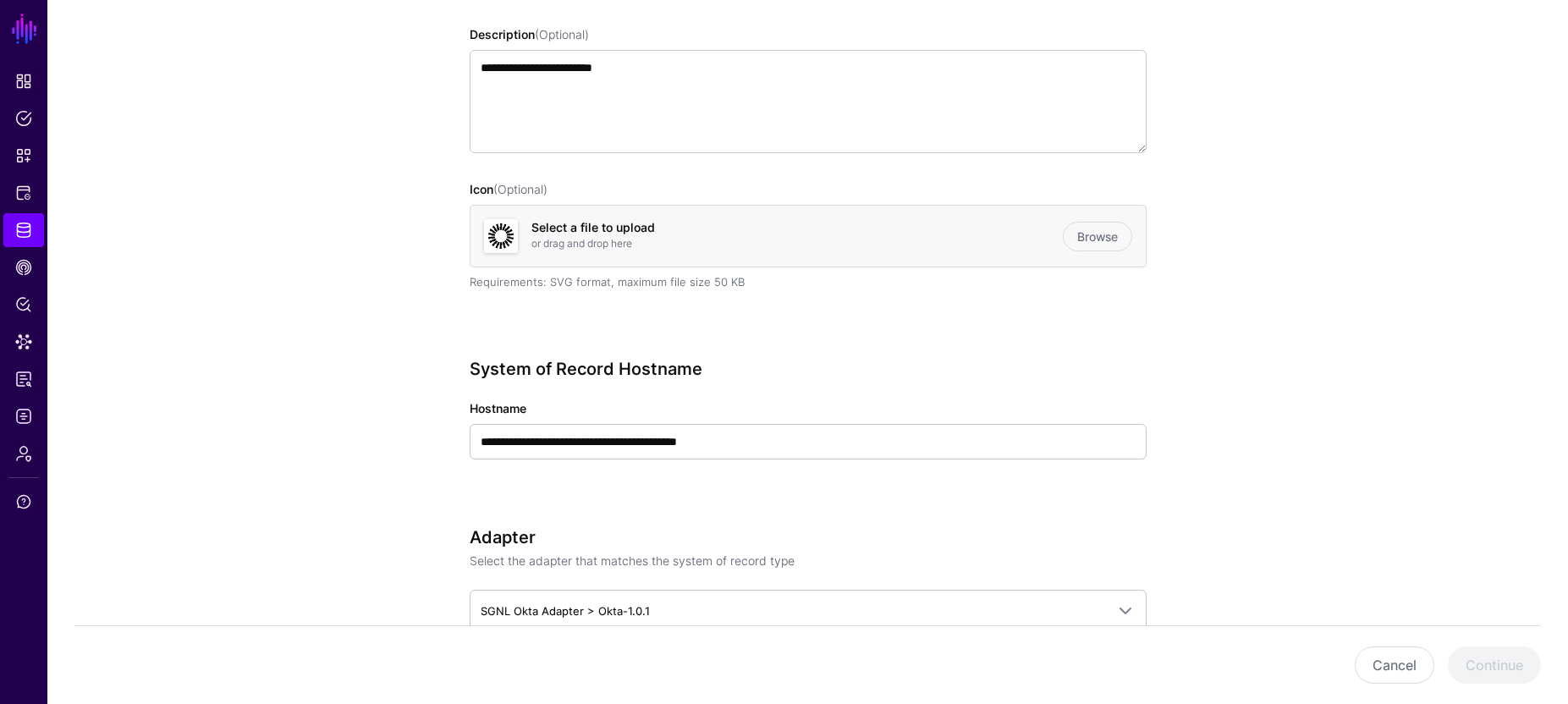
scroll to position [329, 0]
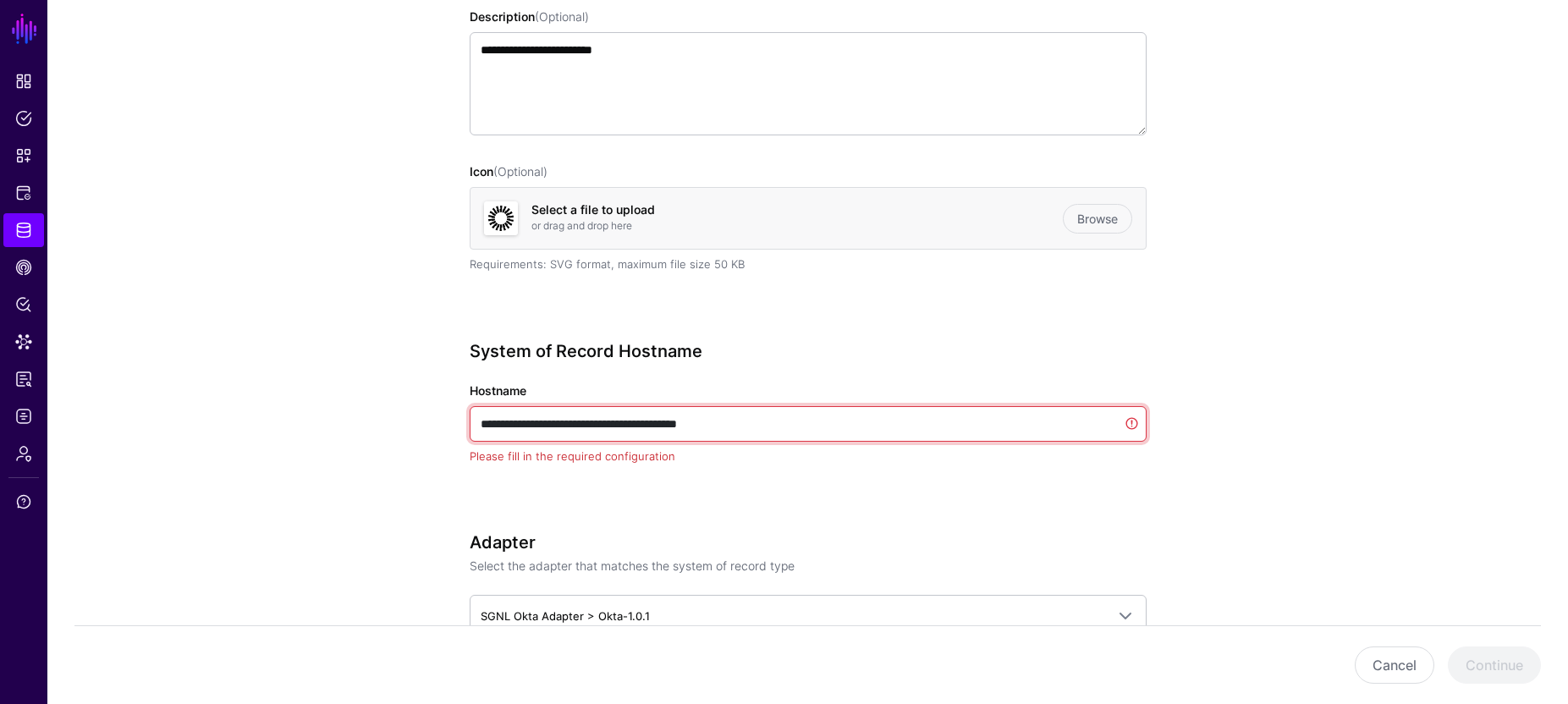
drag, startPoint x: 775, startPoint y: 423, endPoint x: 566, endPoint y: 427, distance: 209.0
click at [544, 427] on input "**********" at bounding box center [808, 424] width 677 height 36
drag, startPoint x: 709, startPoint y: 428, endPoint x: 473, endPoint y: 431, distance: 236.0
click at [473, 431] on input "**********" at bounding box center [808, 424] width 677 height 36
paste input "text"
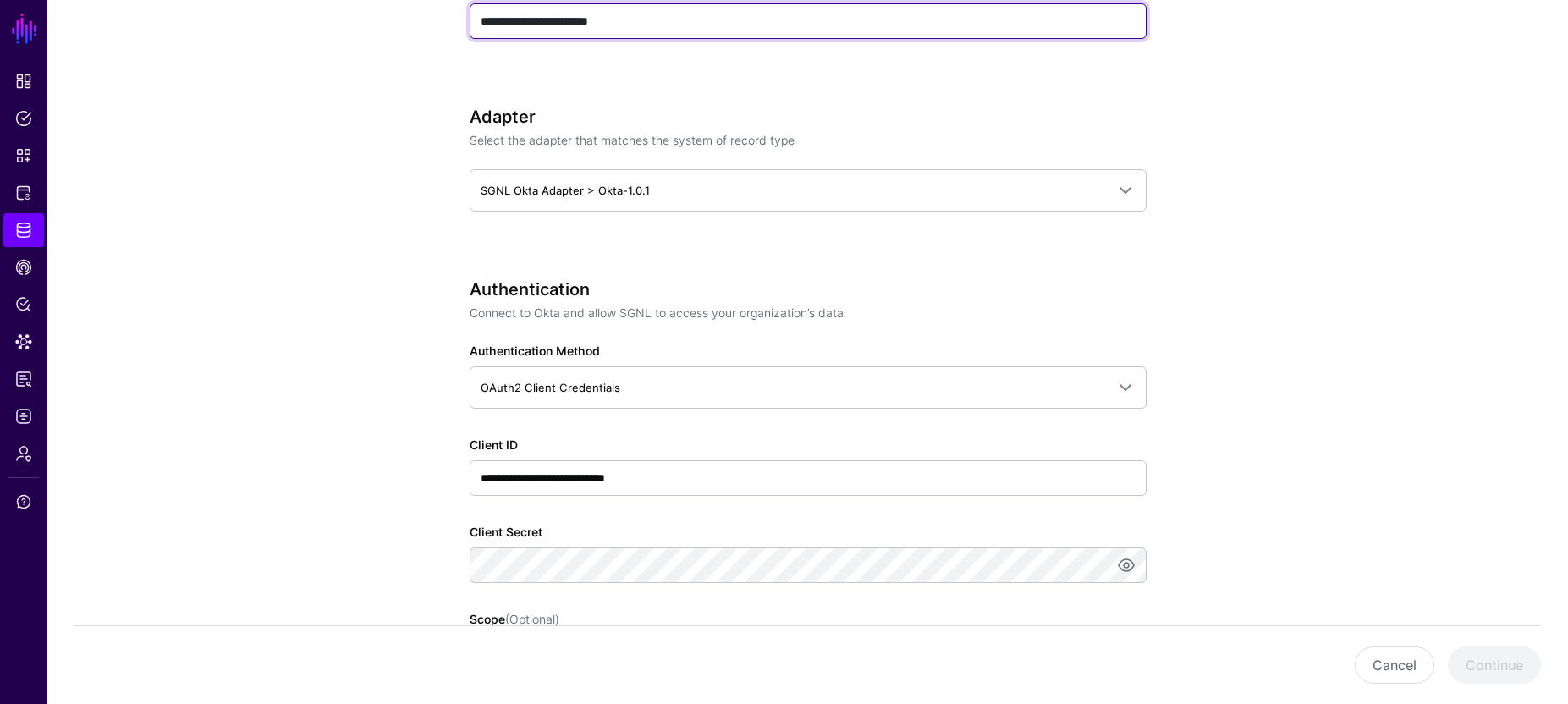
scroll to position [738, 0]
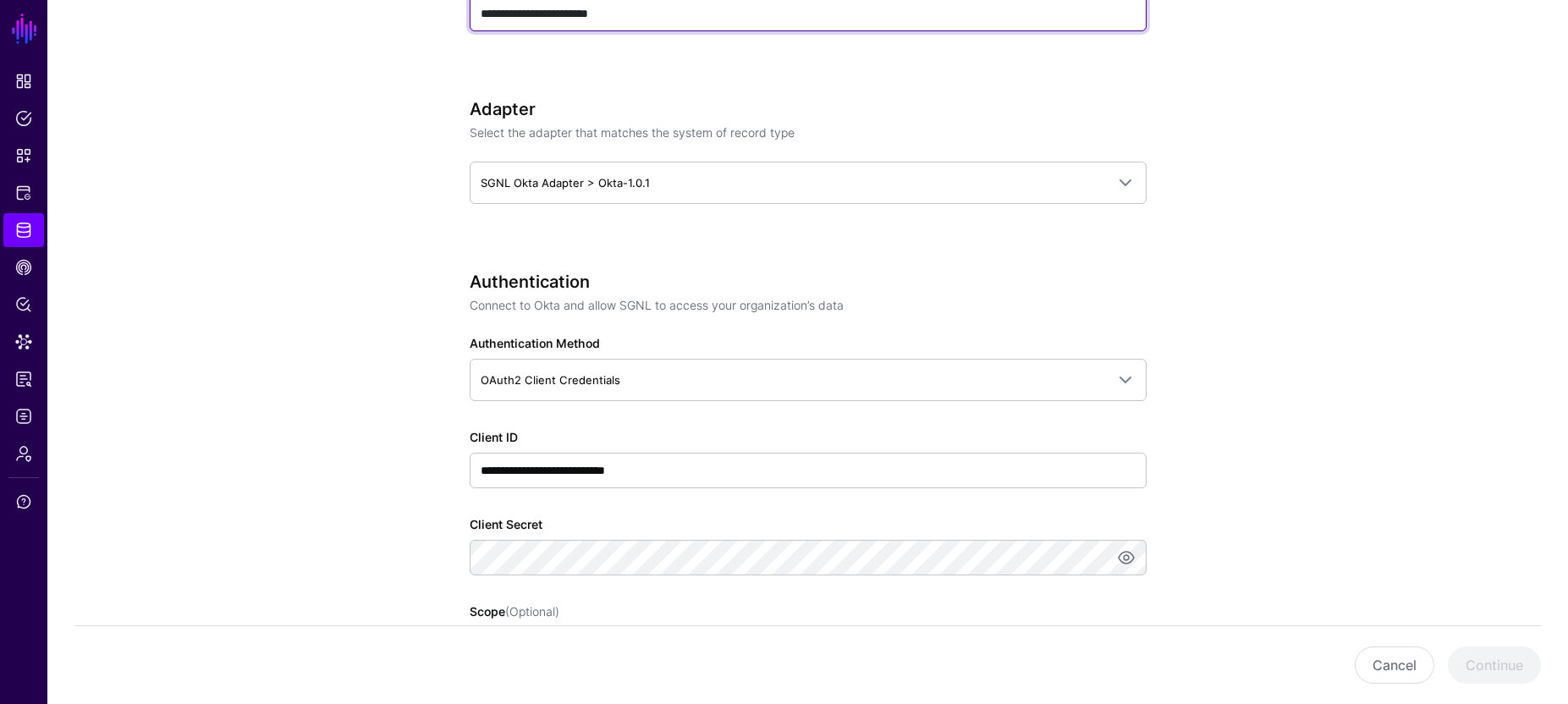
type input "**********"
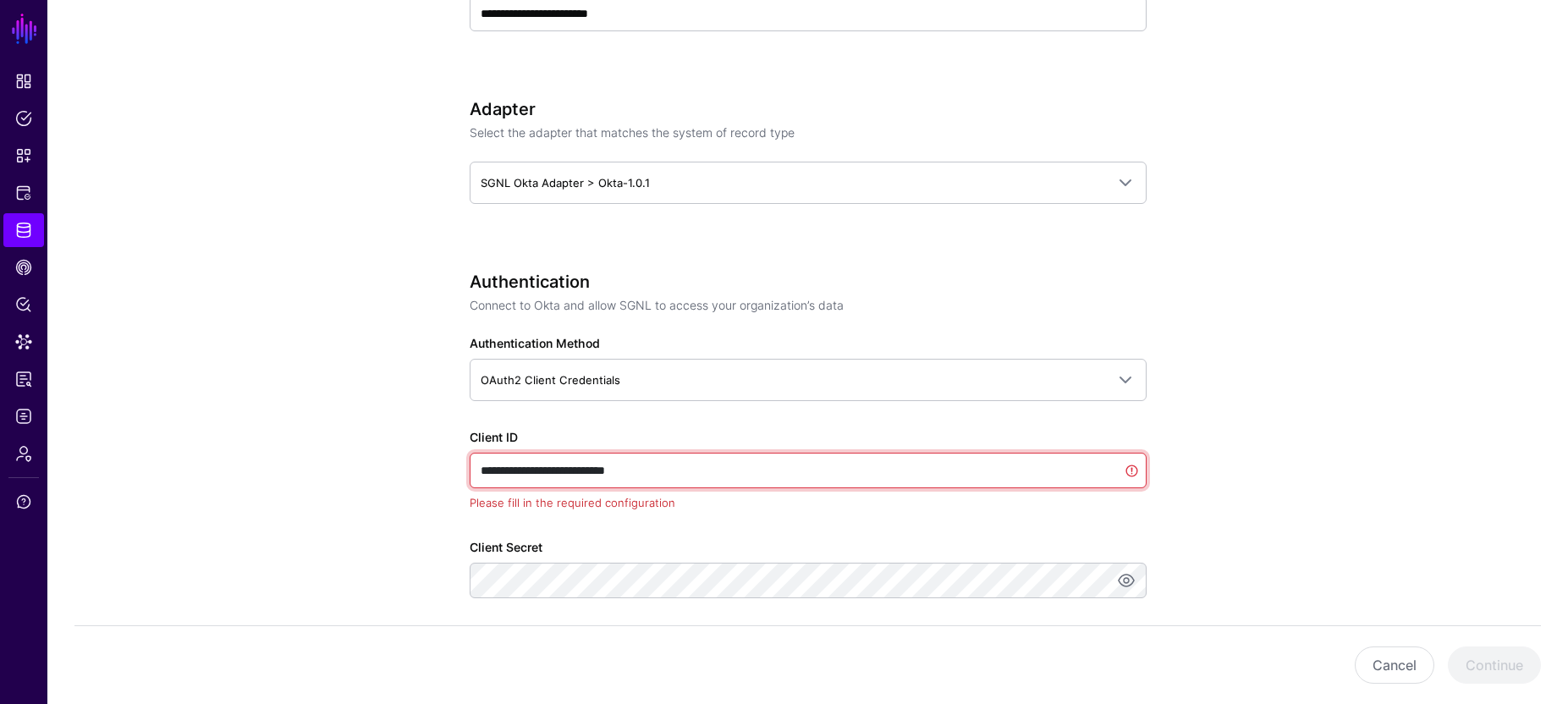
drag, startPoint x: 652, startPoint y: 471, endPoint x: 686, endPoint y: 472, distance: 34.0
click at [686, 472] on input "**********" at bounding box center [808, 471] width 677 height 36
paste input "text"
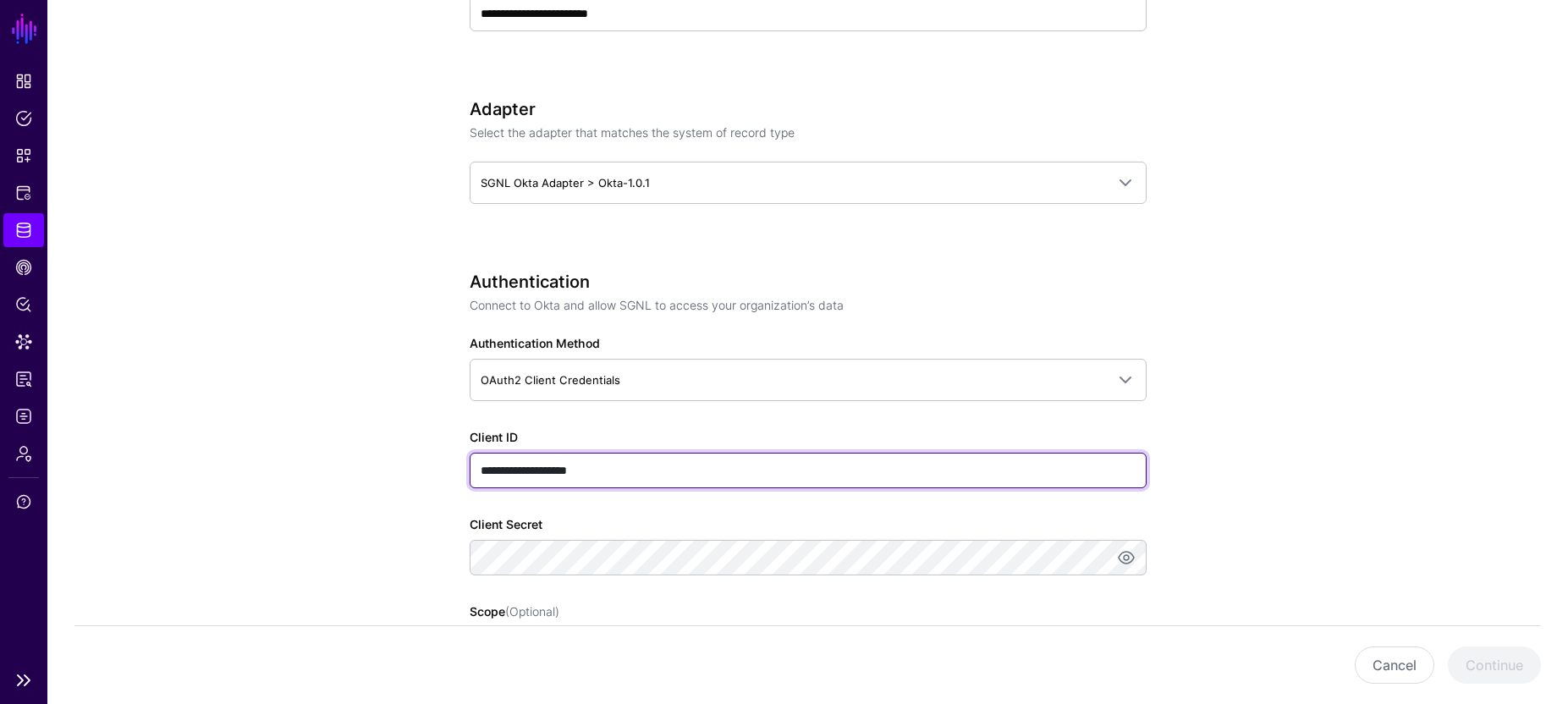
type input "**********"
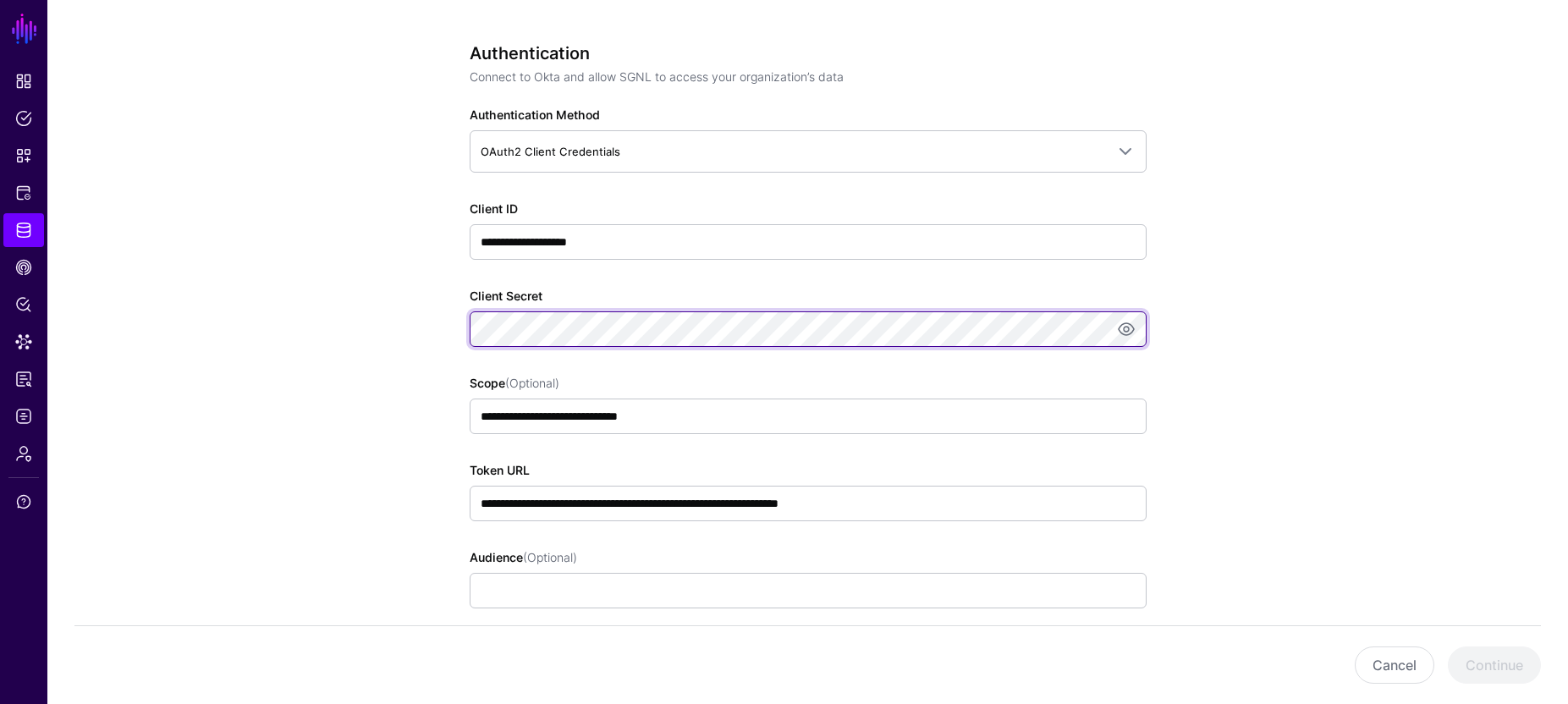
scroll to position [968, 0]
click at [464, 336] on div "**********" at bounding box center [808, 321] width 785 height 2314
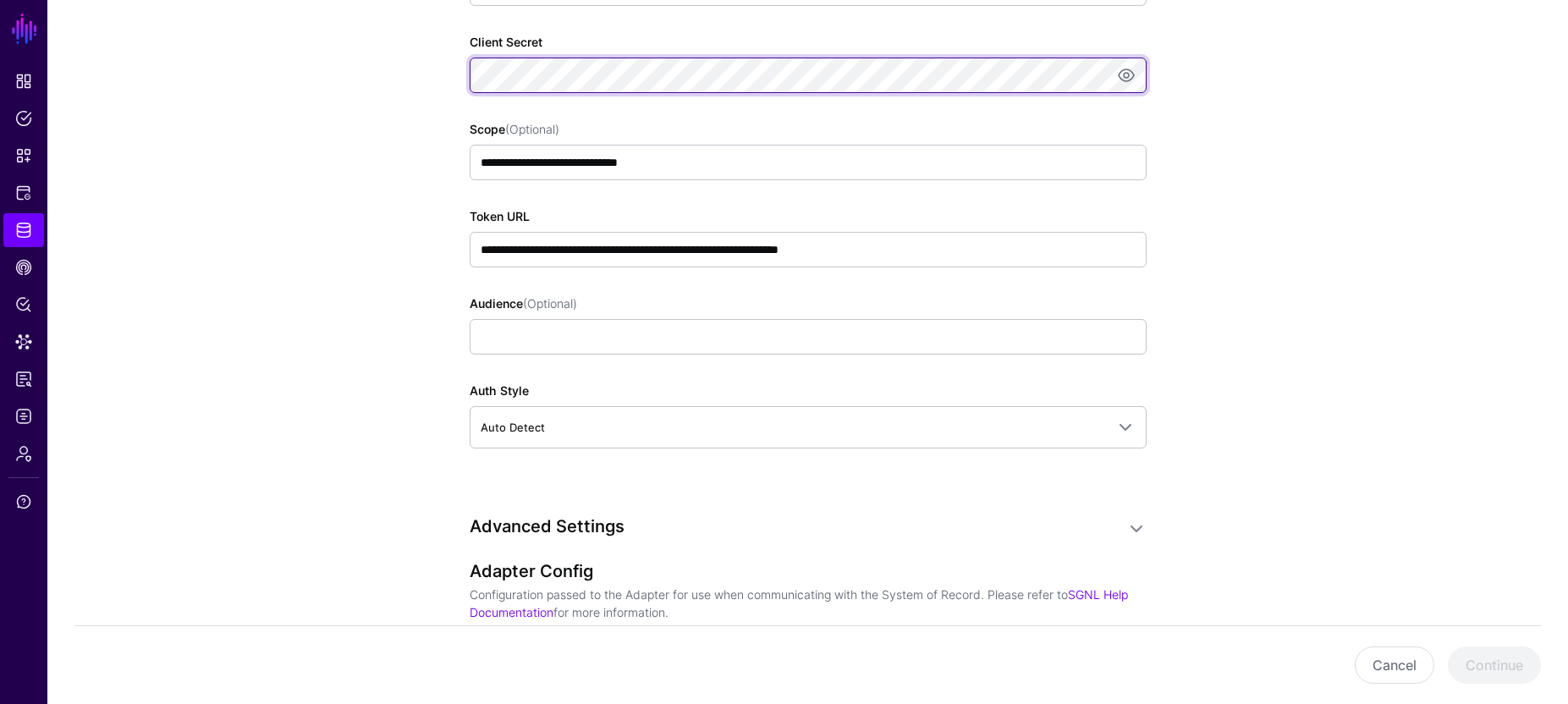
scroll to position [1224, 0]
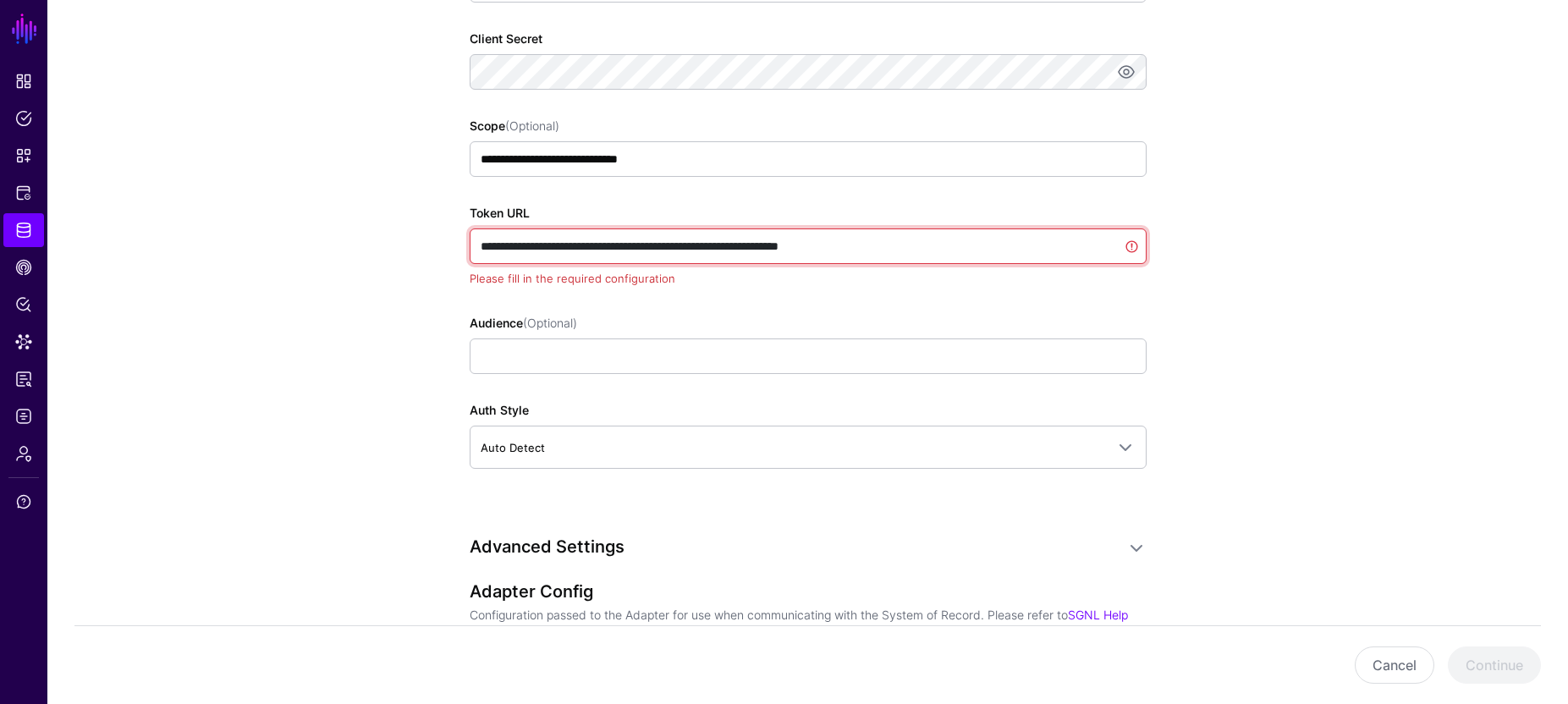
drag, startPoint x: 898, startPoint y: 249, endPoint x: 711, endPoint y: 242, distance: 187.1
click at [536, 246] on input "**********" at bounding box center [808, 246] width 677 height 36
click at [938, 247] on input "**********" at bounding box center [808, 246] width 677 height 36
drag, startPoint x: 938, startPoint y: 247, endPoint x: 477, endPoint y: 251, distance: 461.0
click at [476, 251] on input "**********" at bounding box center [808, 246] width 677 height 36
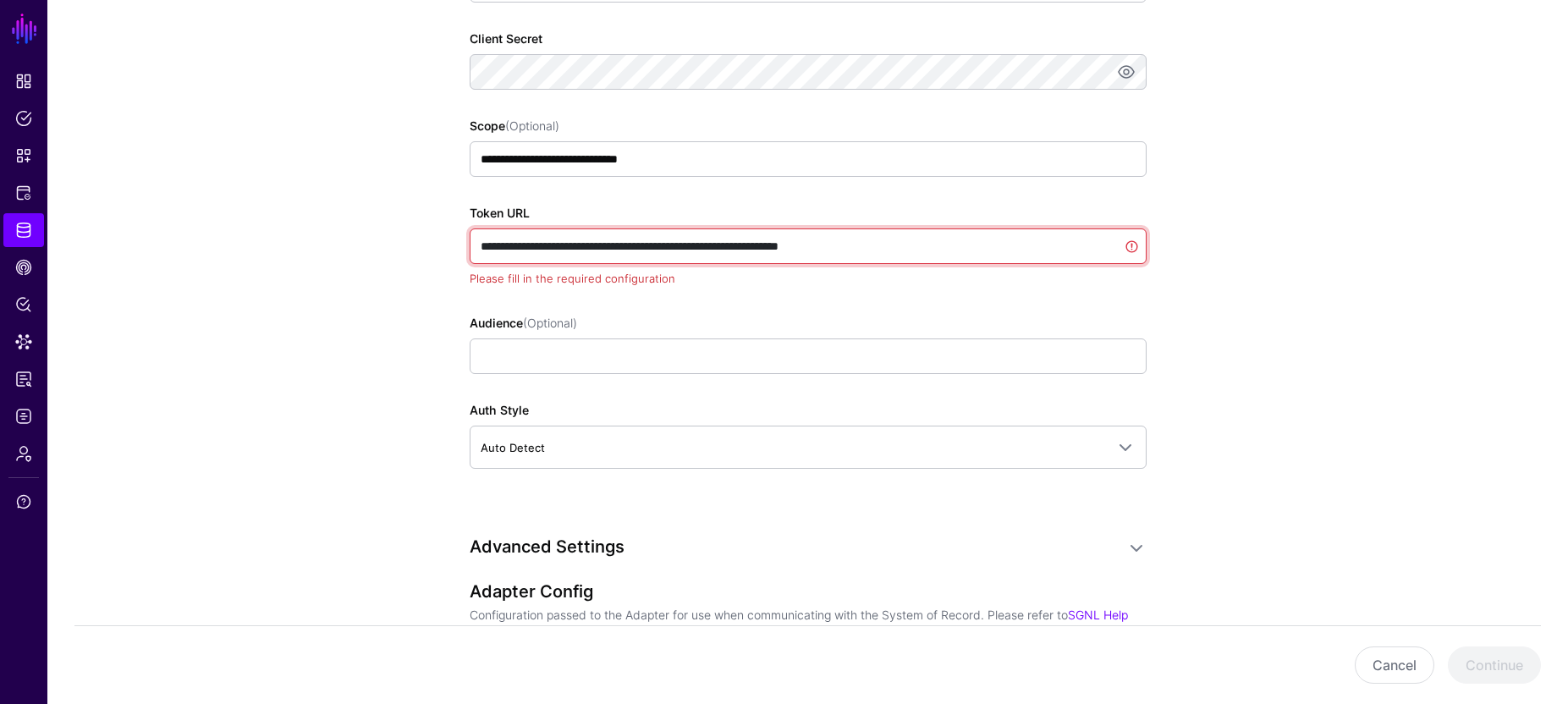
paste input "text"
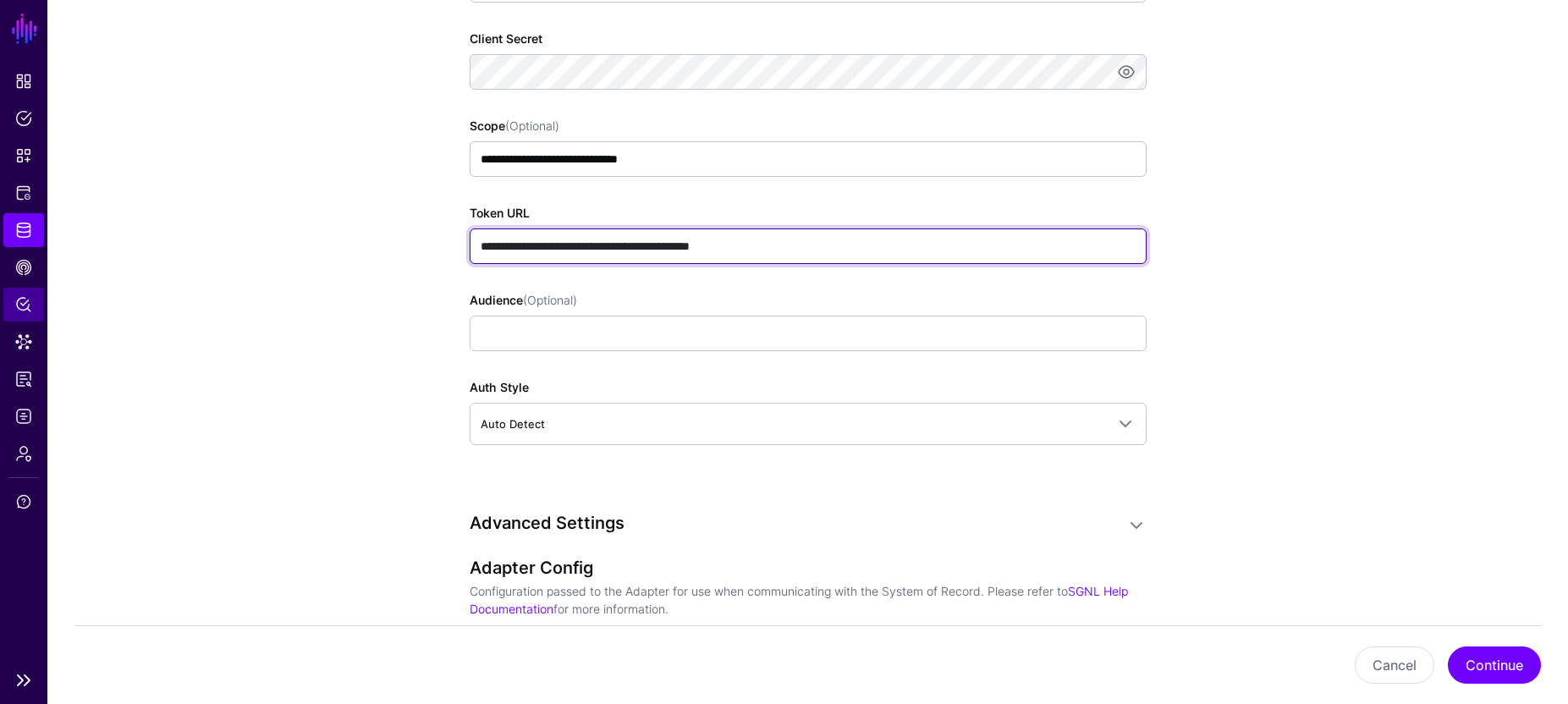
type input "**********"
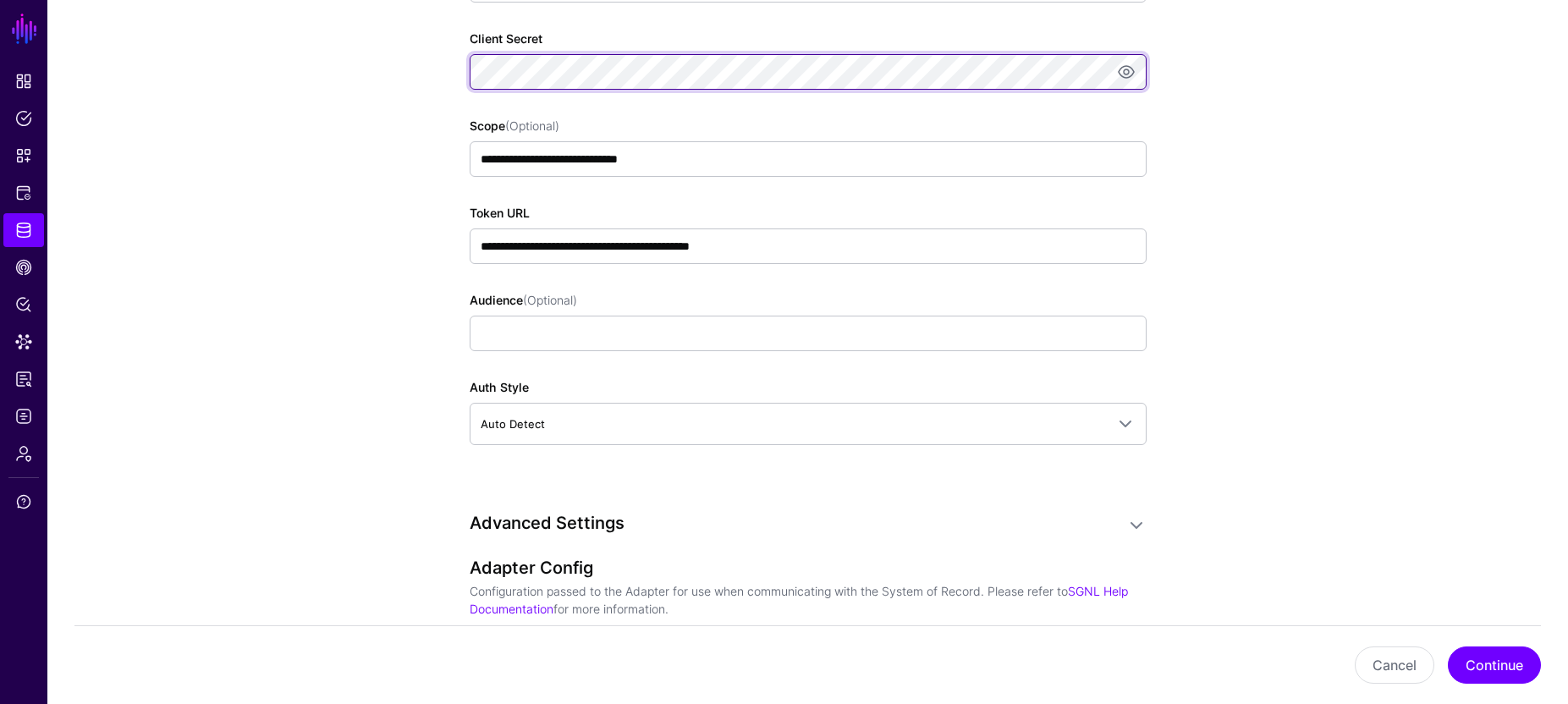
click at [461, 75] on div "**********" at bounding box center [808, 65] width 785 height 2314
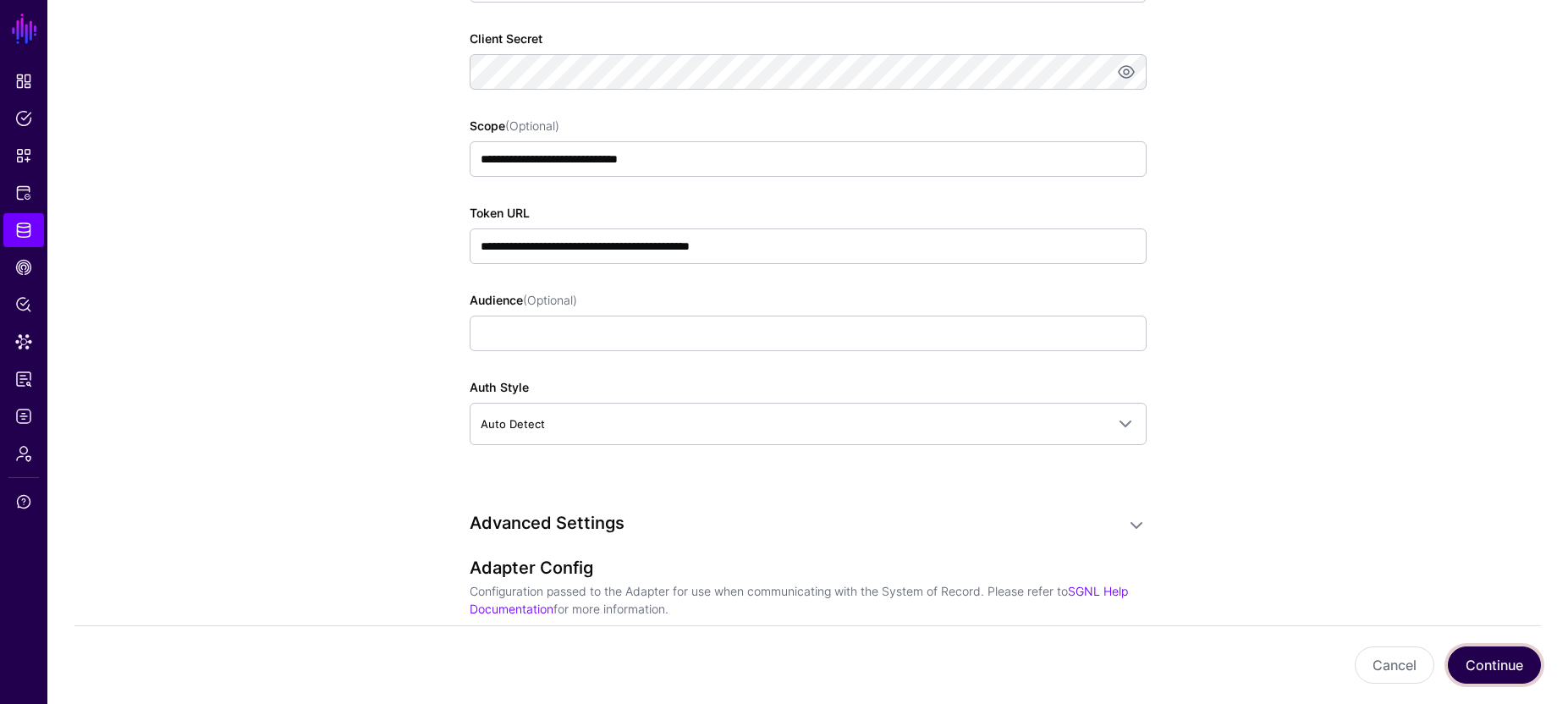
click at [1479, 664] on button "Continue" at bounding box center [1494, 664] width 93 height 37
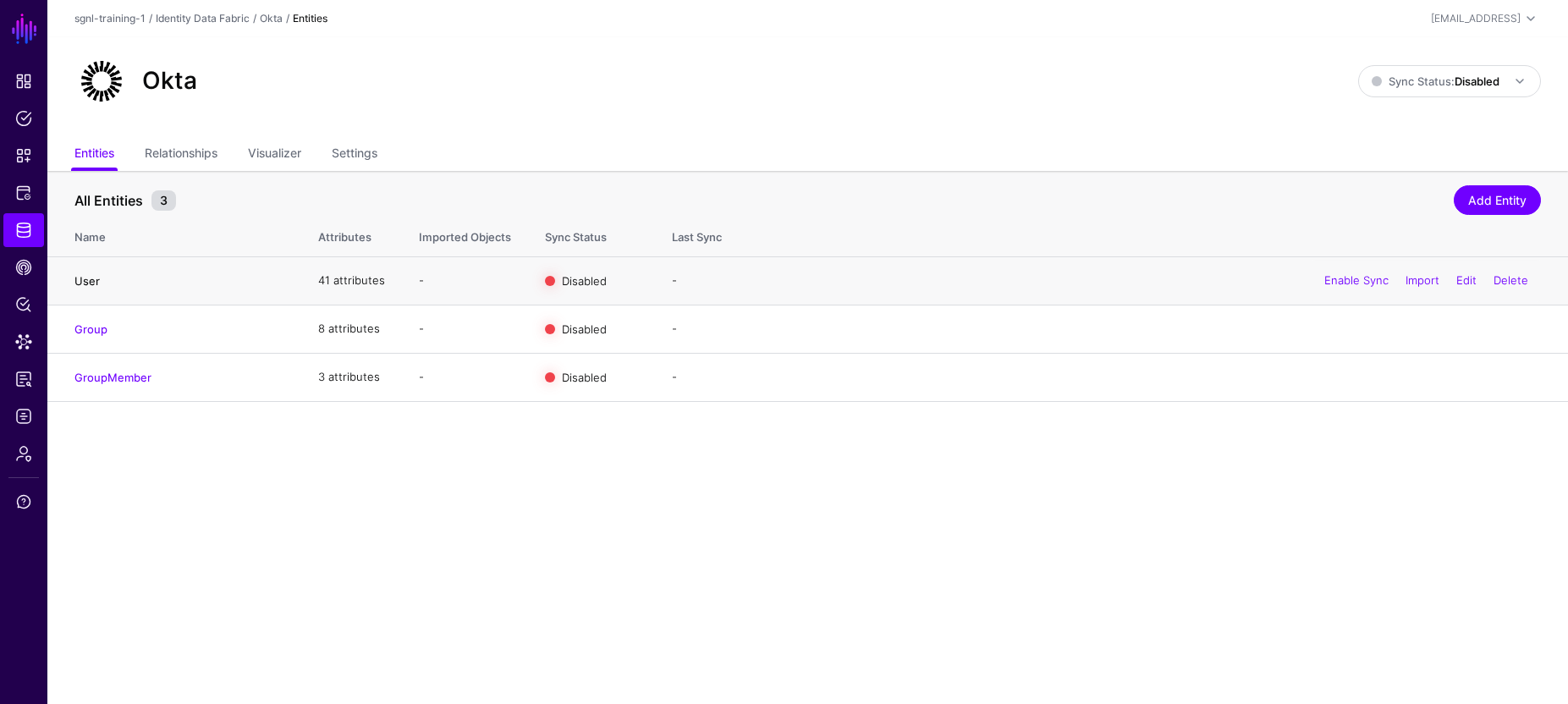
click at [87, 283] on link "User" at bounding box center [87, 280] width 25 height 13
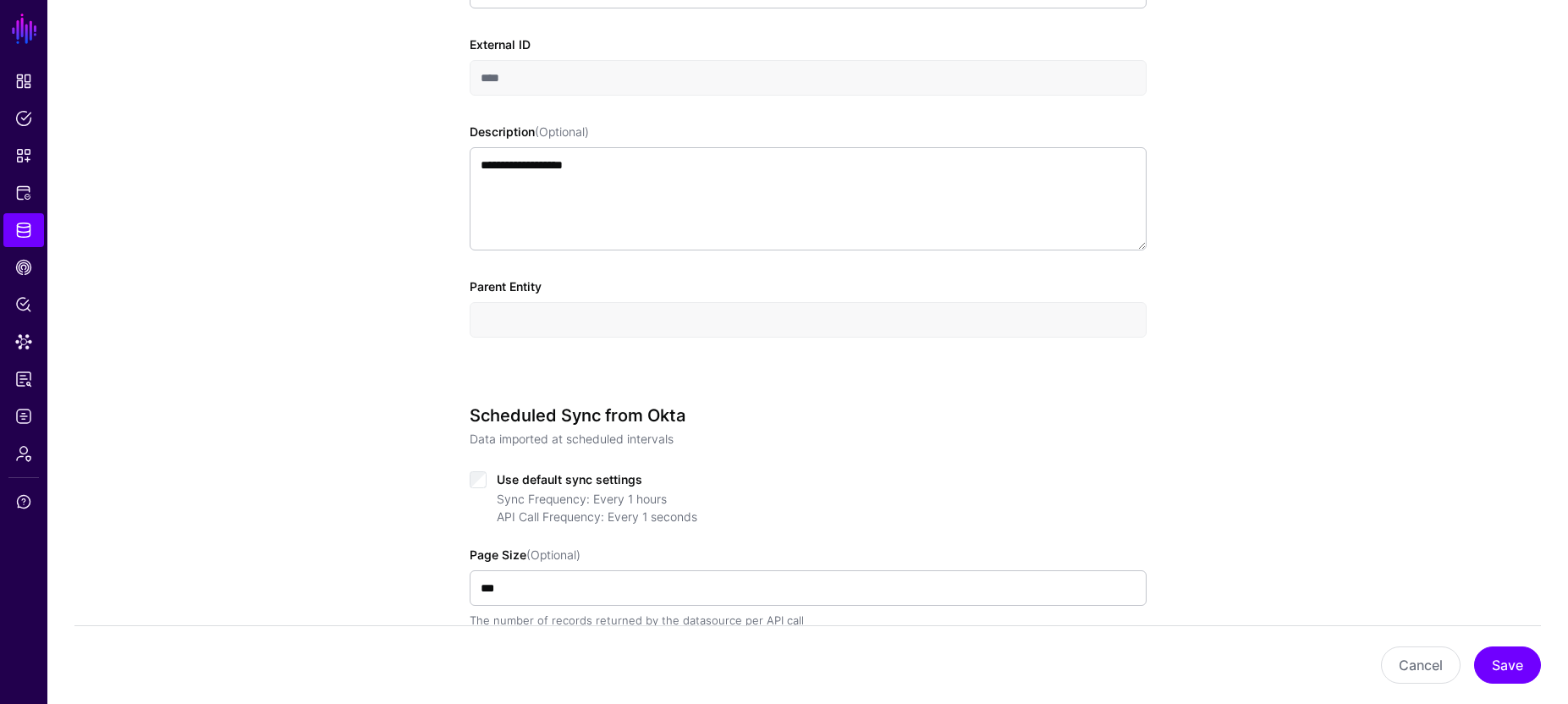
scroll to position [468, 0]
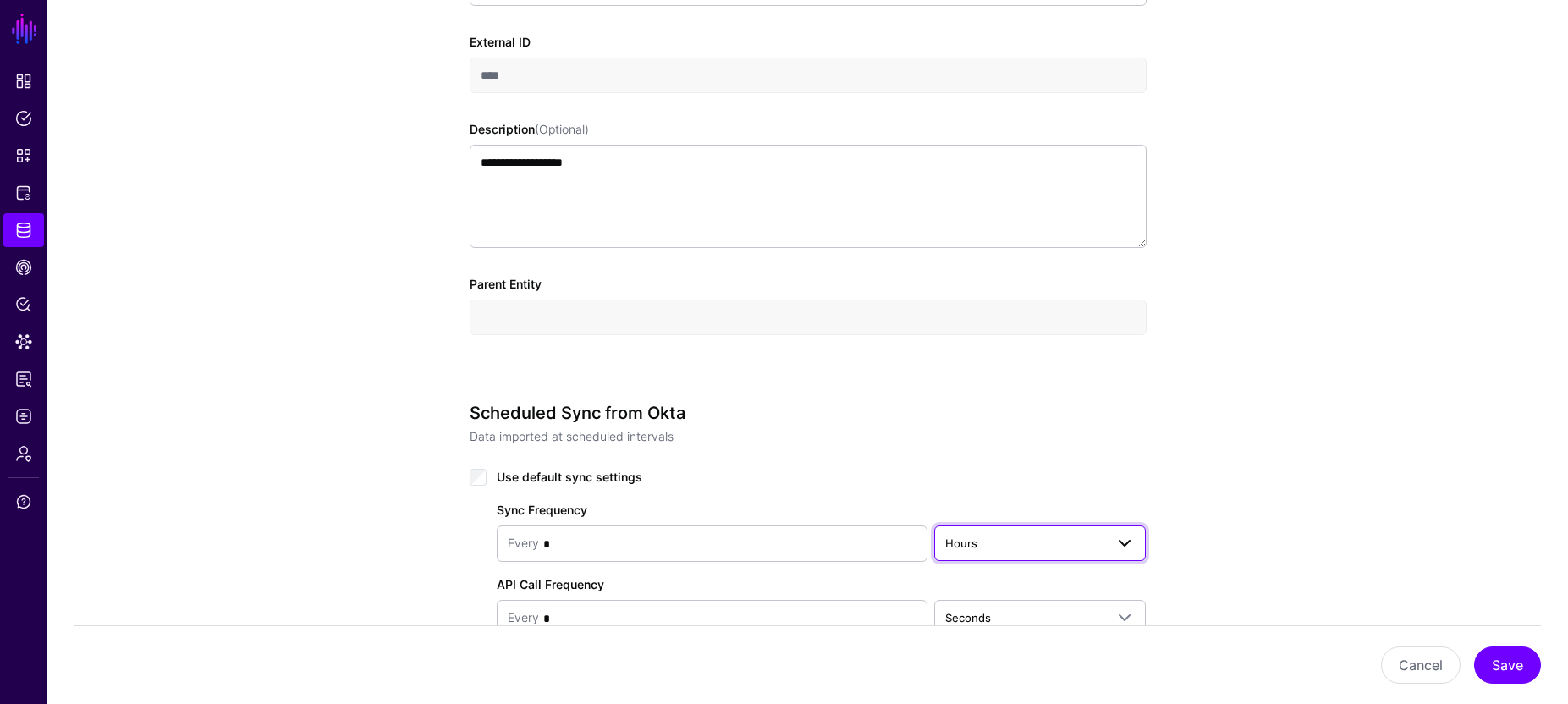
click at [989, 548] on span "Hours" at bounding box center [1025, 542] width 160 height 19
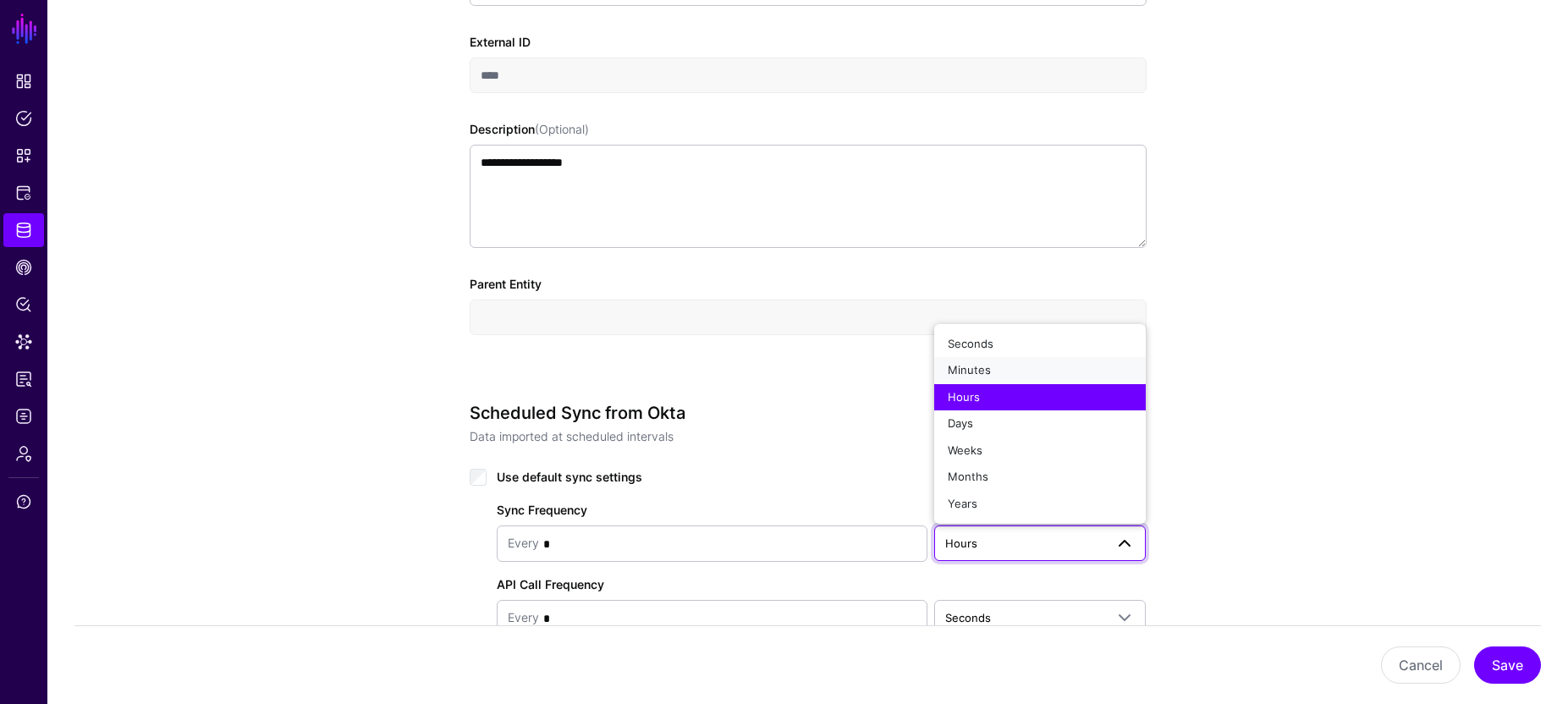
drag, startPoint x: 965, startPoint y: 369, endPoint x: 942, endPoint y: 386, distance: 28.6
click at [965, 369] on span "Minutes" at bounding box center [969, 369] width 43 height 13
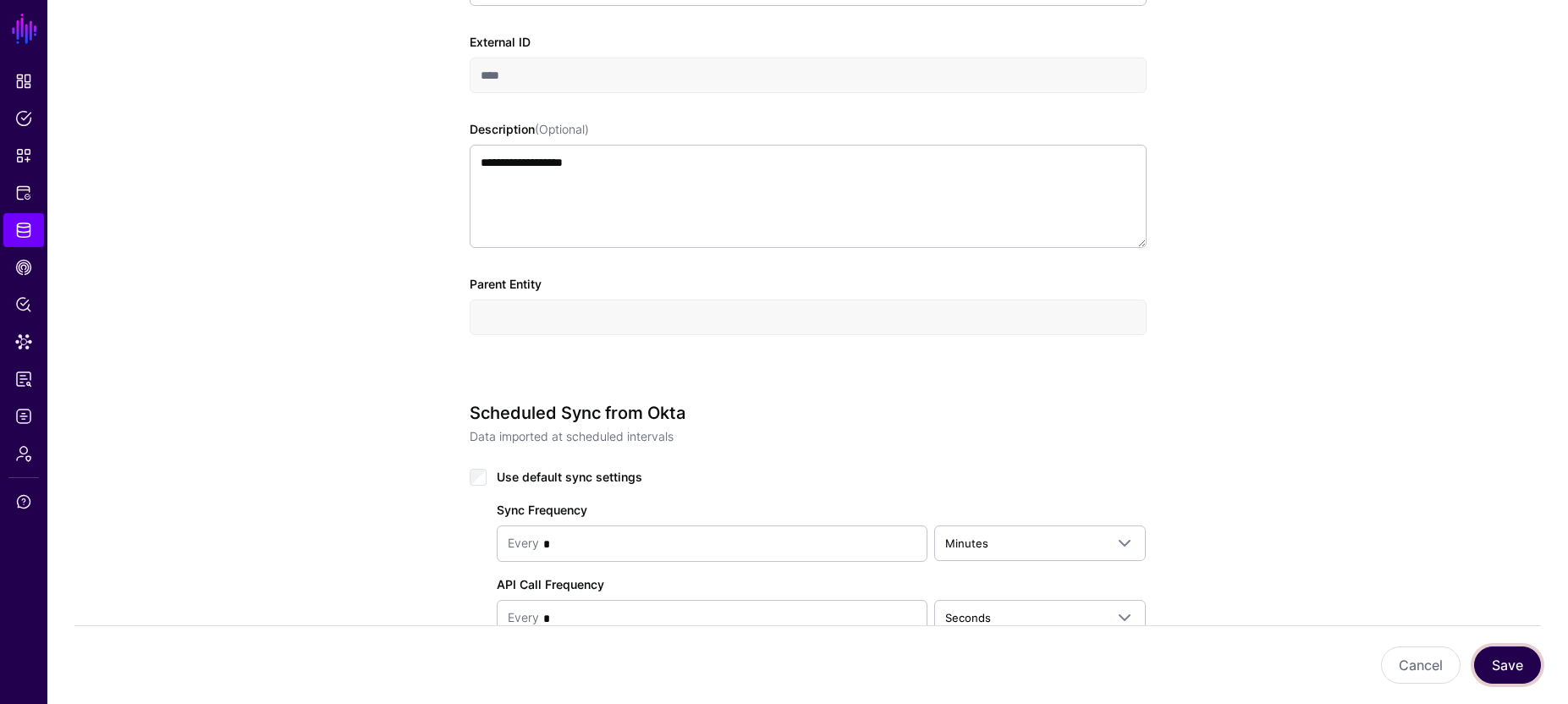
click at [1525, 667] on button "Save" at bounding box center [1507, 664] width 66 height 37
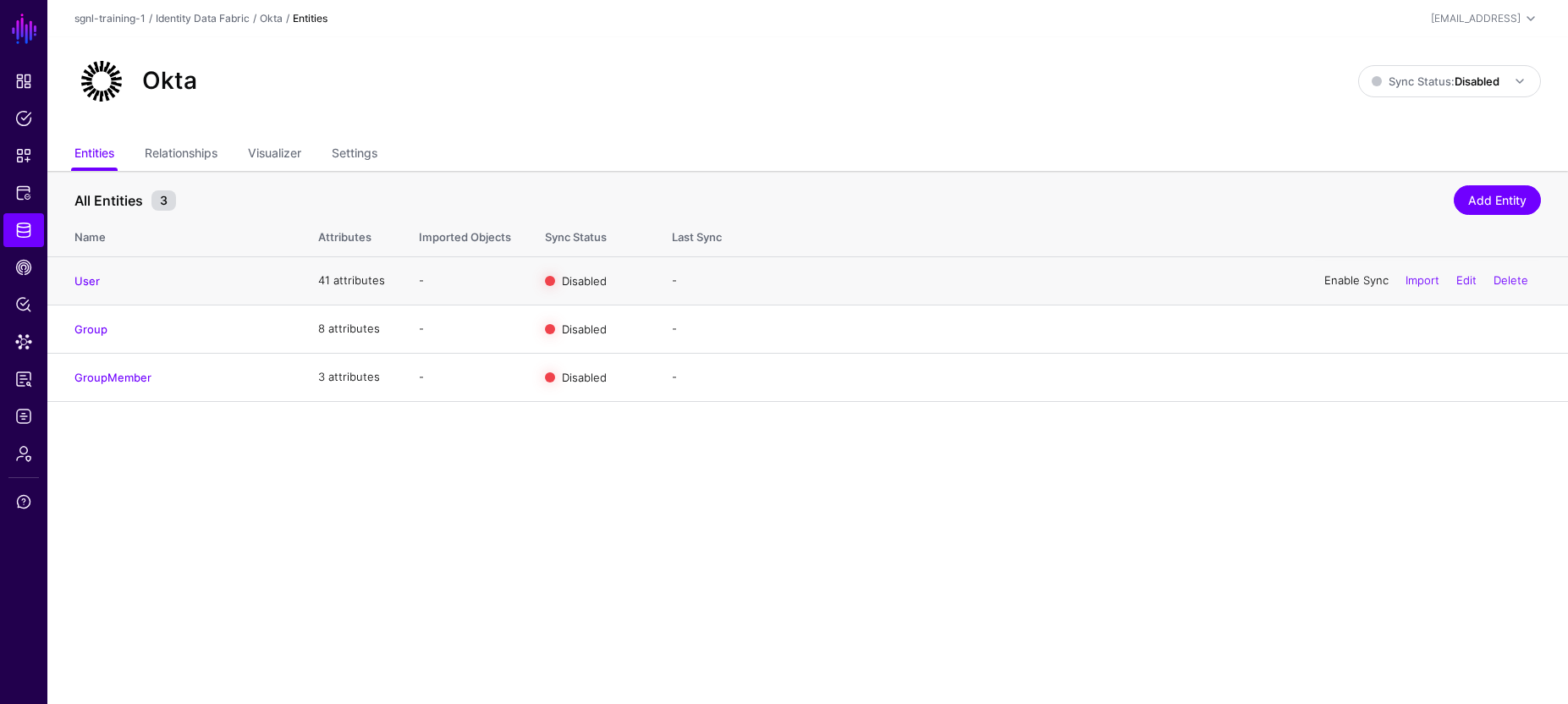
click at [1363, 280] on link "Enable Sync" at bounding box center [1356, 279] width 65 height 13
click at [1356, 332] on link "Enable Sync" at bounding box center [1356, 328] width 65 height 13
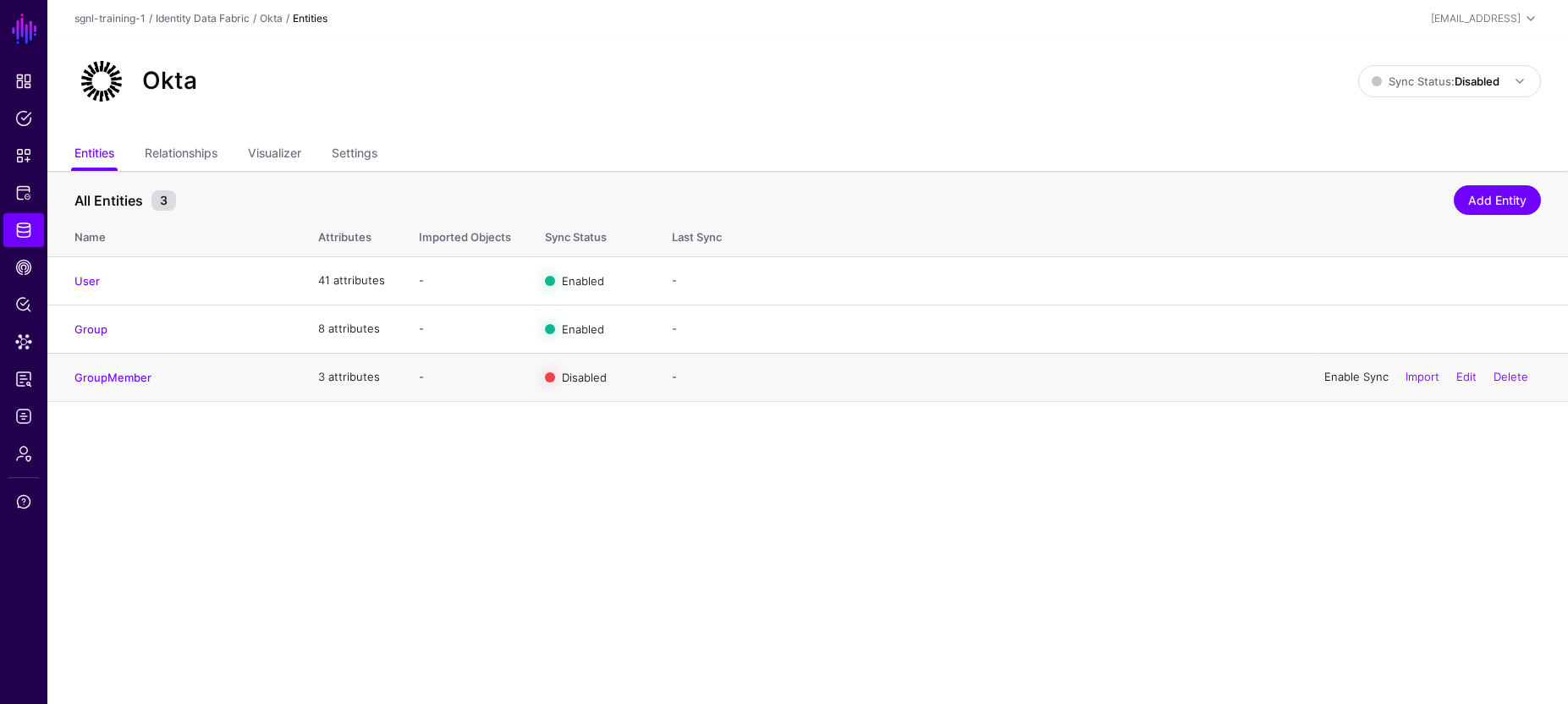
click at [1352, 375] on link "Enable Sync" at bounding box center [1356, 376] width 65 height 13
click at [1499, 73] on span at bounding box center [1514, 81] width 31 height 21
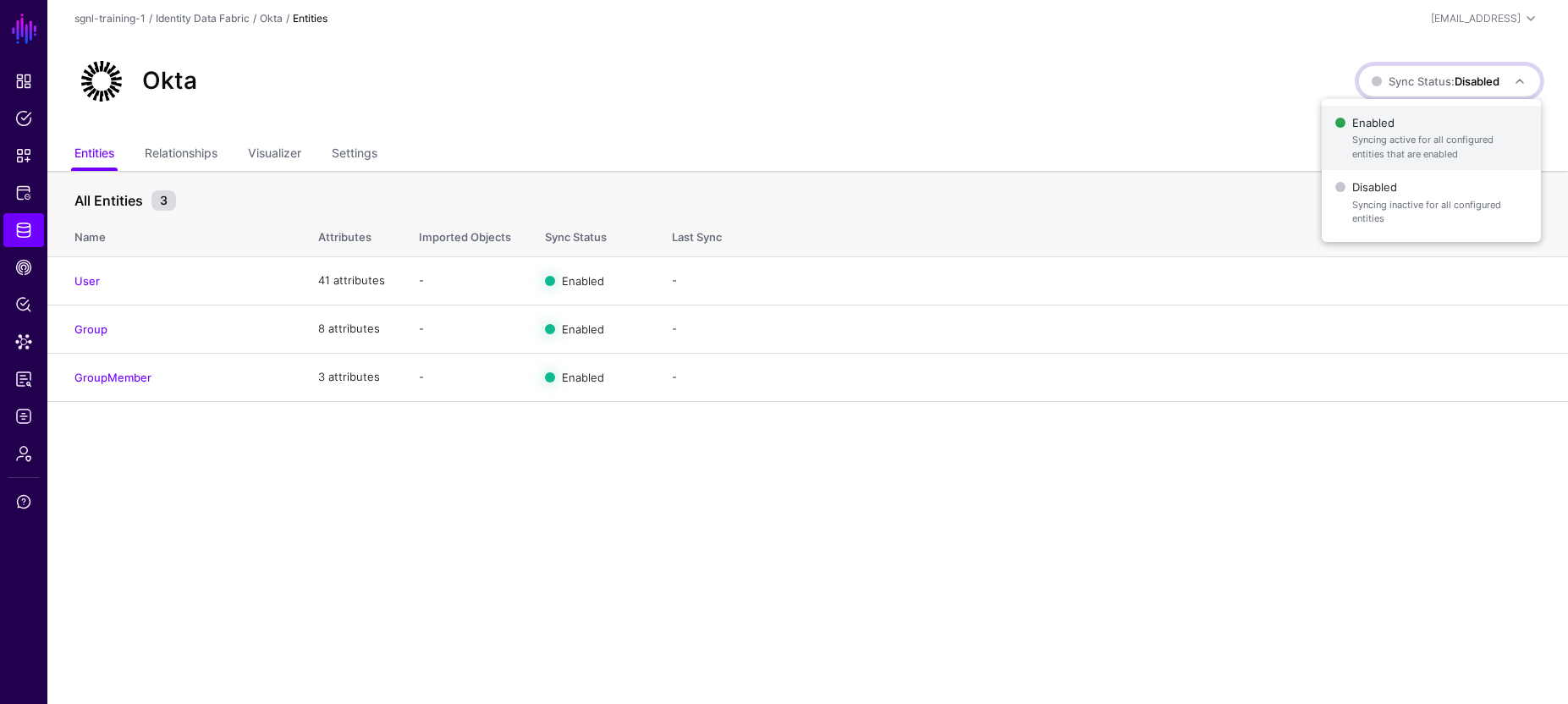
click at [1365, 128] on span "Enabled Syncing active for all configured entities that are enabled" at bounding box center [1431, 137] width 192 height 55
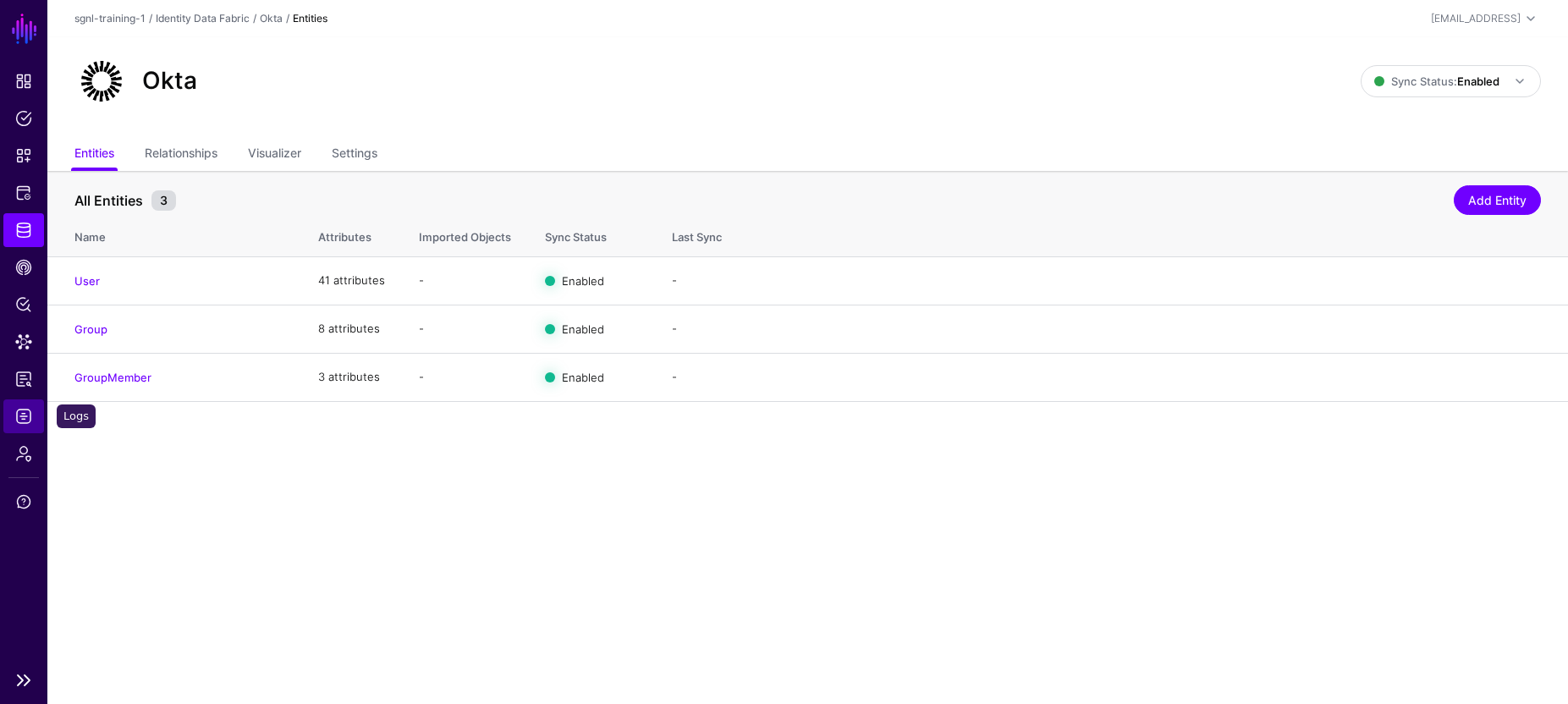
click at [27, 411] on span "Logs" at bounding box center [23, 416] width 17 height 17
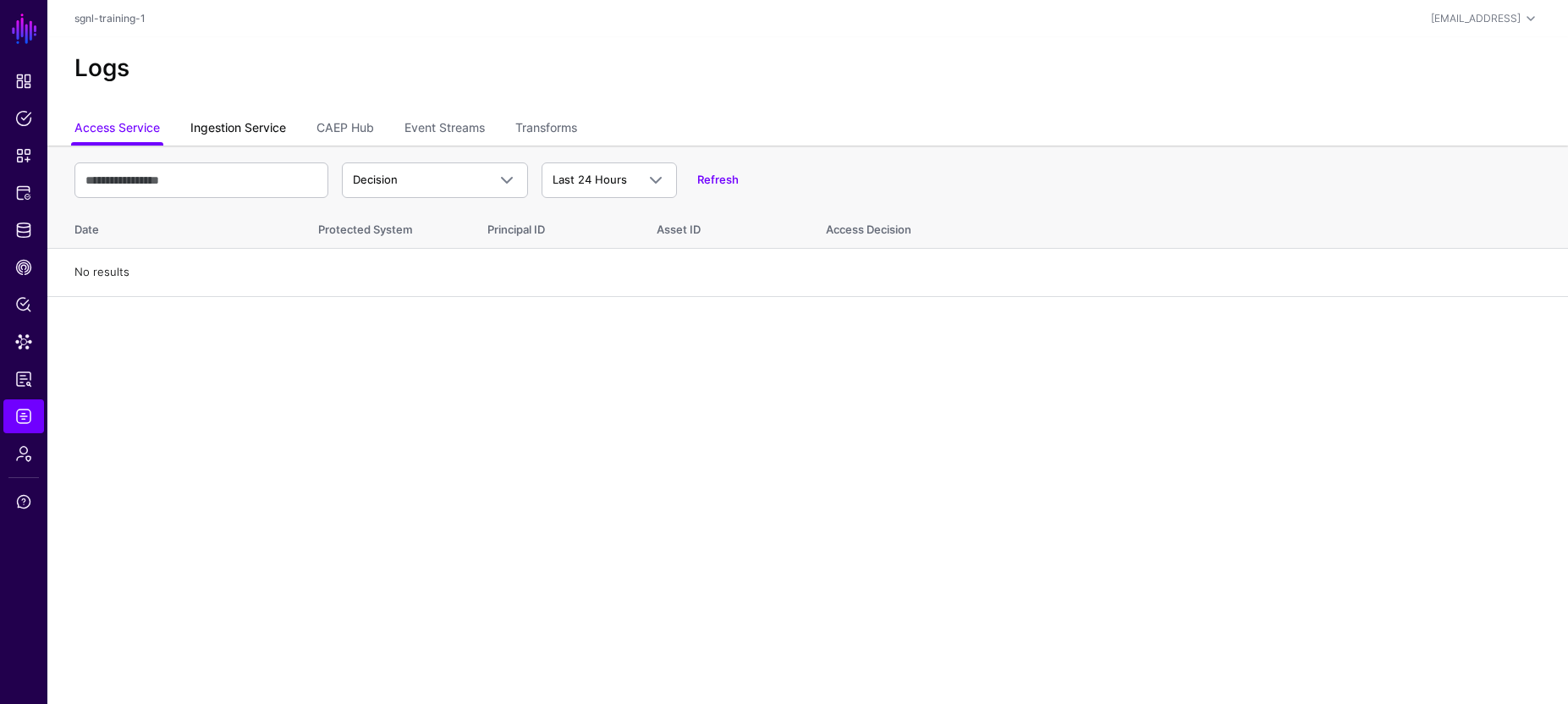
click at [262, 141] on link "Ingestion Service" at bounding box center [238, 129] width 95 height 32
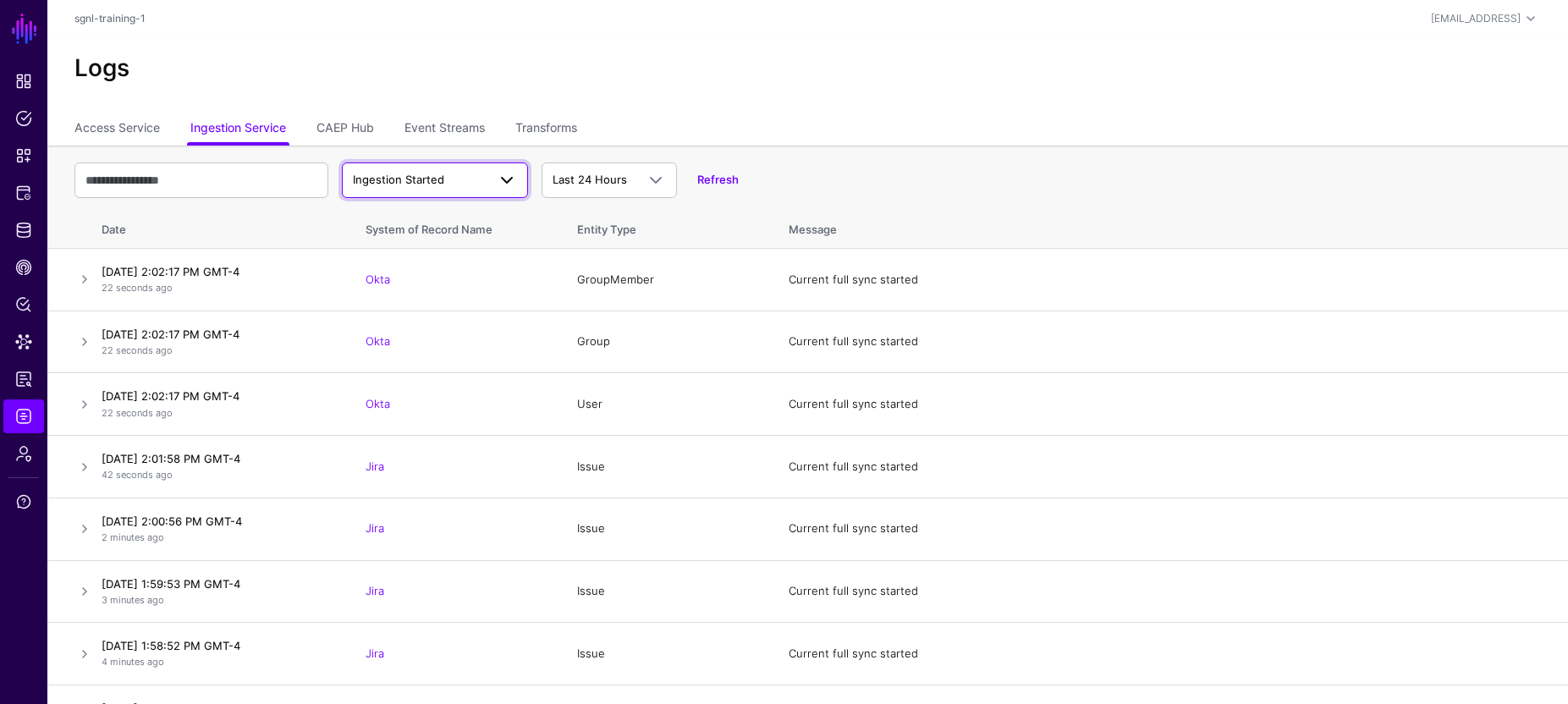
click at [474, 176] on span "Ingestion Started" at bounding box center [419, 180] width 134 height 17
click at [459, 247] on span "Ingestion Completed" at bounding box center [410, 245] width 110 height 13
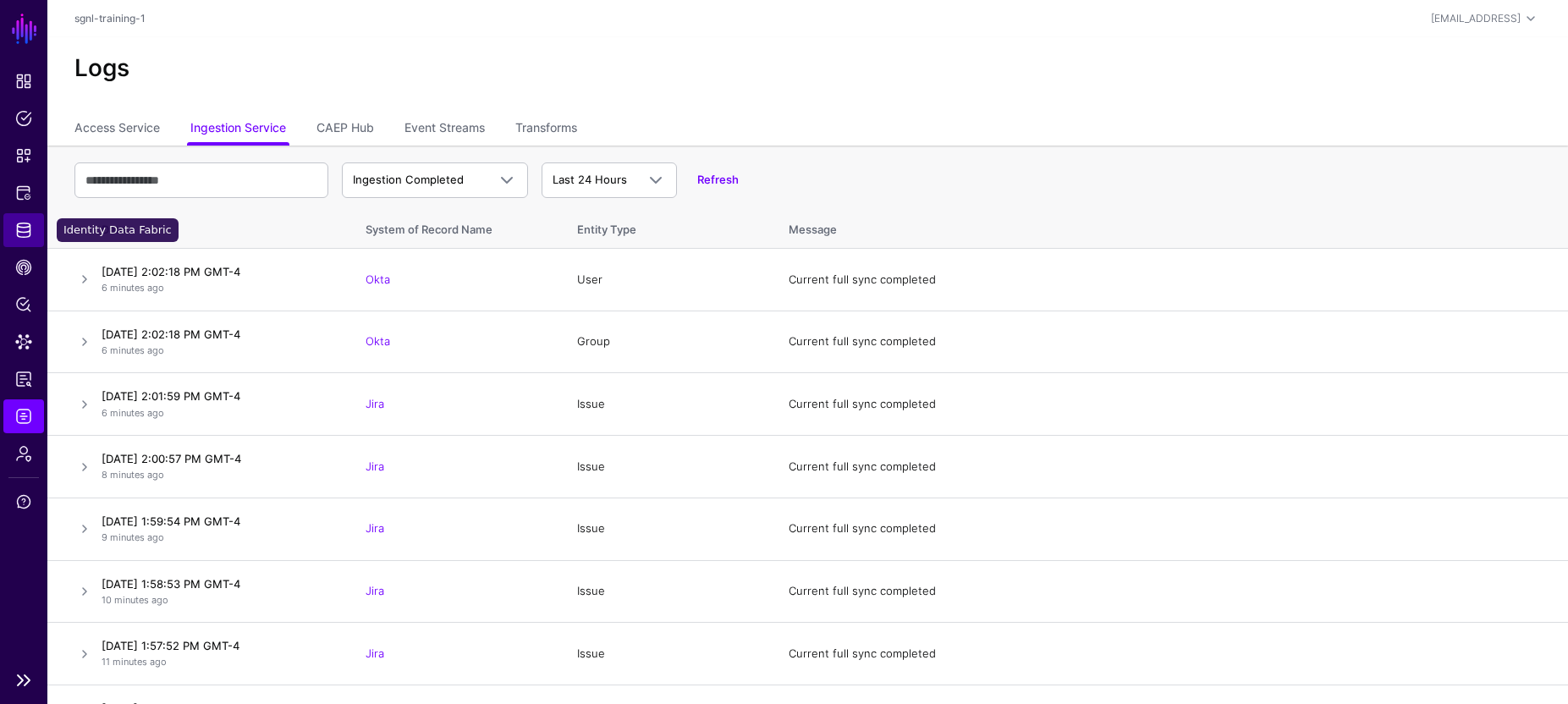
click at [24, 234] on span "Identity Data Fabric" at bounding box center [23, 230] width 17 height 17
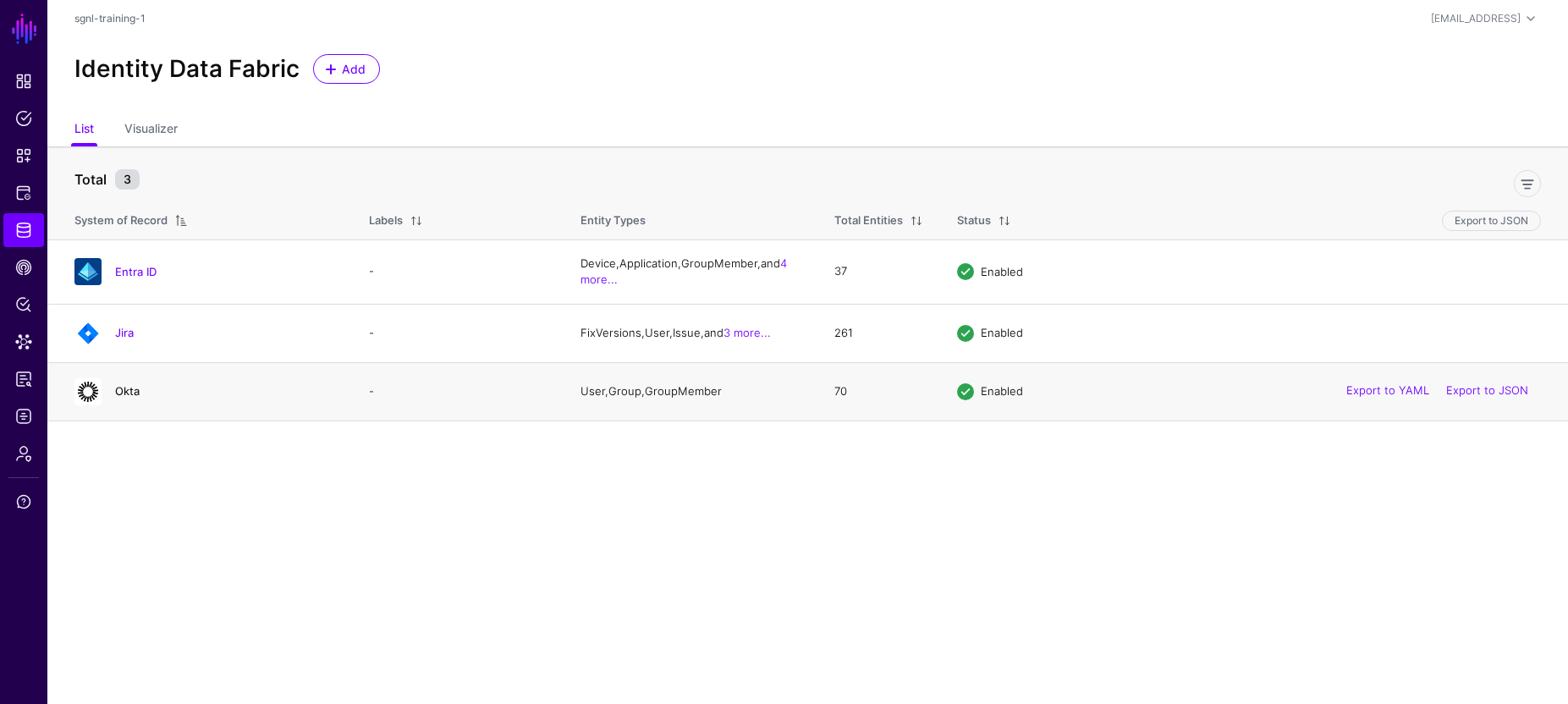
click at [128, 392] on link "Okta" at bounding box center [127, 391] width 24 height 13
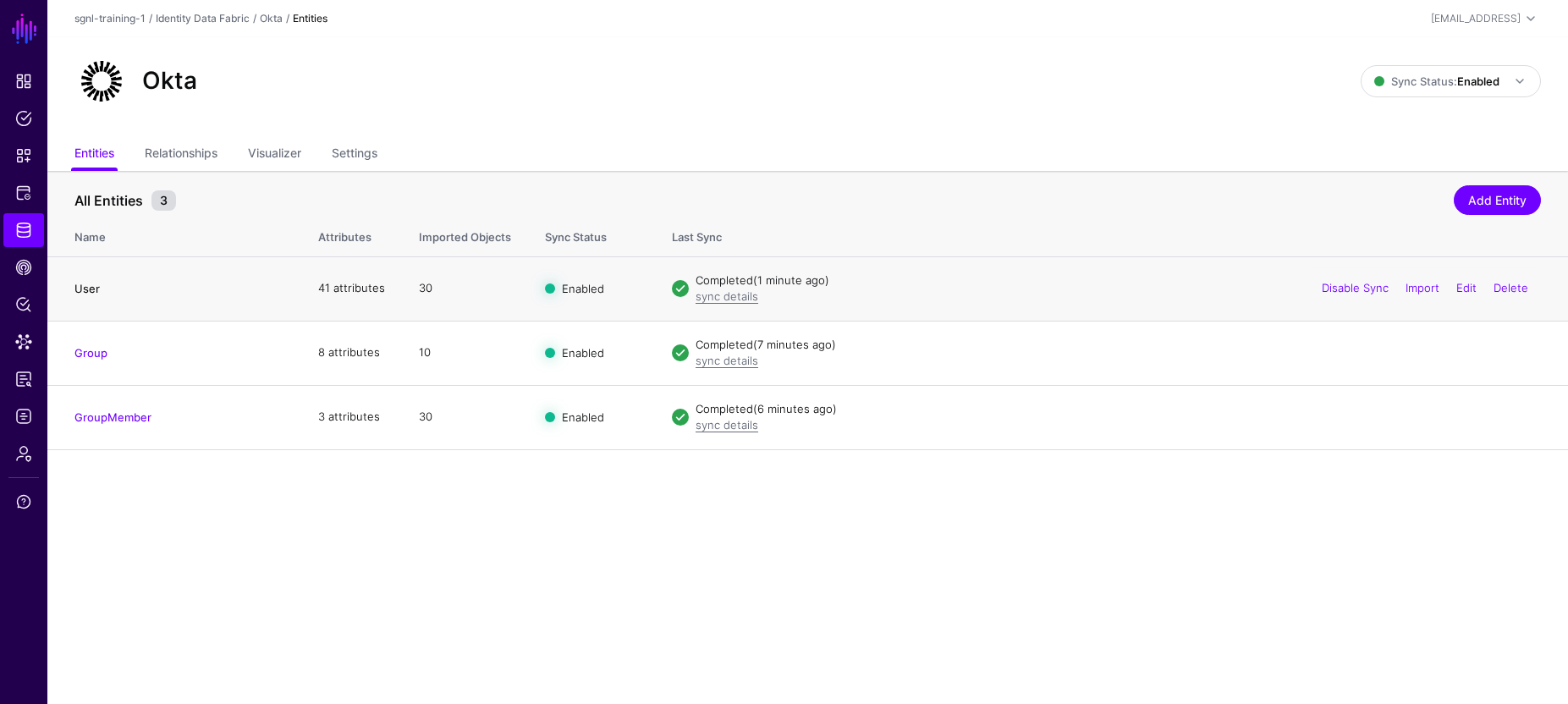
click at [80, 290] on link "User" at bounding box center [87, 288] width 25 height 13
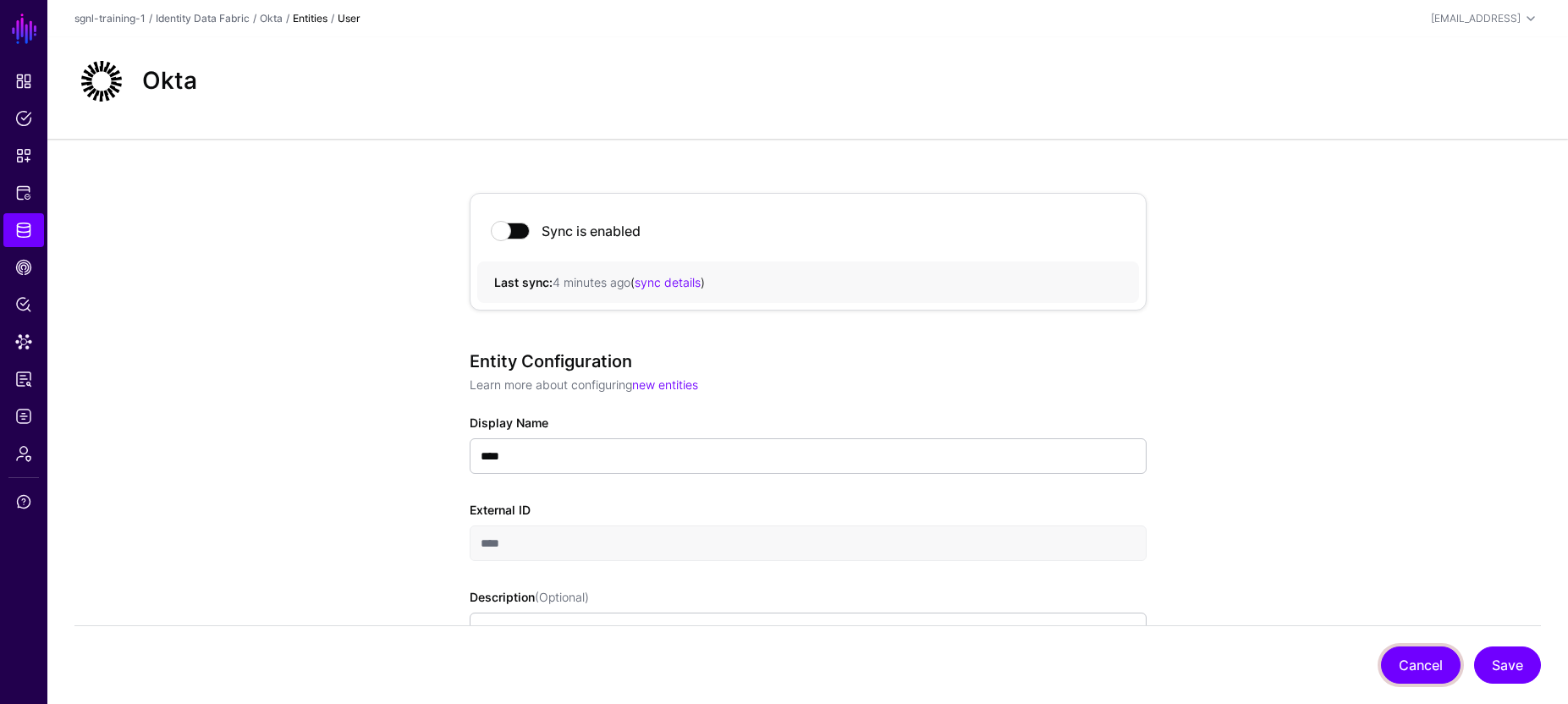
click at [1426, 670] on button "Cancel" at bounding box center [1420, 664] width 80 height 37
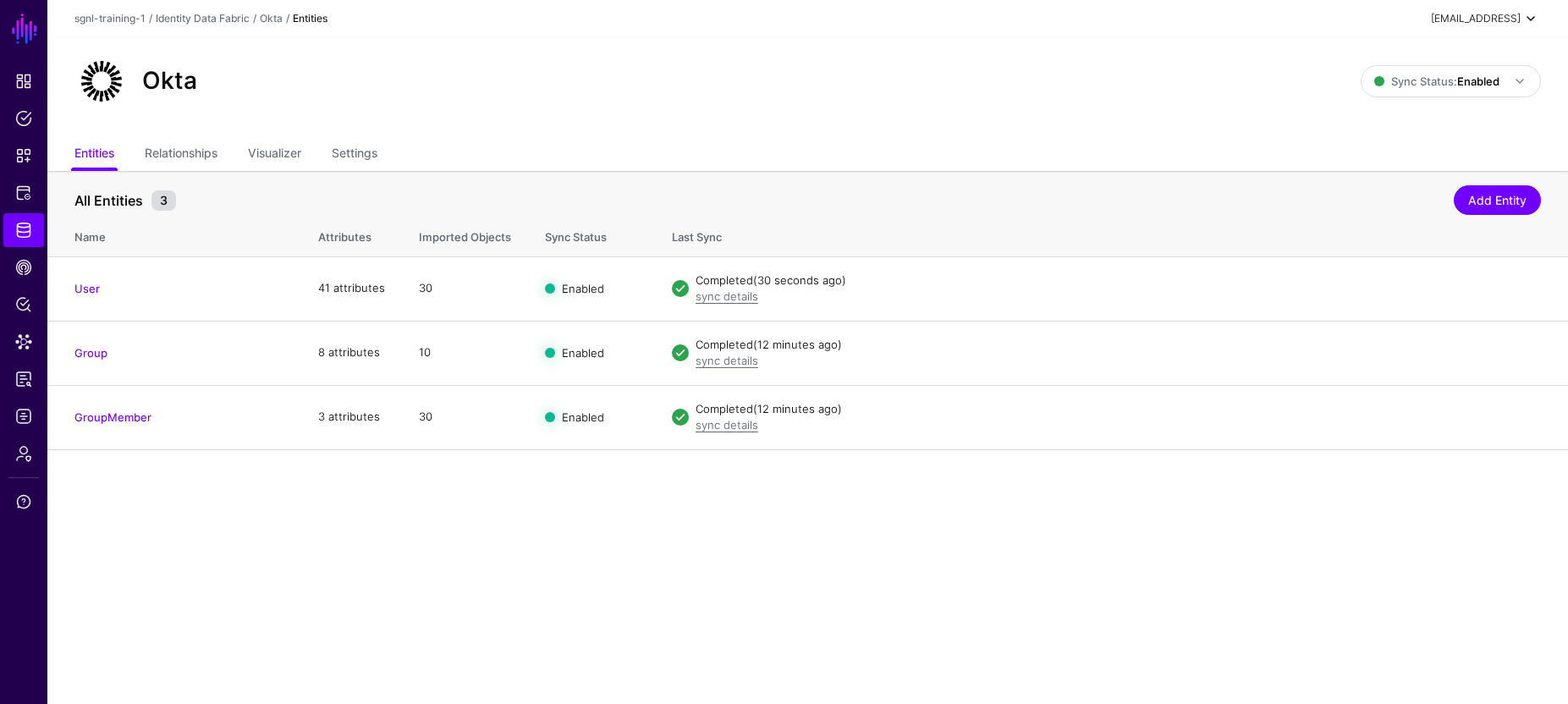
click at [1472, 19] on div "student@sgnl.ai" at bounding box center [1476, 18] width 90 height 15
drag, startPoint x: 1496, startPoint y: 77, endPoint x: 1409, endPoint y: 59, distance: 88.8
click at [1404, 59] on div "SGNL Student student@sgnl.ai" at bounding box center [1461, 64] width 124 height 31
click at [1407, 153] on div "Log out" at bounding box center [1405, 146] width 42 height 15
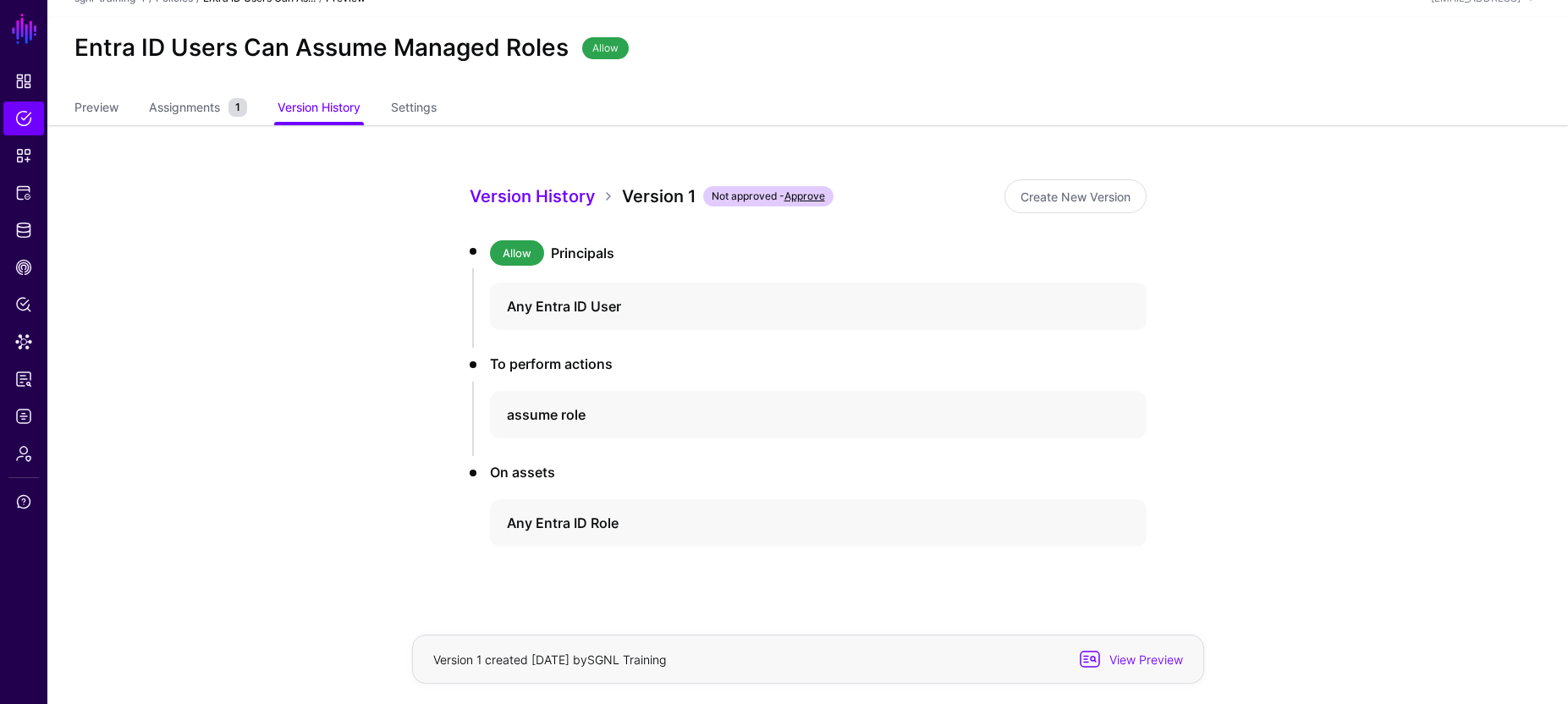
scroll to position [37, 0]
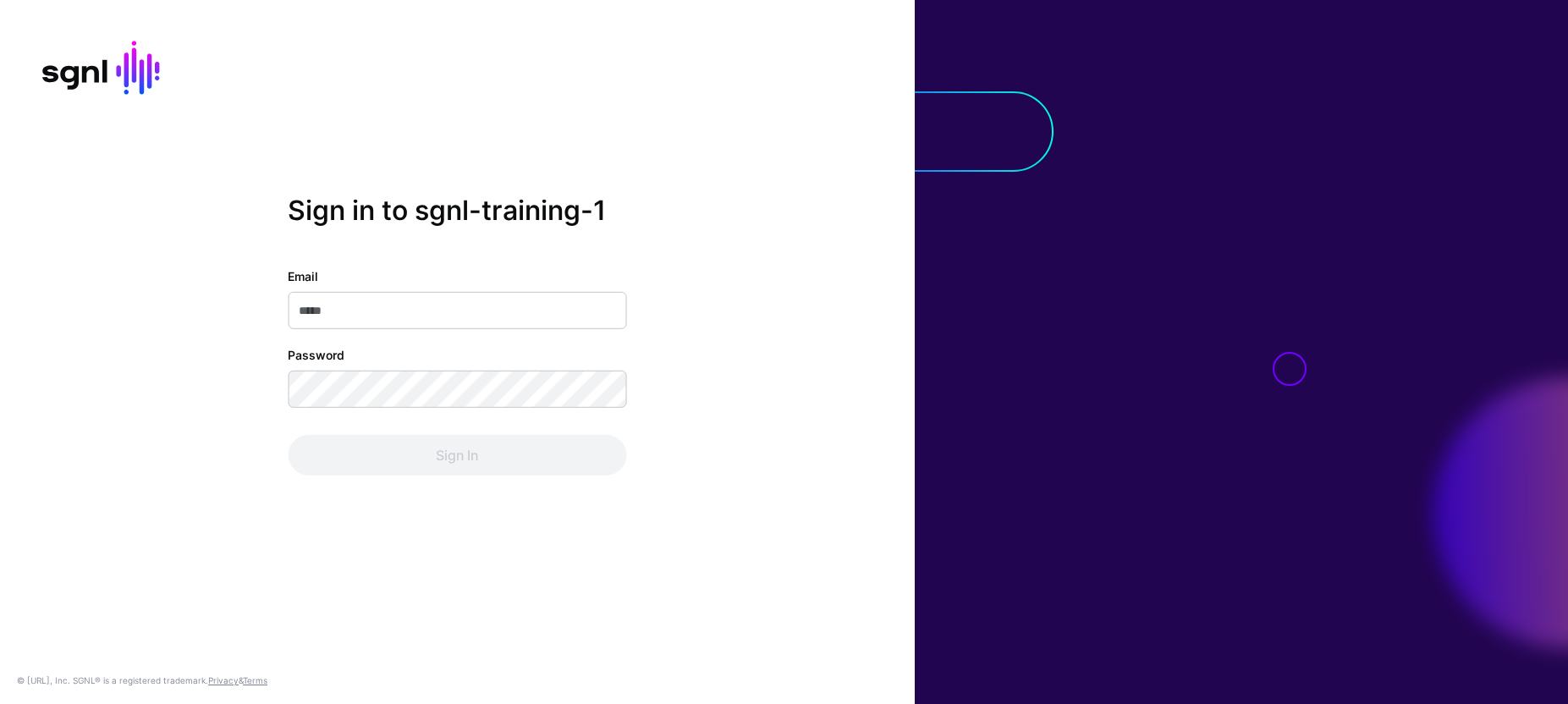
click at [341, 314] on input "Email" at bounding box center [456, 310] width 339 height 37
paste input "**********"
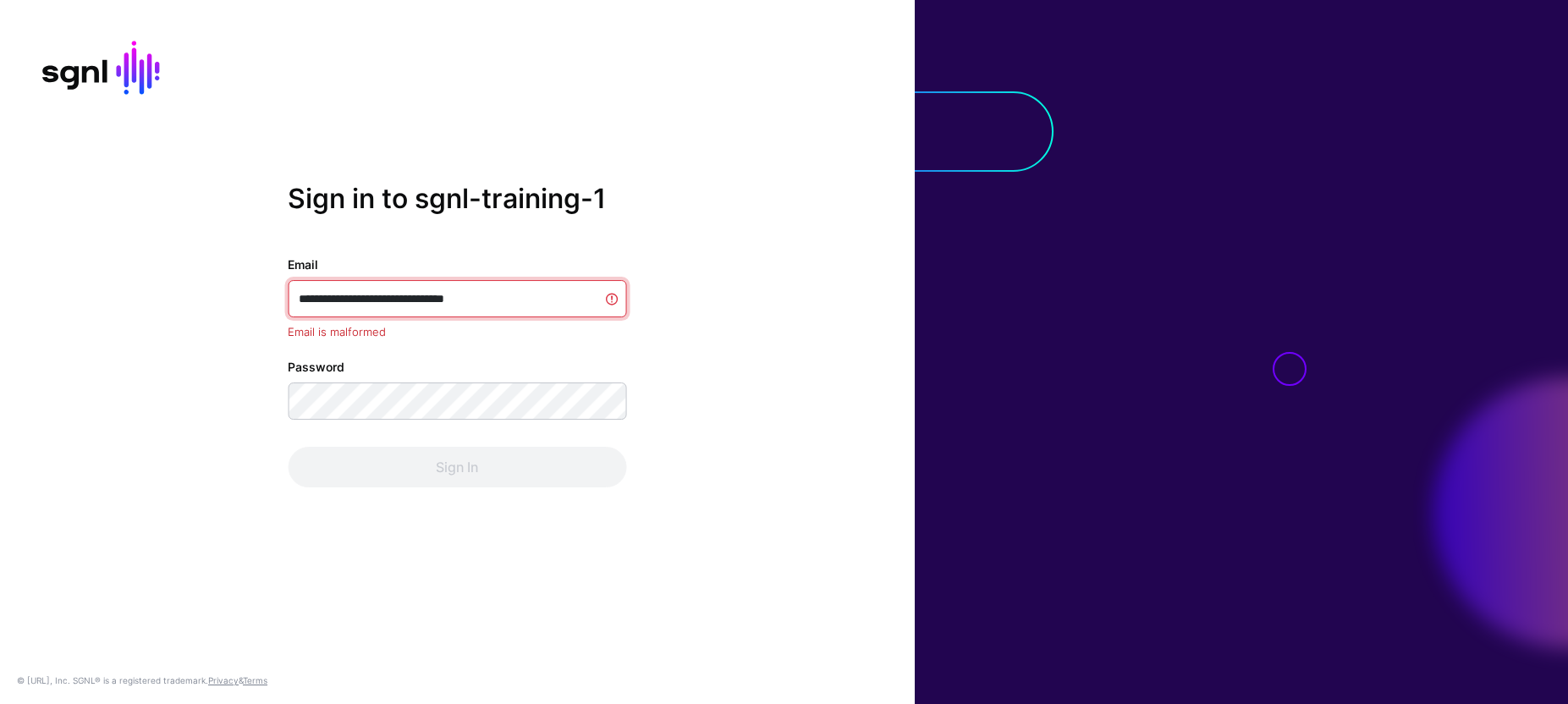
drag, startPoint x: 451, startPoint y: 301, endPoint x: 292, endPoint y: 301, distance: 159.0
click at [292, 301] on input "**********" at bounding box center [456, 298] width 339 height 37
paste input "email"
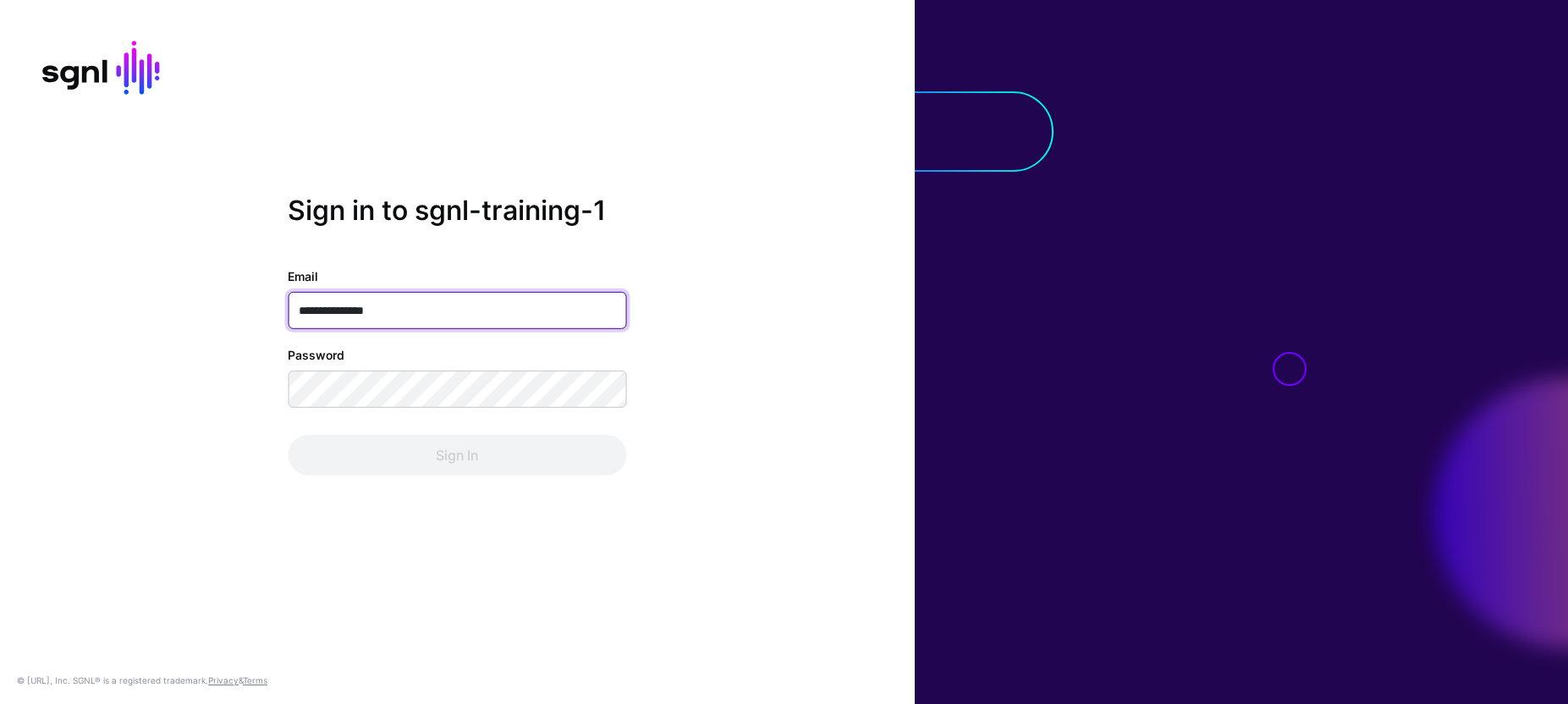
type input "**********"
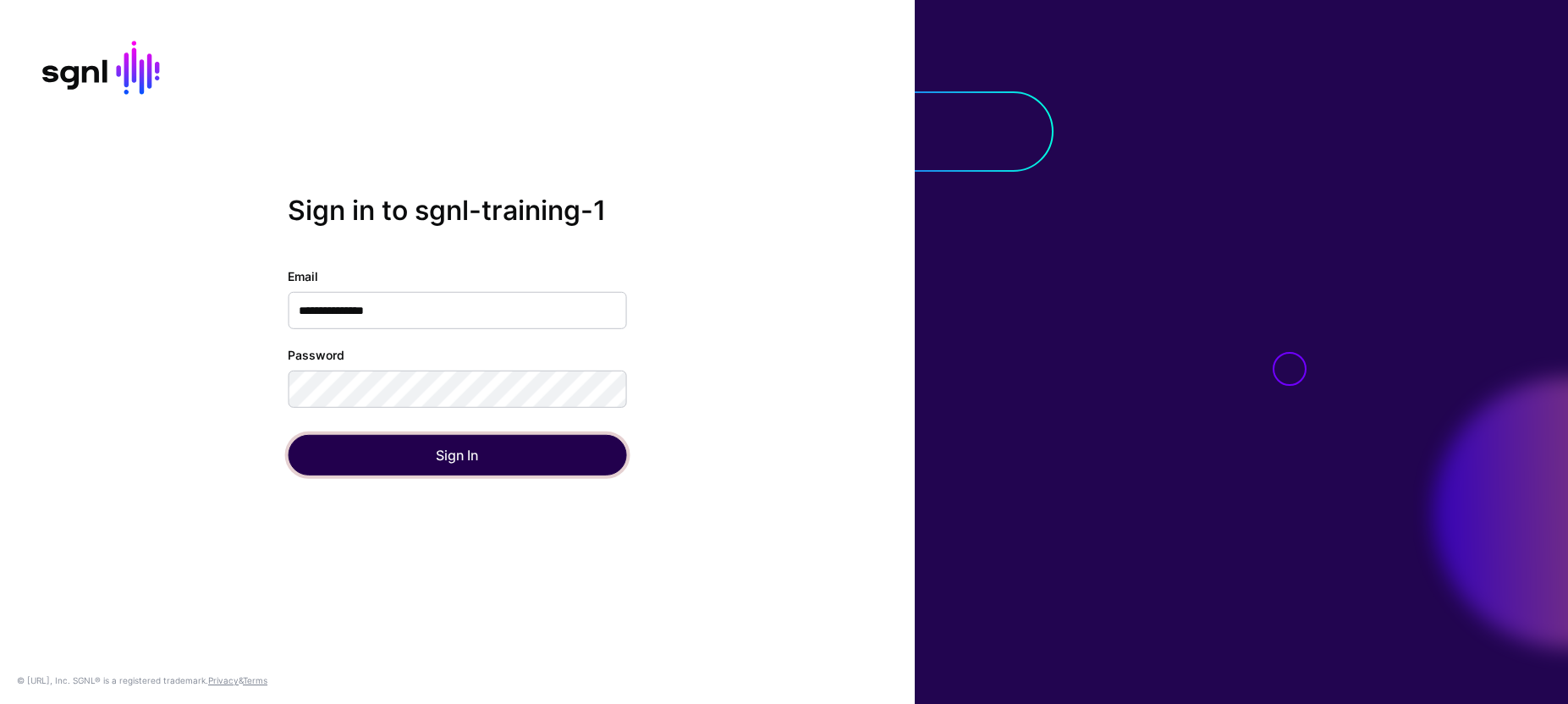
click at [457, 458] on button "Sign In" at bounding box center [456, 454] width 339 height 40
